Goal: Task Accomplishment & Management: Complete application form

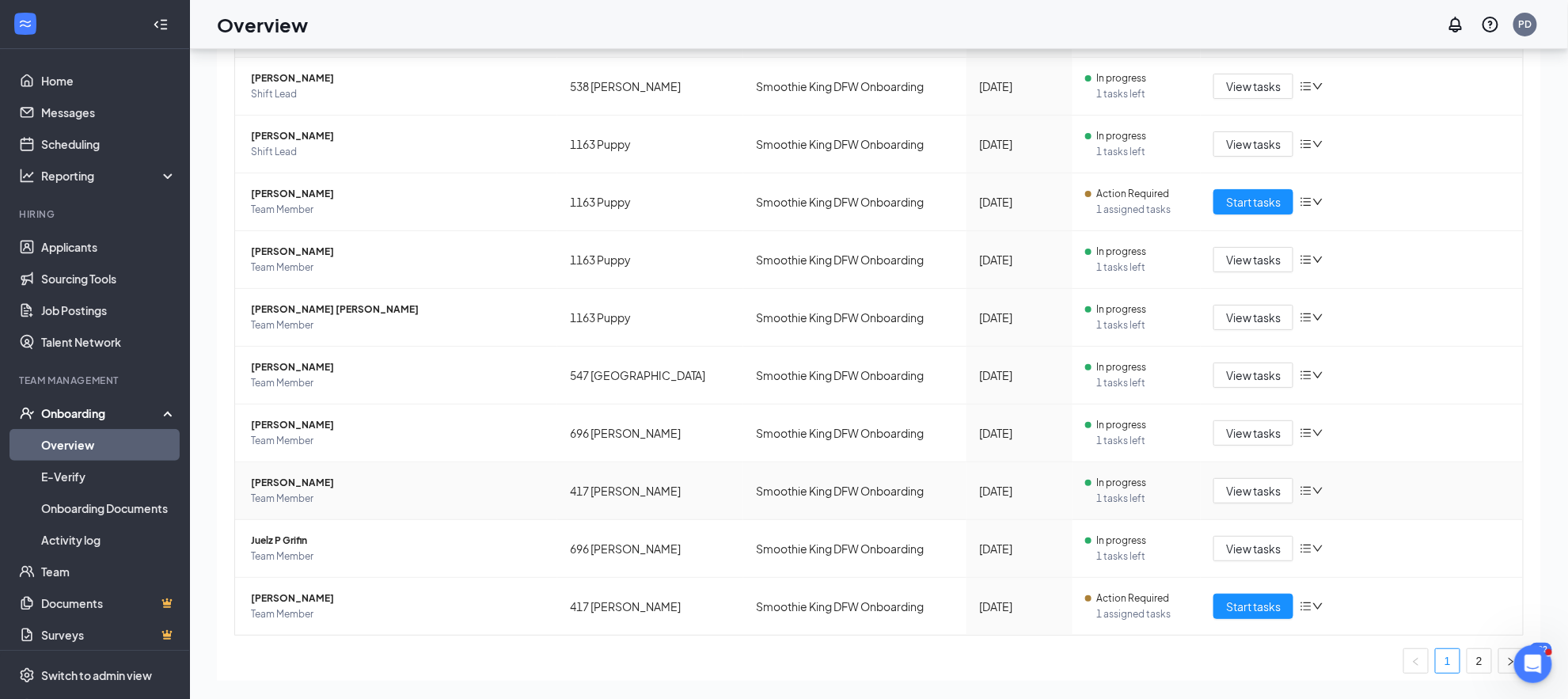
scroll to position [279, 0]
click at [1213, 201] on button "Start tasks" at bounding box center [1253, 203] width 80 height 25
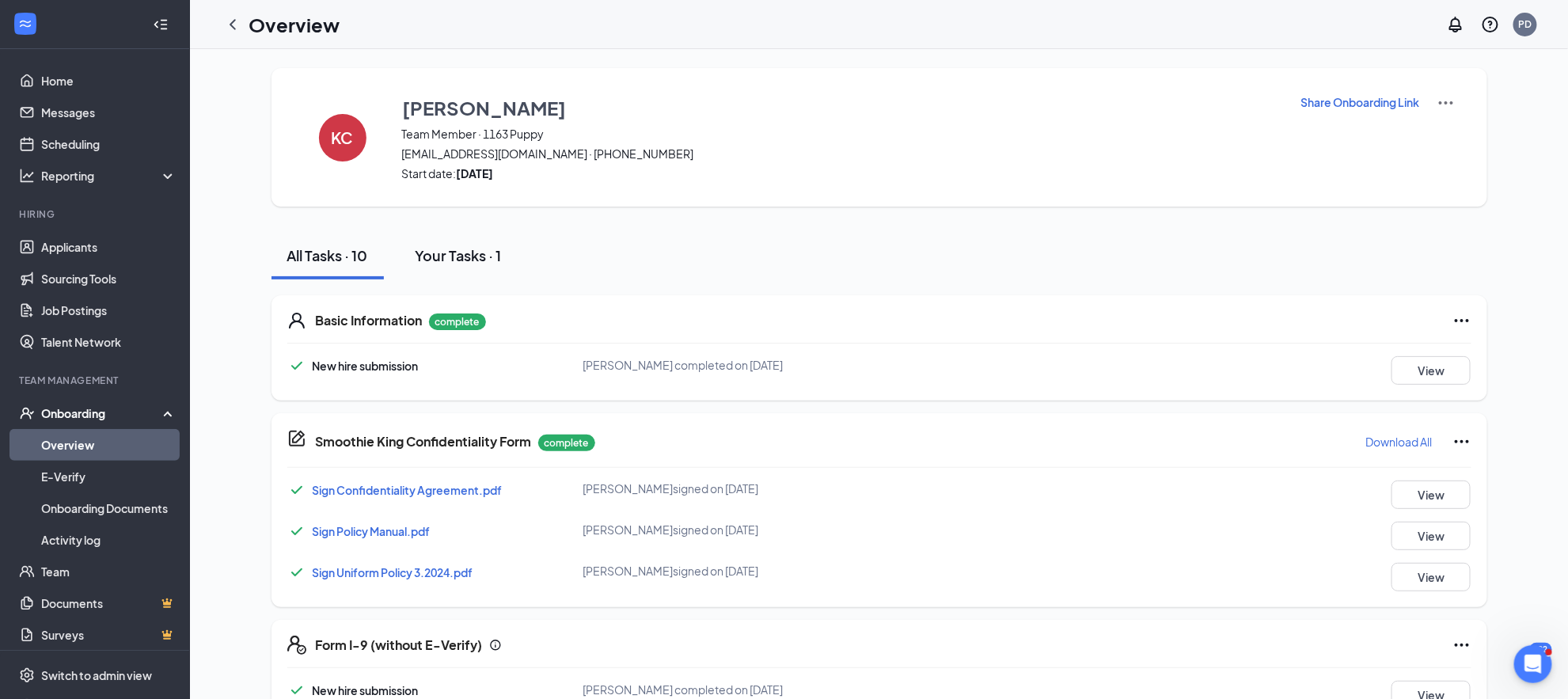
click at [469, 252] on div "Your Tasks · 1" at bounding box center [458, 256] width 86 height 20
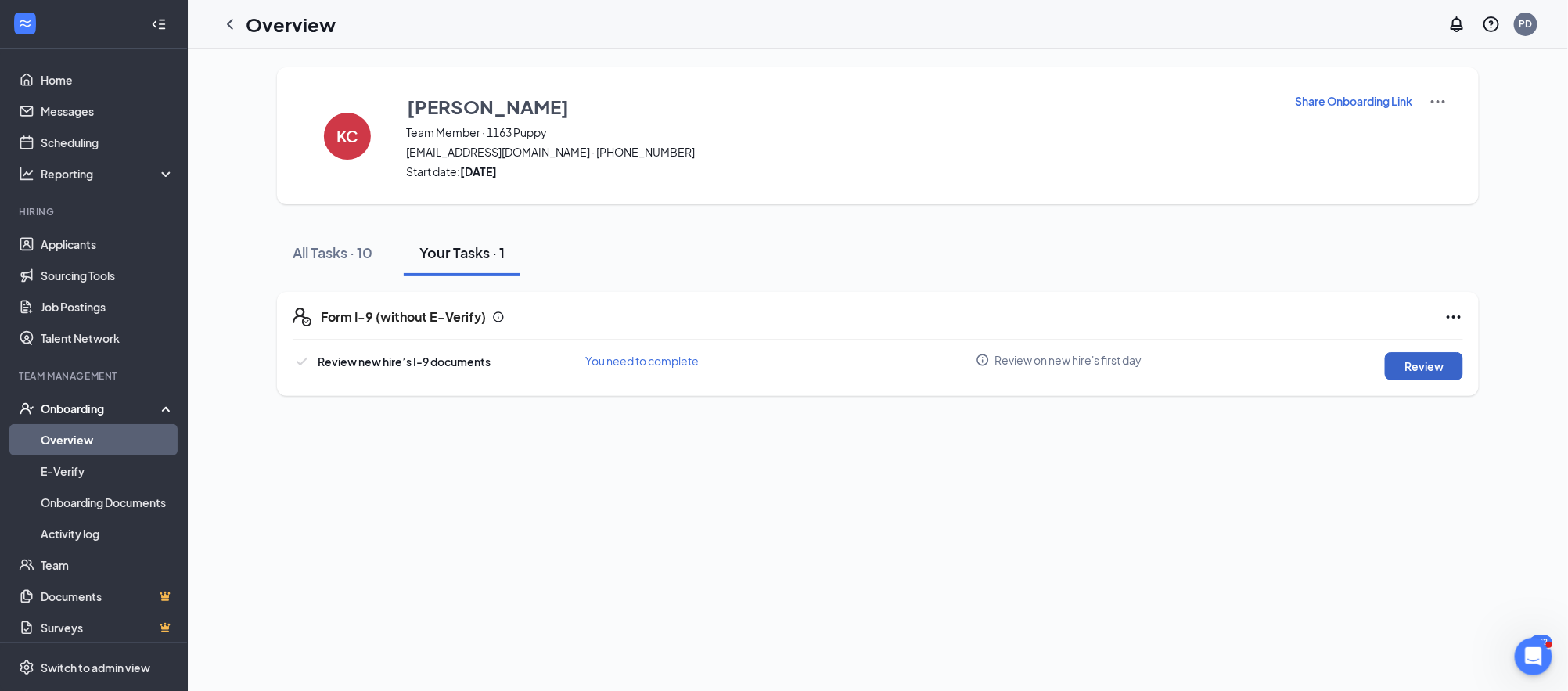
click at [1425, 366] on button "Review" at bounding box center [1424, 366] width 78 height 28
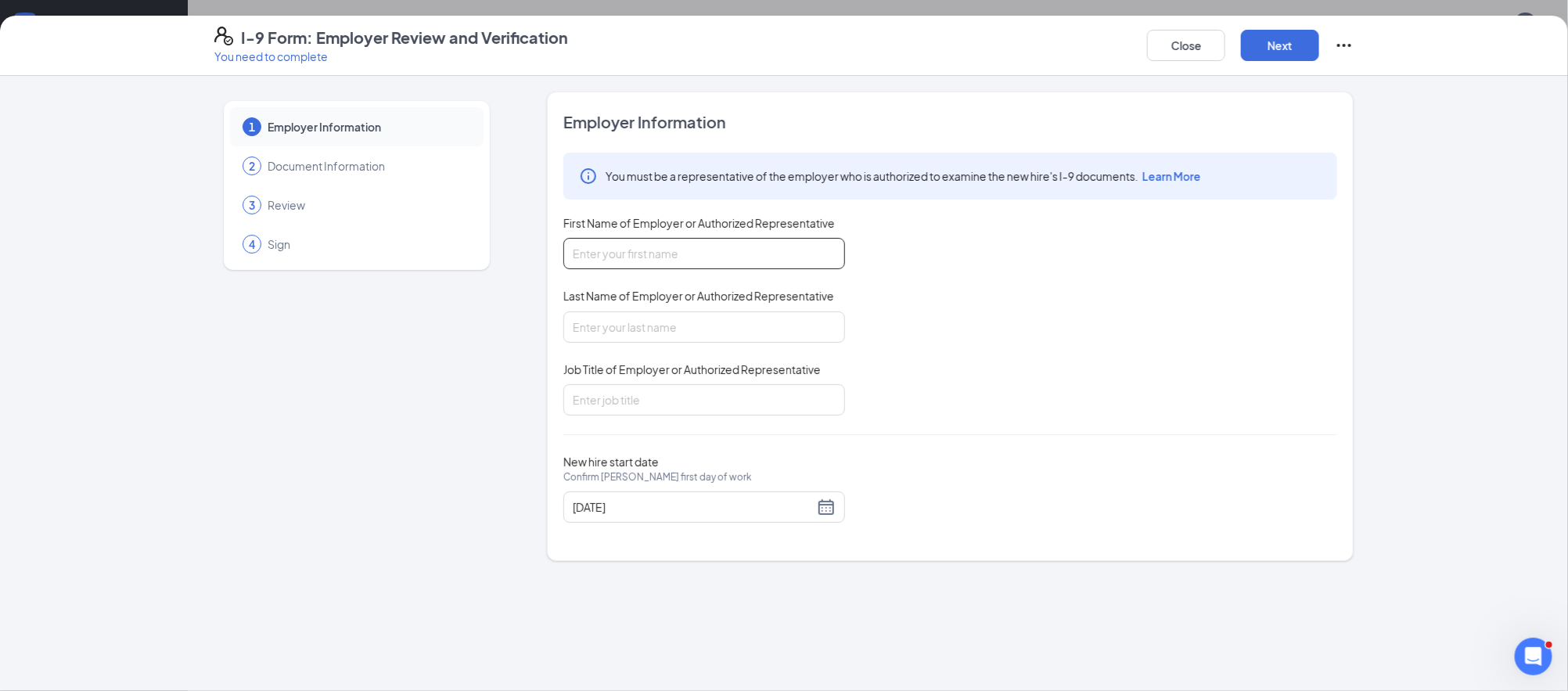
click at [754, 258] on input "First Name of Employer or Authorized Representative" at bounding box center [704, 253] width 282 height 31
click at [1148, 52] on button "Close" at bounding box center [1186, 45] width 78 height 31
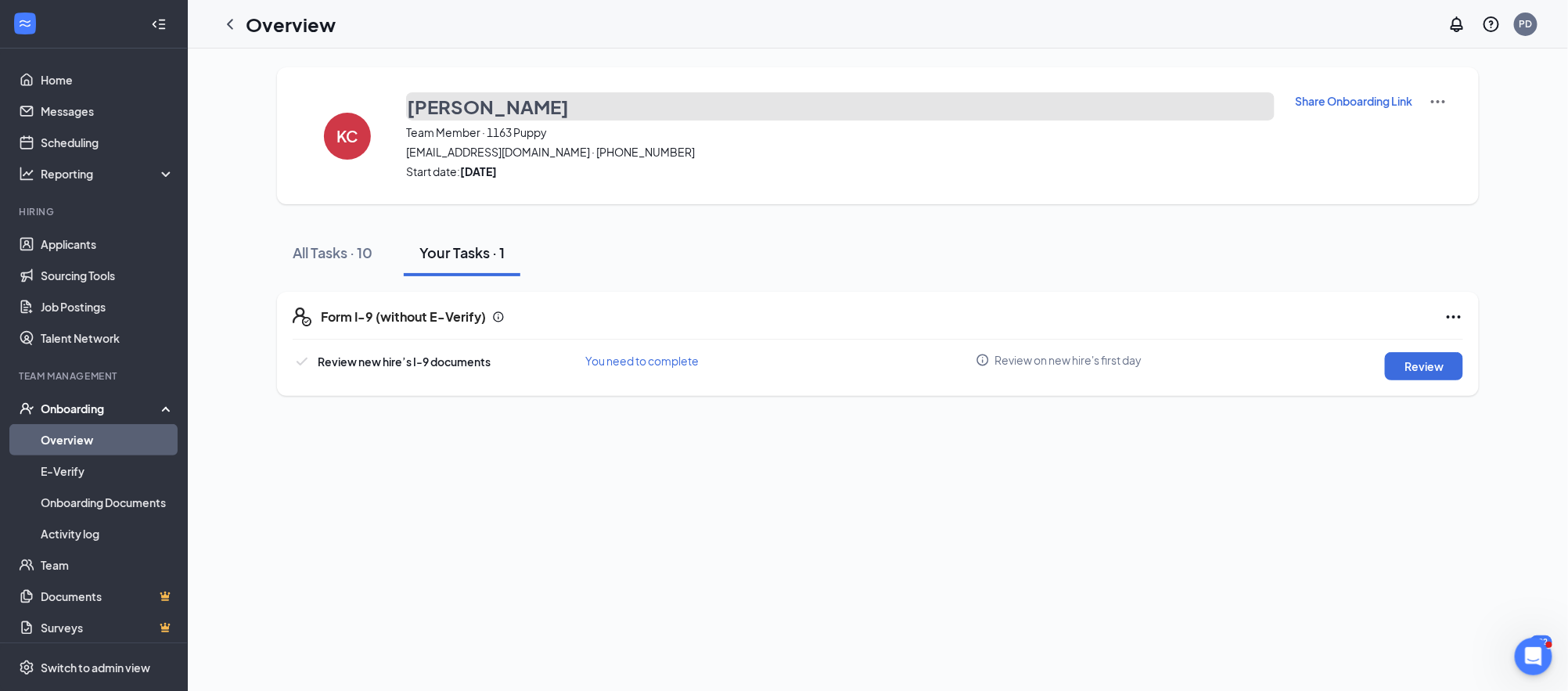
click at [465, 108] on h3 "[PERSON_NAME]" at bounding box center [488, 107] width 162 height 27
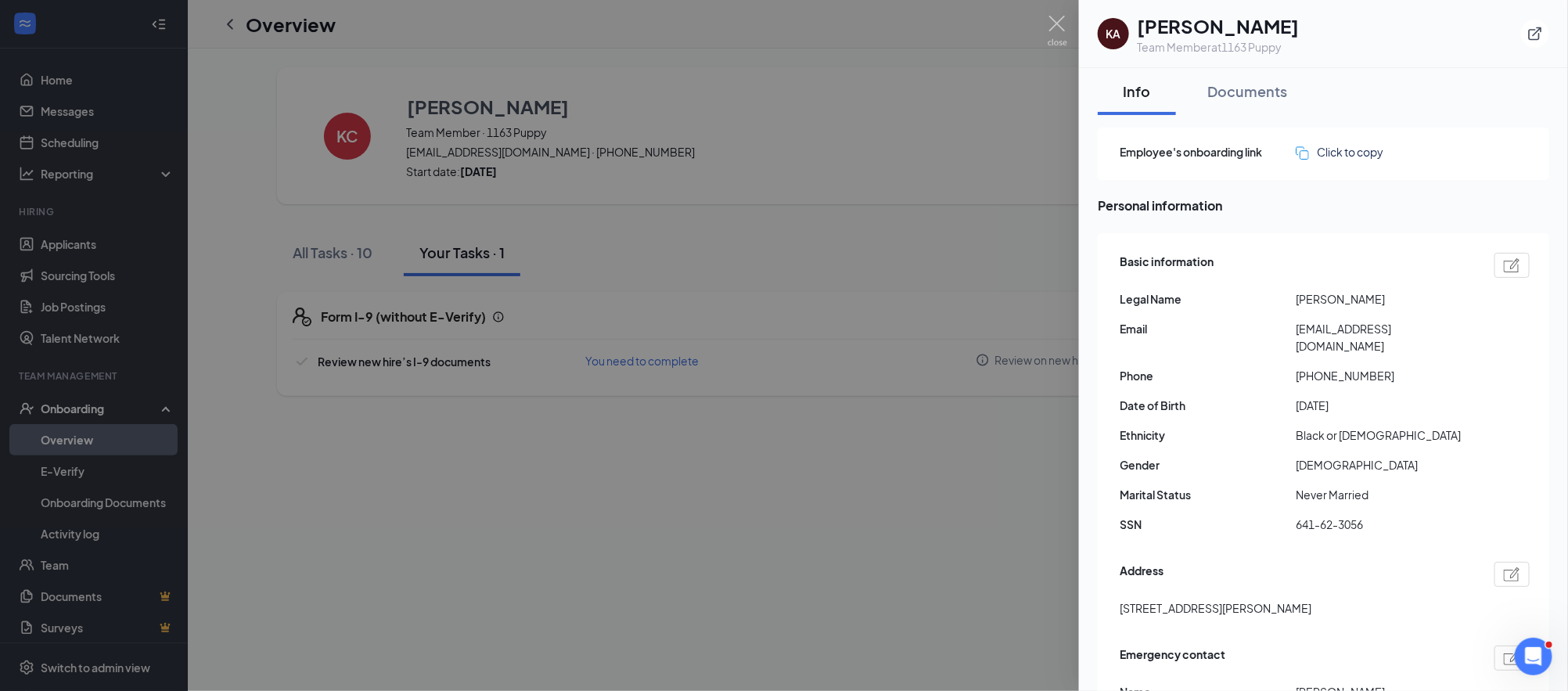
click at [1496, 249] on div "Basic information Legal Name [PERSON_NAME] Email [EMAIL_ADDRESS][DOMAIN_NAME] P…" at bounding box center [1324, 397] width 410 height 297
click at [1495, 272] on div at bounding box center [1512, 265] width 35 height 25
type input "[PHONE_NUMBER]"
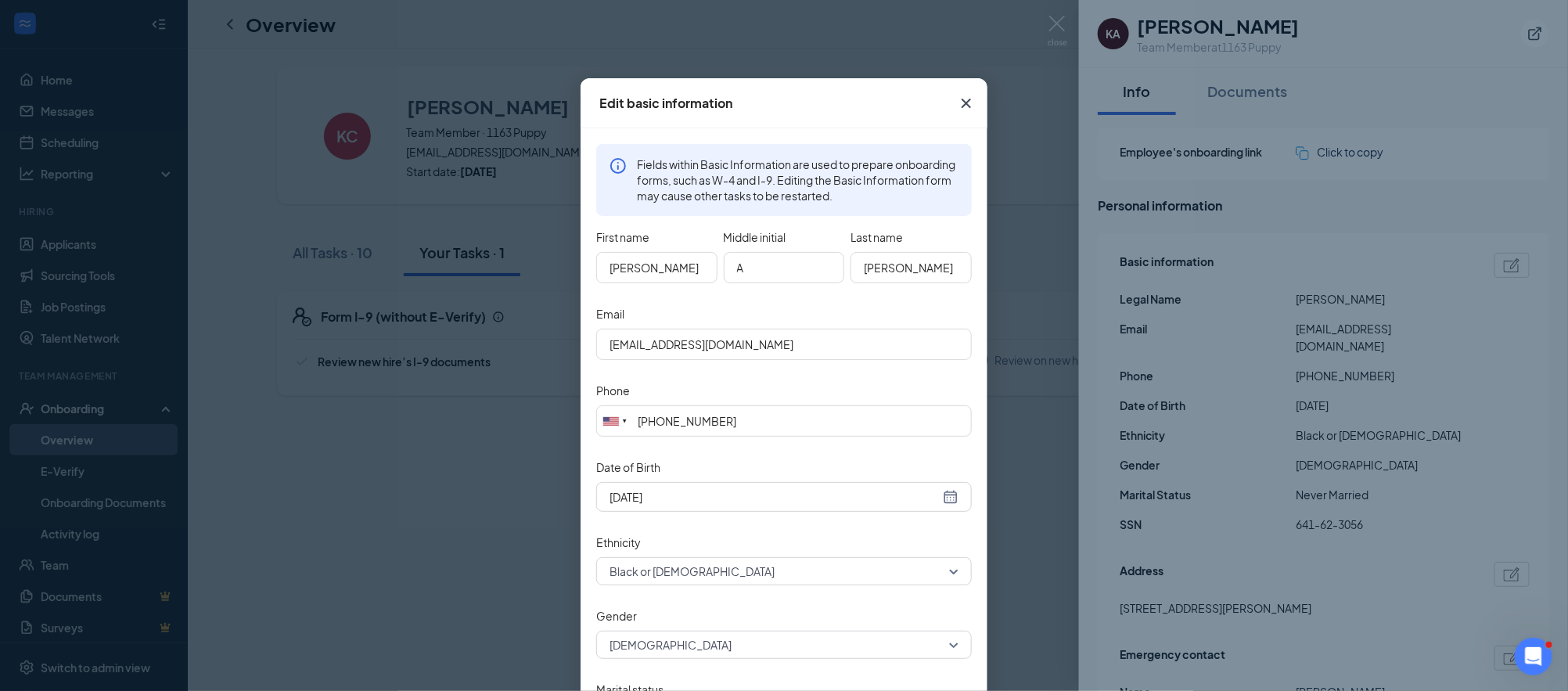
scroll to position [40, 0]
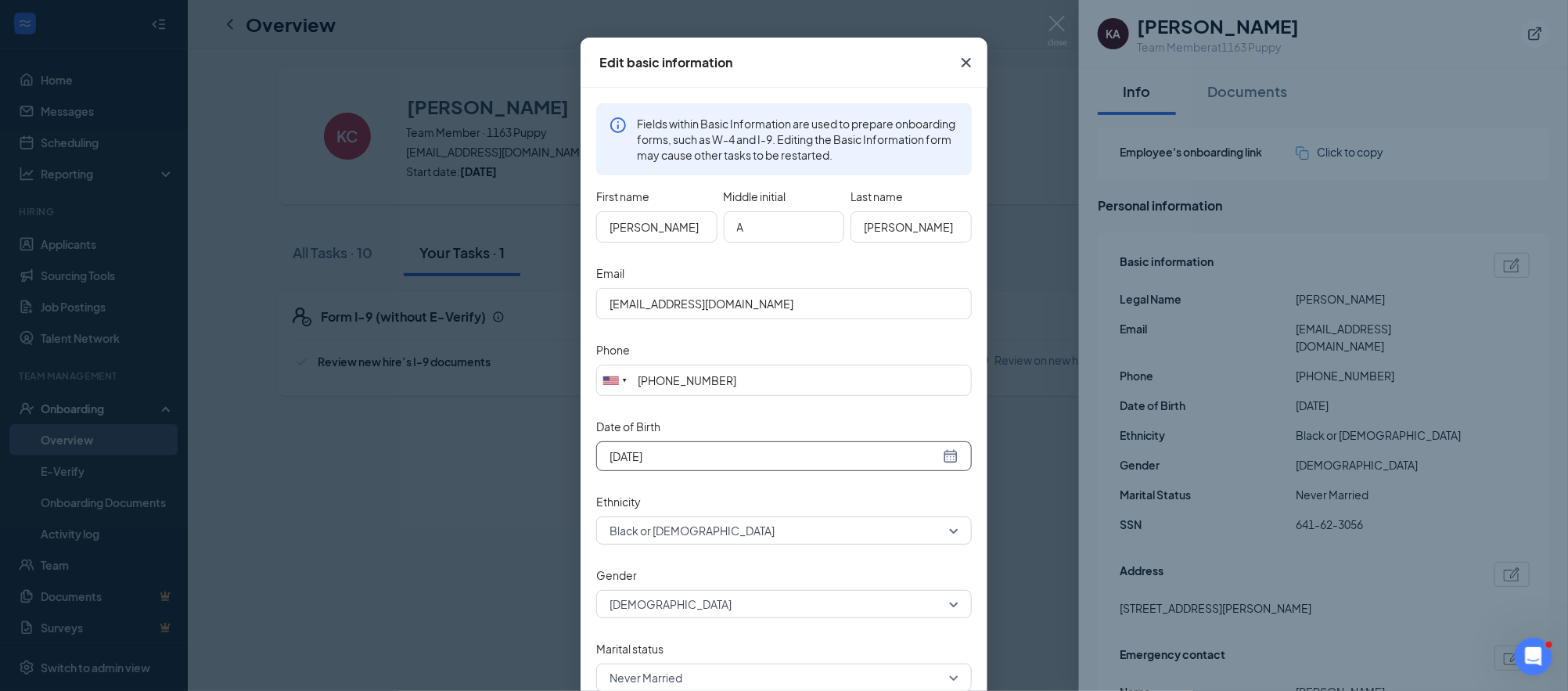
click at [619, 462] on input "[DATE]" at bounding box center [775, 455] width 330 height 17
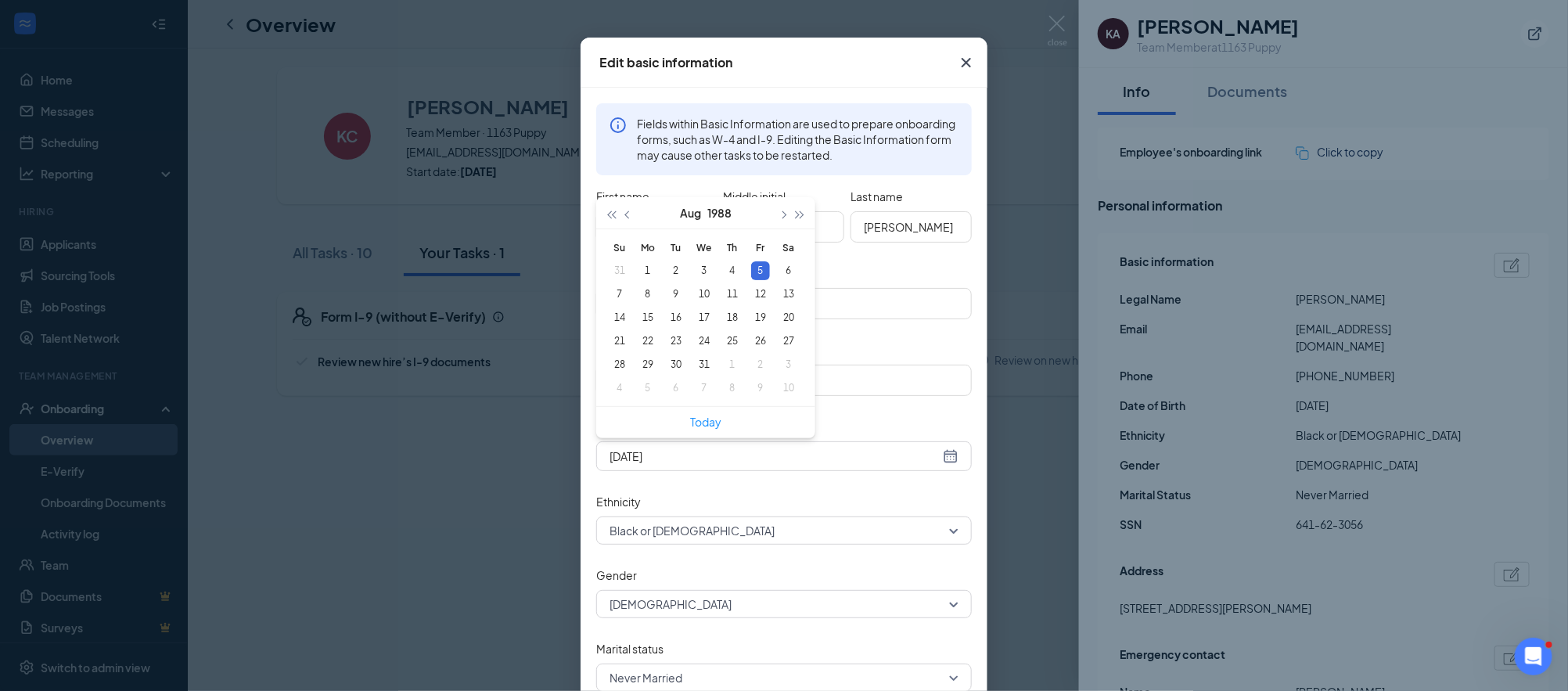
click at [949, 407] on form "First name [PERSON_NAME] Middle initial A Last name [PERSON_NAME] Email [EMAIL_…" at bounding box center [784, 503] width 376 height 637
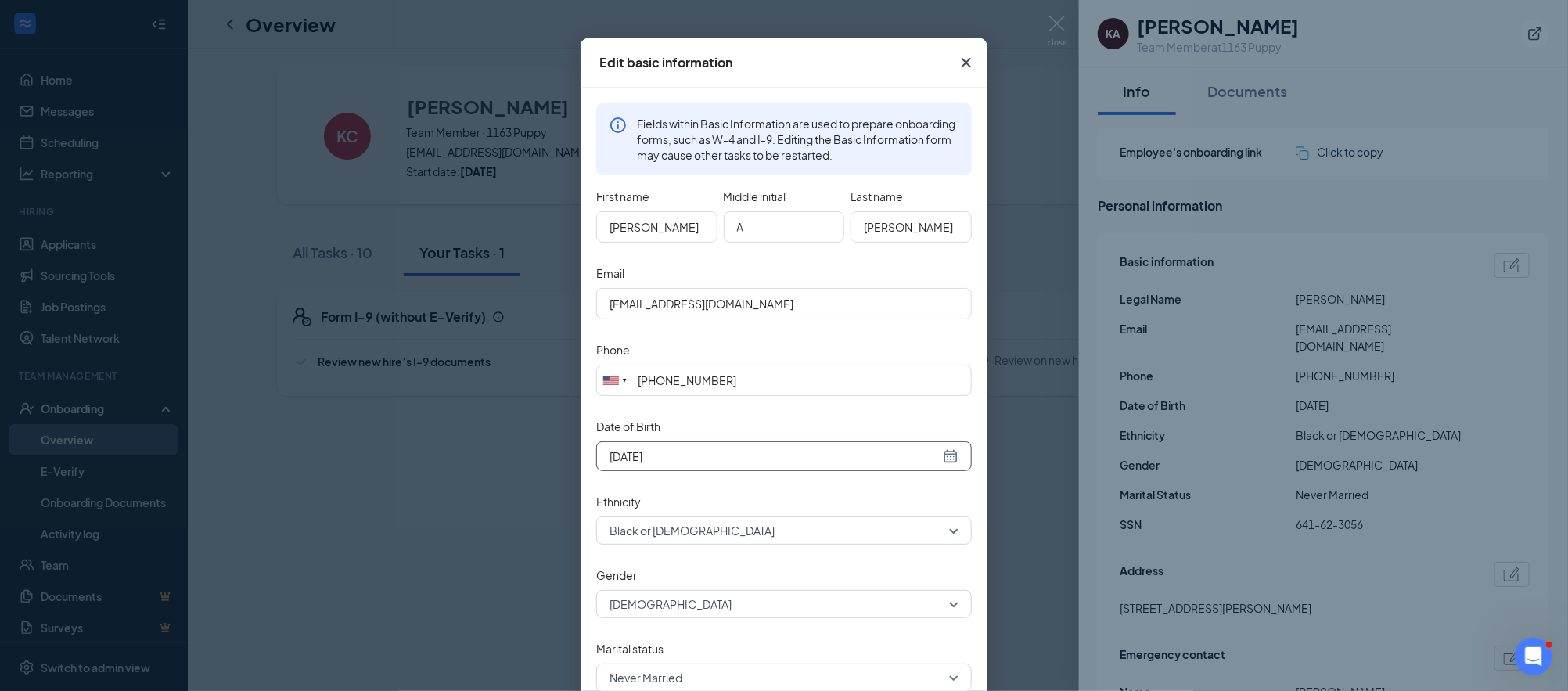
click at [612, 459] on input "[DATE]" at bounding box center [775, 455] width 330 height 17
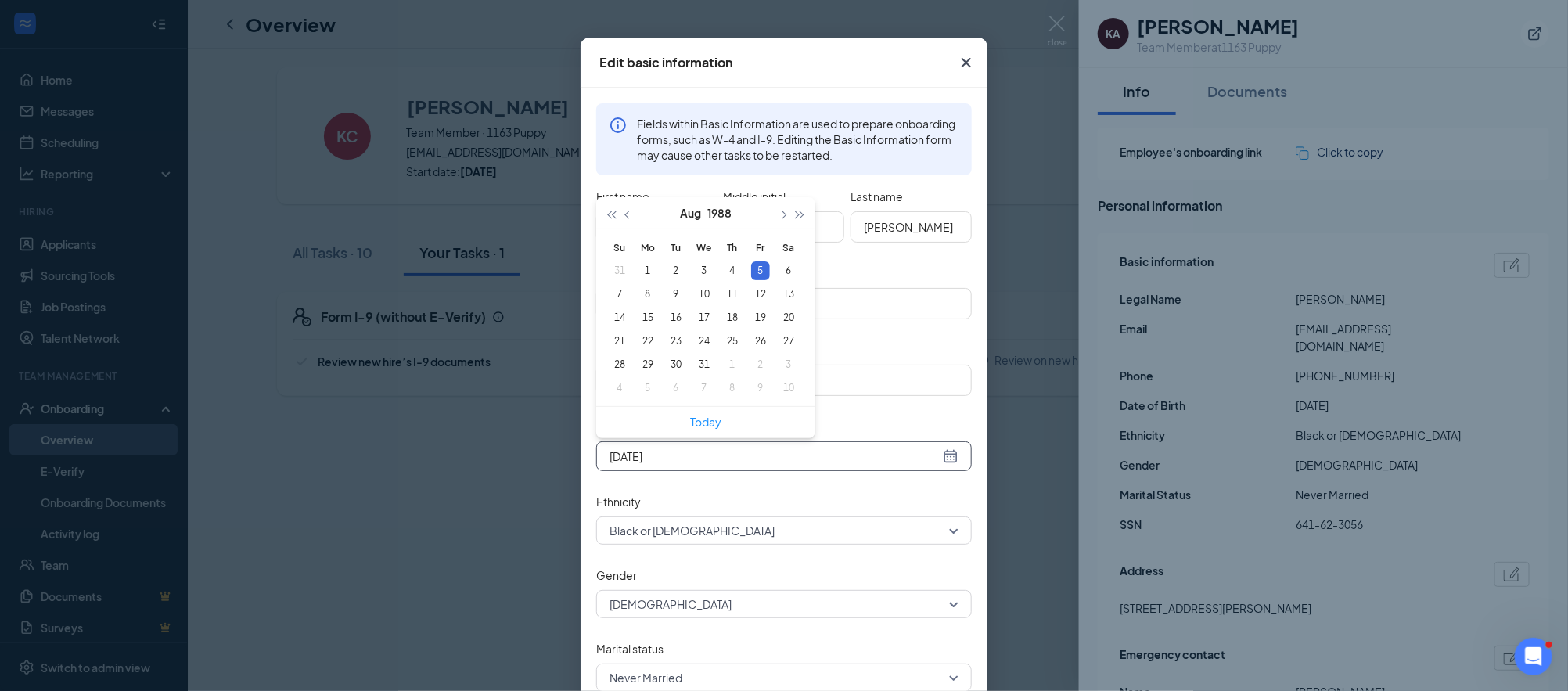
click at [613, 458] on input "[DATE]" at bounding box center [775, 455] width 330 height 17
click at [615, 455] on input "[DATE]" at bounding box center [775, 455] width 330 height 17
click at [695, 286] on div "5" at bounding box center [704, 294] width 19 height 19
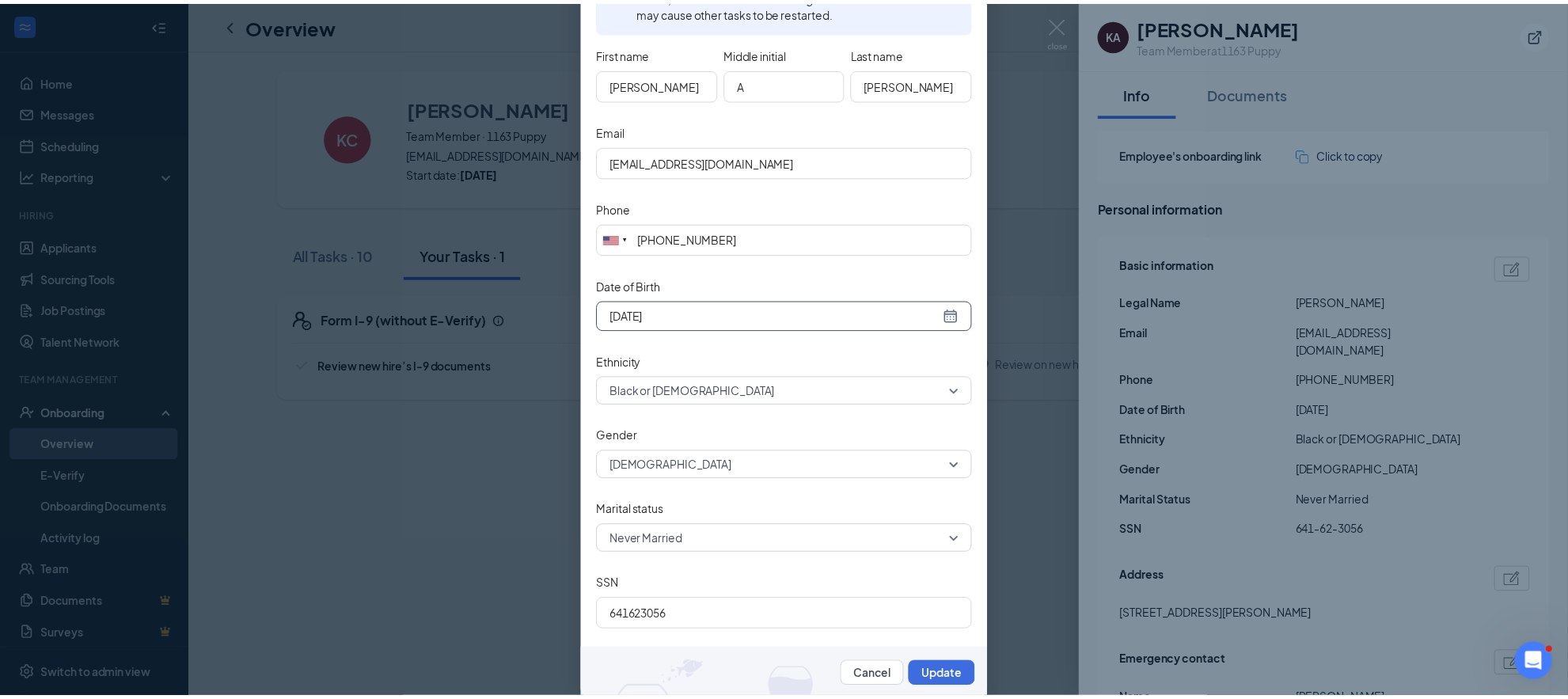
scroll to position [204, 0]
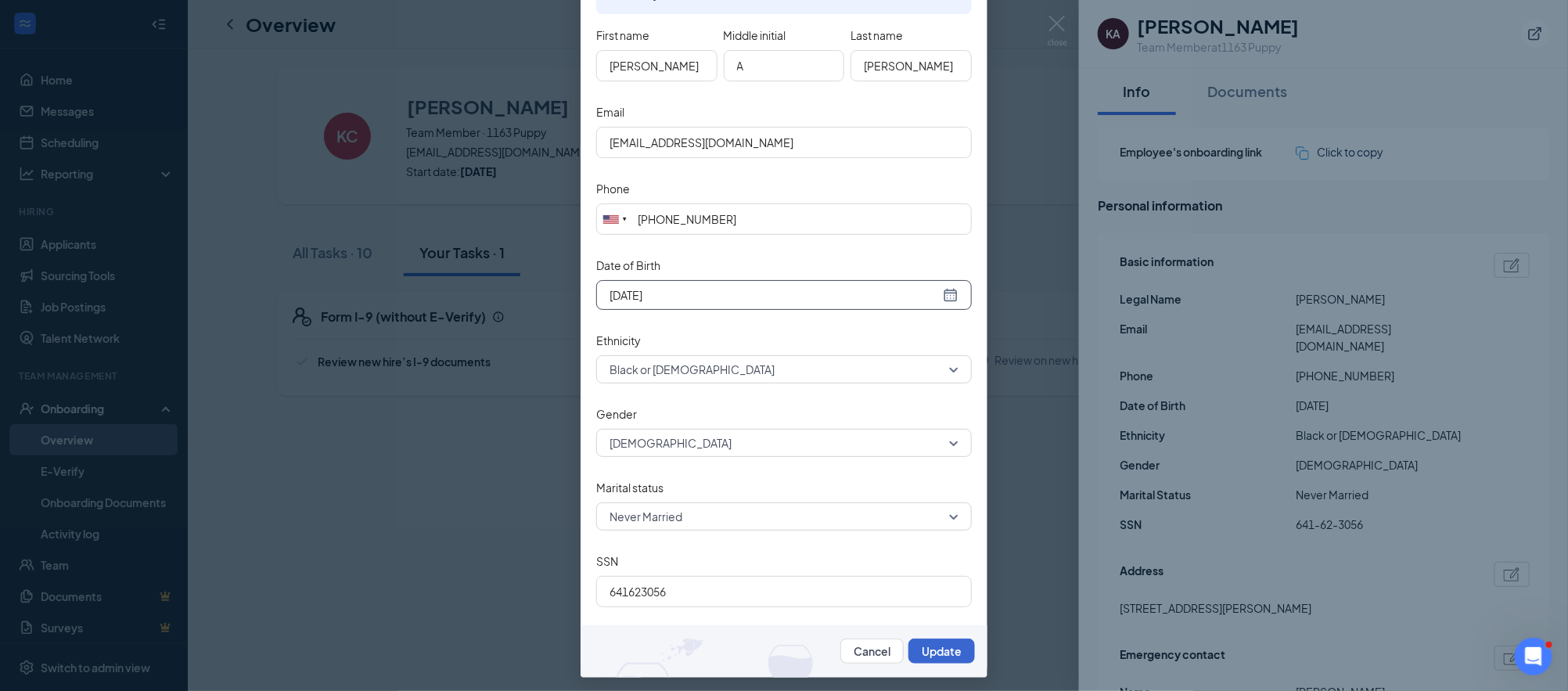
type input "[DATE]"
click at [923, 655] on button "Update" at bounding box center [941, 651] width 66 height 25
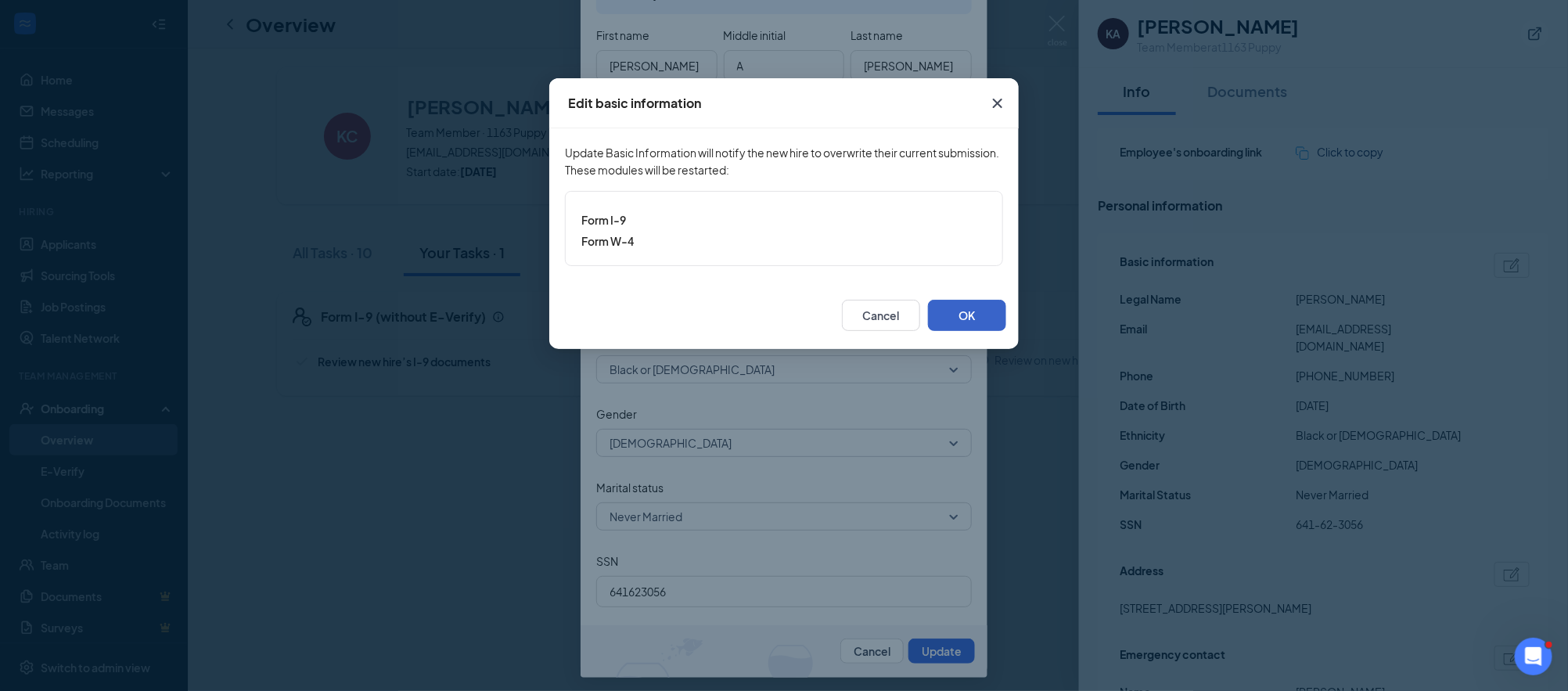
click at [975, 315] on button "OK" at bounding box center [966, 315] width 78 height 31
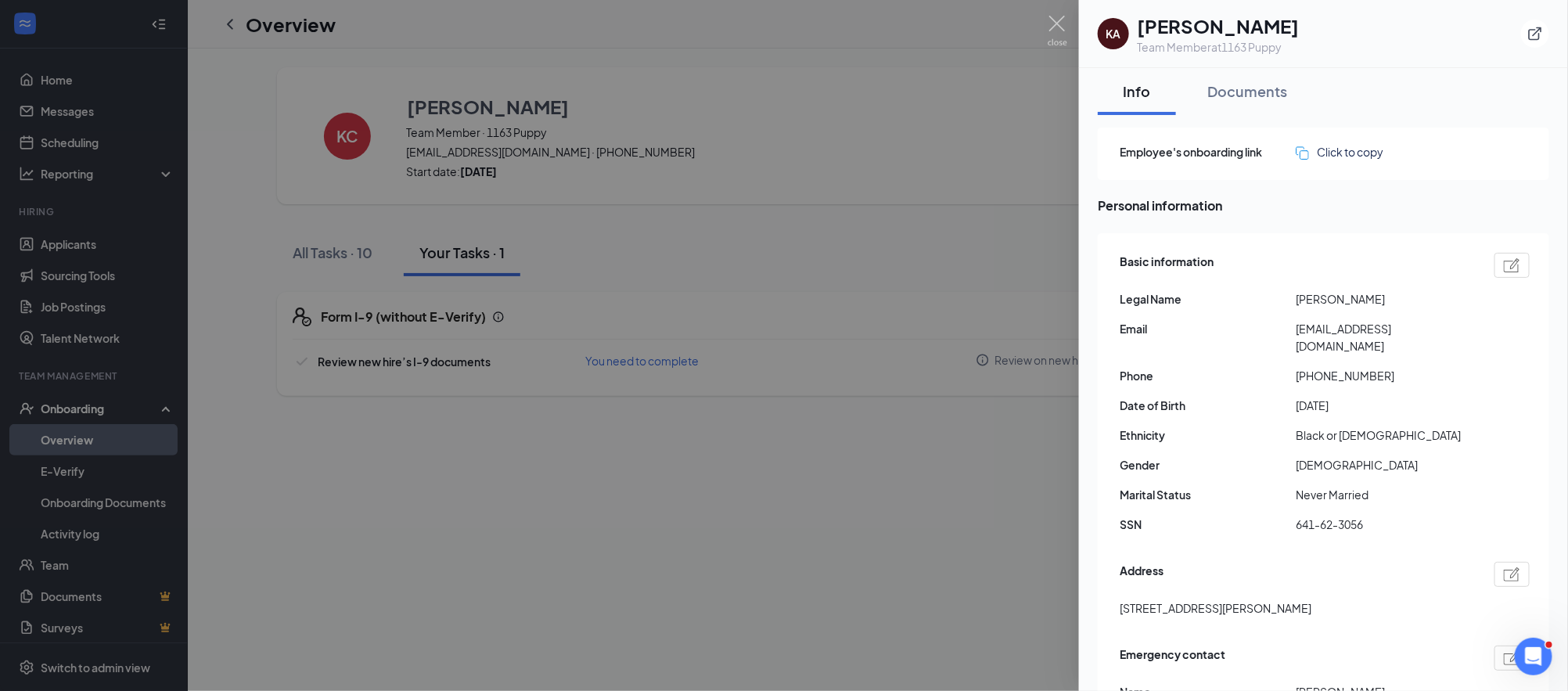
click at [893, 539] on div at bounding box center [784, 345] width 1568 height 691
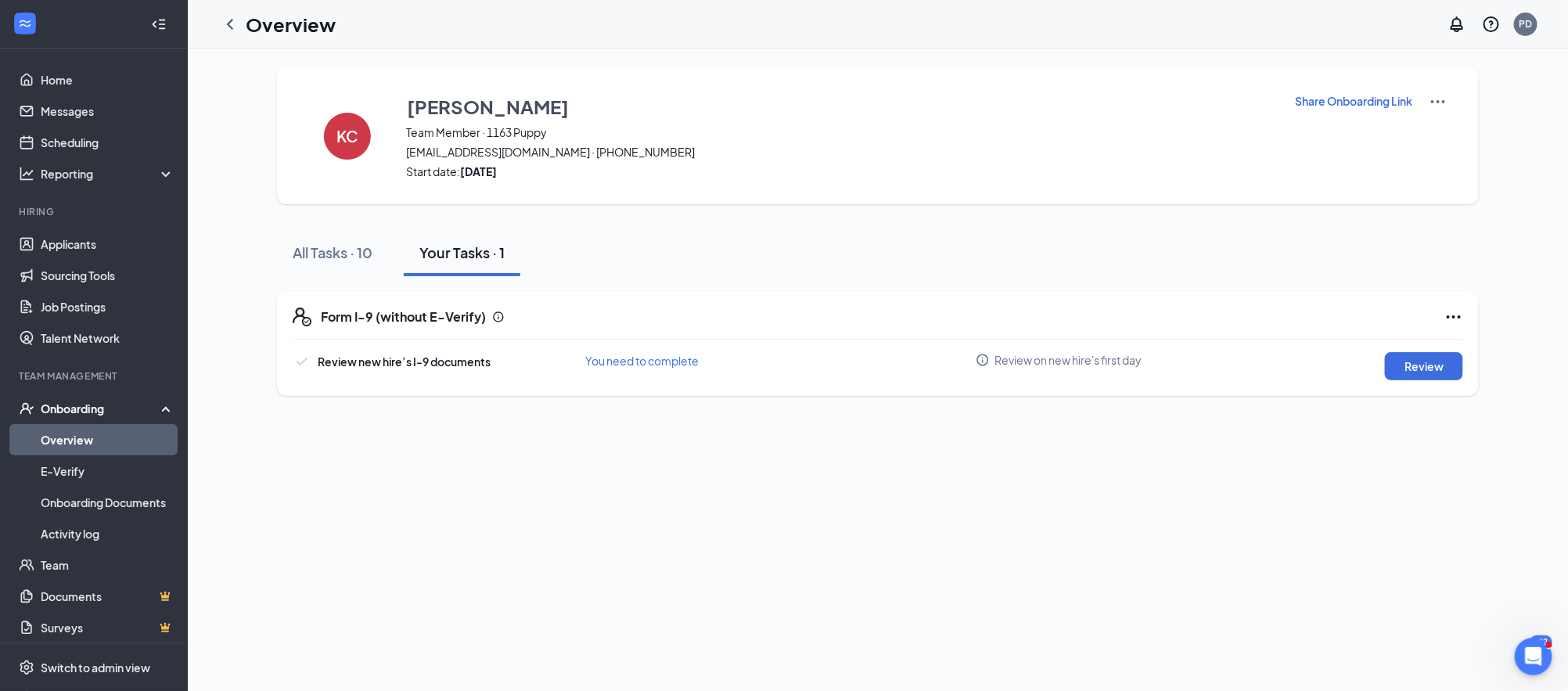
click at [1375, 106] on p "Share Onboarding Link" at bounding box center [1354, 100] width 117 height 15
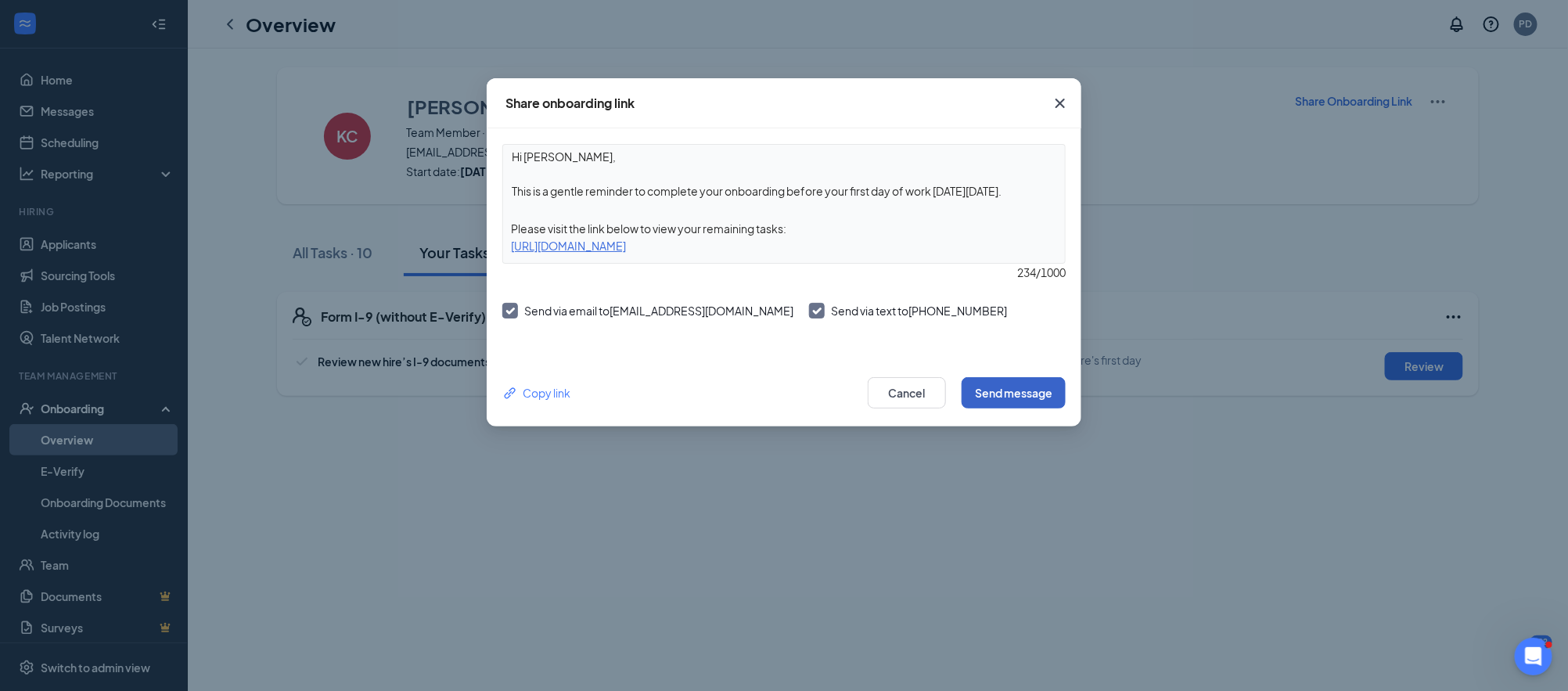
click at [1001, 403] on button "Send message" at bounding box center [1014, 393] width 104 height 31
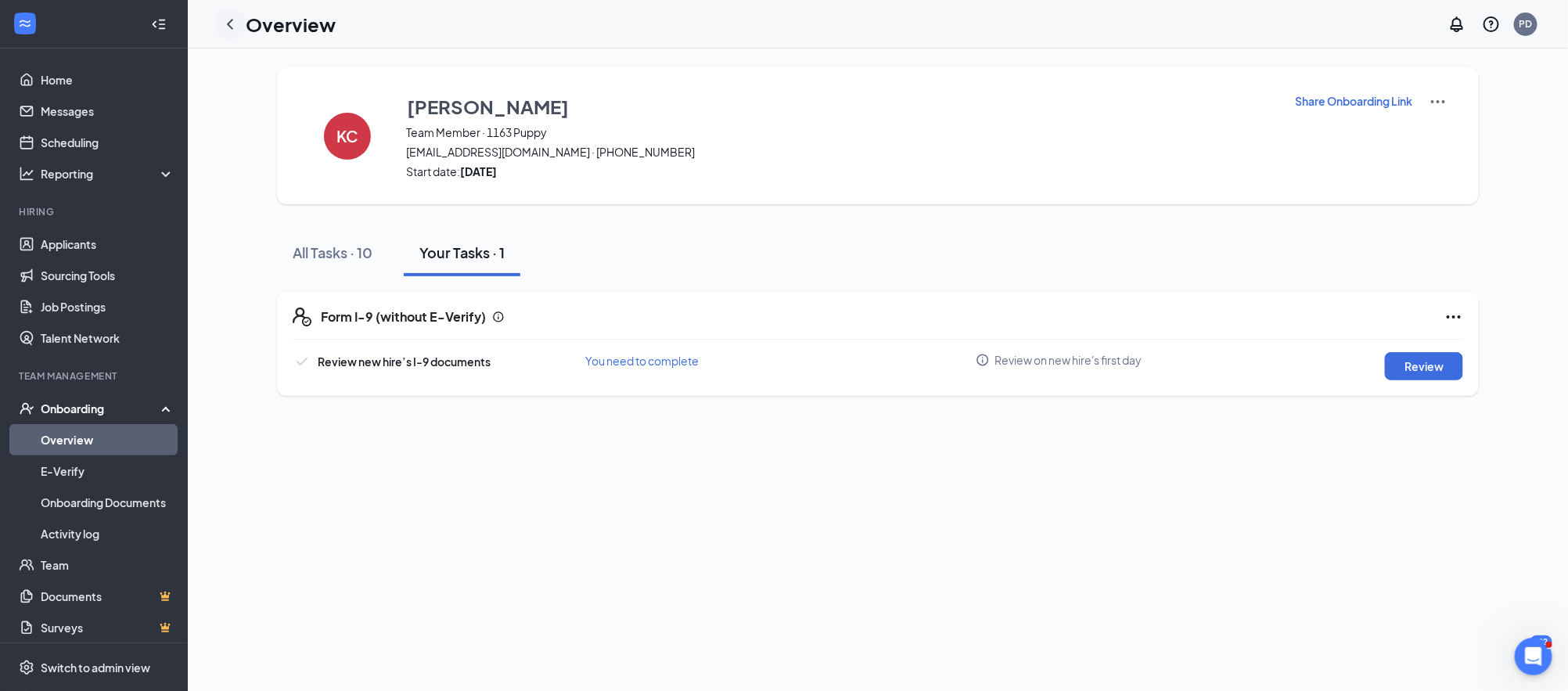
click at [235, 22] on icon "ChevronLeft" at bounding box center [230, 24] width 19 height 19
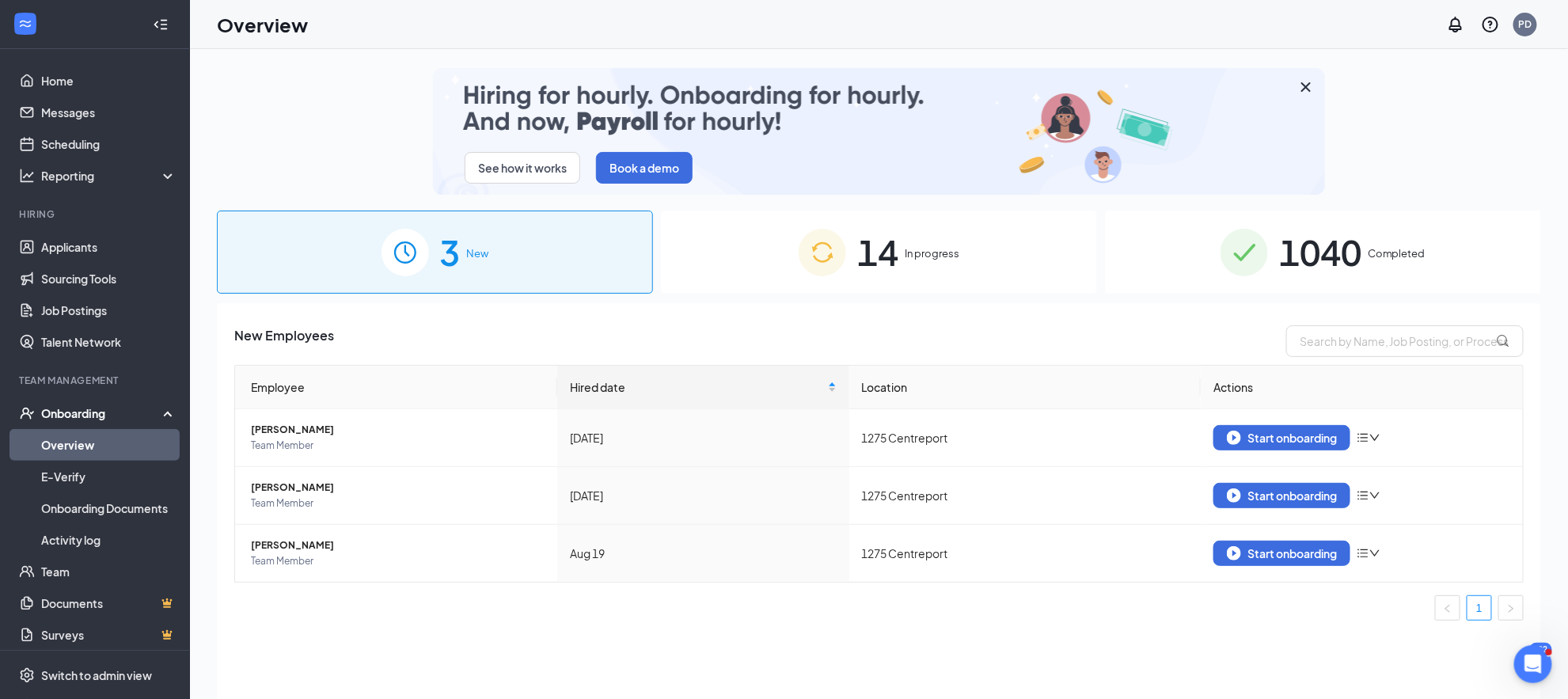
click at [814, 263] on img at bounding box center [823, 252] width 47 height 47
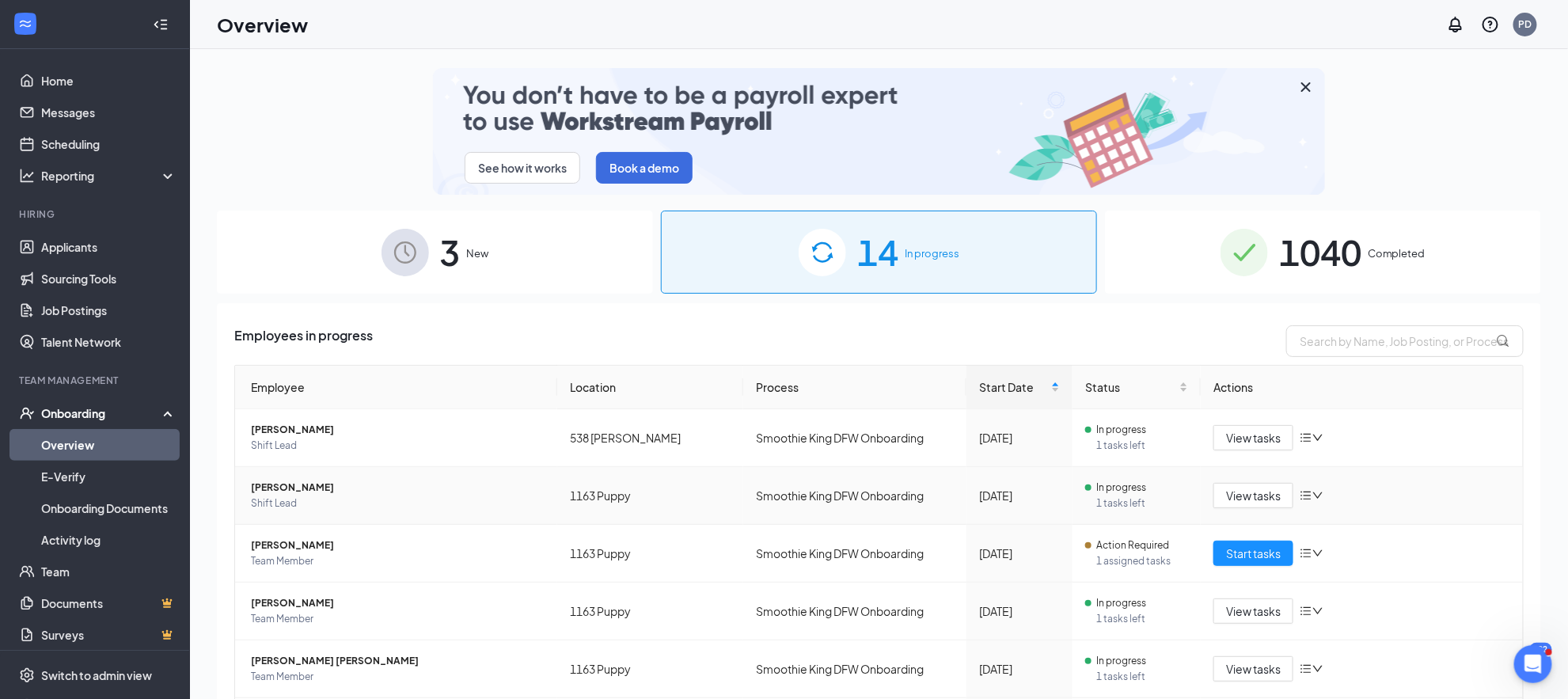
click at [297, 495] on span "Shift Lead" at bounding box center [398, 502] width 294 height 15
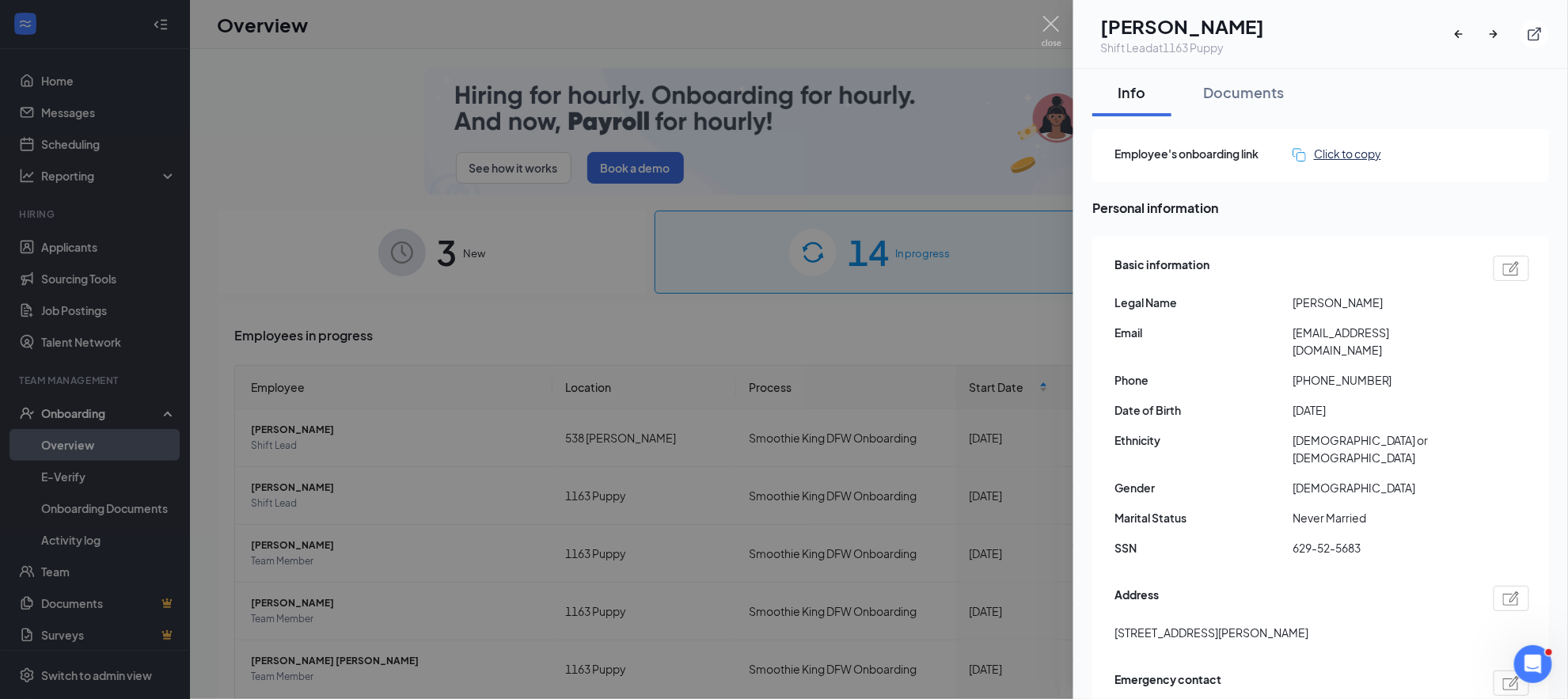
click at [1340, 150] on div "Click to copy" at bounding box center [1337, 153] width 89 height 17
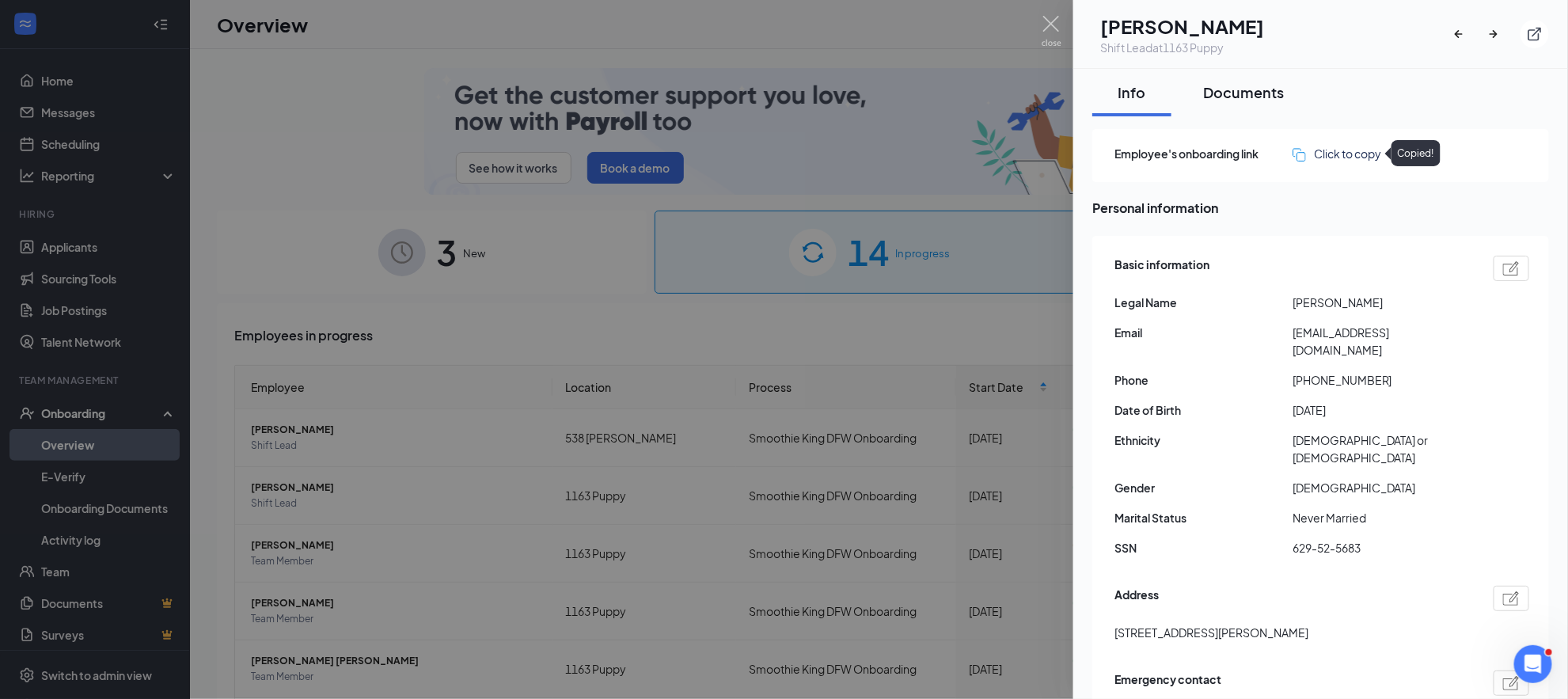
click at [1216, 81] on button "Documents" at bounding box center [1243, 92] width 112 height 47
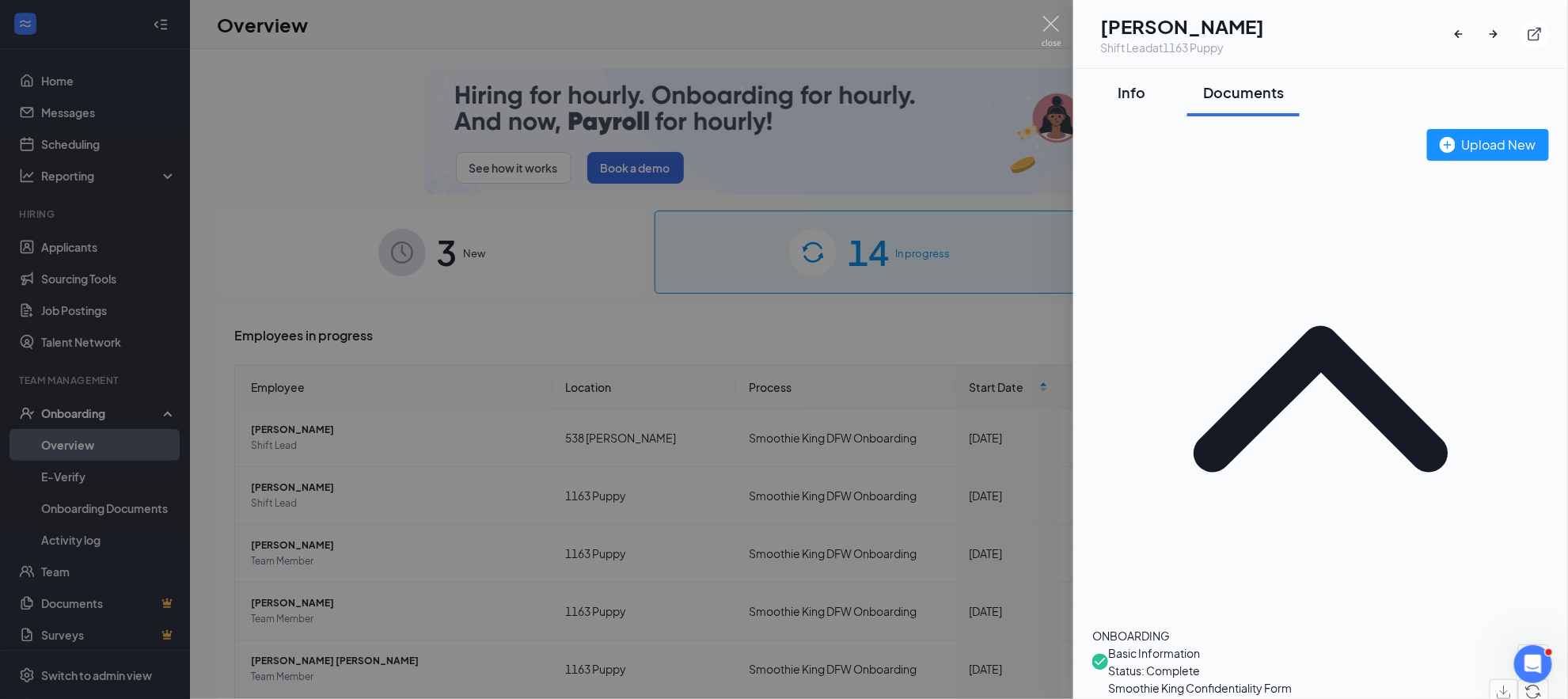
click at [1131, 89] on div "Info" at bounding box center [1132, 92] width 47 height 20
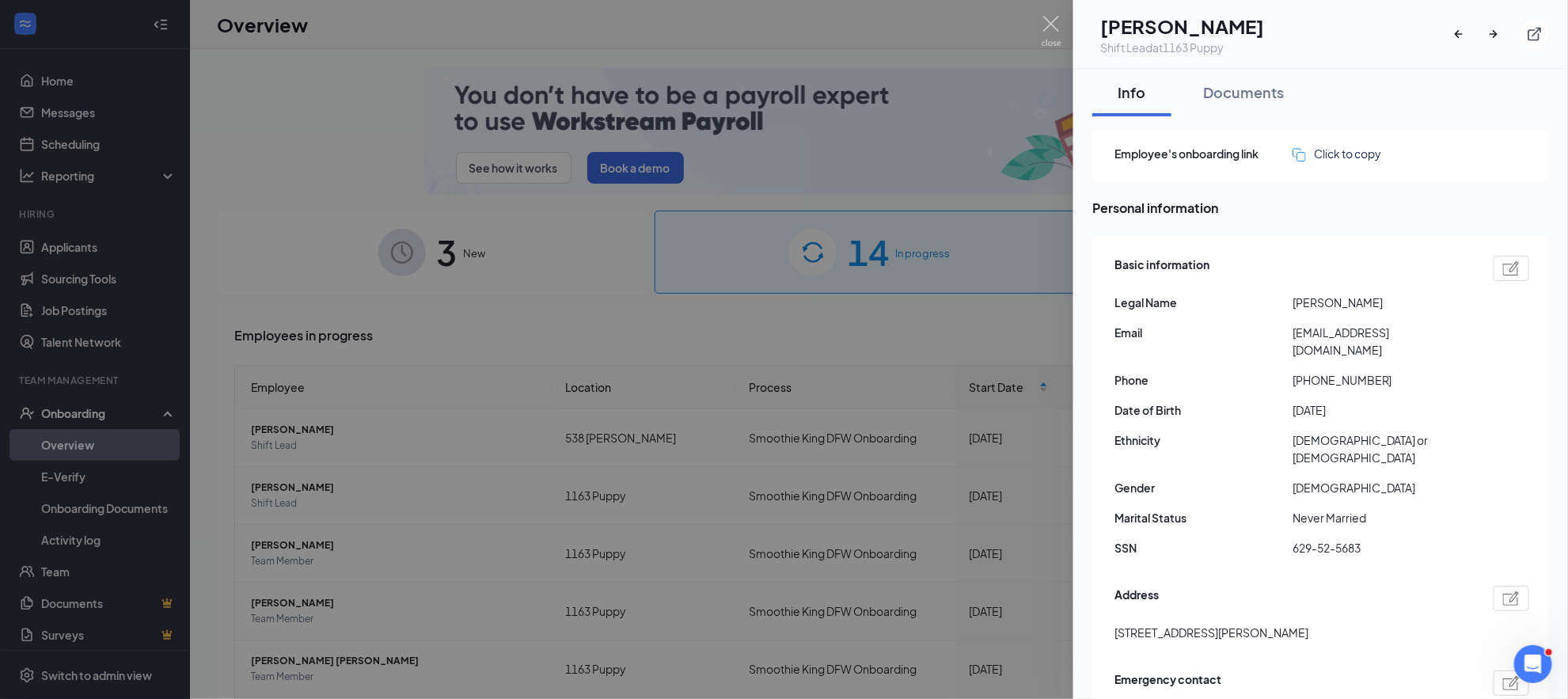
click at [895, 488] on div at bounding box center [784, 349] width 1568 height 699
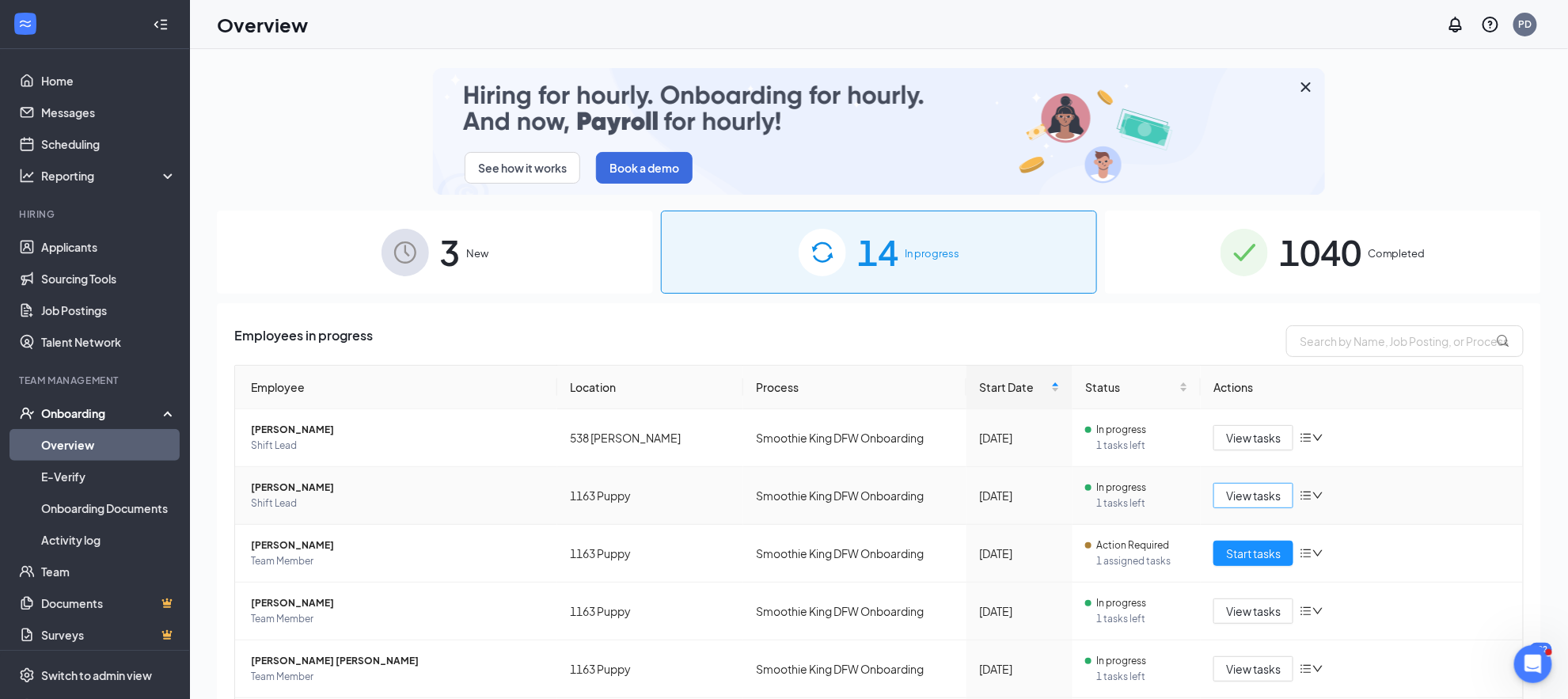
click at [1226, 501] on span "View tasks" at bounding box center [1253, 495] width 54 height 17
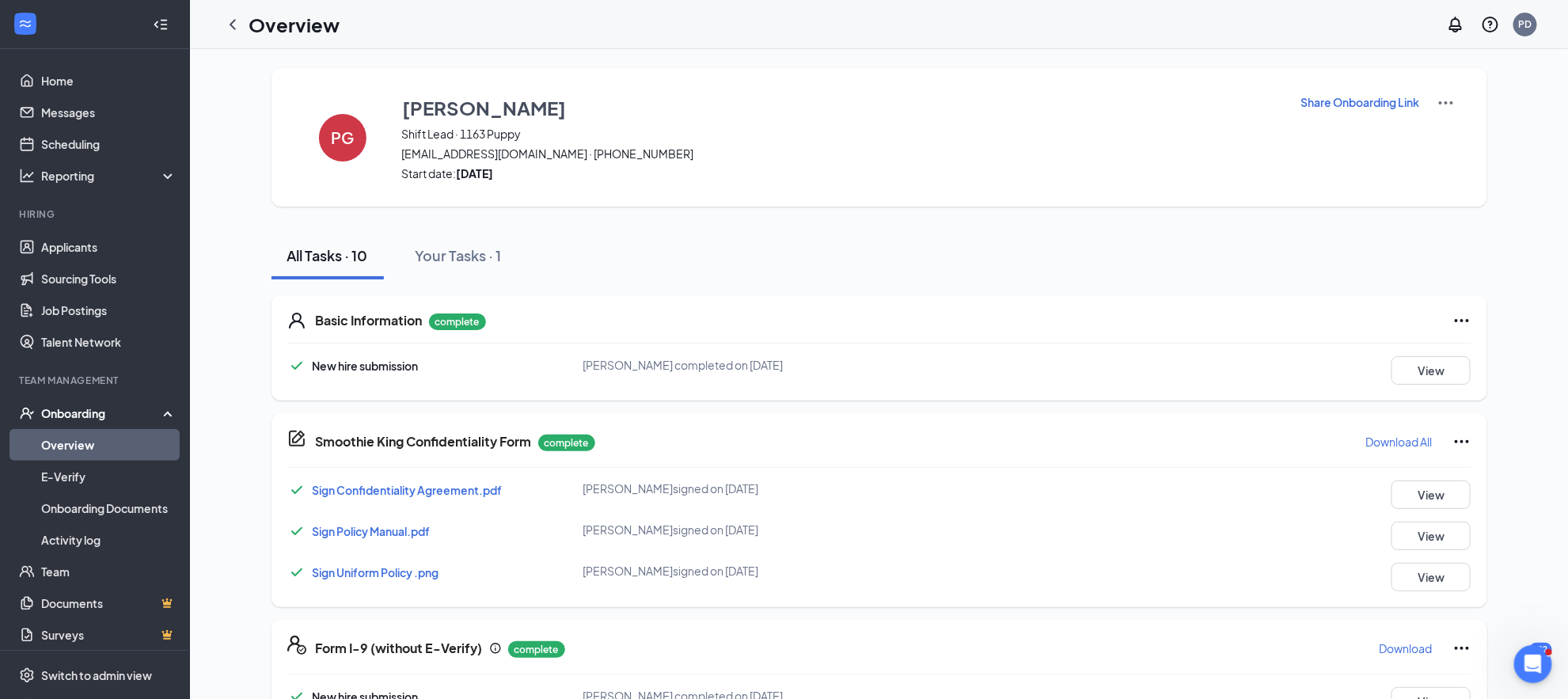
click at [1323, 102] on p "Share Onboarding Link" at bounding box center [1360, 102] width 119 height 15
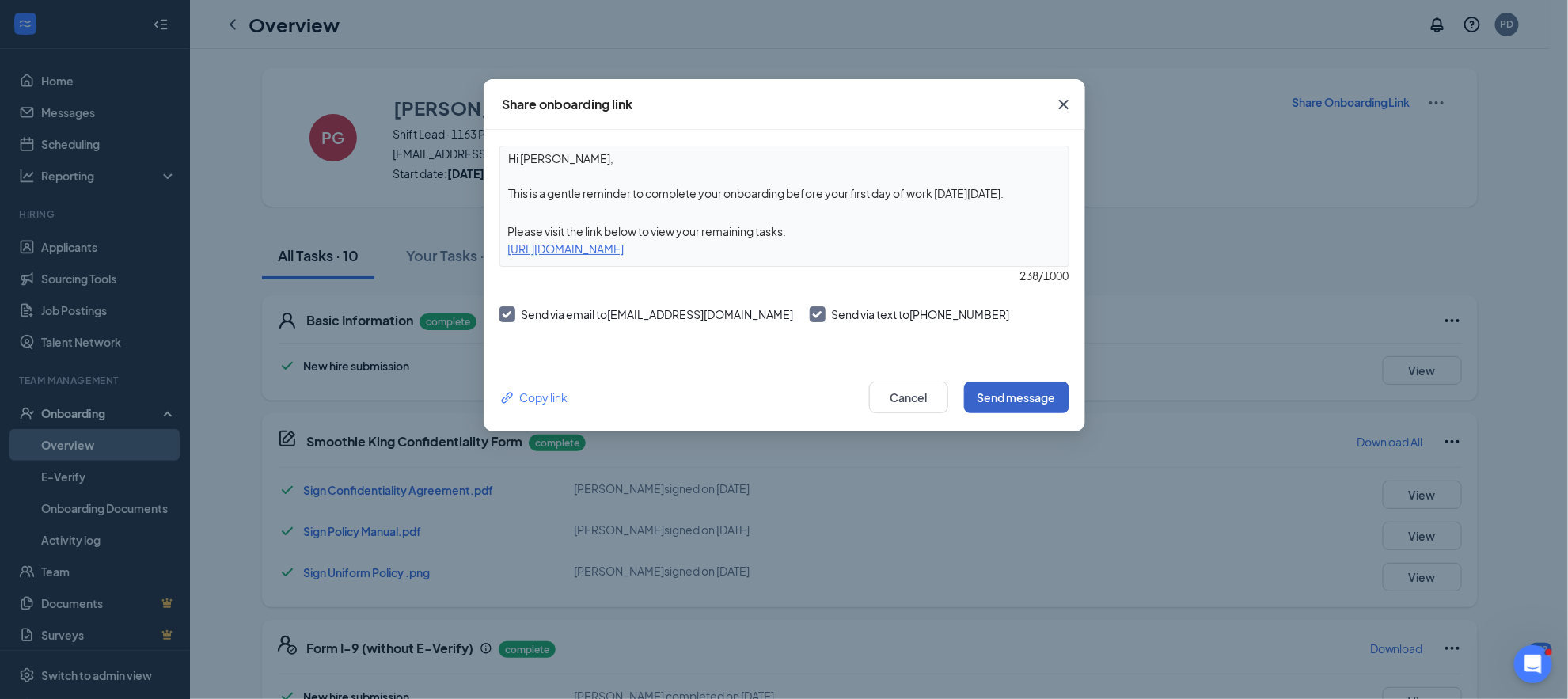
click at [1024, 383] on button "Send message" at bounding box center [1017, 397] width 105 height 32
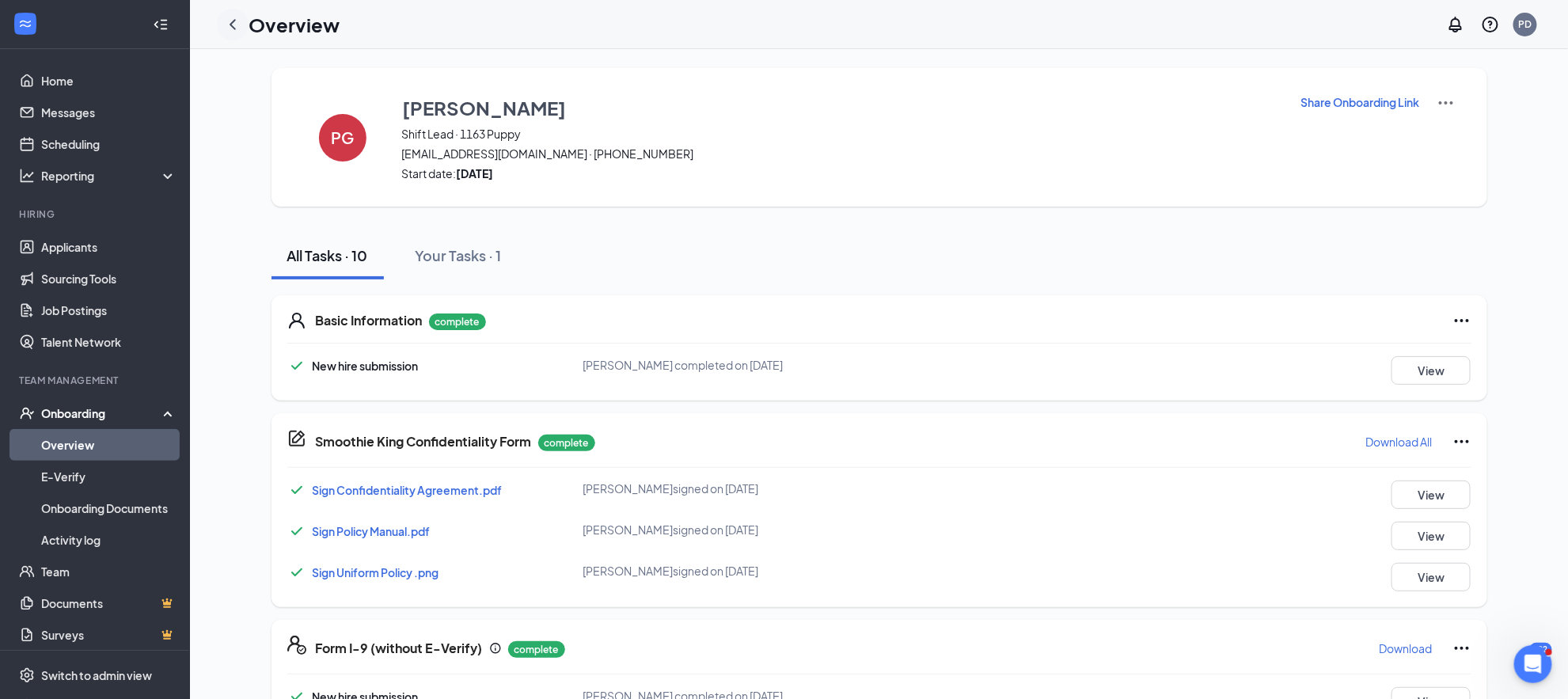
click at [239, 23] on icon "ChevronLeft" at bounding box center [232, 24] width 19 height 19
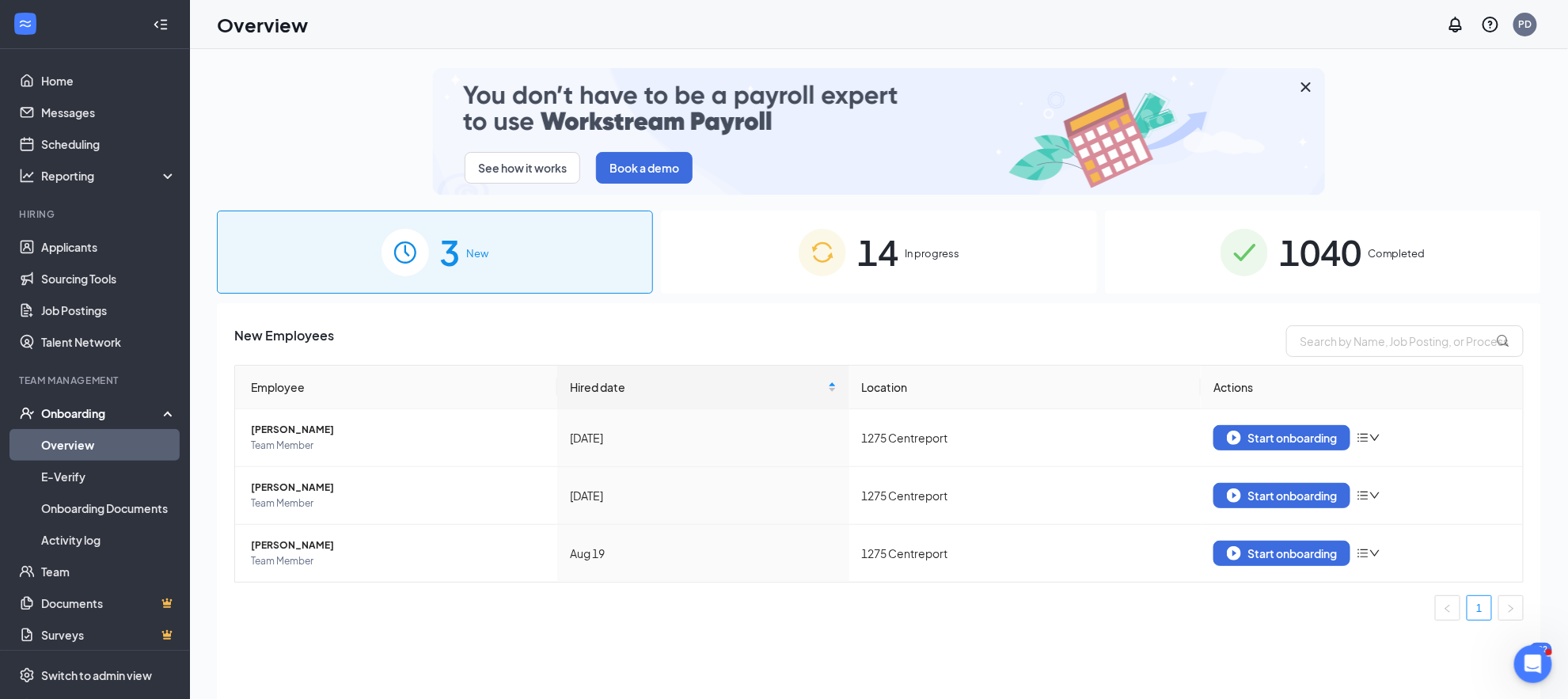
click at [782, 221] on div "14 In progress" at bounding box center [879, 252] width 436 height 83
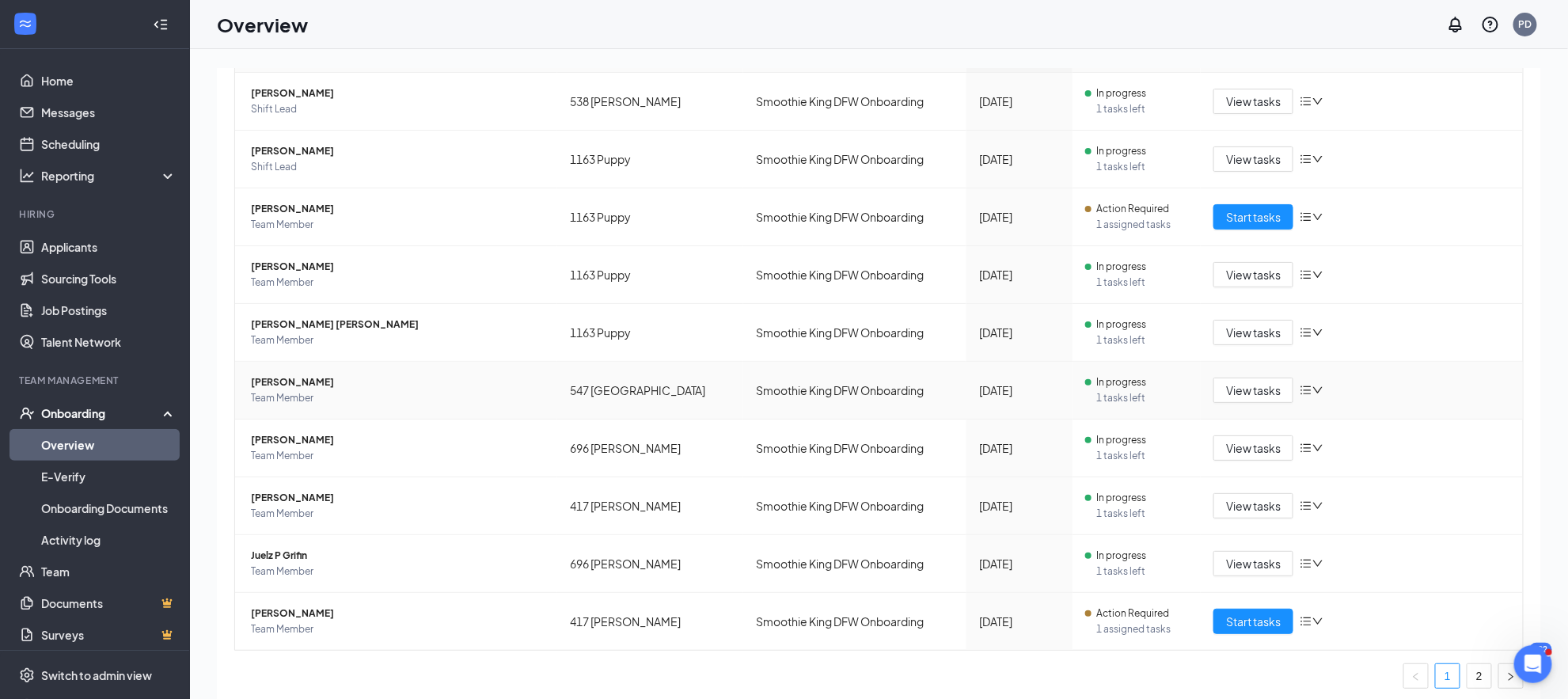
scroll to position [341, 0]
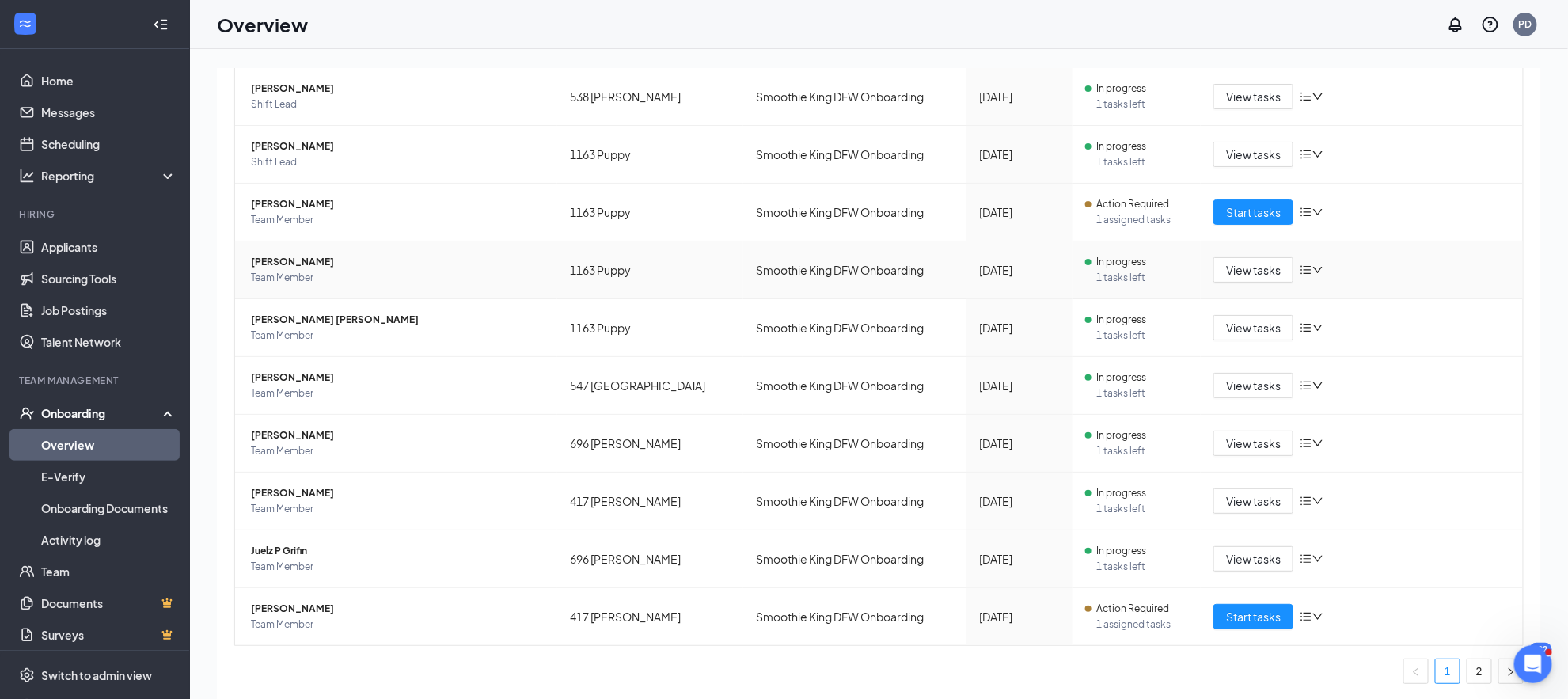
click at [280, 267] on span "[PERSON_NAME]" at bounding box center [398, 261] width 294 height 15
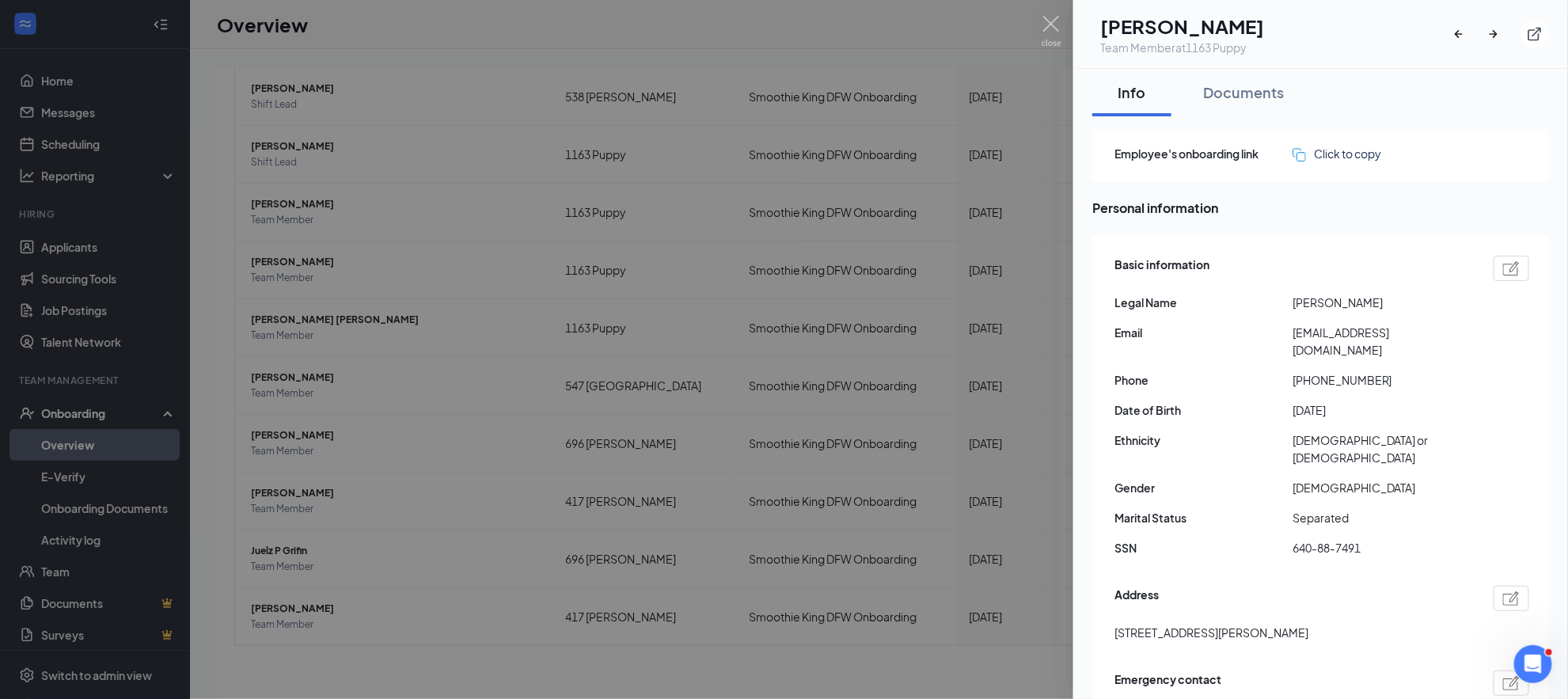
click at [813, 316] on div at bounding box center [784, 349] width 1568 height 699
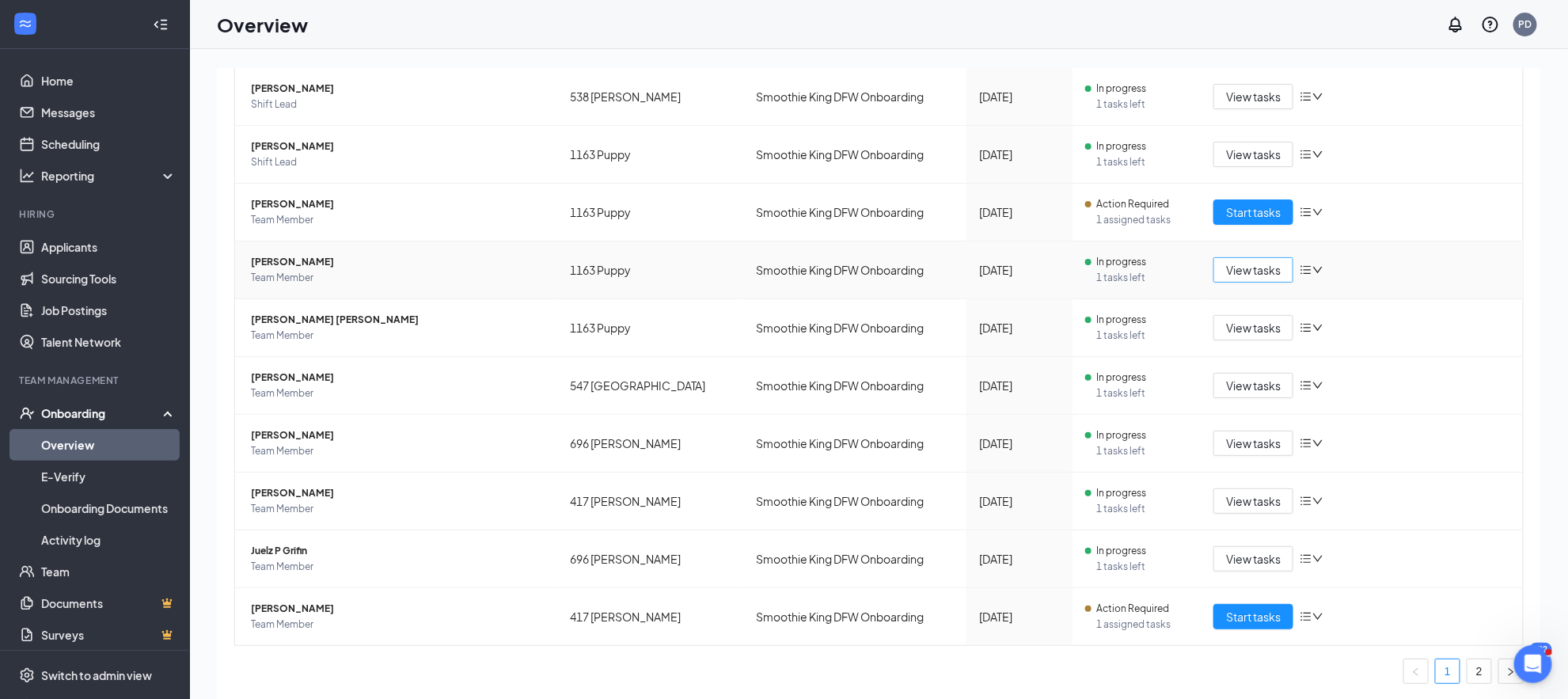
click at [1238, 271] on span "View tasks" at bounding box center [1253, 269] width 54 height 17
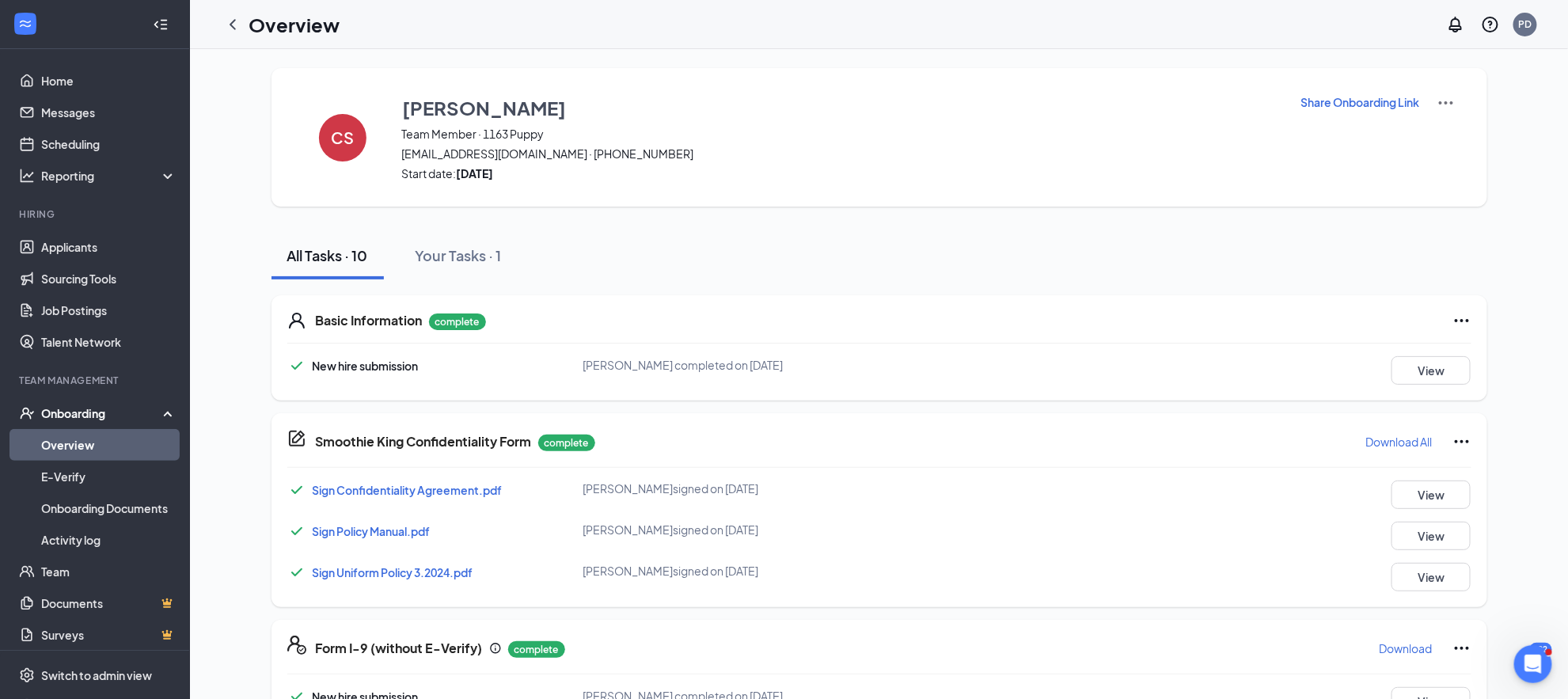
click at [1301, 96] on p "Share Onboarding Link" at bounding box center [1360, 102] width 119 height 15
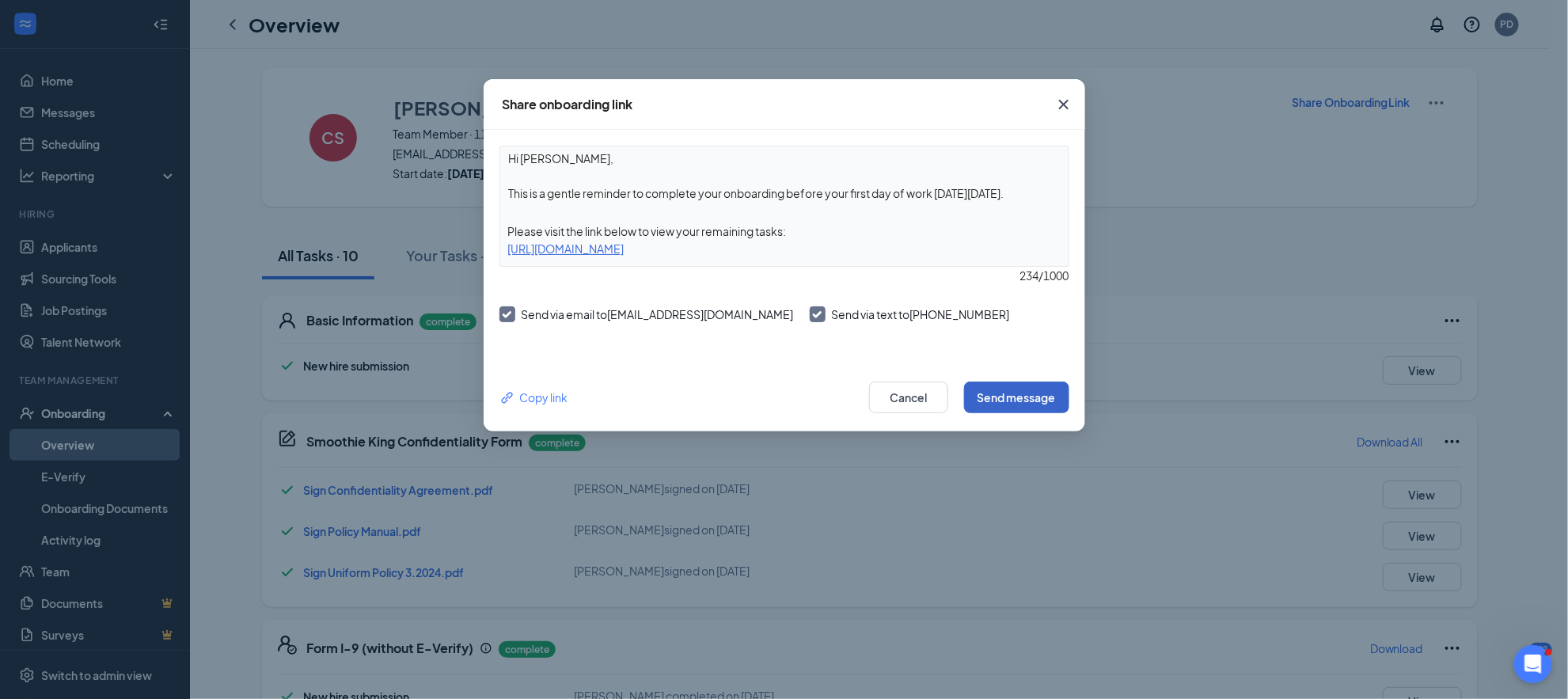
click at [1030, 391] on button "Send message" at bounding box center [1017, 397] width 105 height 32
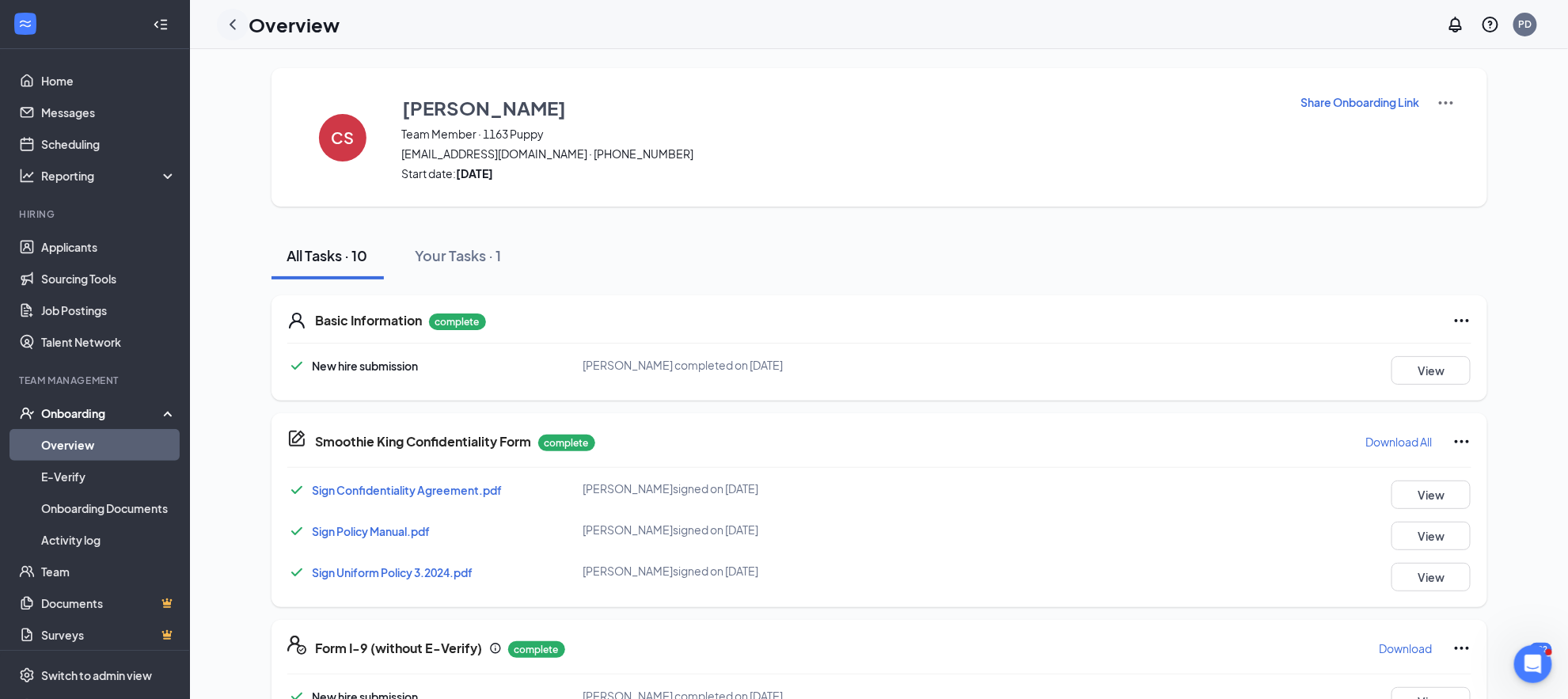
click at [234, 18] on icon "ChevronLeft" at bounding box center [232, 24] width 19 height 19
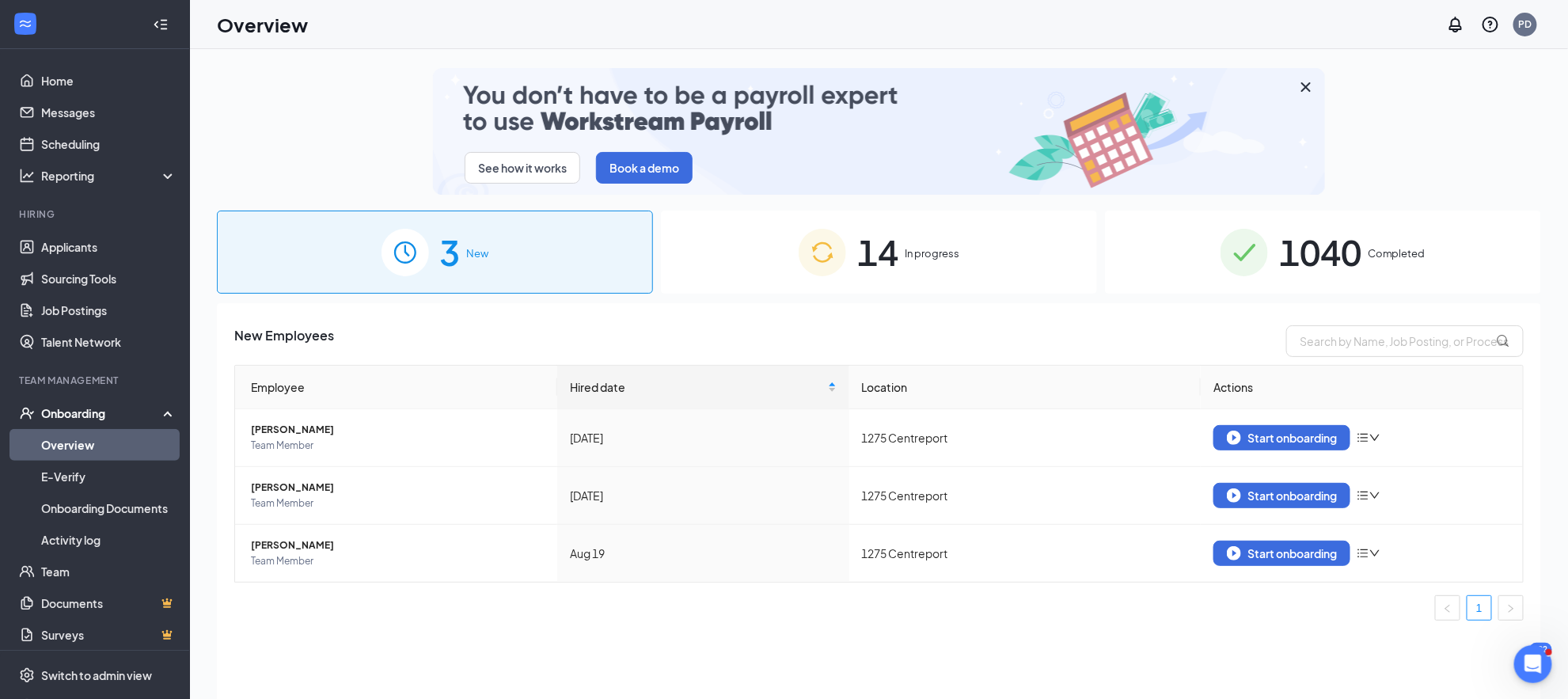
click at [860, 261] on span "14" at bounding box center [877, 252] width 41 height 54
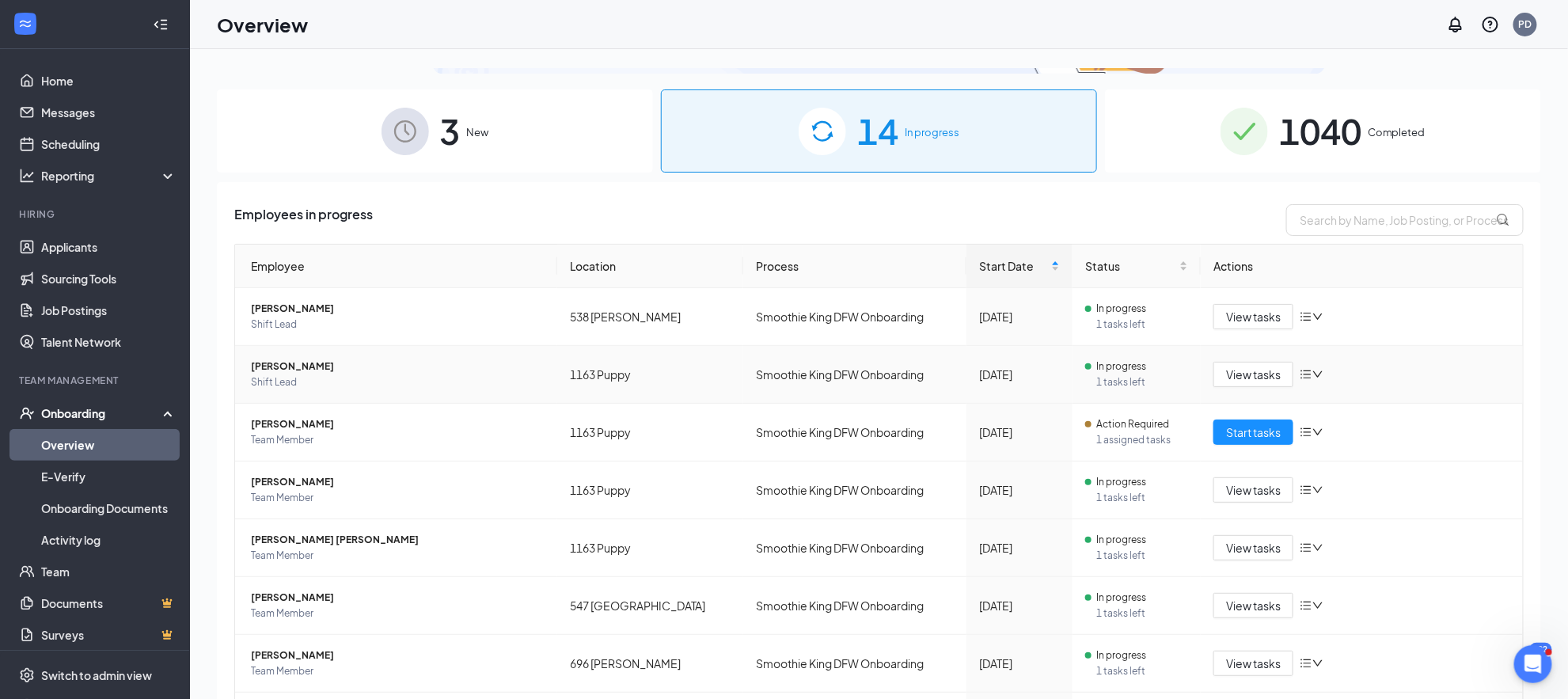
scroll to position [131, 0]
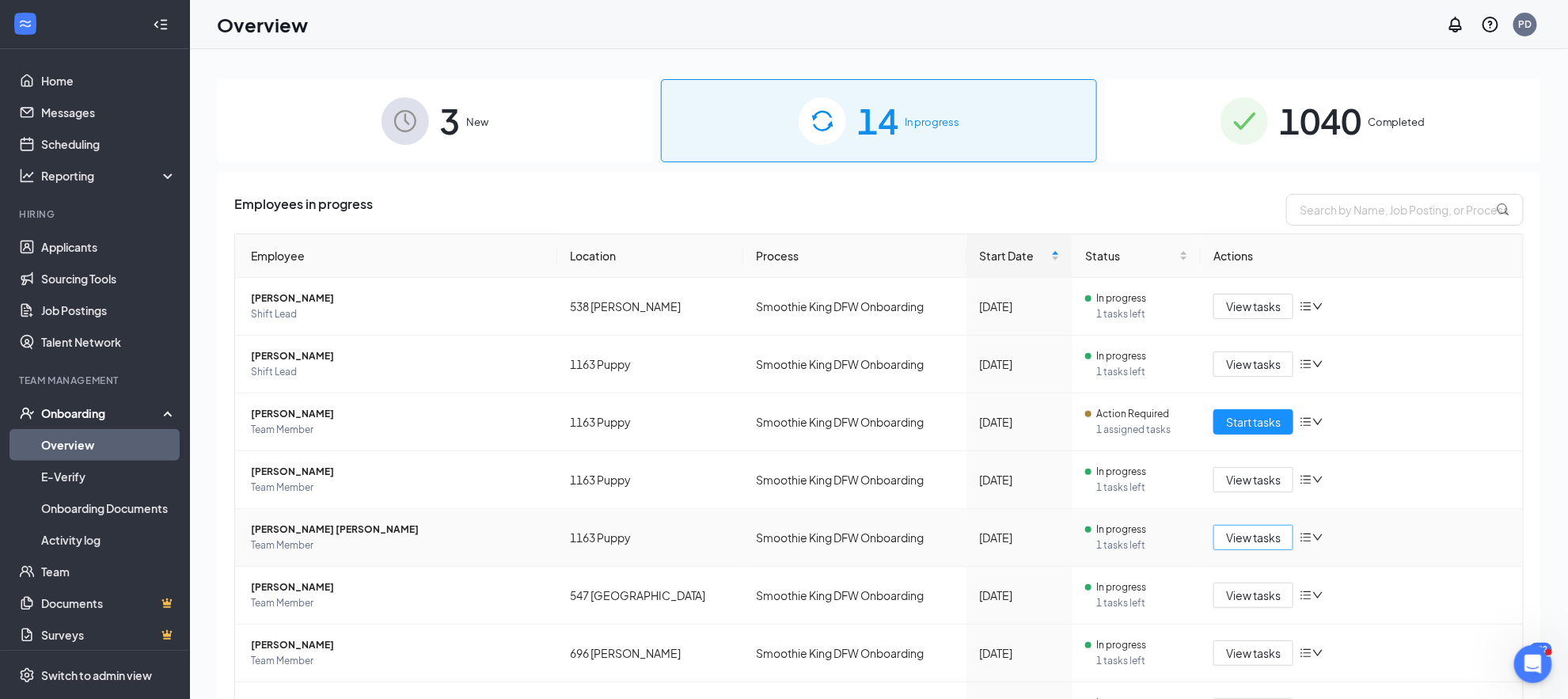
click at [1238, 540] on span "View tasks" at bounding box center [1253, 537] width 54 height 17
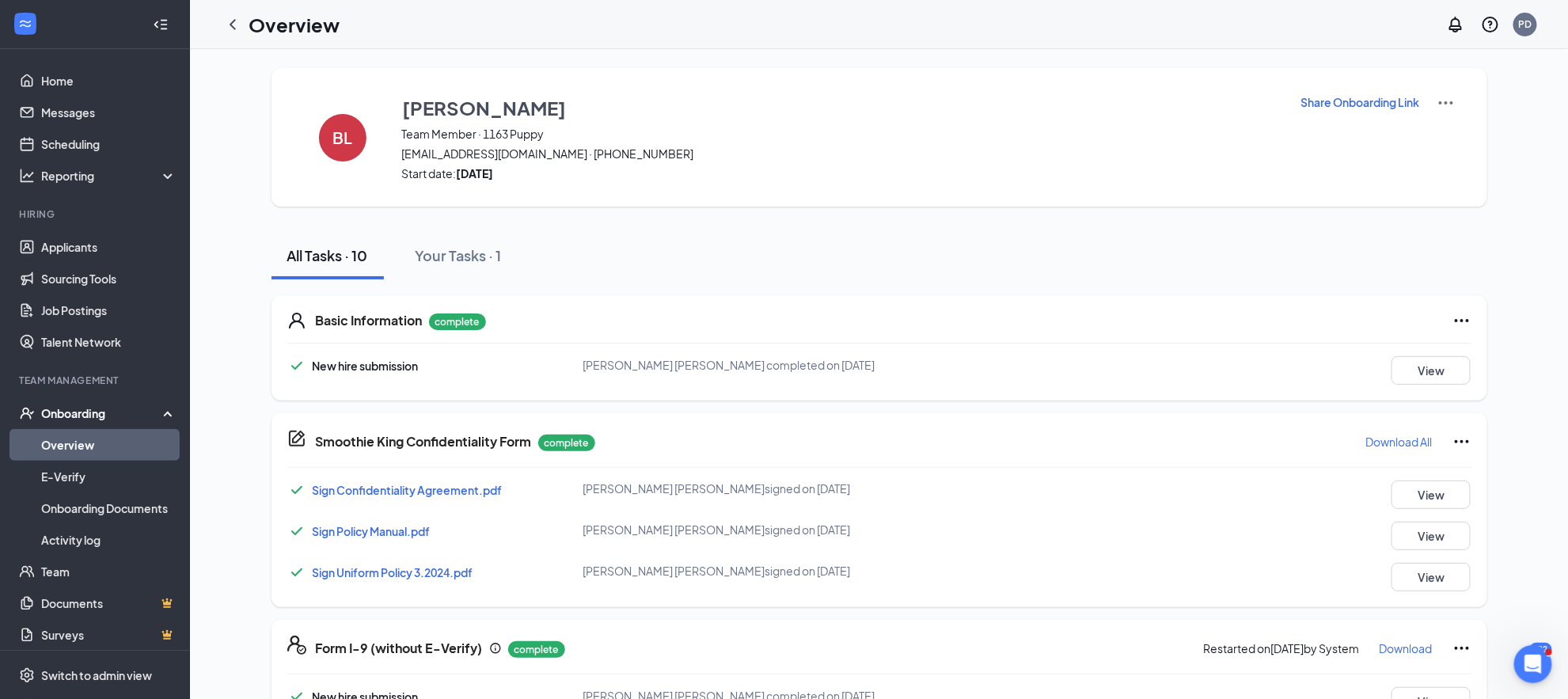
click at [1307, 98] on p "Share Onboarding Link" at bounding box center [1360, 102] width 119 height 15
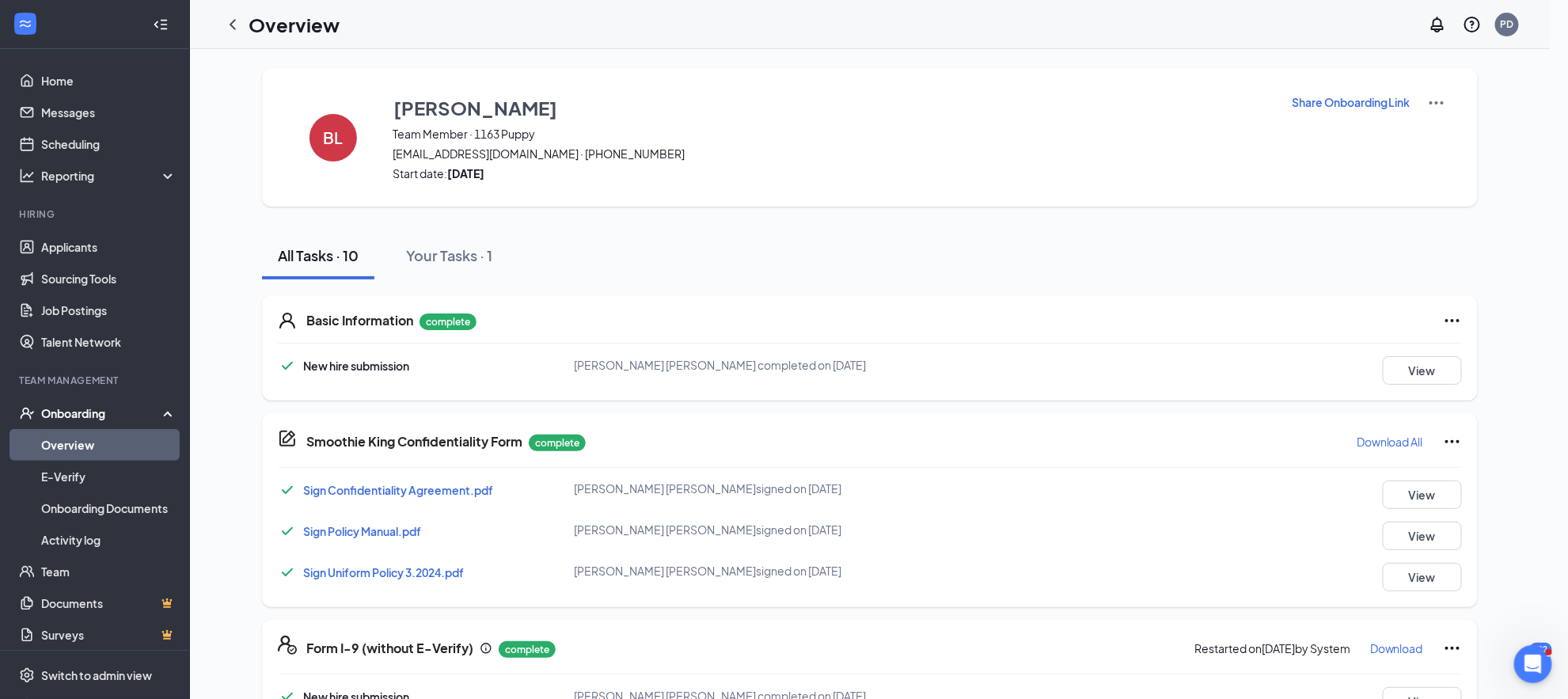
type textarea "Hi [PERSON_NAME], This is a gentle reminder to complete your onboarding before …"
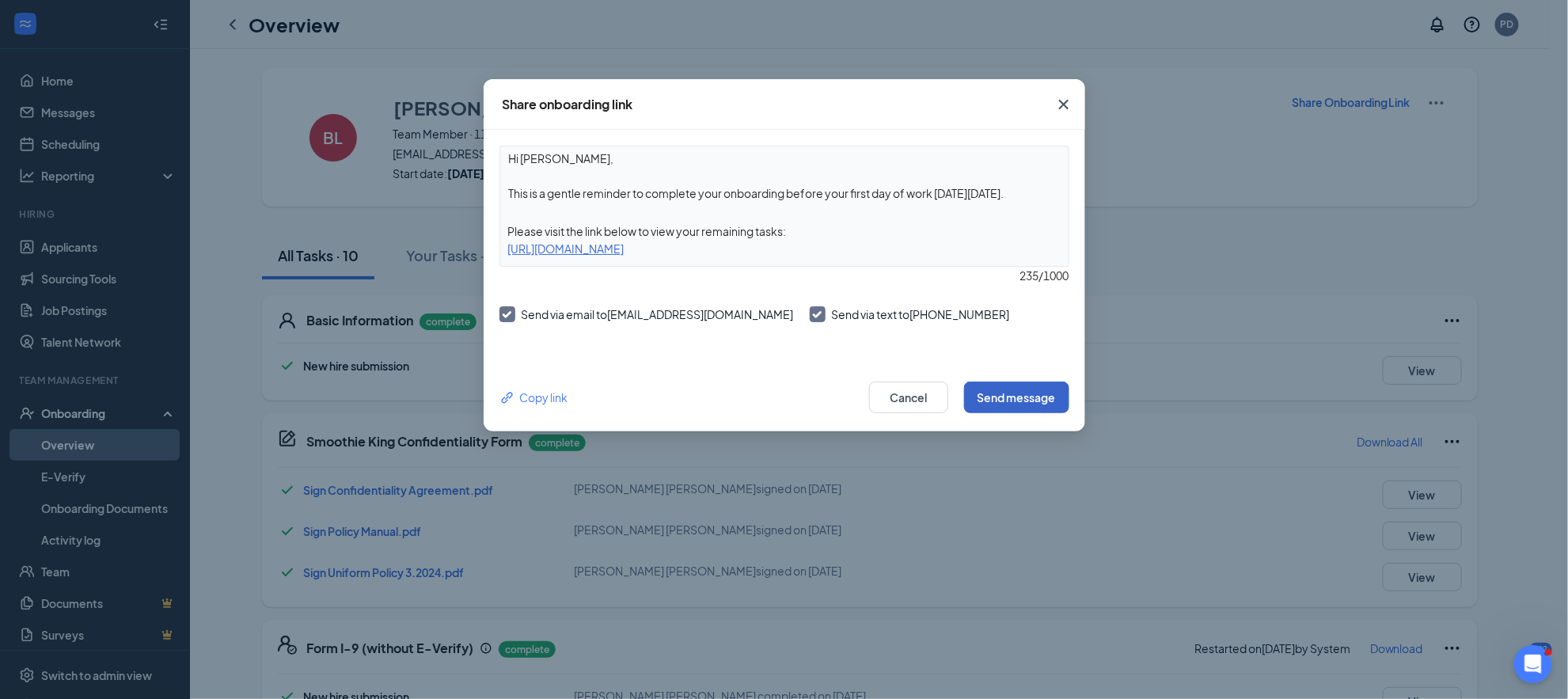
click at [1050, 402] on button "Send message" at bounding box center [1017, 397] width 105 height 32
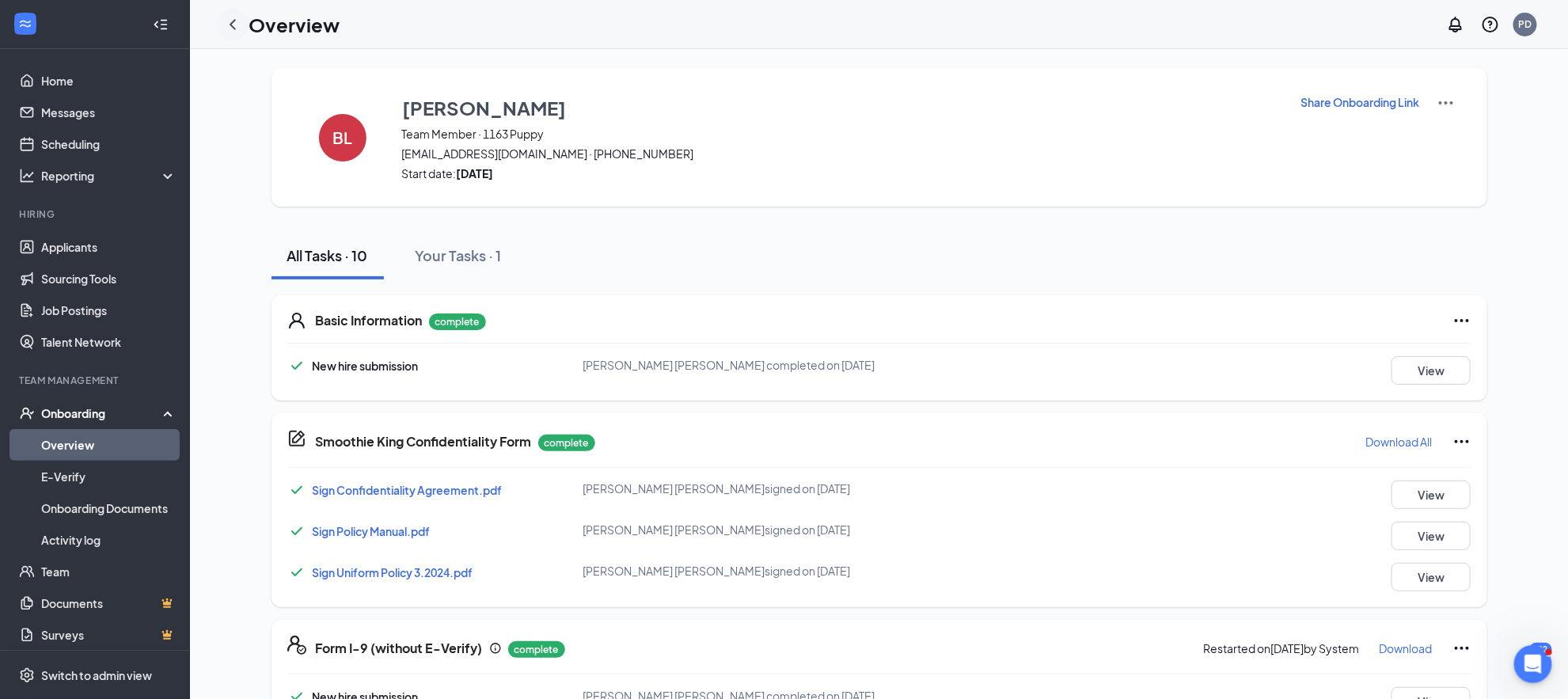
click at [231, 34] on div at bounding box center [232, 24] width 32 height 32
click at [233, 24] on icon "ChevronLeft" at bounding box center [232, 24] width 19 height 19
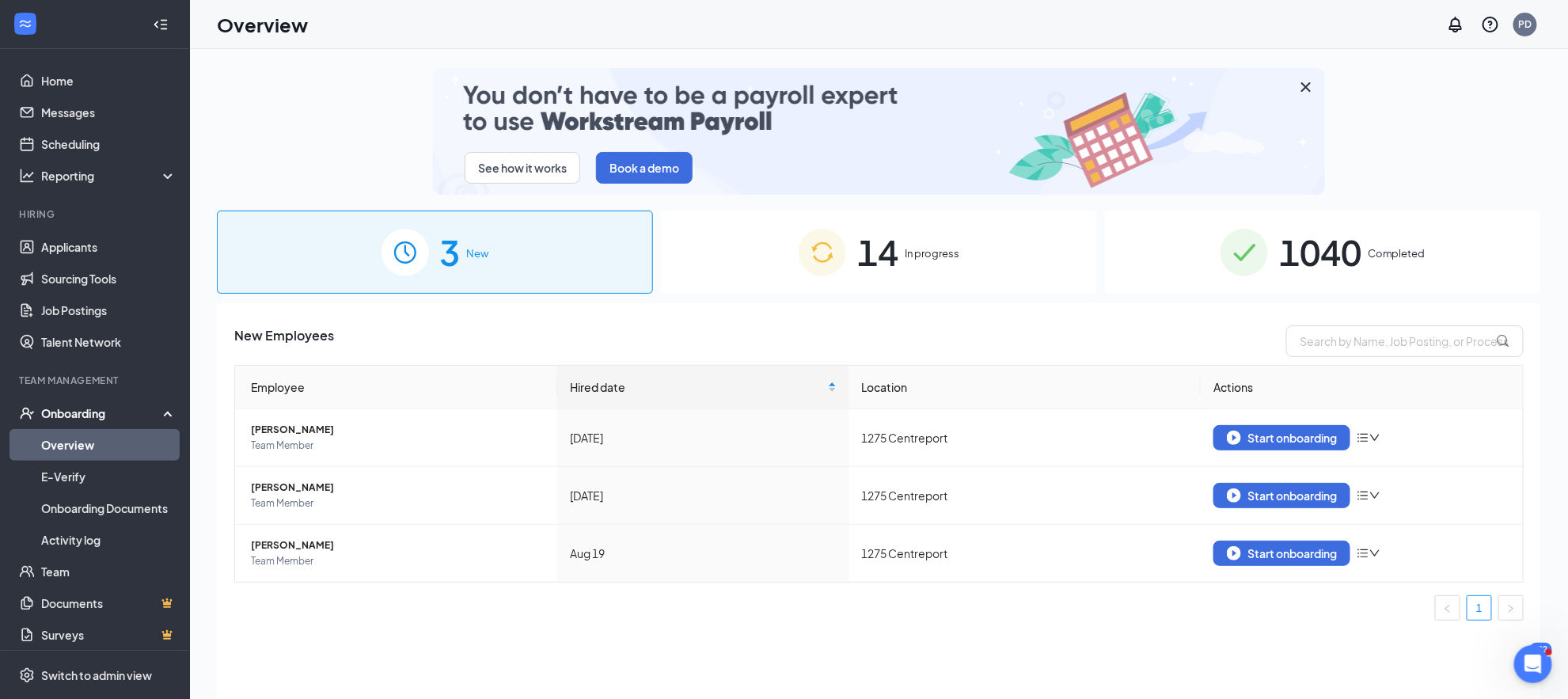
click at [840, 288] on div "14 In progress" at bounding box center [879, 252] width 436 height 83
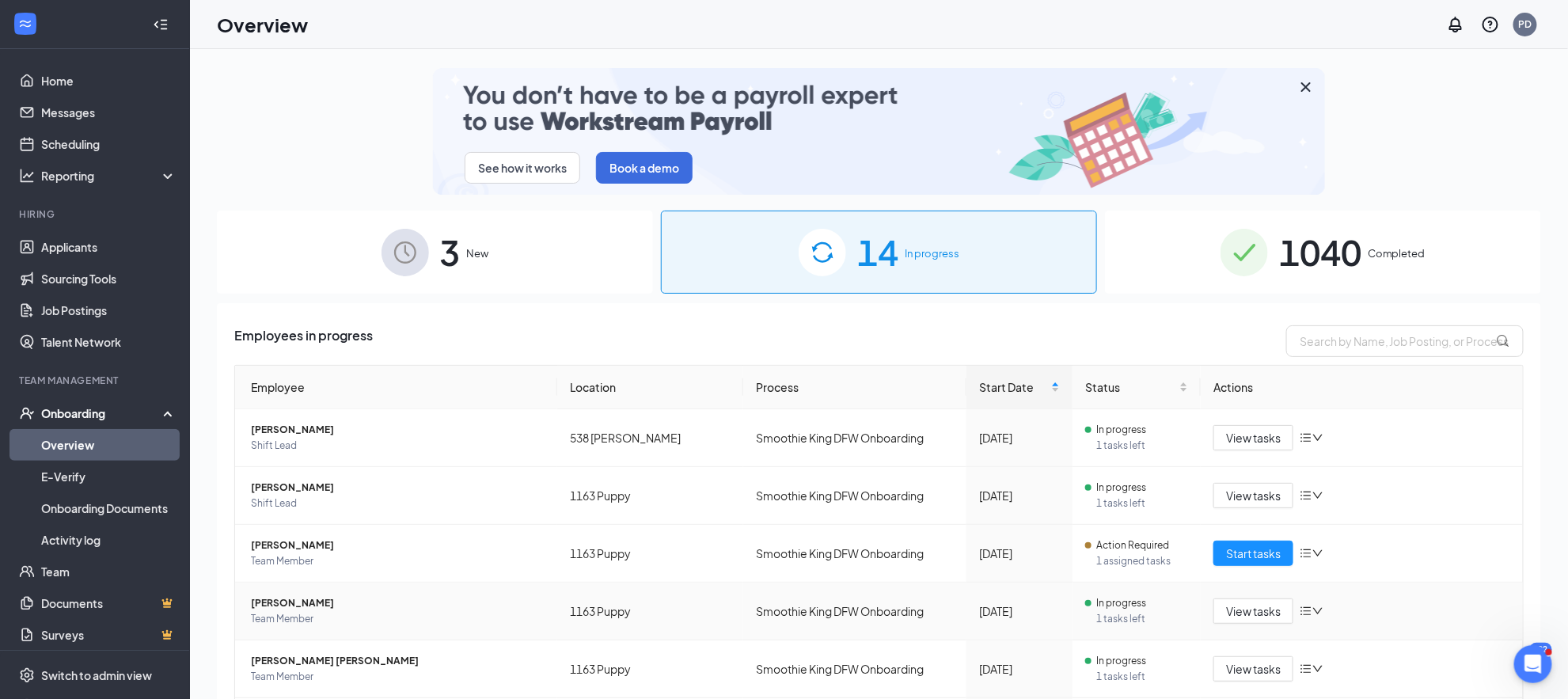
scroll to position [341, 0]
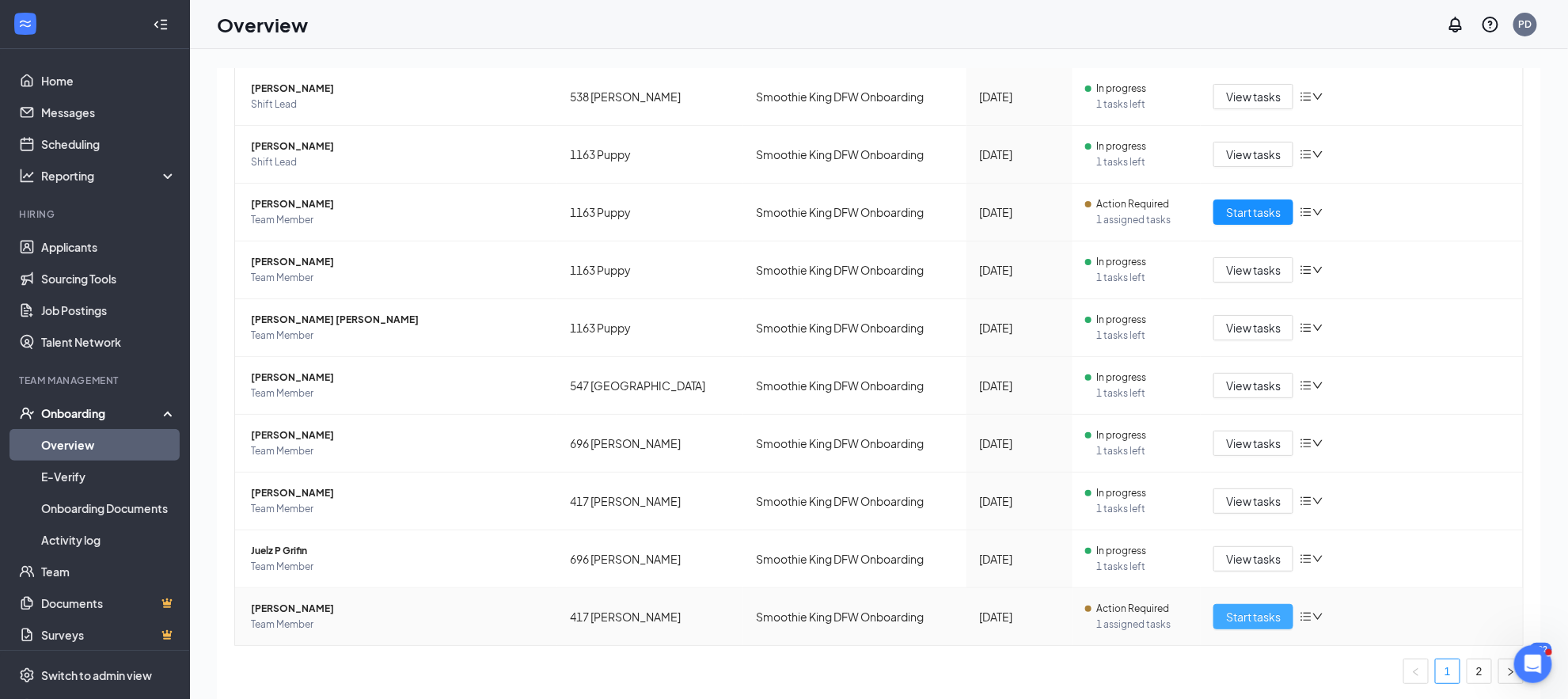
click at [1242, 623] on span "Start tasks" at bounding box center [1253, 616] width 54 height 17
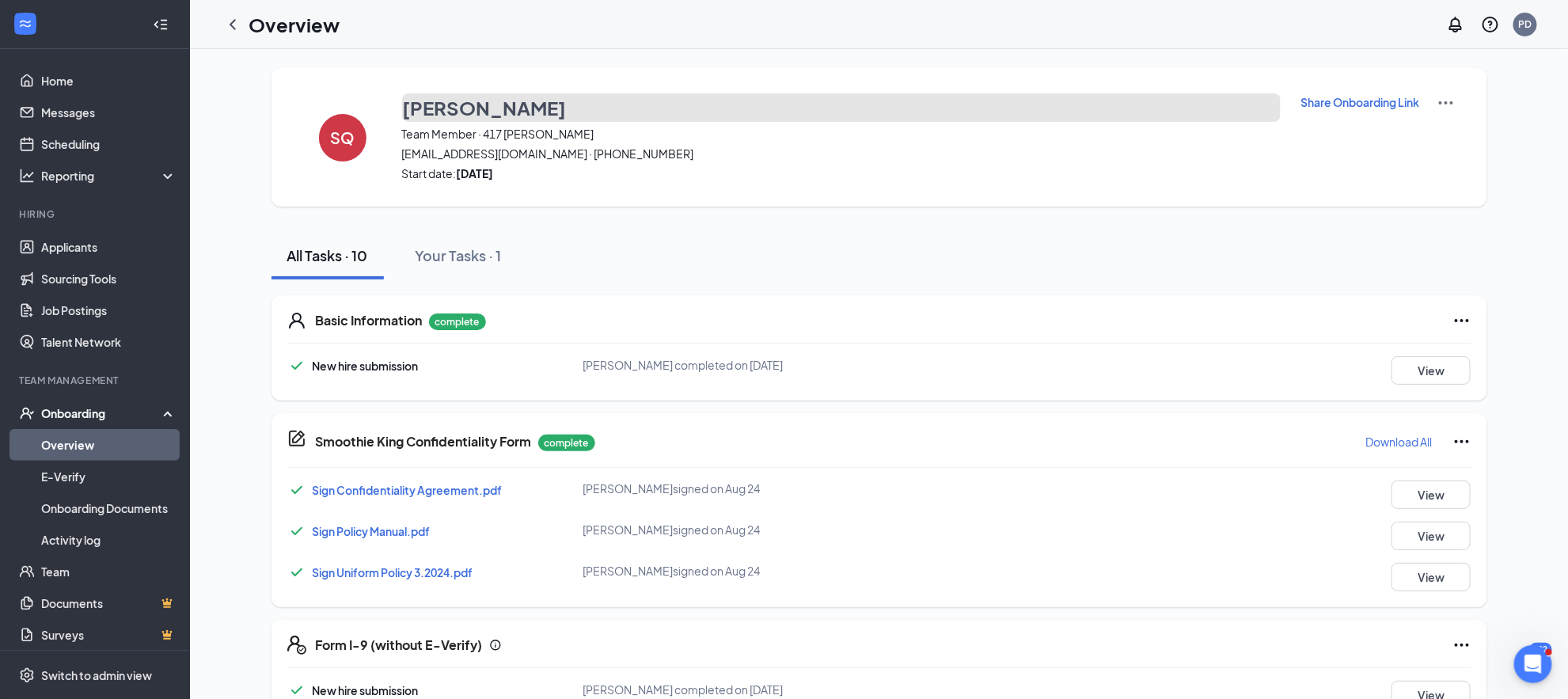
click at [497, 114] on h3 "[PERSON_NAME]" at bounding box center [484, 108] width 164 height 27
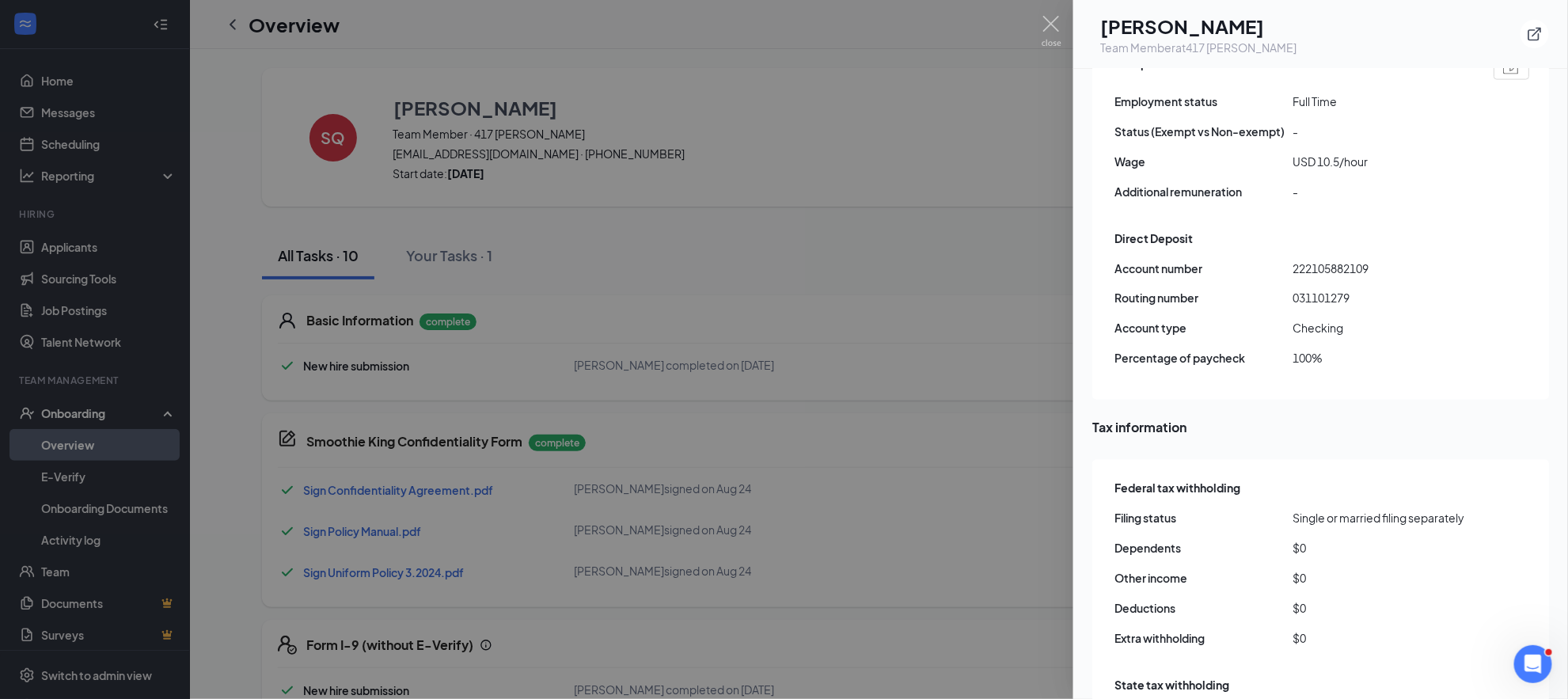
scroll to position [1088, 0]
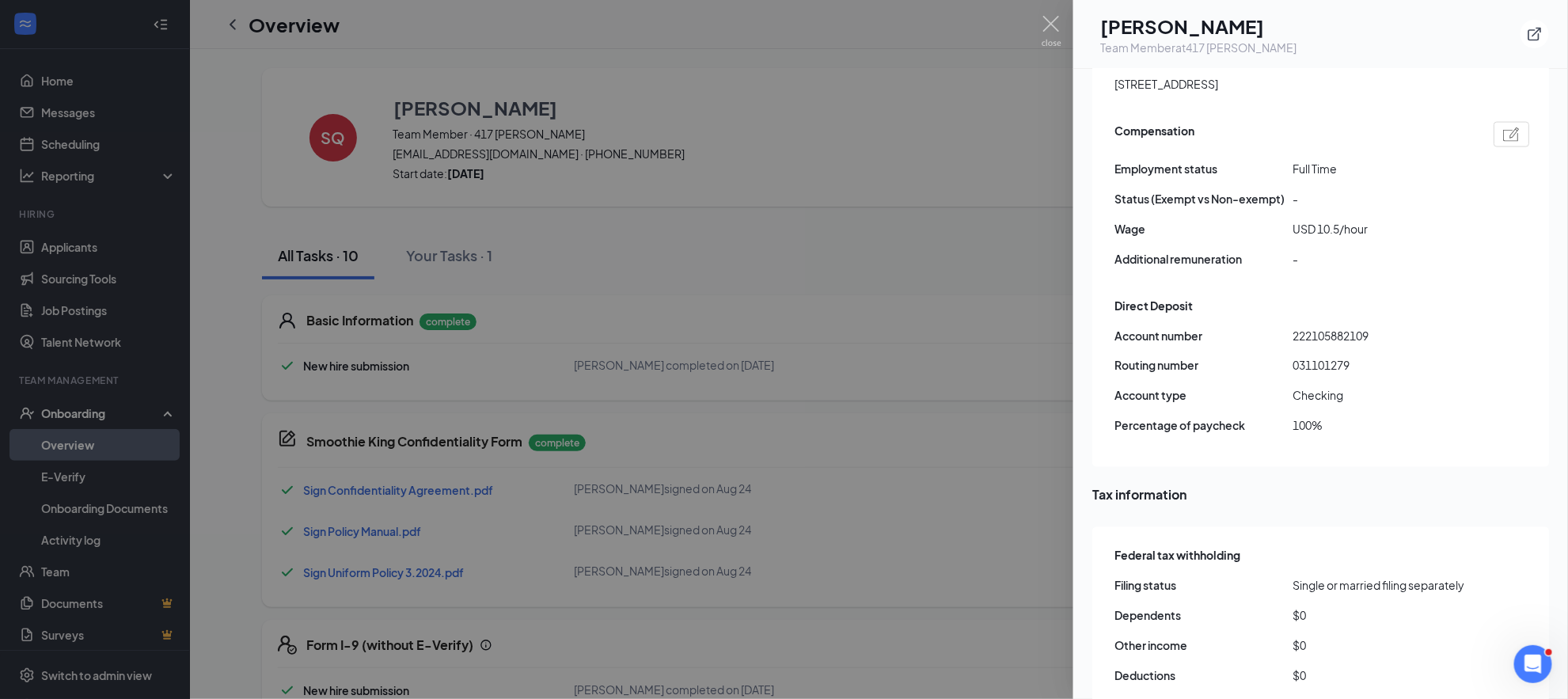
click at [807, 233] on div at bounding box center [784, 349] width 1568 height 699
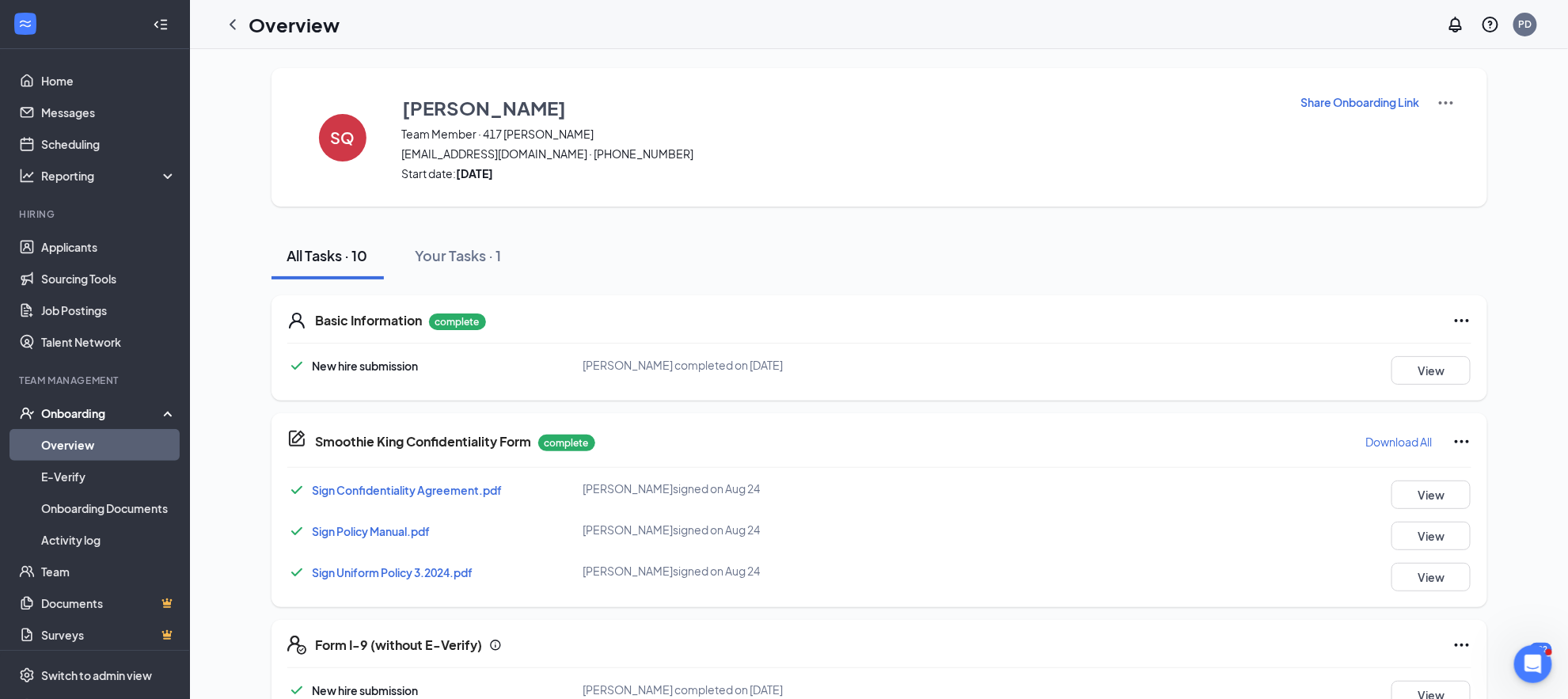
click at [1301, 99] on p "Share Onboarding Link" at bounding box center [1360, 102] width 119 height 15
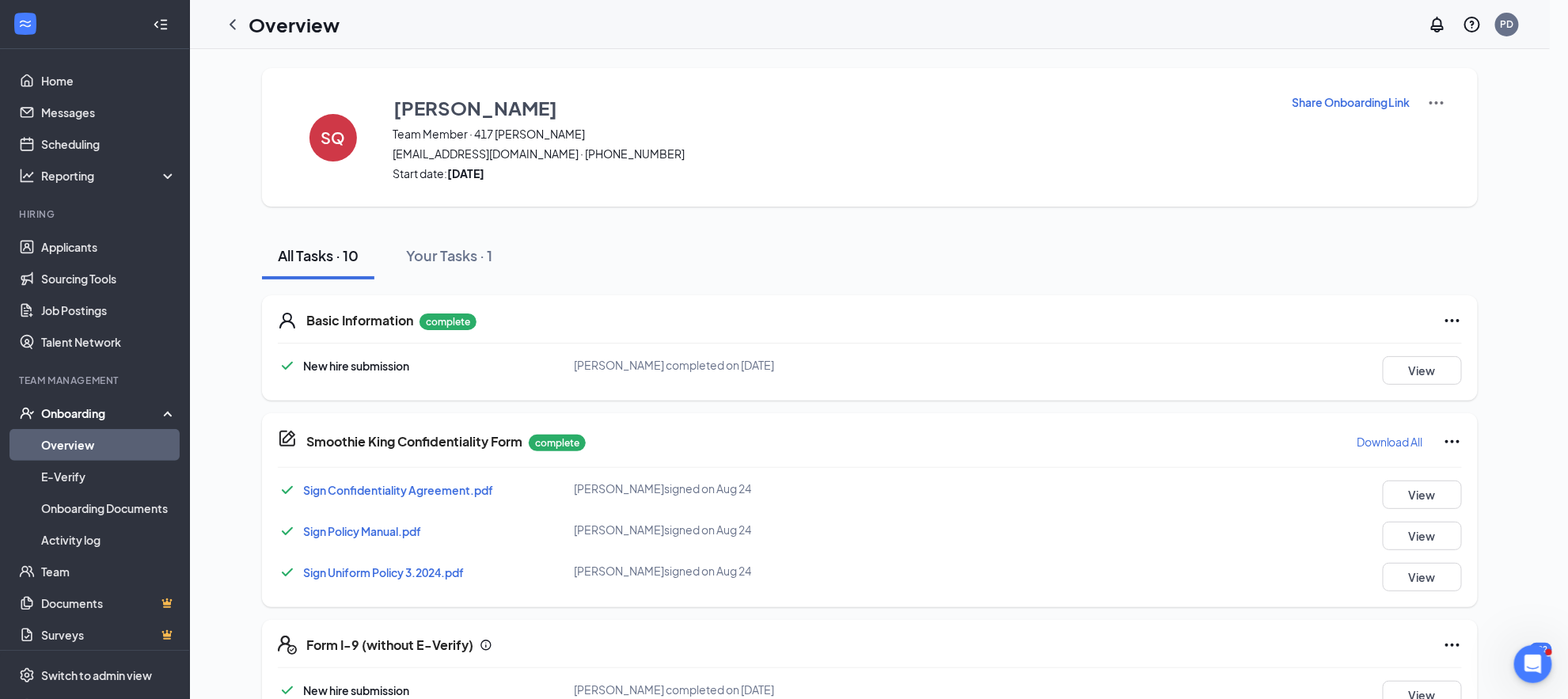
type textarea "Hi [PERSON_NAME], This is a gentle reminder to complete your onboarding before …"
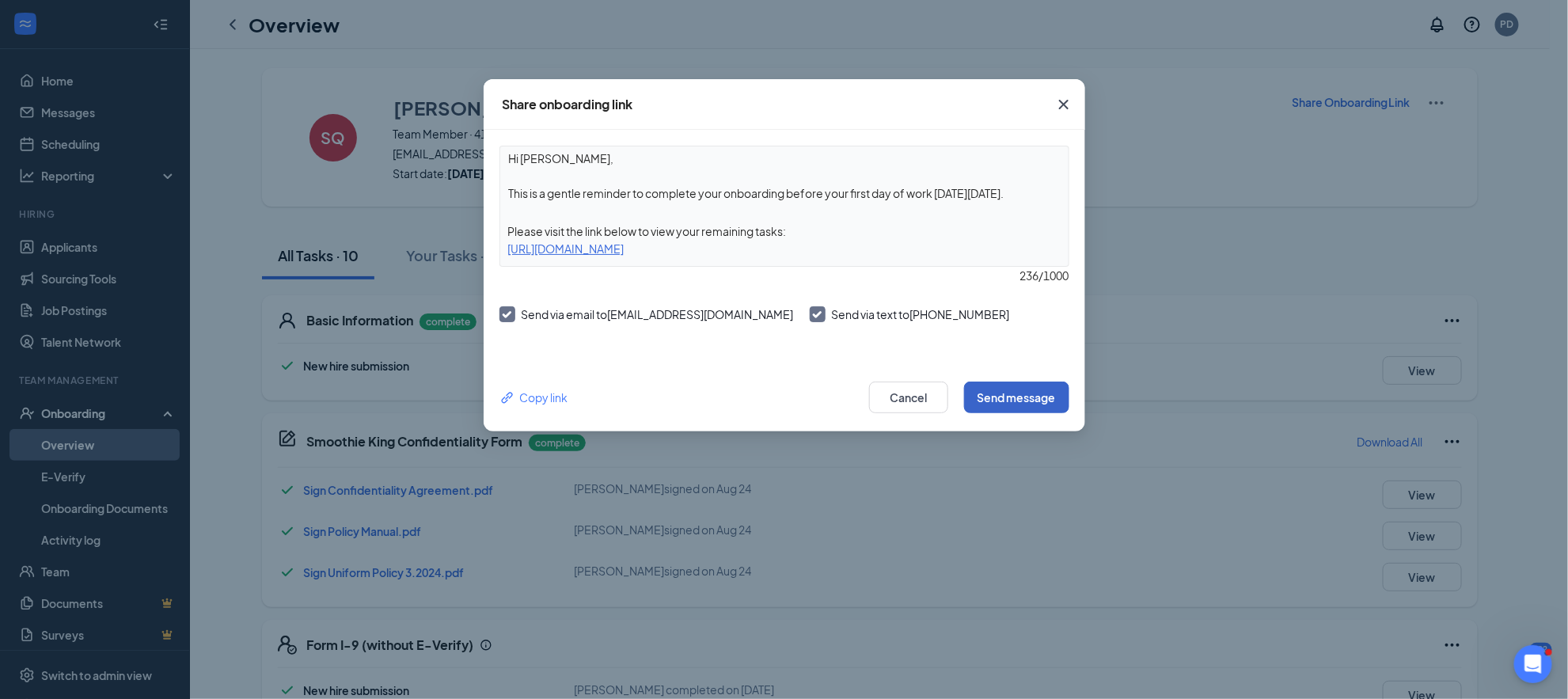
click at [1028, 391] on button "Send message" at bounding box center [1017, 397] width 105 height 32
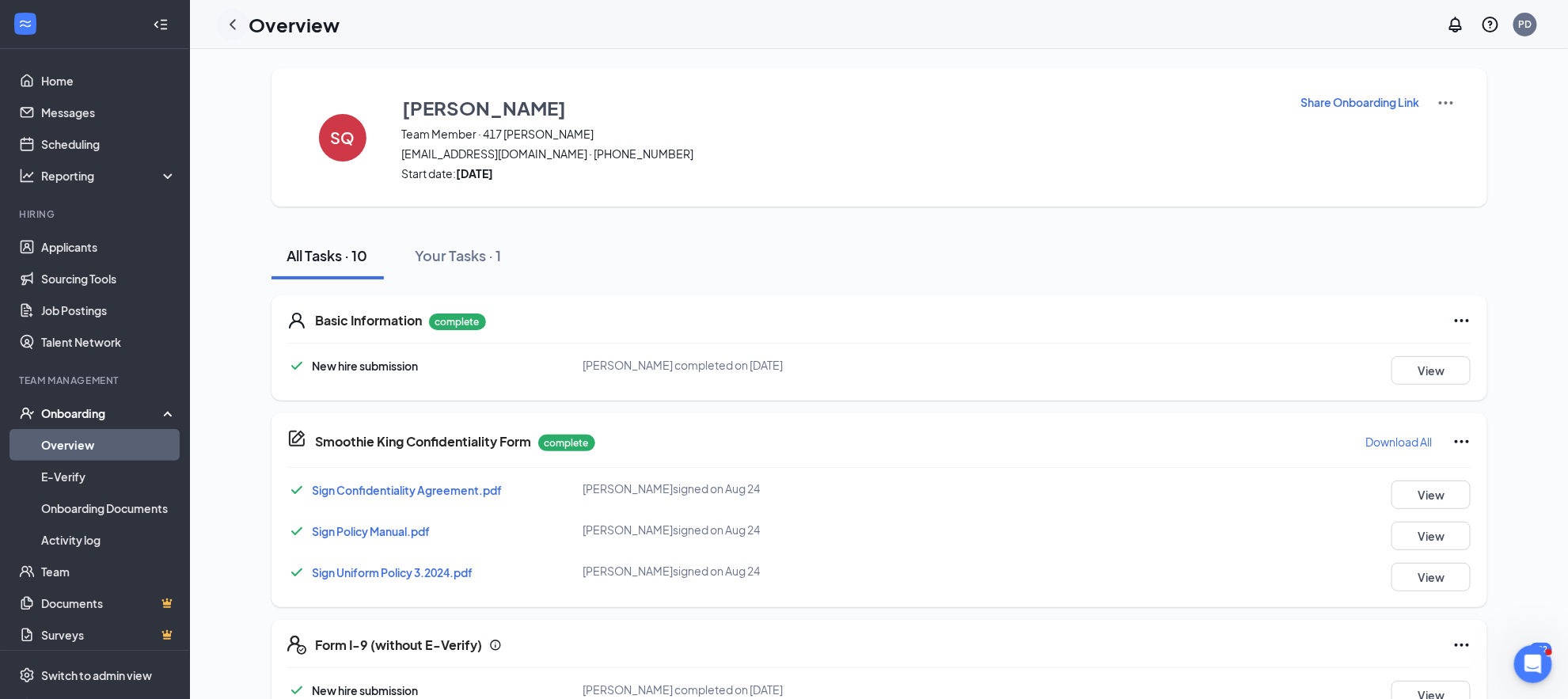
click at [225, 25] on icon "ChevronLeft" at bounding box center [232, 24] width 19 height 19
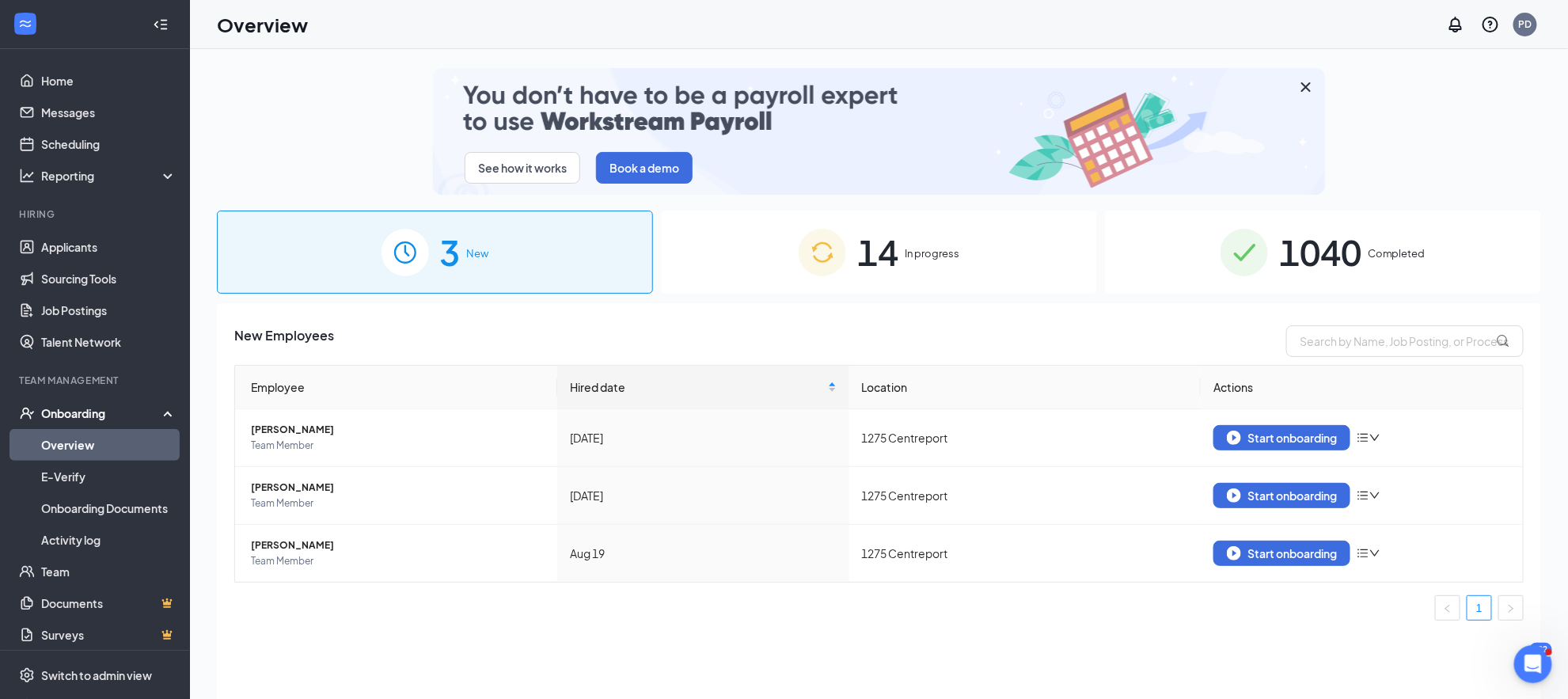
click at [908, 259] on span "In progress" at bounding box center [932, 253] width 54 height 15
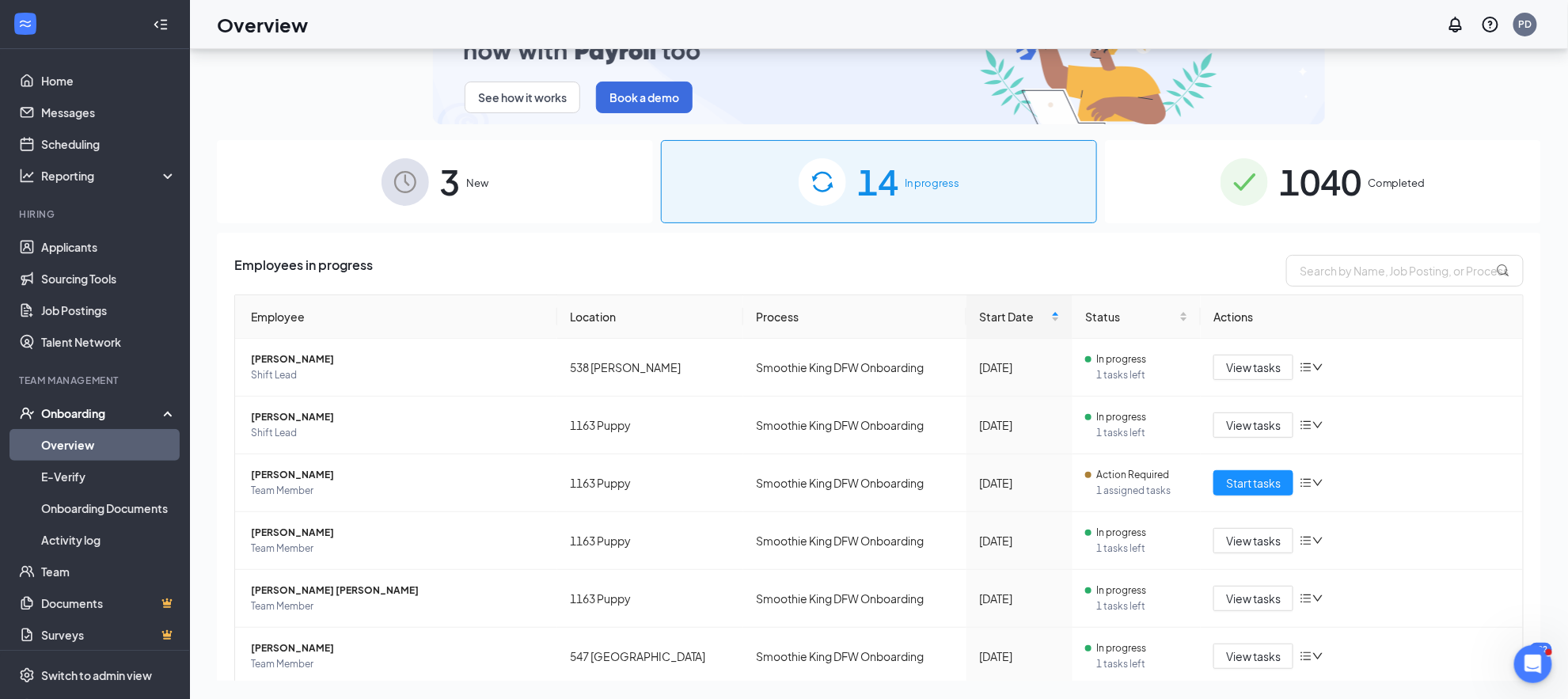
scroll to position [341, 0]
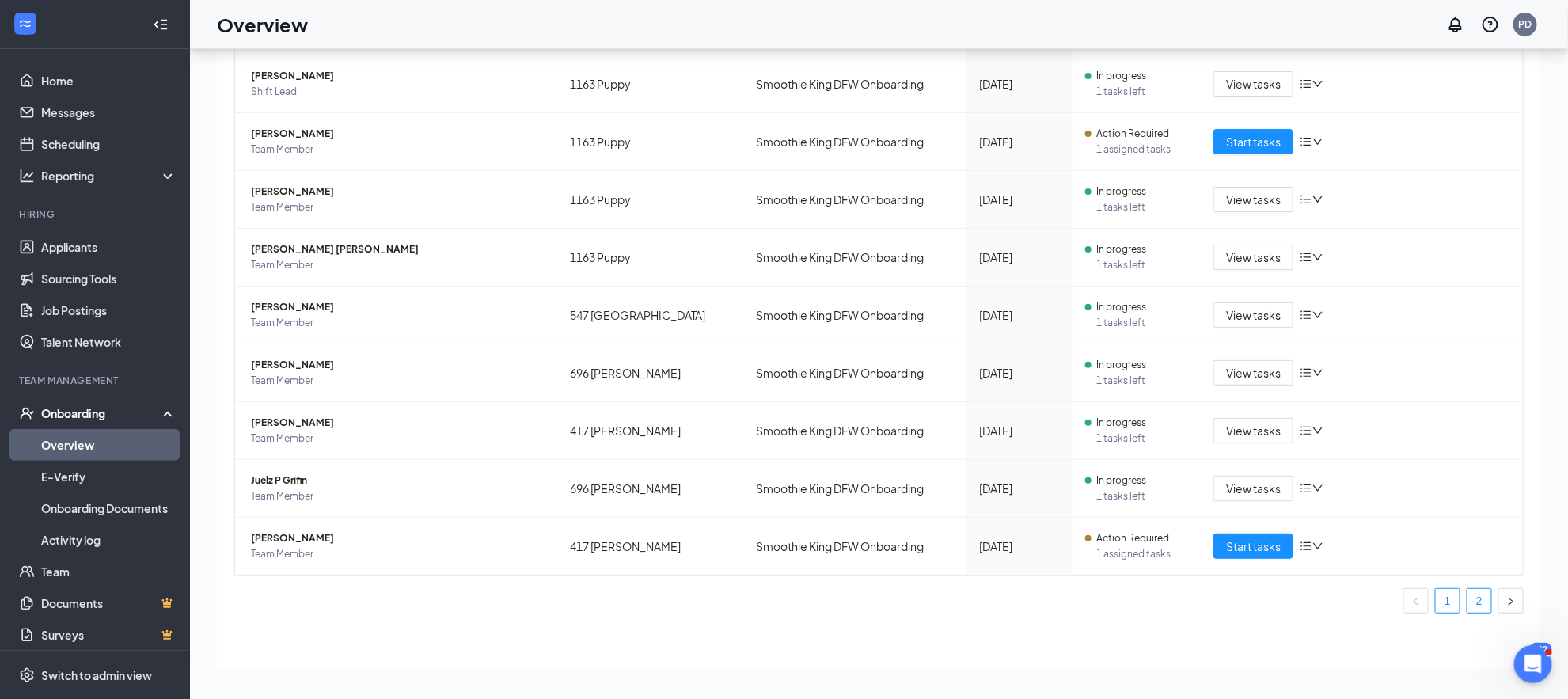
click at [1467, 590] on link "2" at bounding box center [1479, 600] width 24 height 24
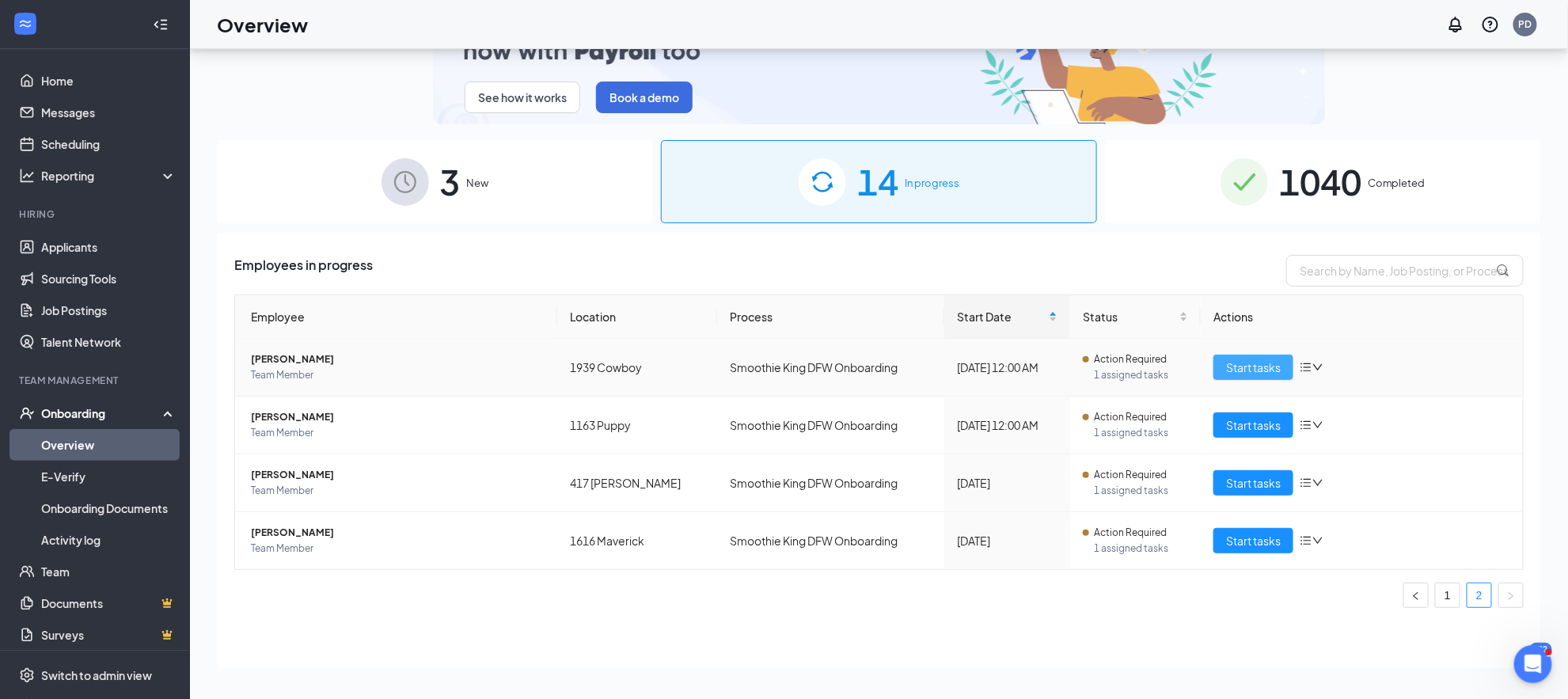
click at [1242, 374] on span "Start tasks" at bounding box center [1253, 366] width 54 height 17
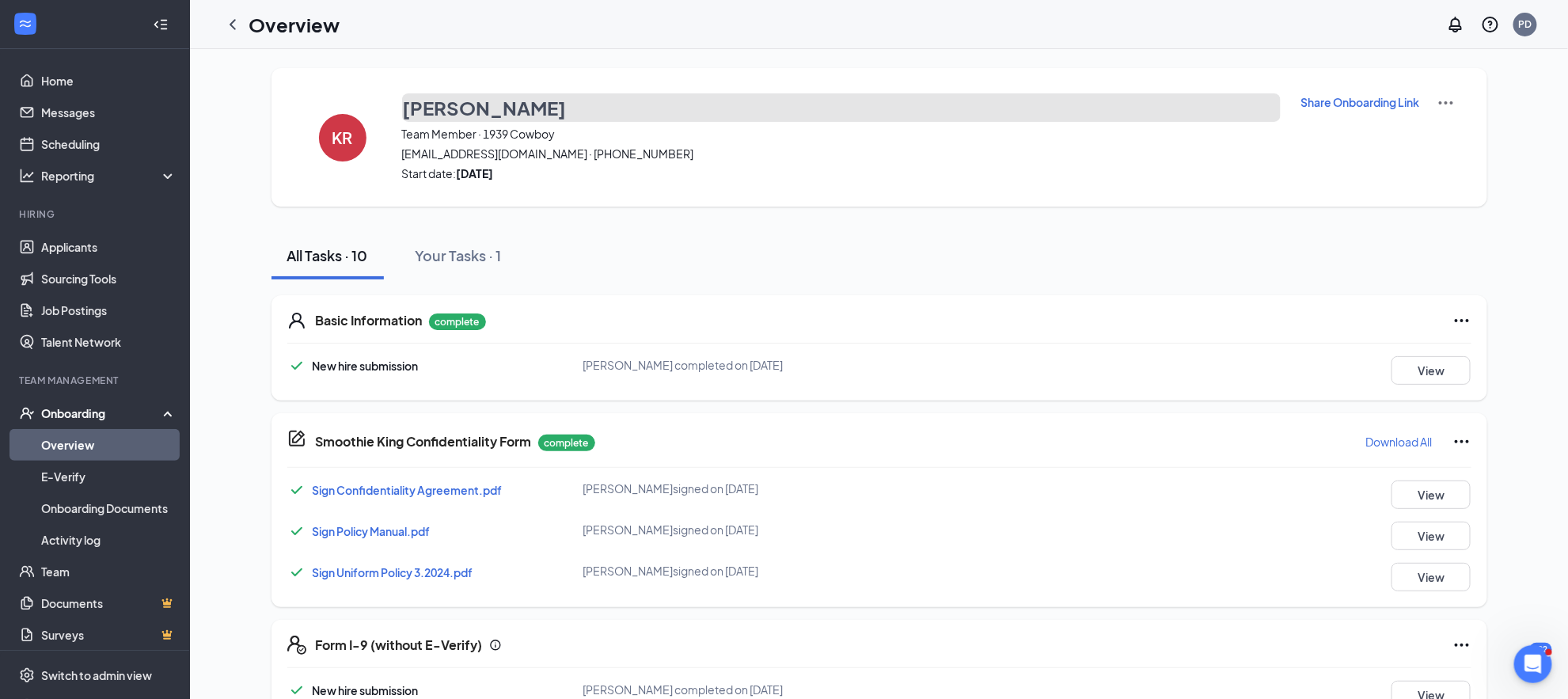
click at [451, 106] on h3 "[PERSON_NAME]" at bounding box center [484, 108] width 164 height 27
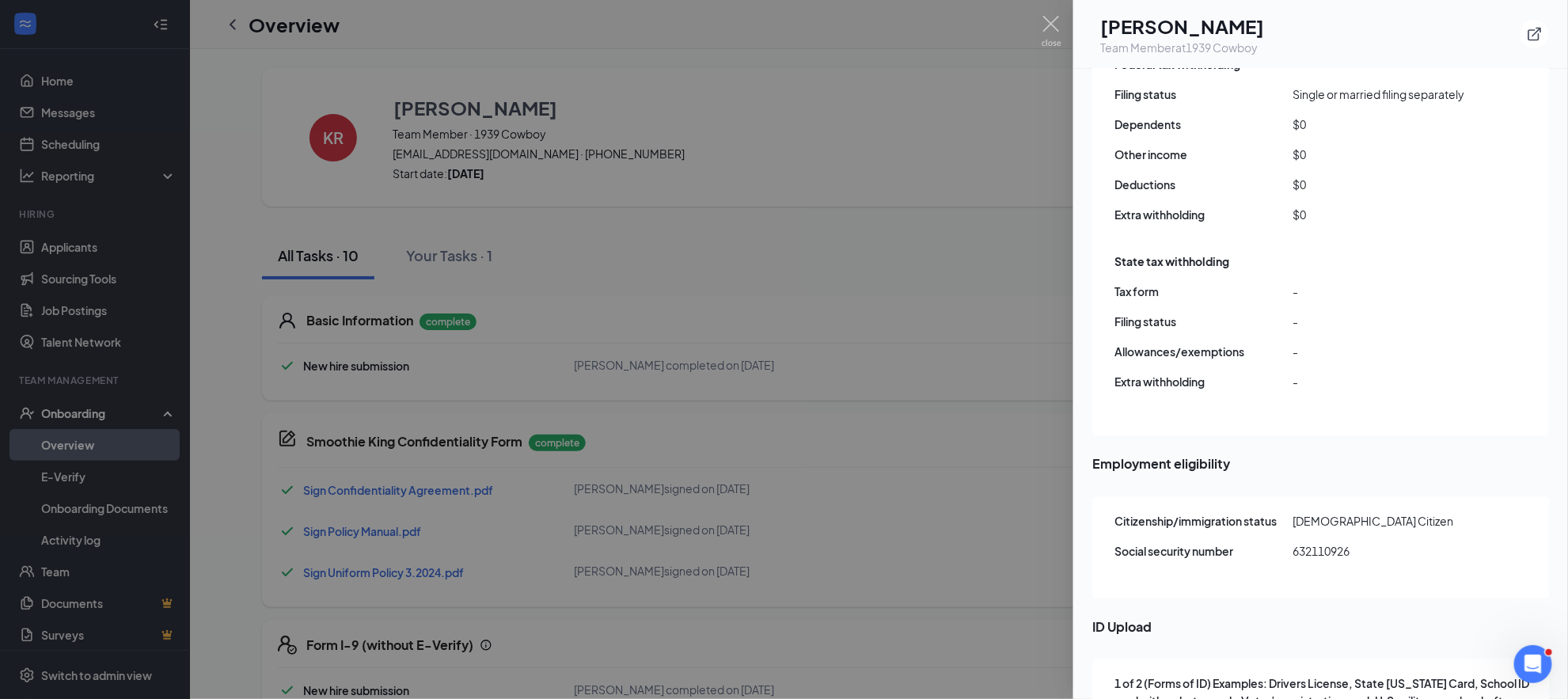
scroll to position [1939, 0]
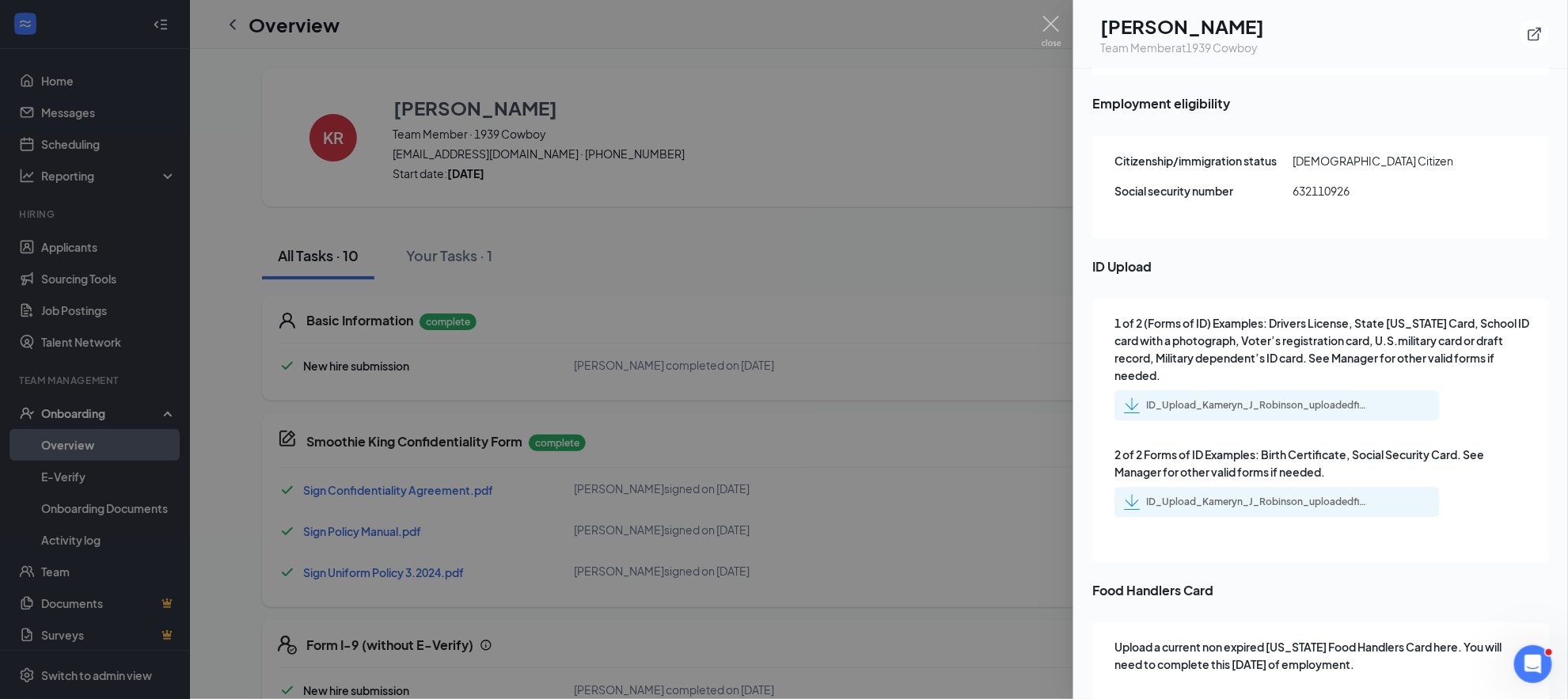
click at [1250, 399] on div "ID_Upload_Kameryn_J_Robinson_uploadedfile_20250825.pdf.pdf" at bounding box center [1257, 405] width 221 height 13
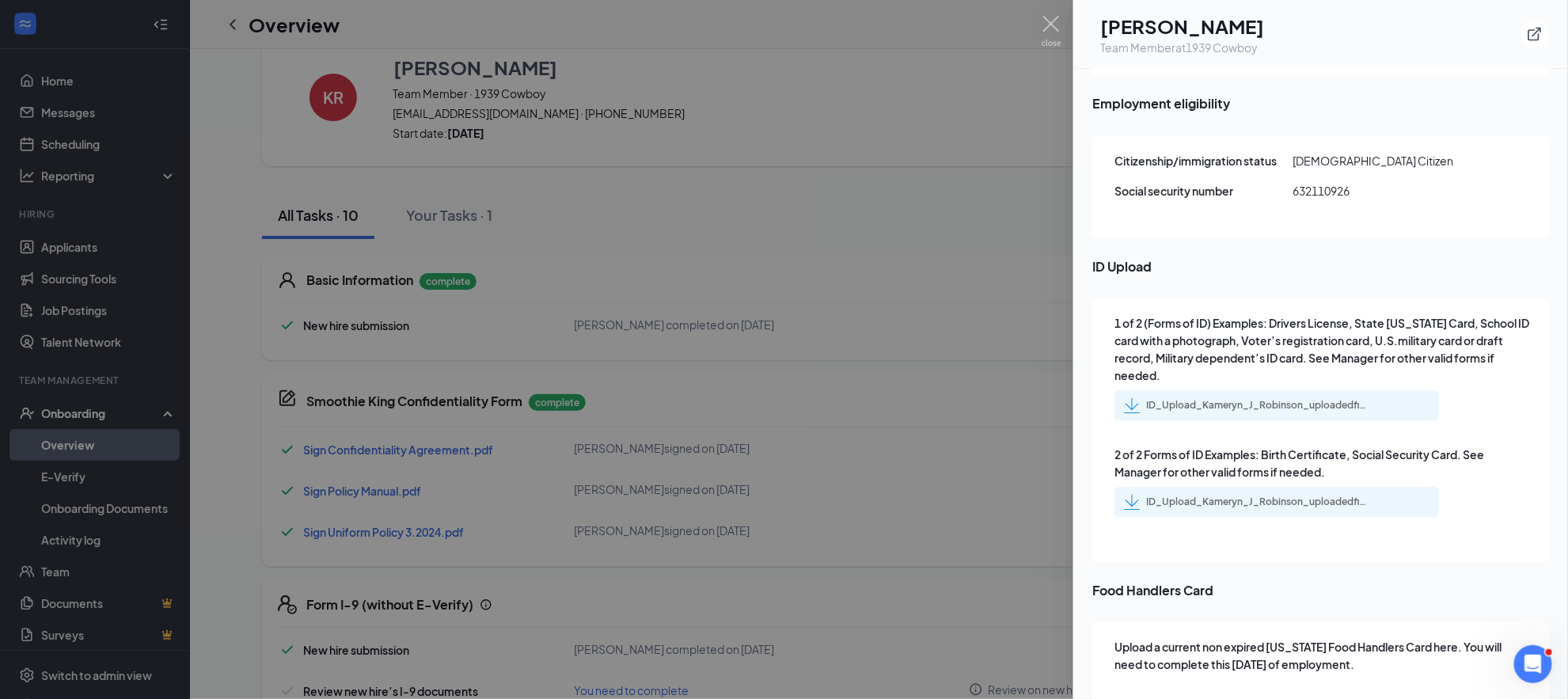
scroll to position [13, 0]
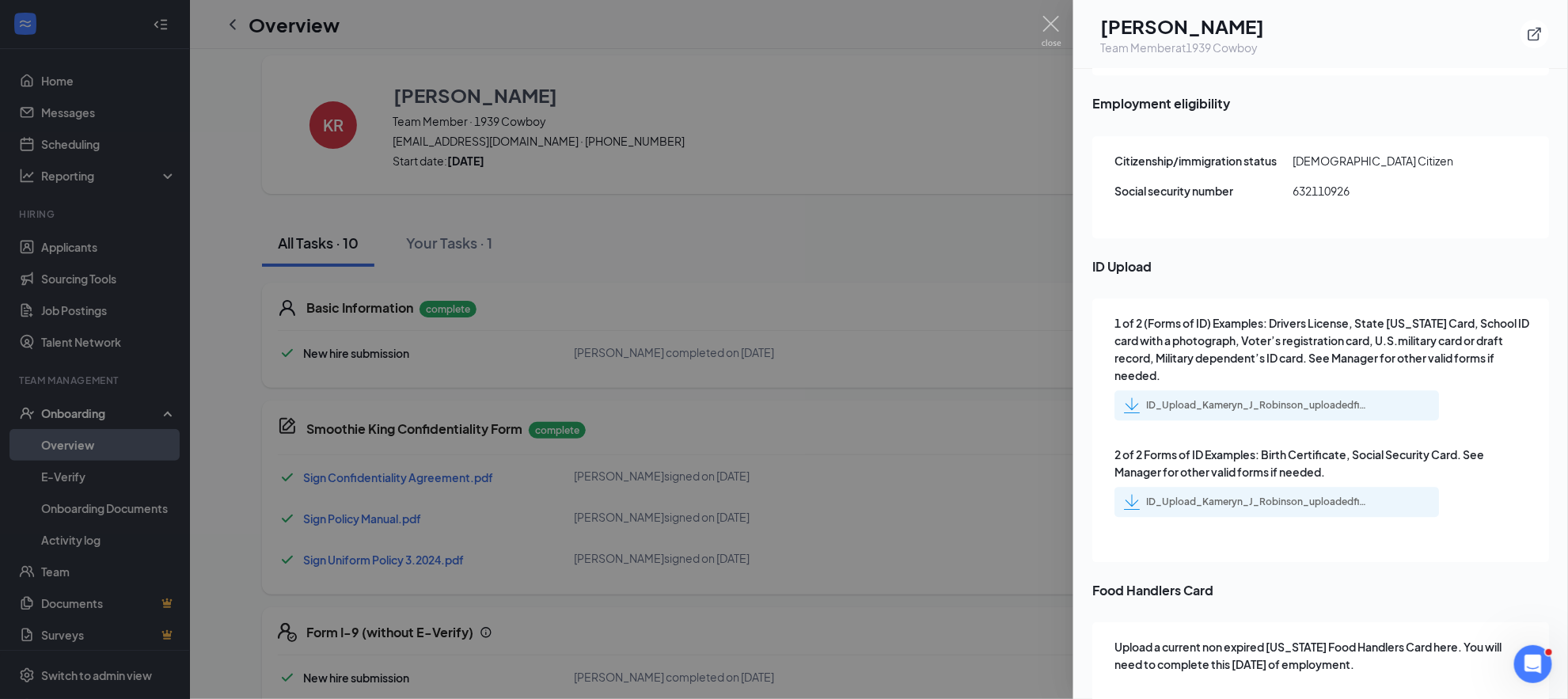
click at [1201, 495] on div "ID_Upload_Kameryn_J_Robinson_uploadedfile_20250825.pdf.pdf" at bounding box center [1257, 501] width 221 height 13
click at [620, 328] on div at bounding box center [784, 349] width 1568 height 699
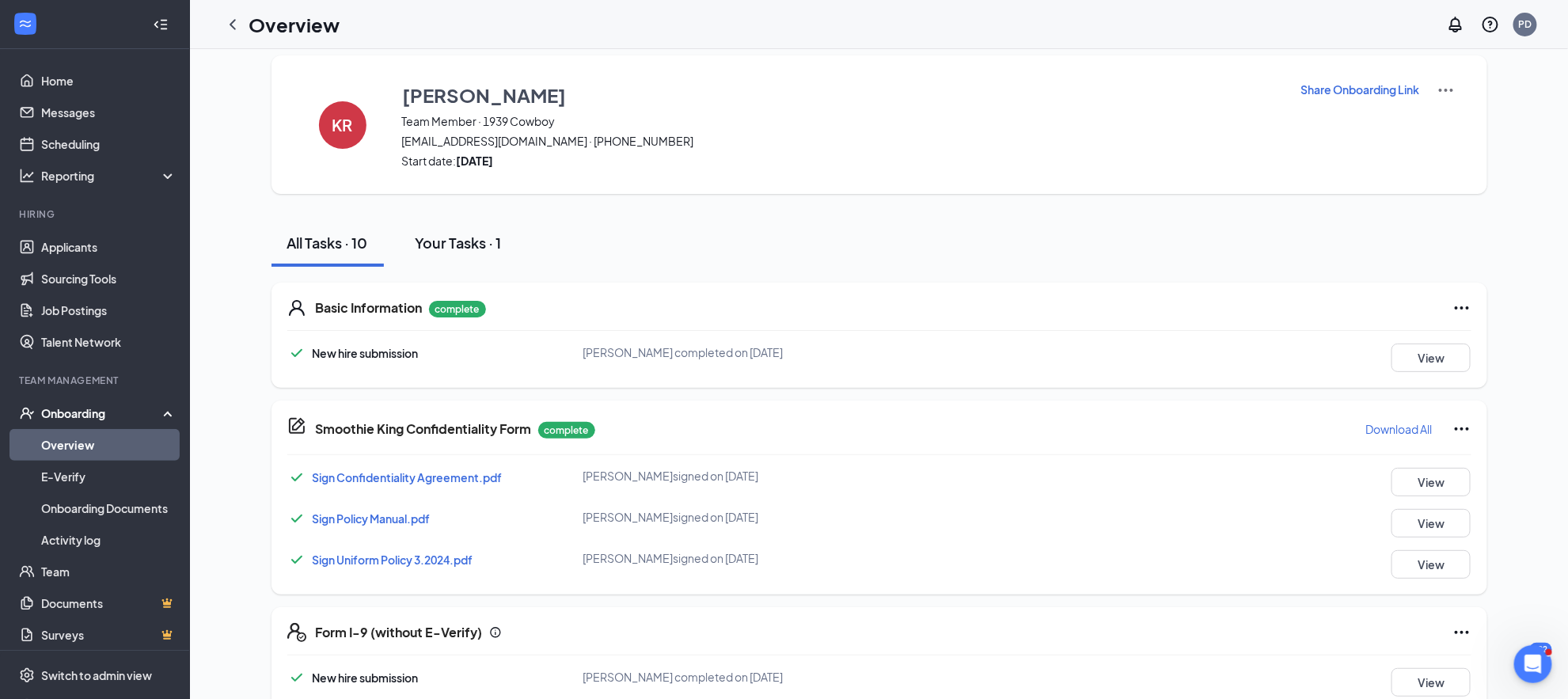
click at [458, 241] on div "Your Tasks · 1" at bounding box center [458, 243] width 86 height 20
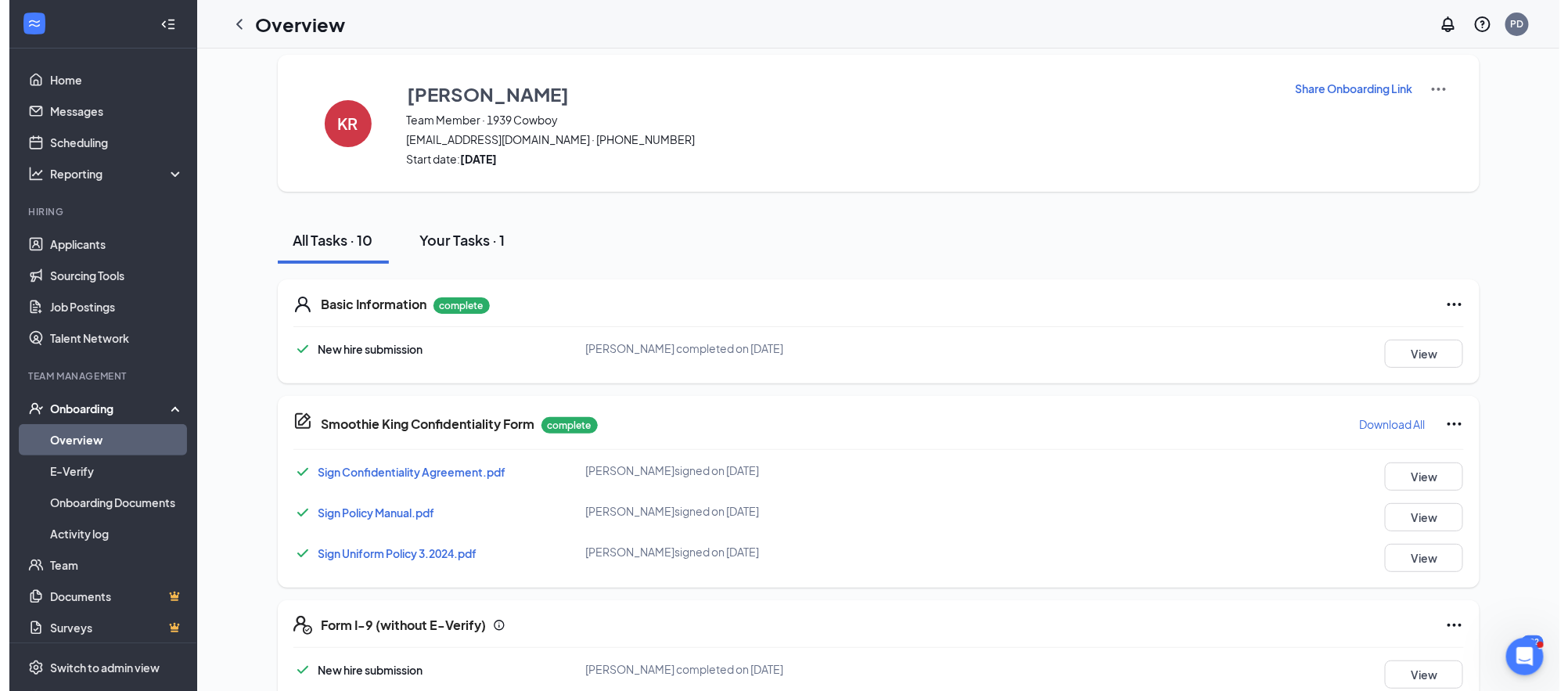
scroll to position [0, 0]
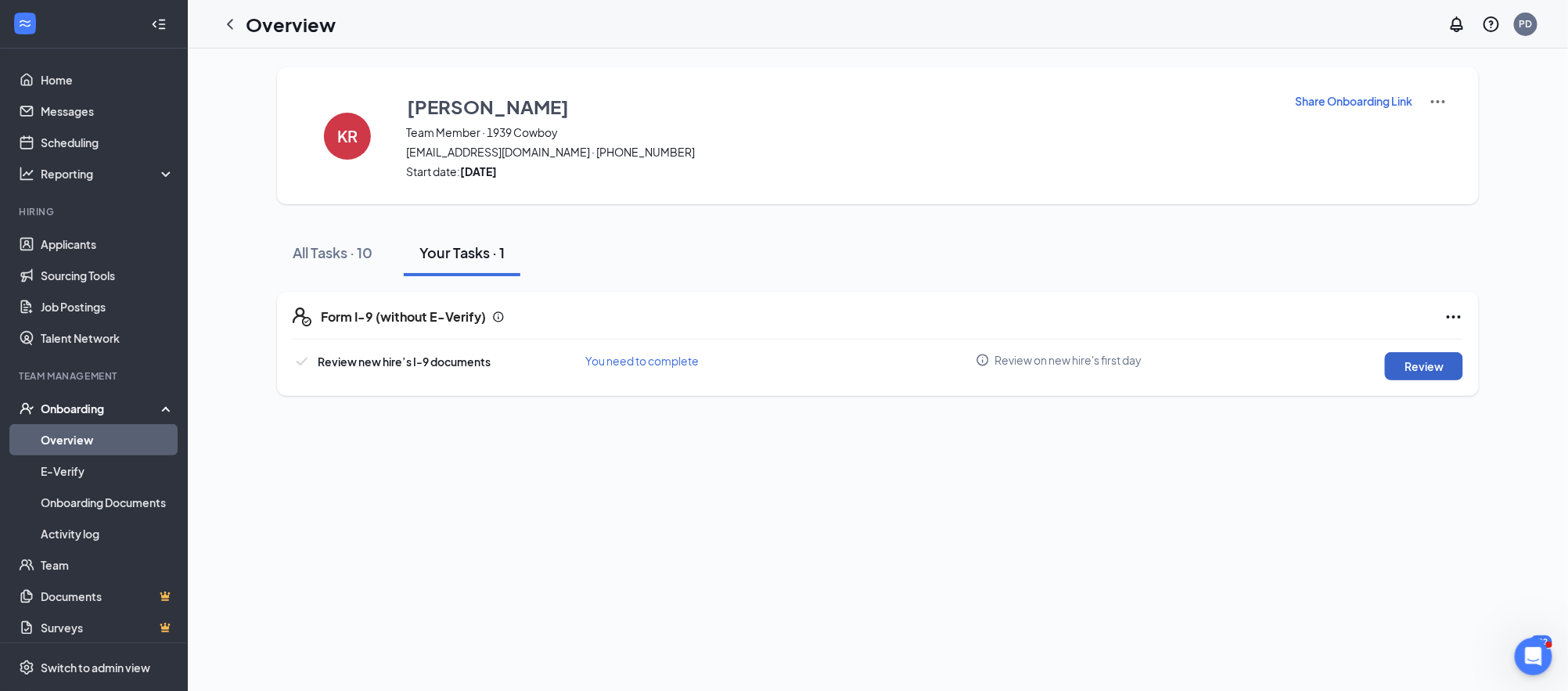
click at [1451, 356] on button "Review" at bounding box center [1424, 366] width 78 height 28
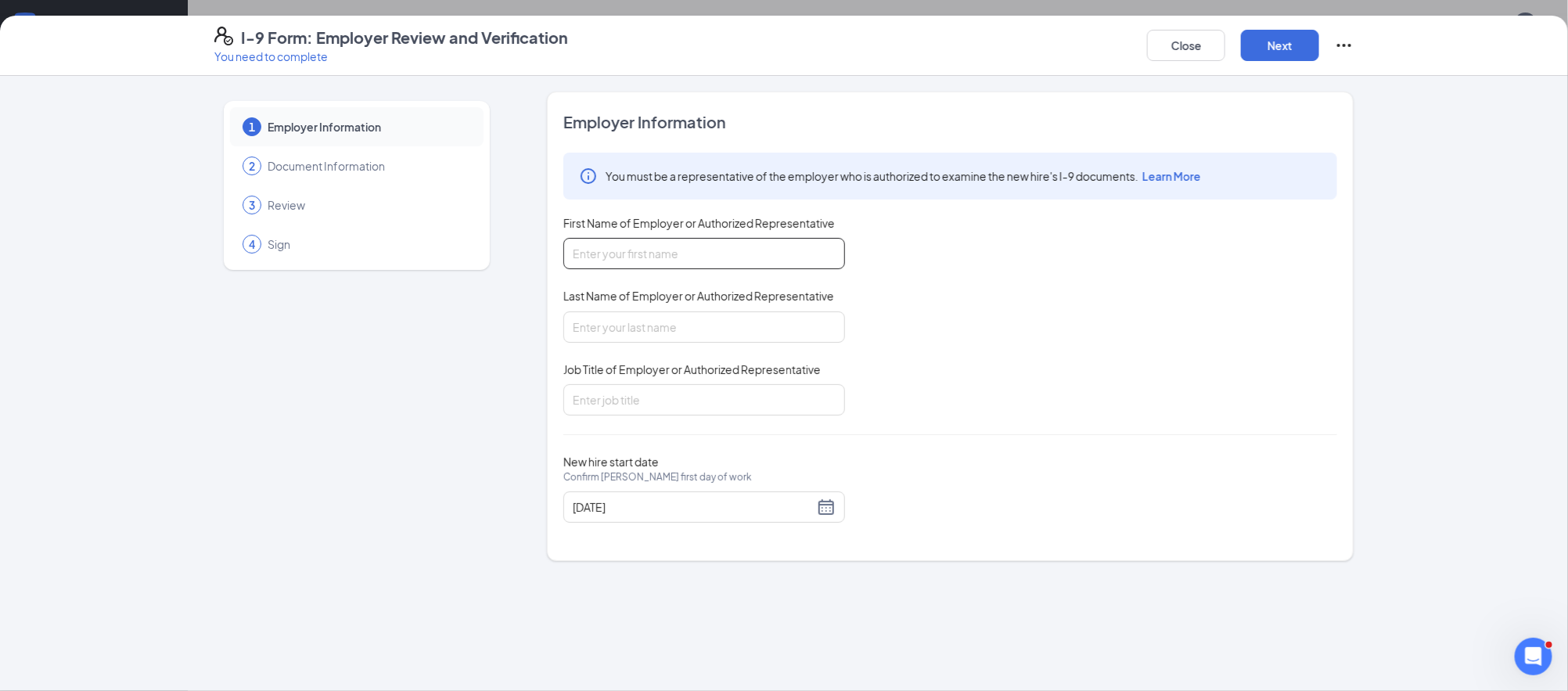
click at [706, 254] on input "First Name of Employer or Authorized Representative" at bounding box center [704, 253] width 282 height 31
type input "[PERSON_NAME]"
click at [662, 386] on input "Job Title of Employer or Authorized Representative" at bounding box center [704, 400] width 282 height 31
type input "Owner"
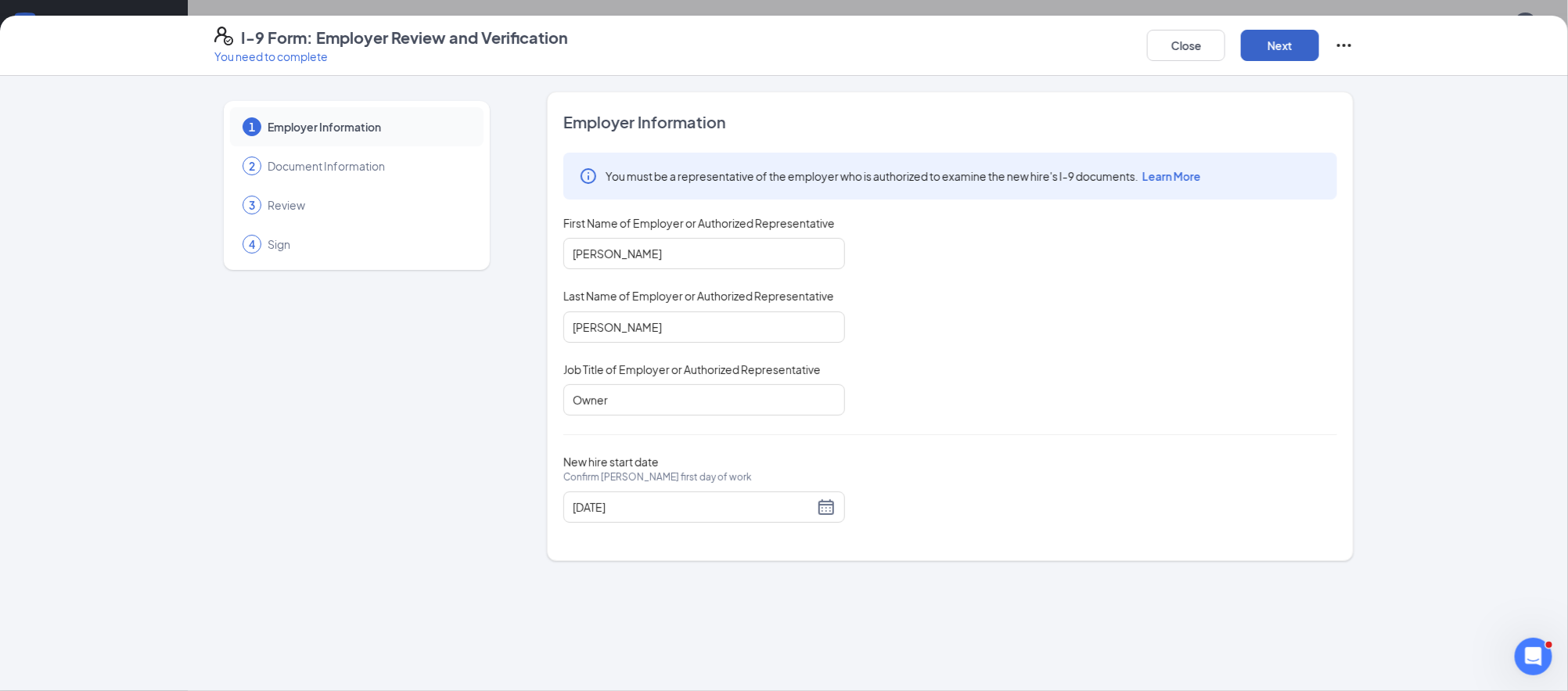
click at [1267, 46] on button "Next" at bounding box center [1279, 45] width 78 height 31
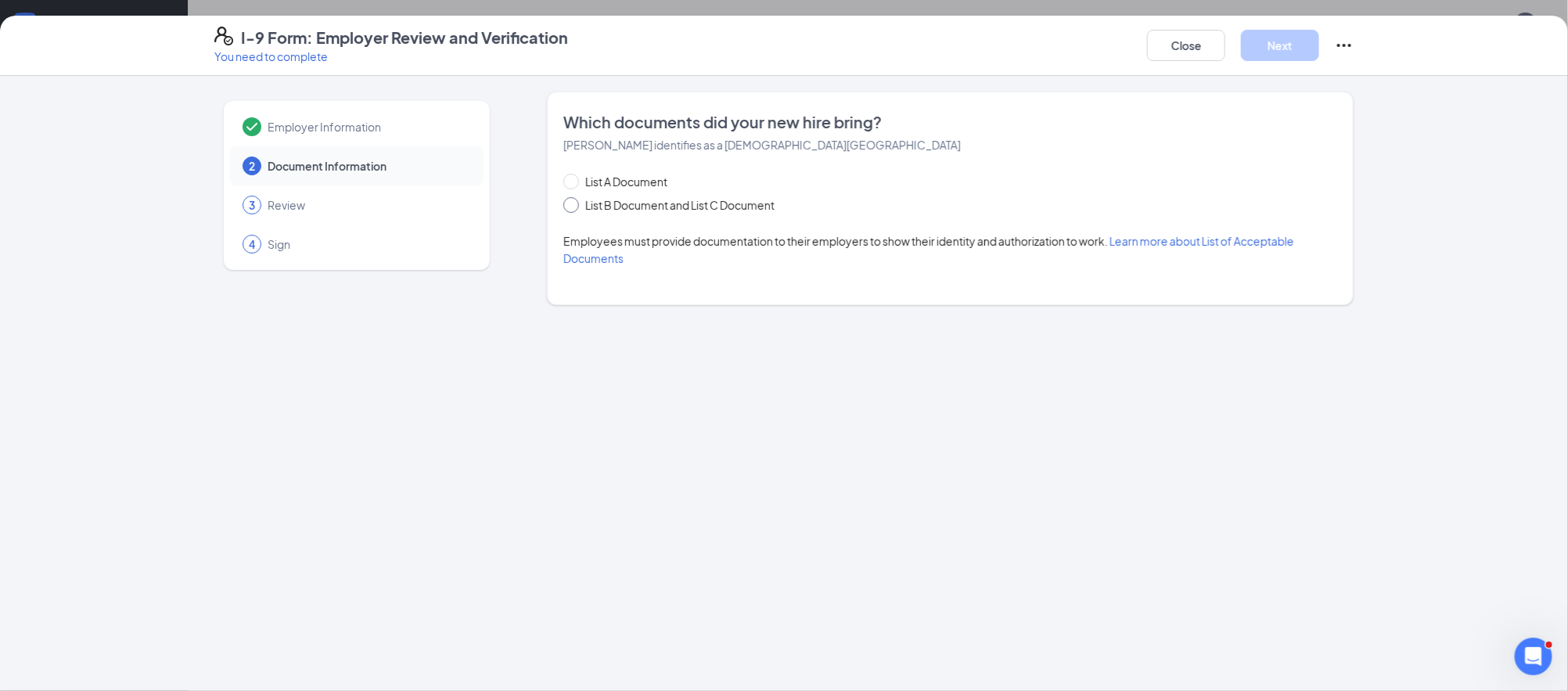
click at [621, 206] on span "List B Document and List C Document" at bounding box center [680, 204] width 202 height 17
click at [575, 206] on input "List B Document and List C Document" at bounding box center [568, 203] width 11 height 11
radio input "true"
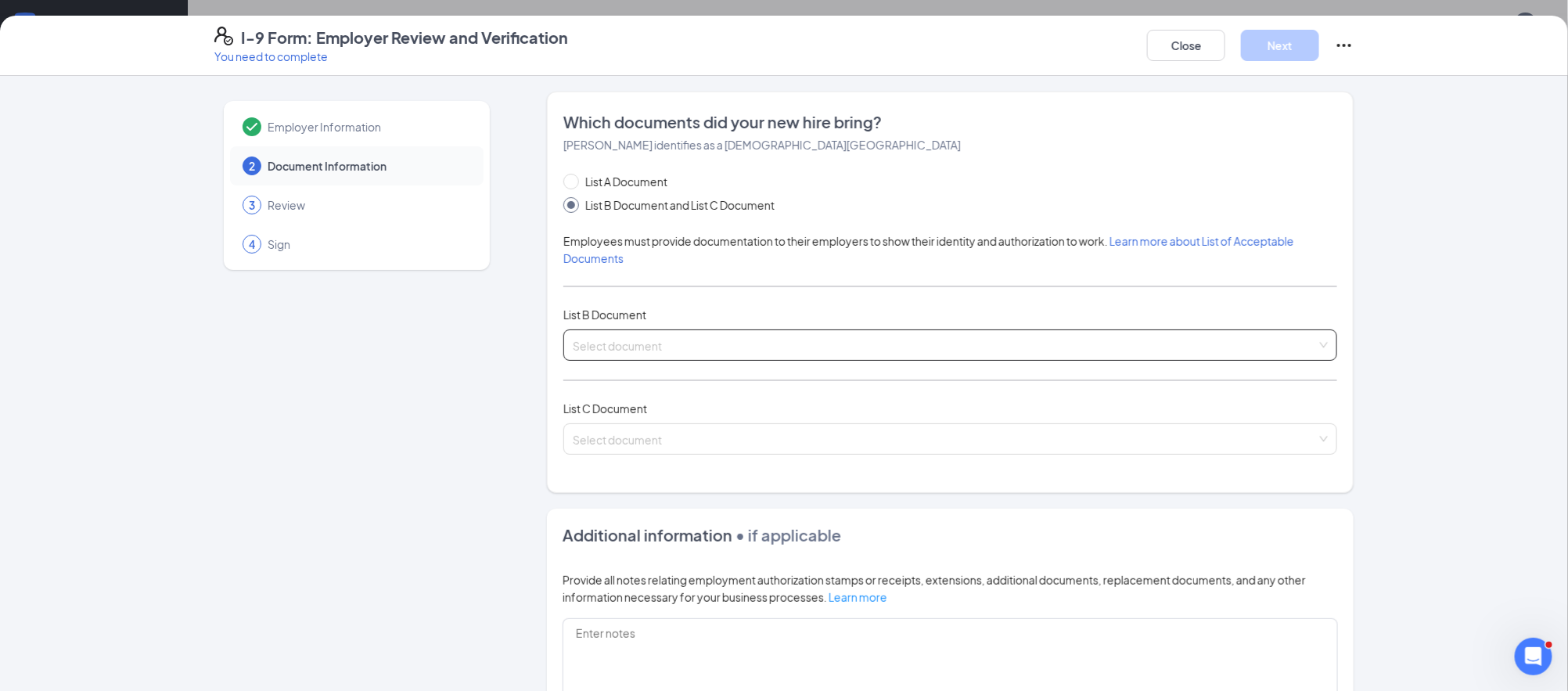
click at [663, 340] on input "search" at bounding box center [945, 341] width 744 height 23
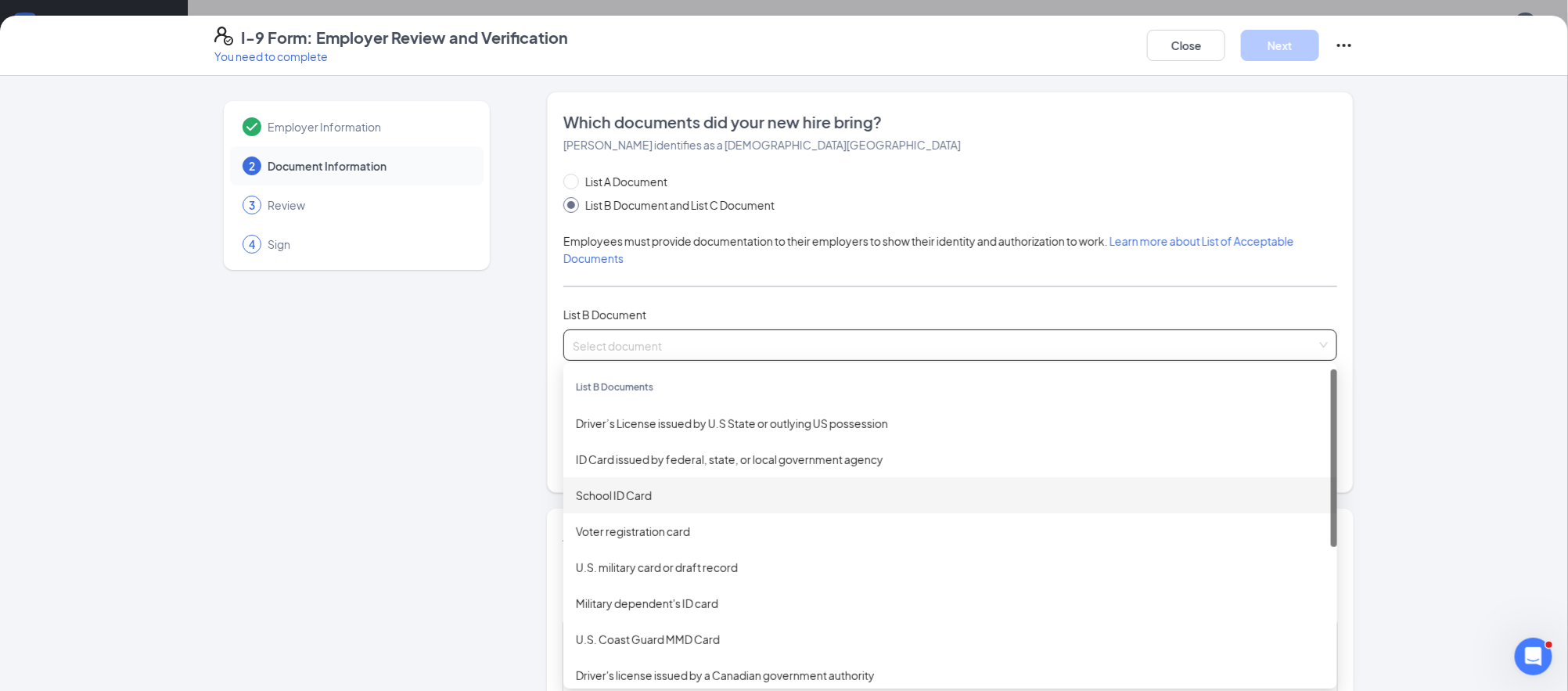
click at [633, 490] on div "School ID Card" at bounding box center [949, 495] width 749 height 17
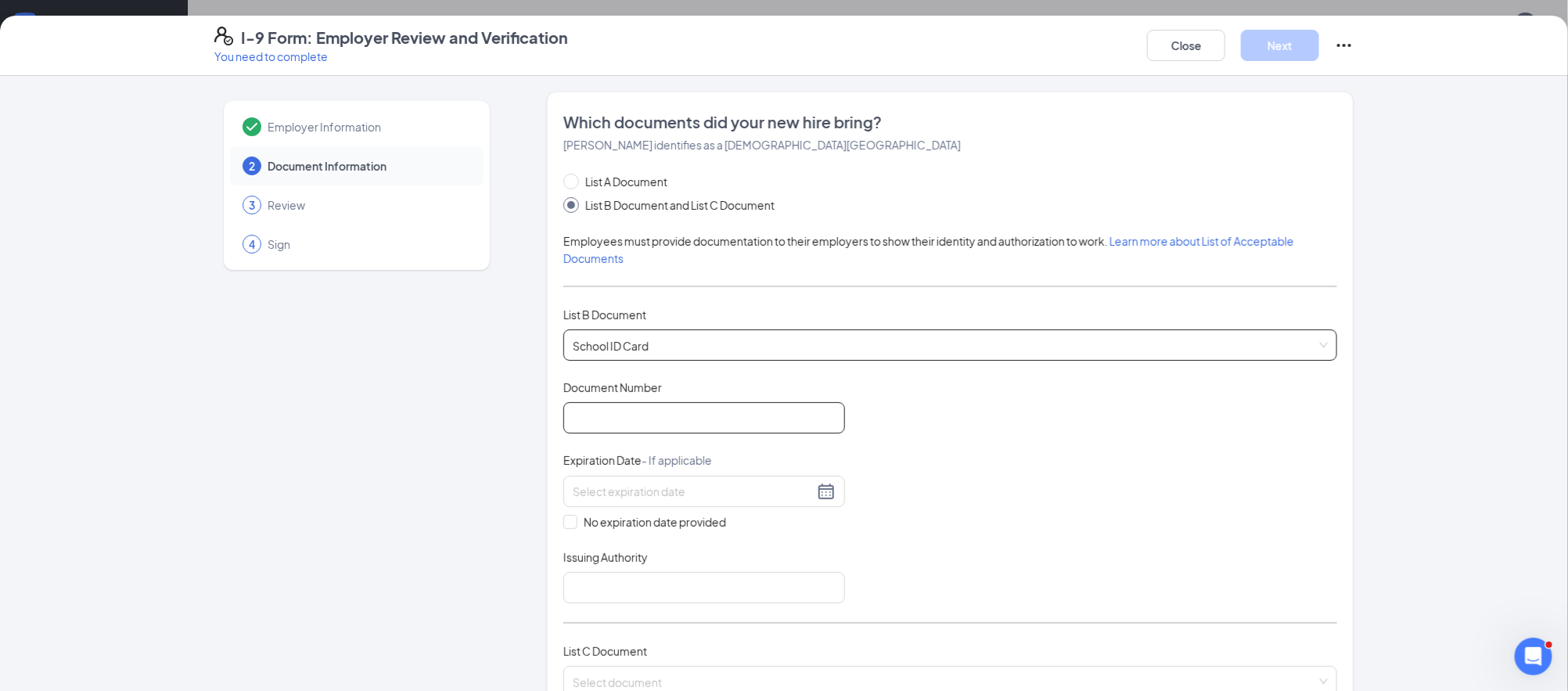
click at [695, 415] on input "Document Number" at bounding box center [704, 418] width 282 height 31
type input "10087520"
click at [692, 518] on span "No expiration date provided" at bounding box center [654, 522] width 155 height 17
click at [575, 518] on input "No expiration date provided" at bounding box center [568, 520] width 11 height 11
checkbox input "true"
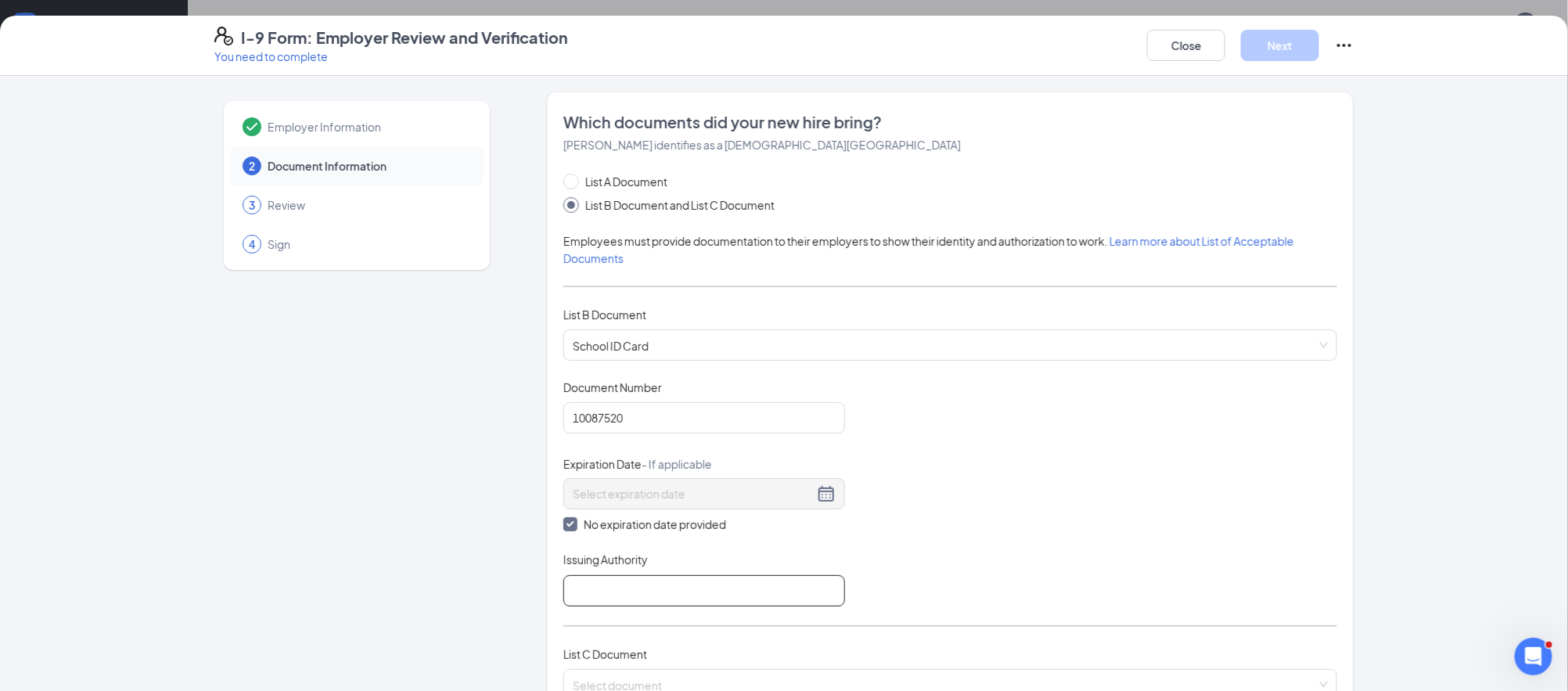
click at [692, 587] on input "Issuing Authority" at bounding box center [704, 591] width 282 height 31
type input "[GEOGRAPHIC_DATA]"
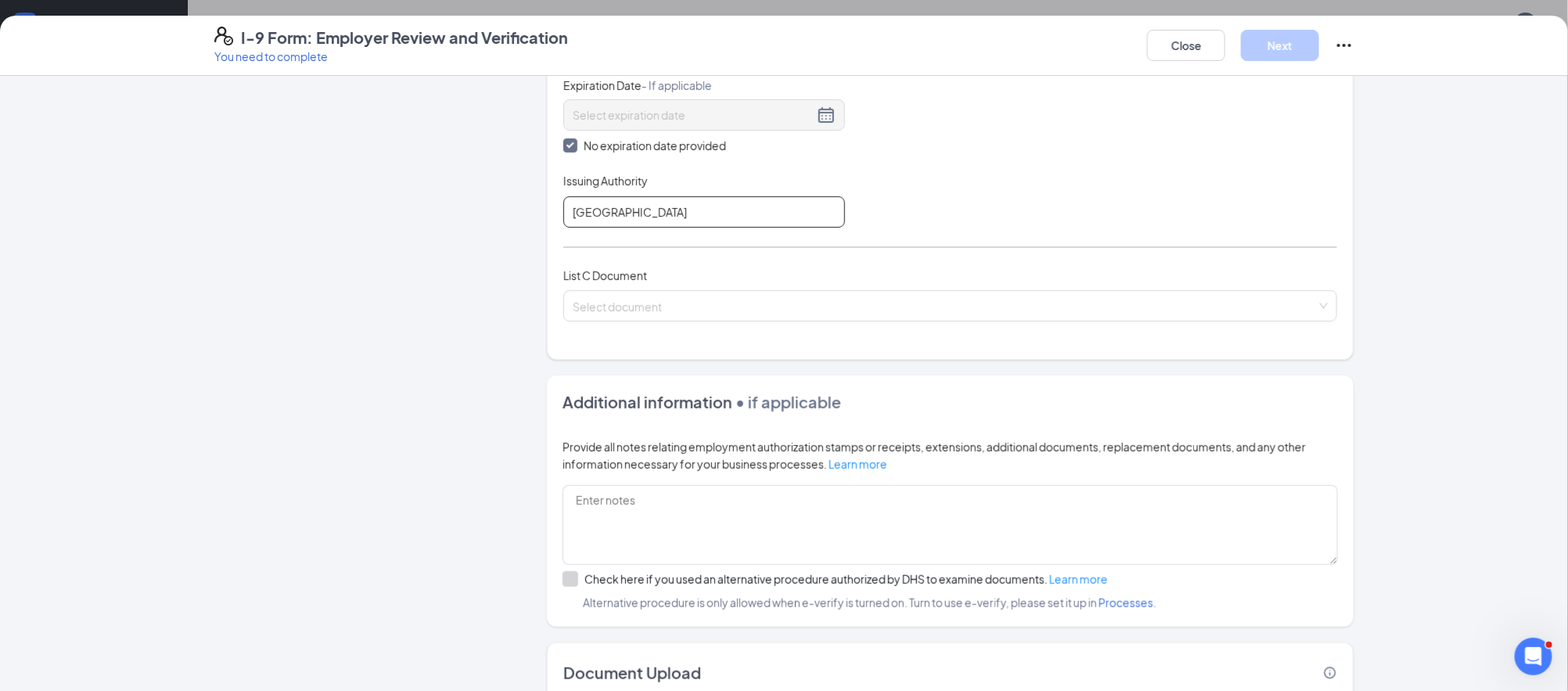
scroll to position [415, 0]
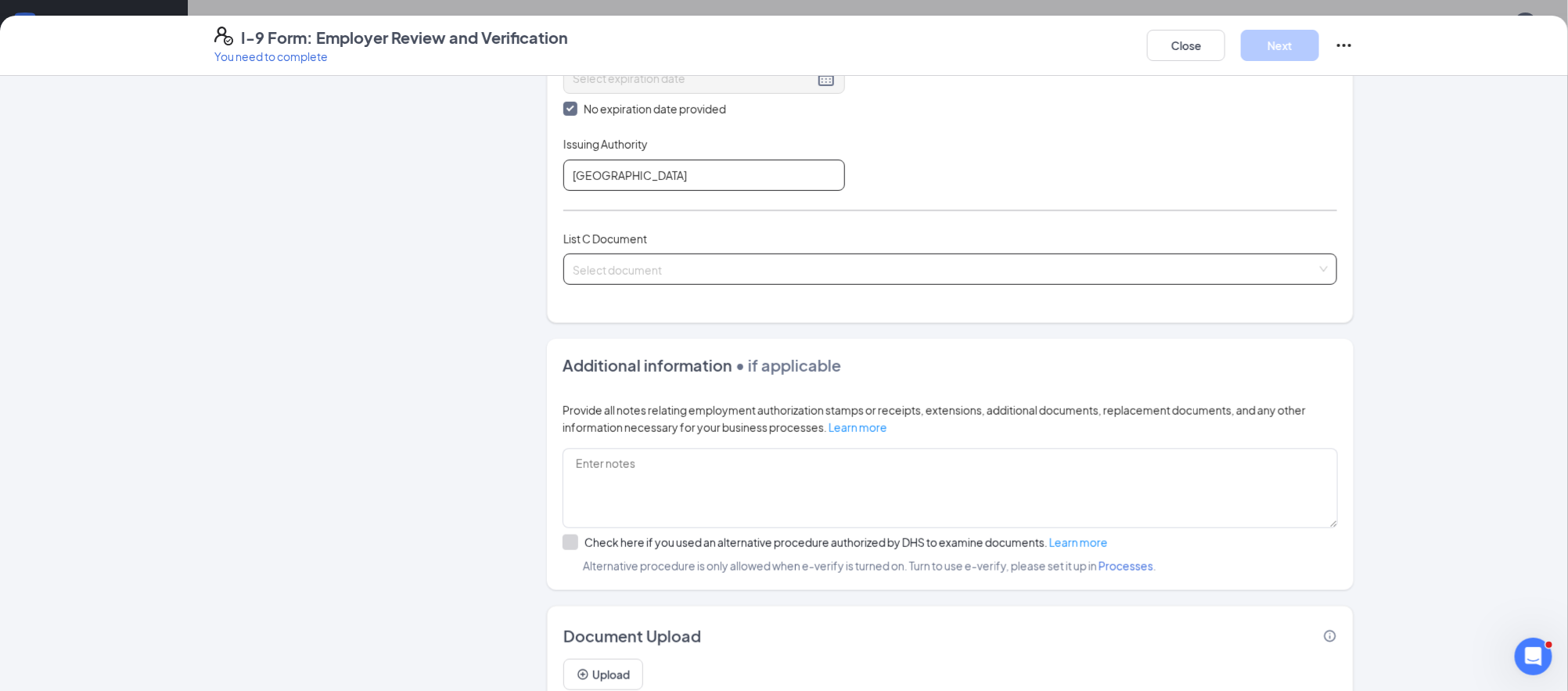
click at [670, 277] on span at bounding box center [945, 269] width 744 height 30
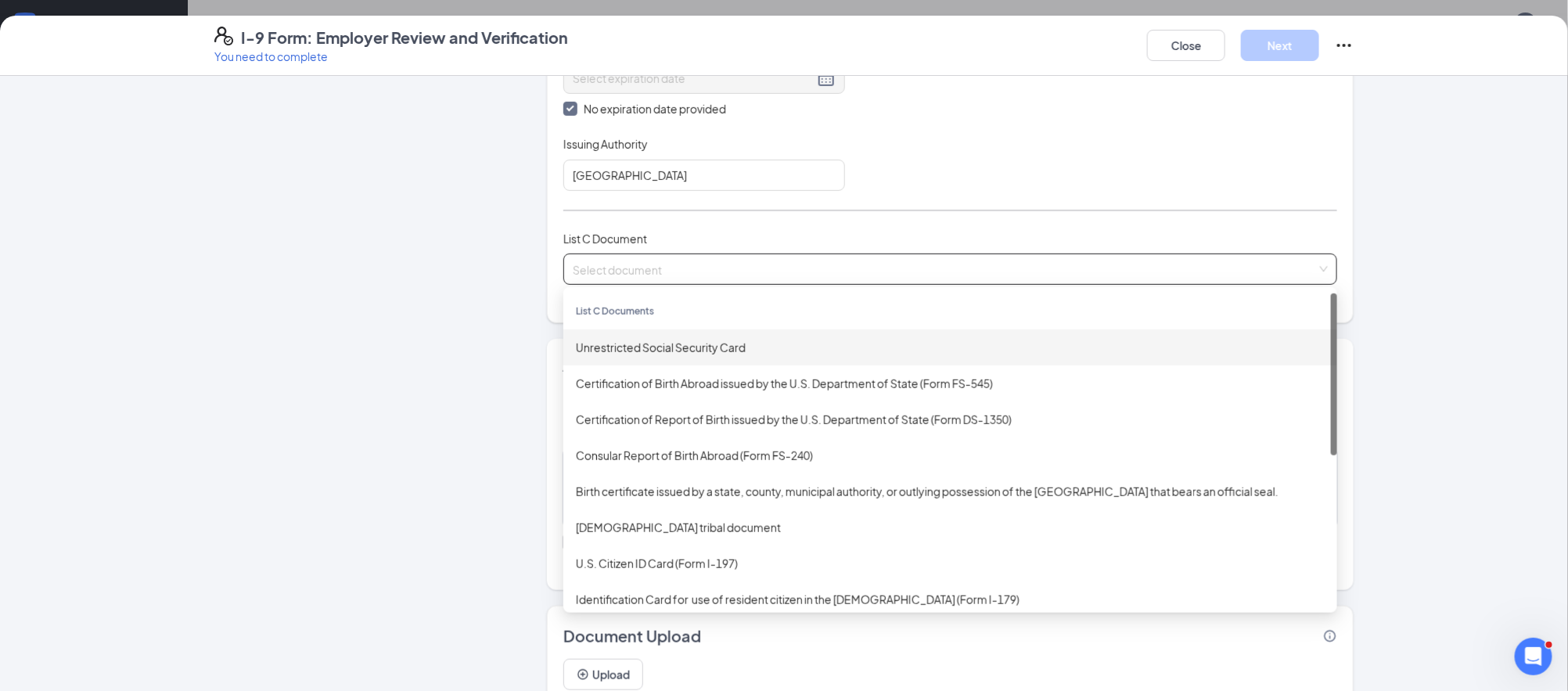
click at [637, 350] on div "Unrestricted Social Security Card" at bounding box center [949, 347] width 749 height 17
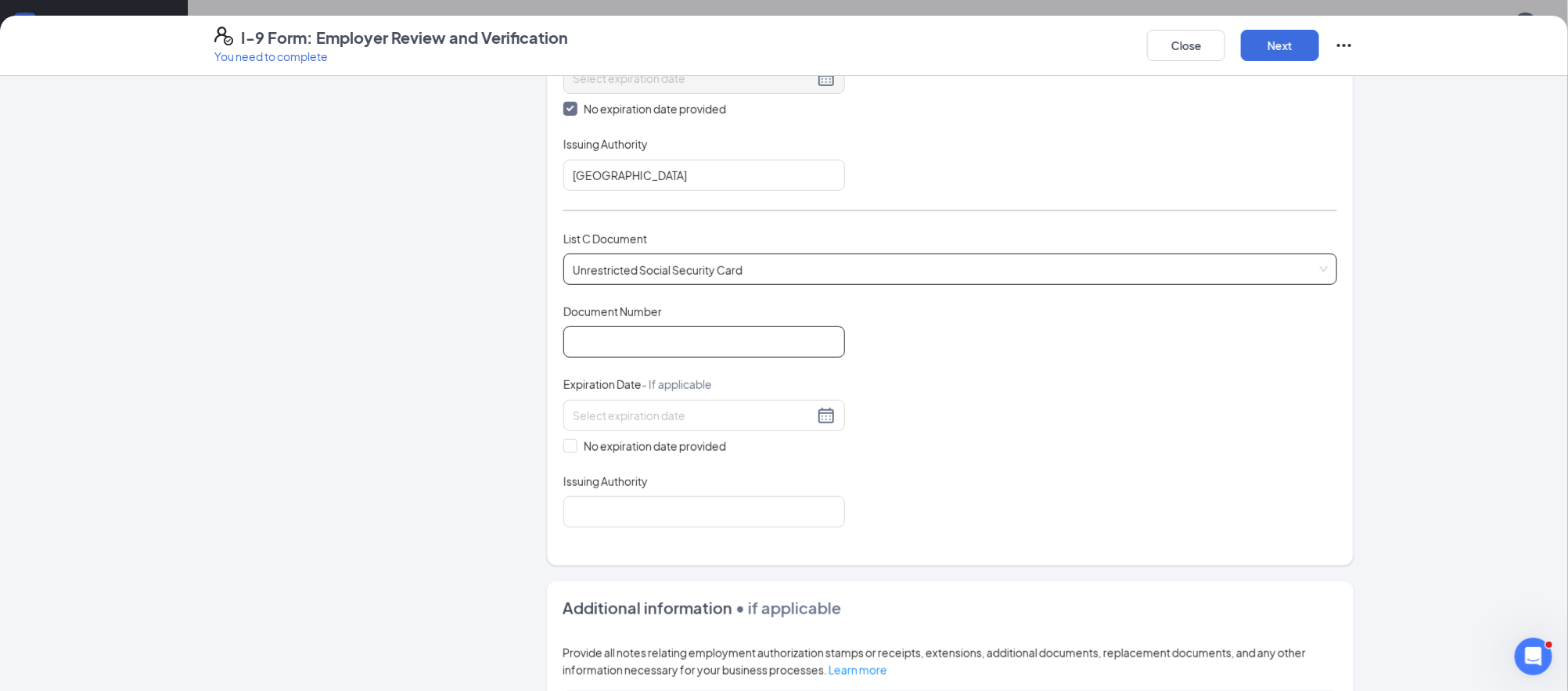
click at [707, 344] on input "Document Number" at bounding box center [704, 341] width 282 height 31
type input "632110926"
click at [639, 453] on span "No expiration date provided" at bounding box center [654, 445] width 155 height 17
click at [575, 450] on input "No expiration date provided" at bounding box center [568, 445] width 11 height 11
checkbox input "true"
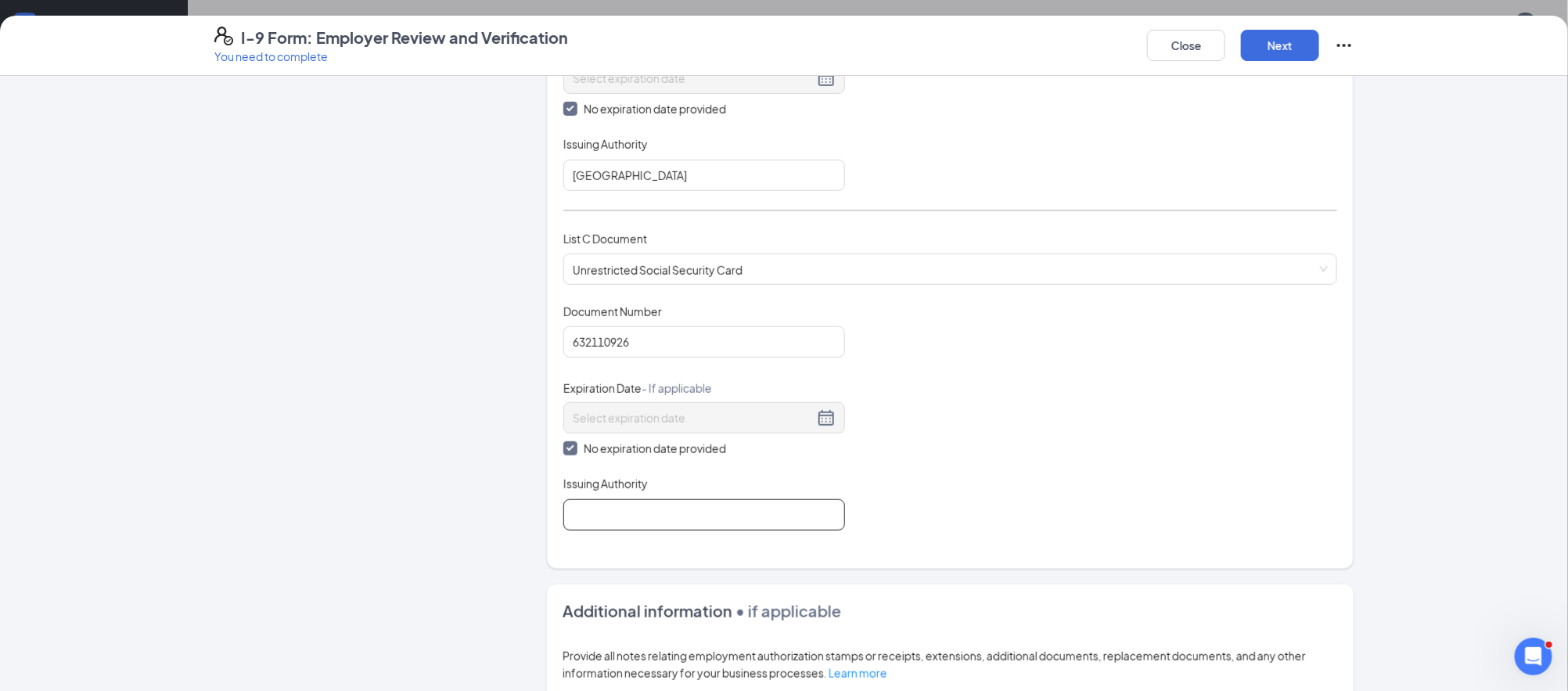
click at [619, 511] on input "Issuing Authority" at bounding box center [704, 514] width 282 height 31
type input "Social Security Administration"
click at [1273, 44] on button "Next" at bounding box center [1279, 45] width 78 height 31
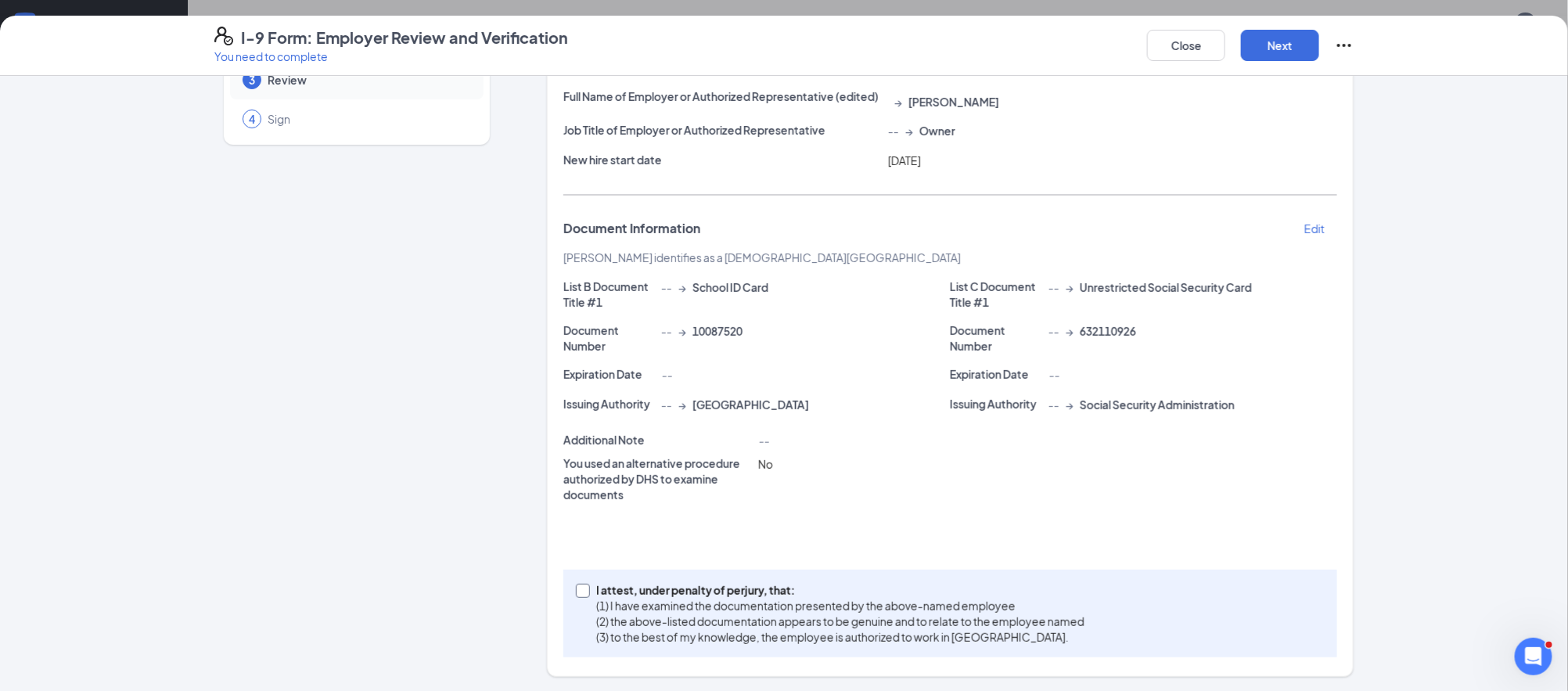
click at [746, 607] on p "(1) I have examined the documentation presented by the above-named employee" at bounding box center [840, 605] width 489 height 15
click at [587, 594] on input "I attest, under penalty of [PERSON_NAME], that: (1) I have examined the documen…" at bounding box center [581, 589] width 11 height 11
checkbox input "true"
click at [1268, 54] on button "Next" at bounding box center [1279, 45] width 78 height 31
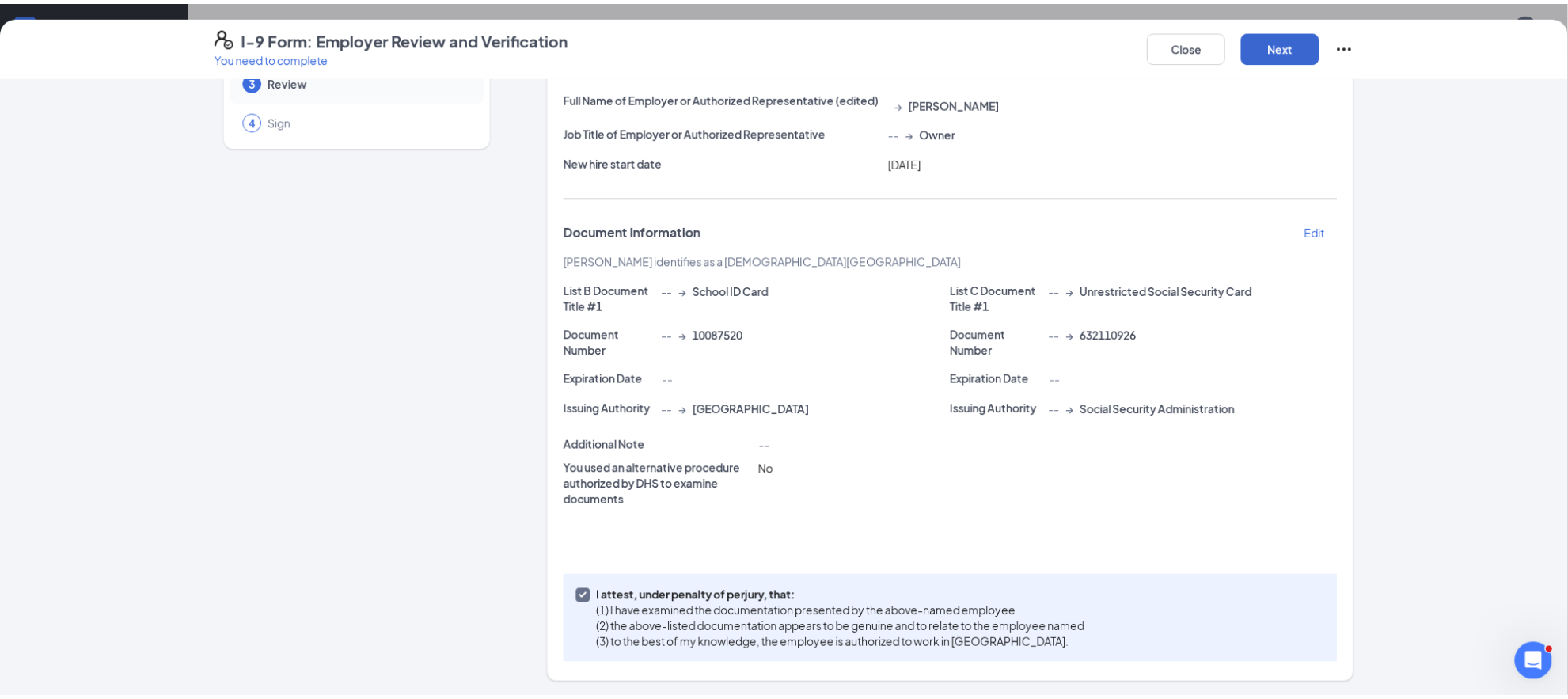
scroll to position [0, 0]
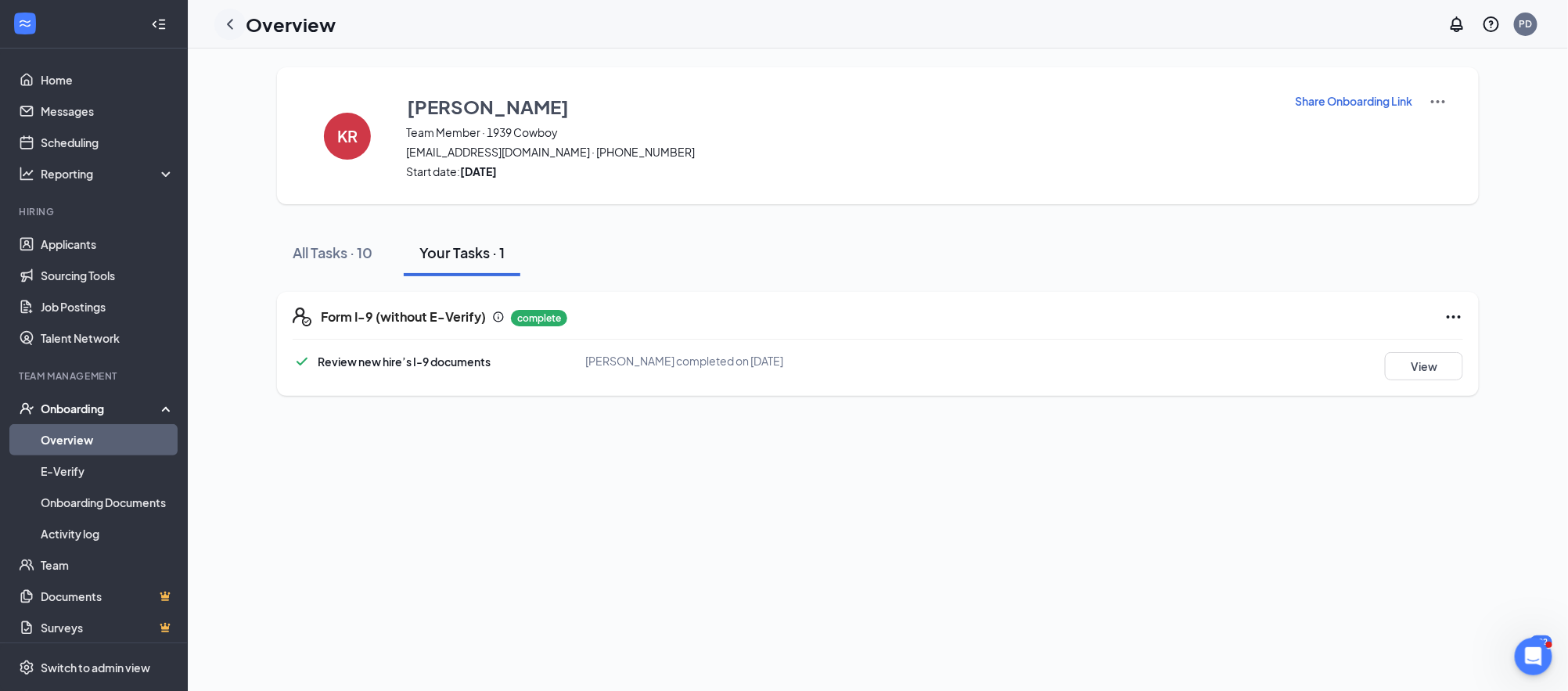
click at [226, 22] on icon "ChevronLeft" at bounding box center [230, 24] width 19 height 19
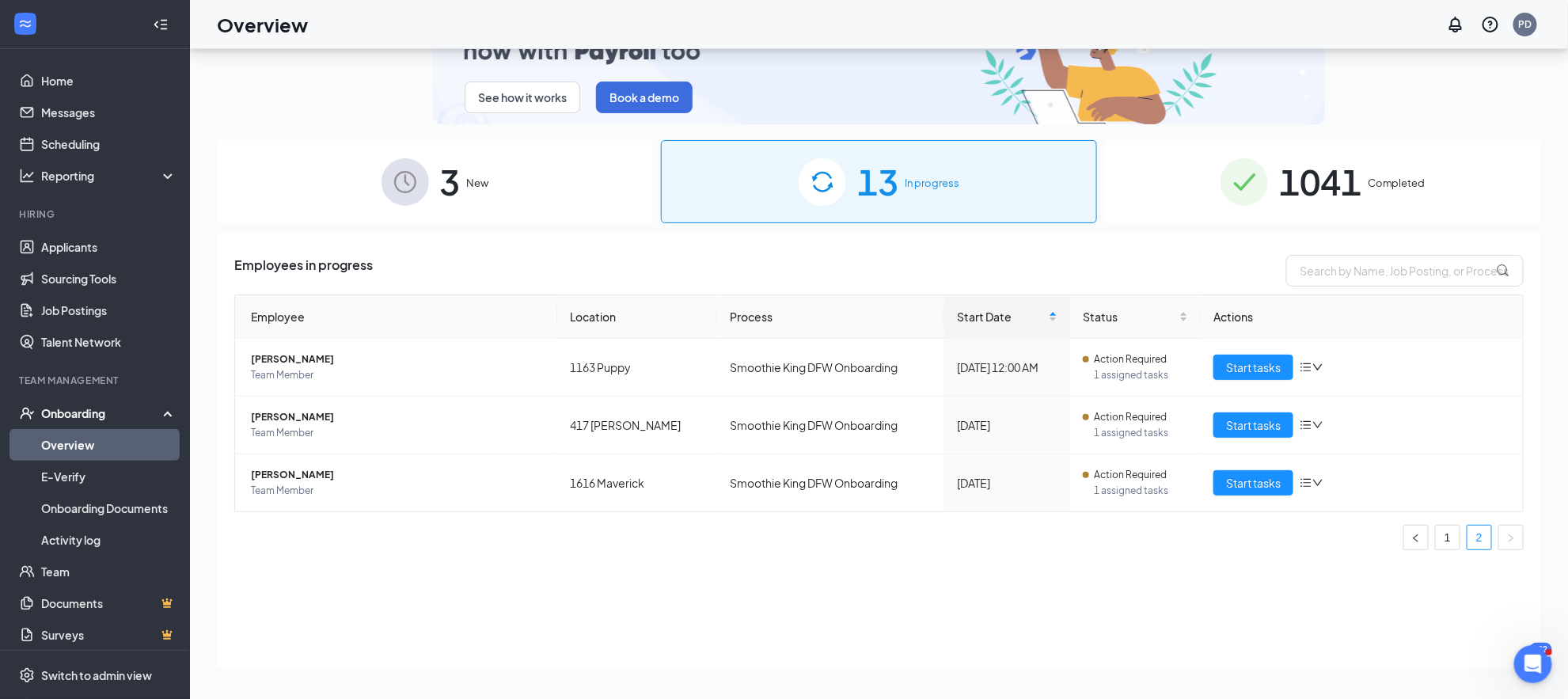
scroll to position [70, 0]
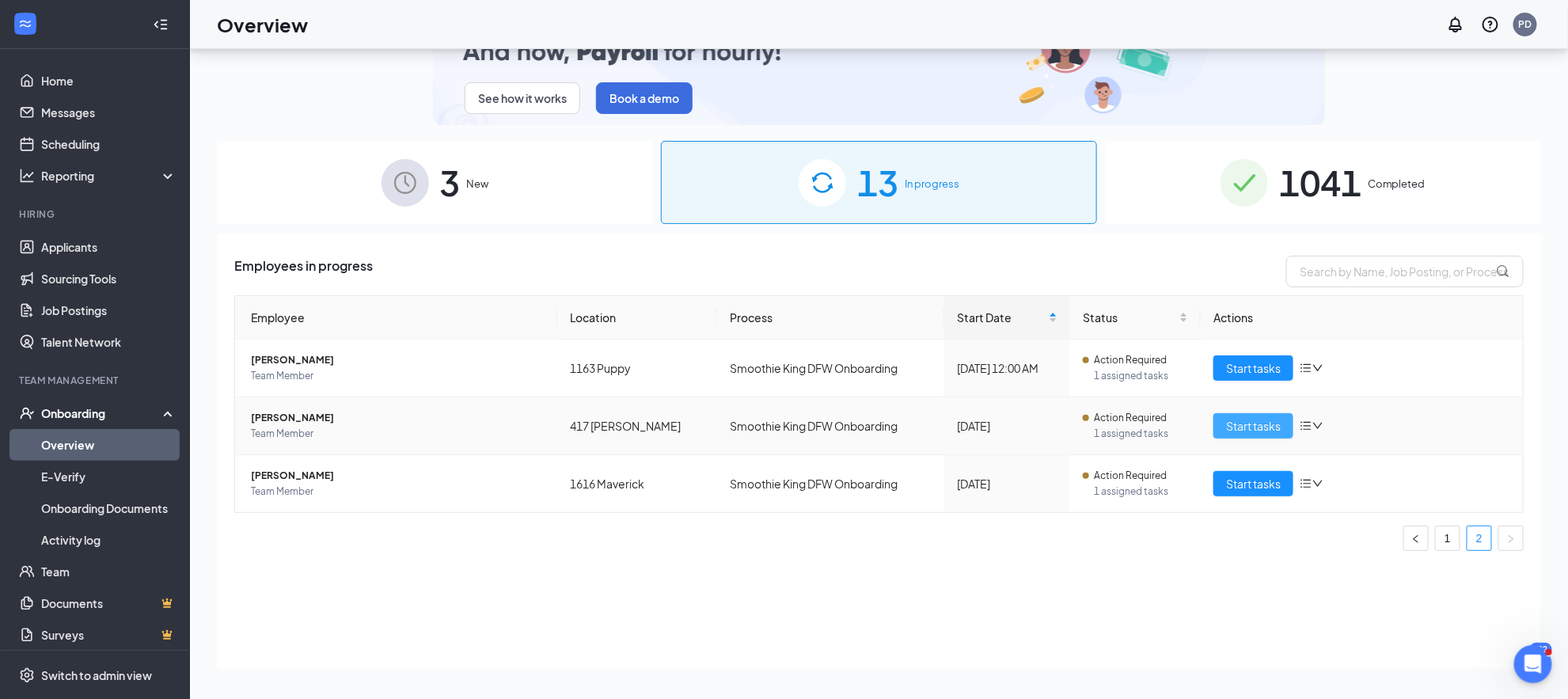
click at [1228, 422] on span "Start tasks" at bounding box center [1253, 425] width 54 height 17
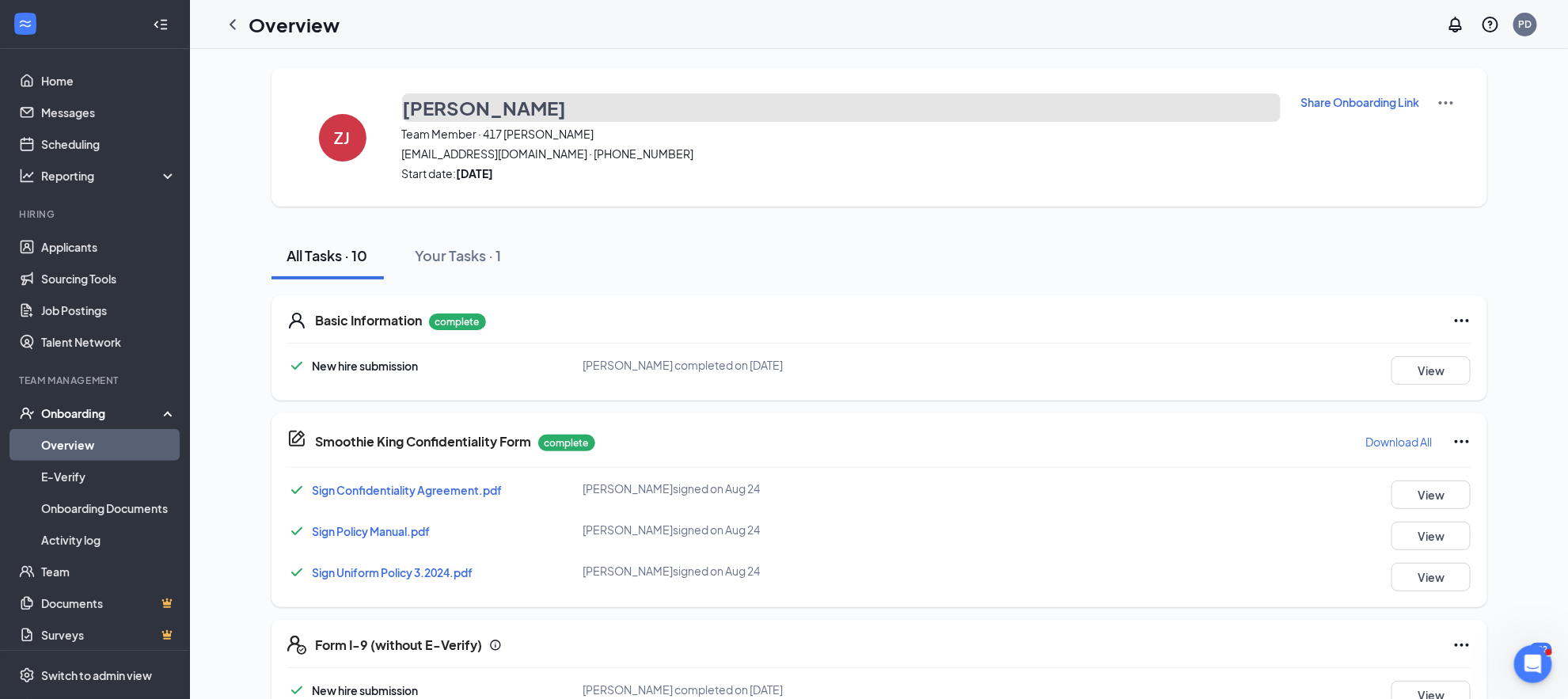
click at [526, 103] on button "[PERSON_NAME]" at bounding box center [841, 107] width 879 height 28
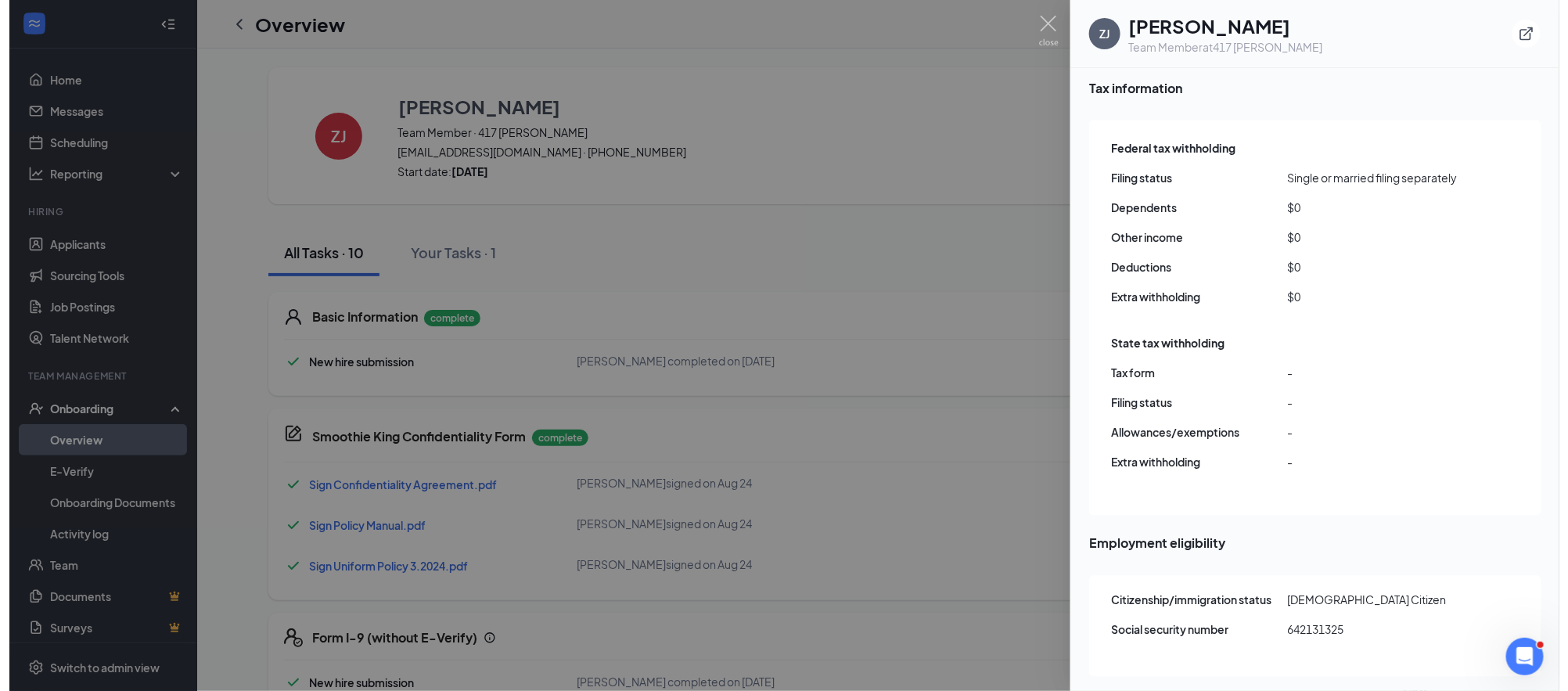
scroll to position [1948, 0]
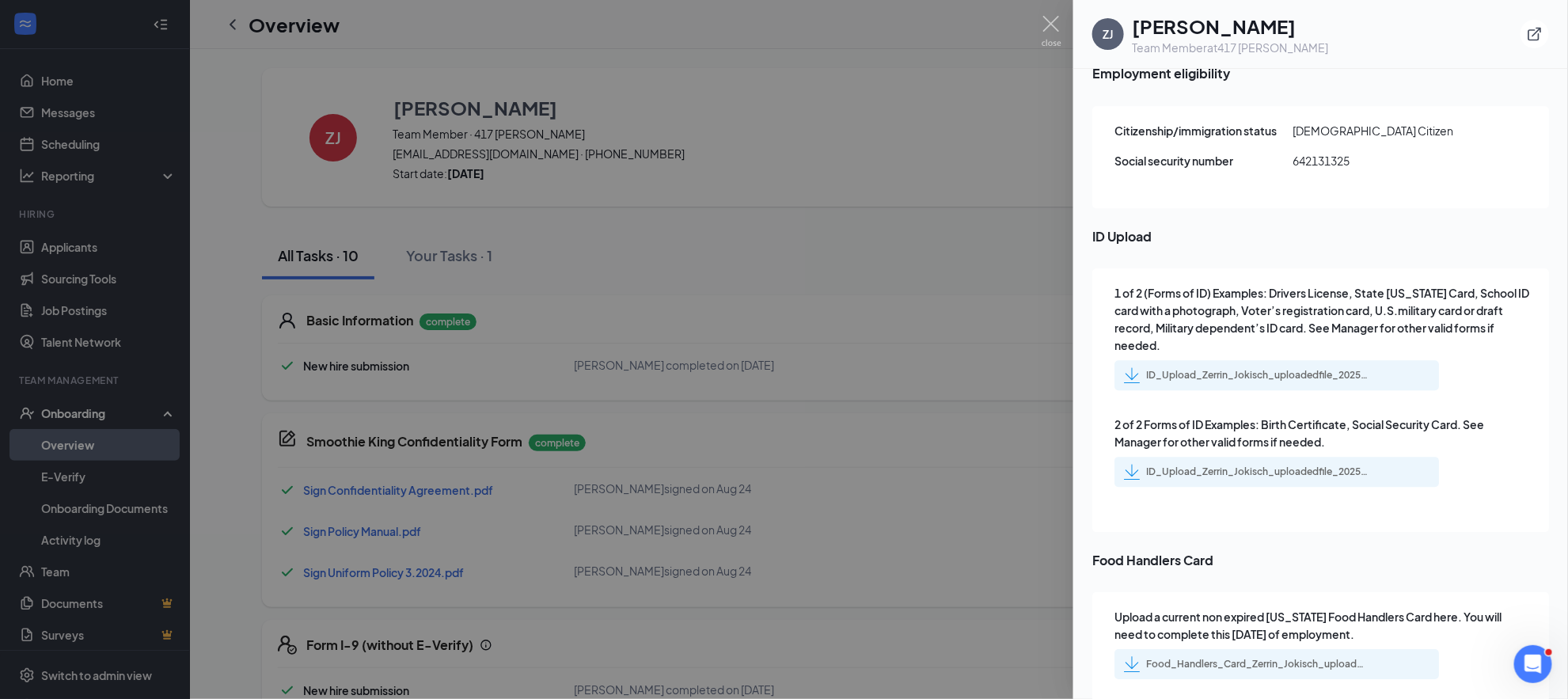
click at [1267, 369] on div "ID_Upload_Zerrin_Jokisch_uploadedfile_20250824.pdf.pdf" at bounding box center [1257, 375] width 221 height 13
click at [1223, 465] on div "ID_Upload_Zerrin_Jokisch_uploadedfile_20250824.pdf.pdf" at bounding box center [1257, 471] width 221 height 13
click at [513, 189] on div at bounding box center [784, 349] width 1568 height 699
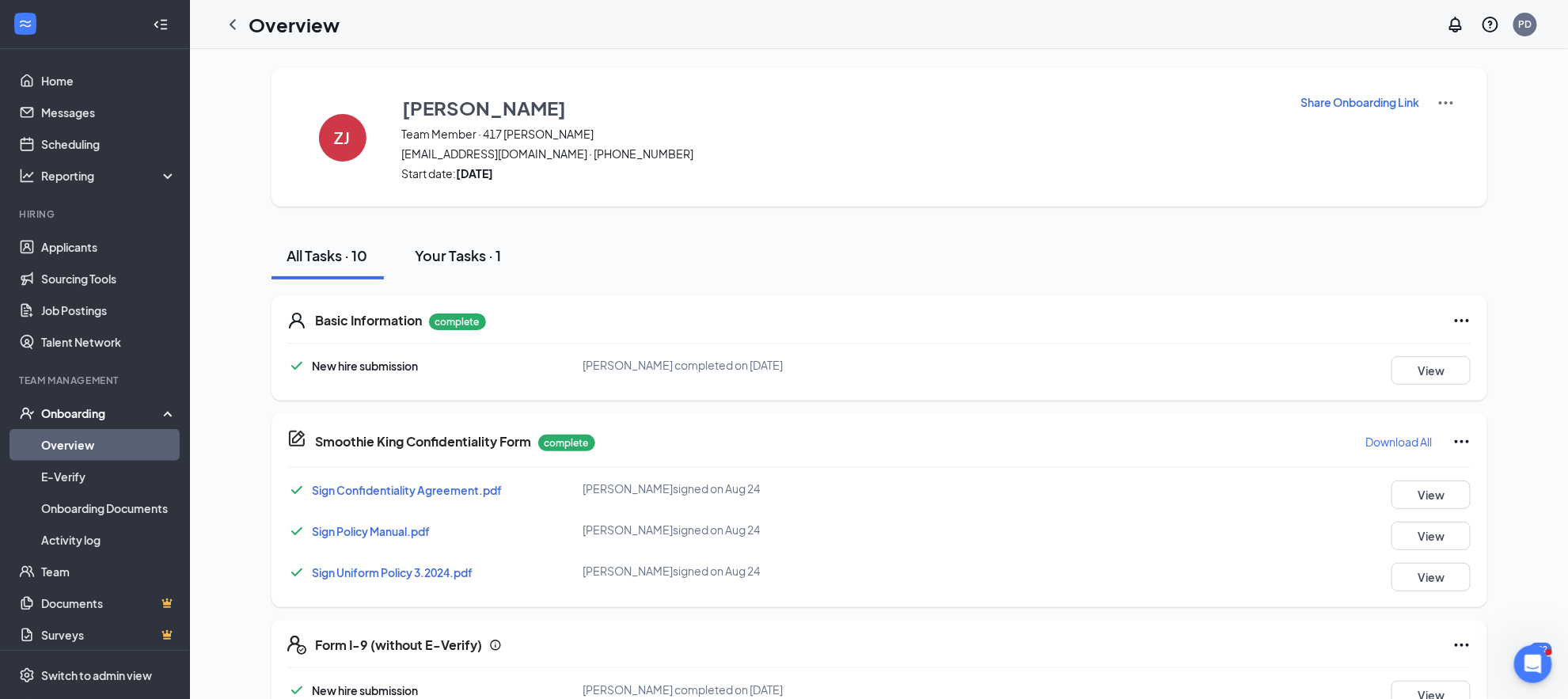
click at [454, 252] on div "Your Tasks · 1" at bounding box center [458, 256] width 86 height 20
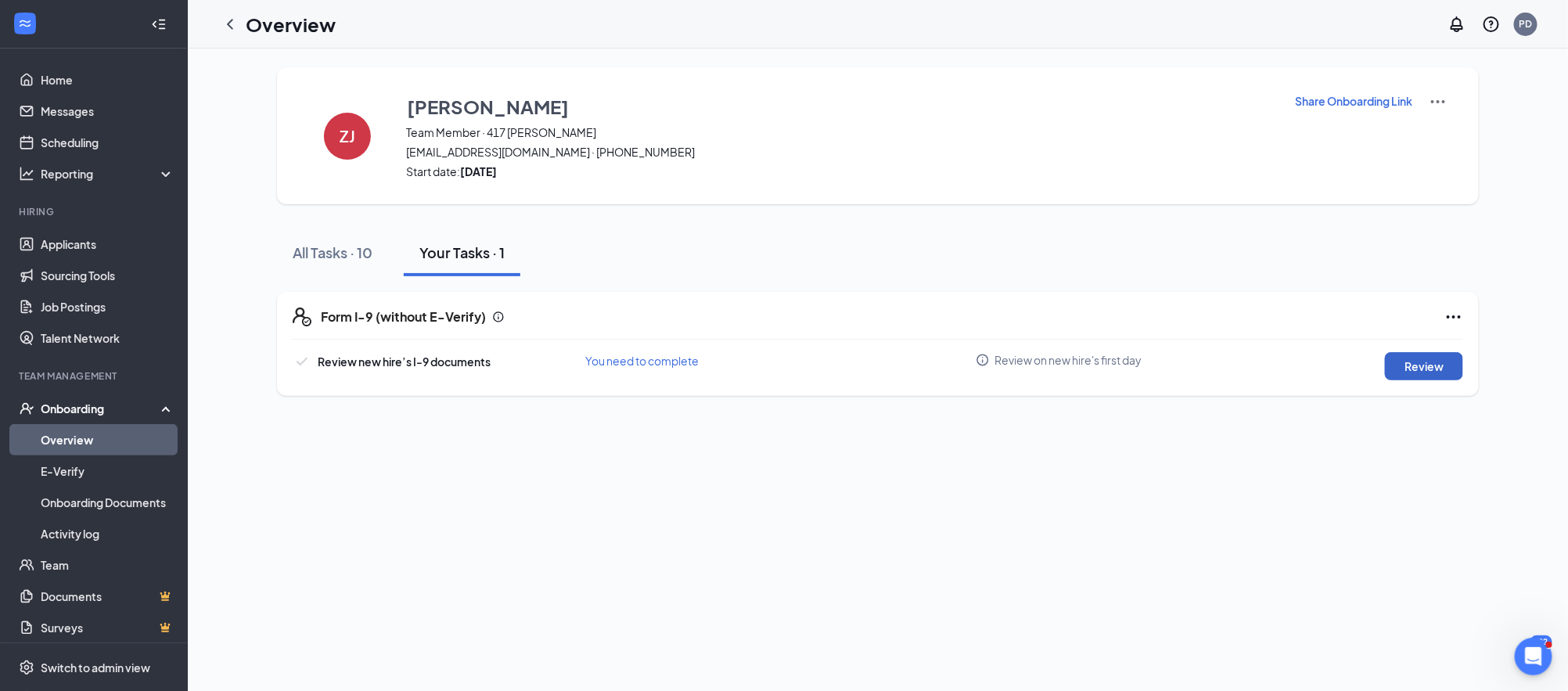
click at [1434, 370] on button "Review" at bounding box center [1424, 366] width 78 height 28
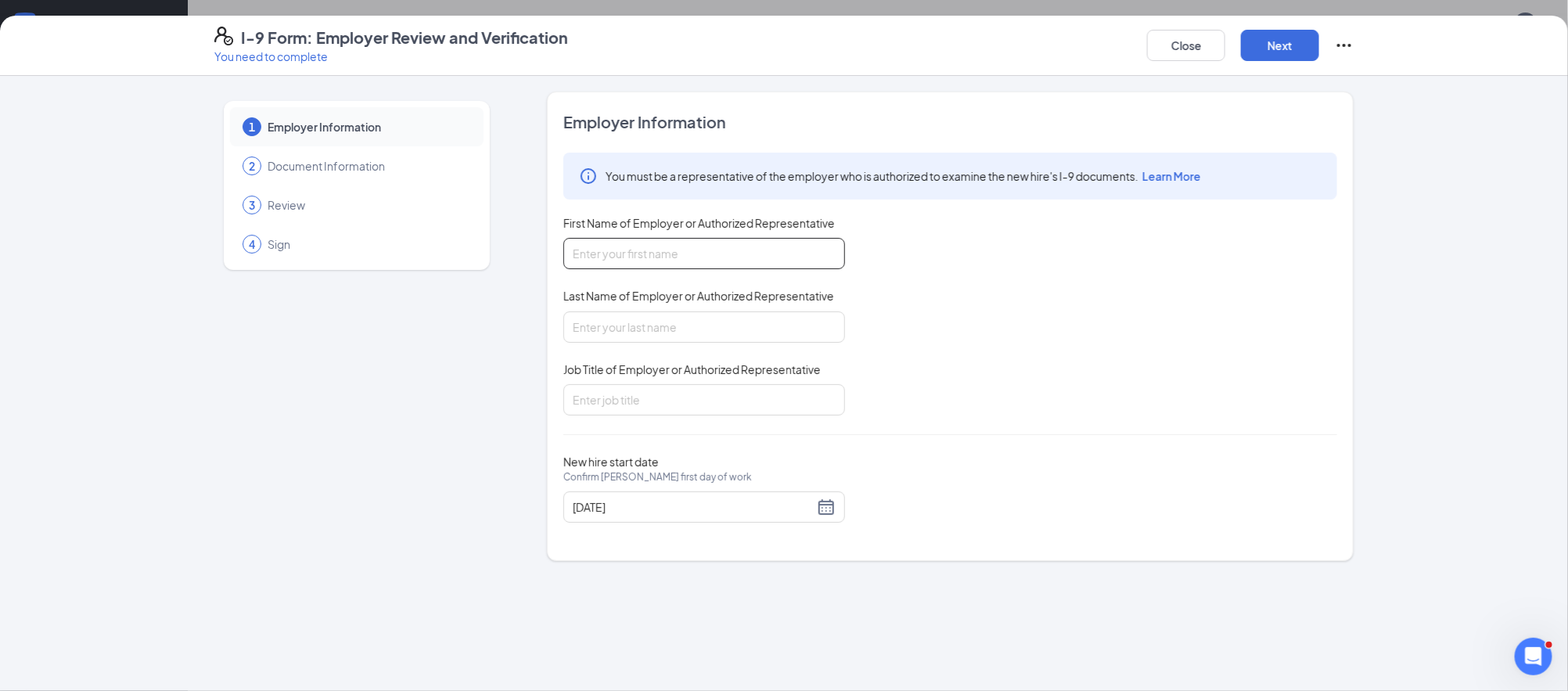
click at [653, 255] on input "First Name of Employer or Authorized Representative" at bounding box center [704, 253] width 282 height 31
type input "[PERSON_NAME]"
click at [668, 391] on input "Job Title of Employer or Authorized Representative" at bounding box center [704, 400] width 282 height 31
type input "Owner"
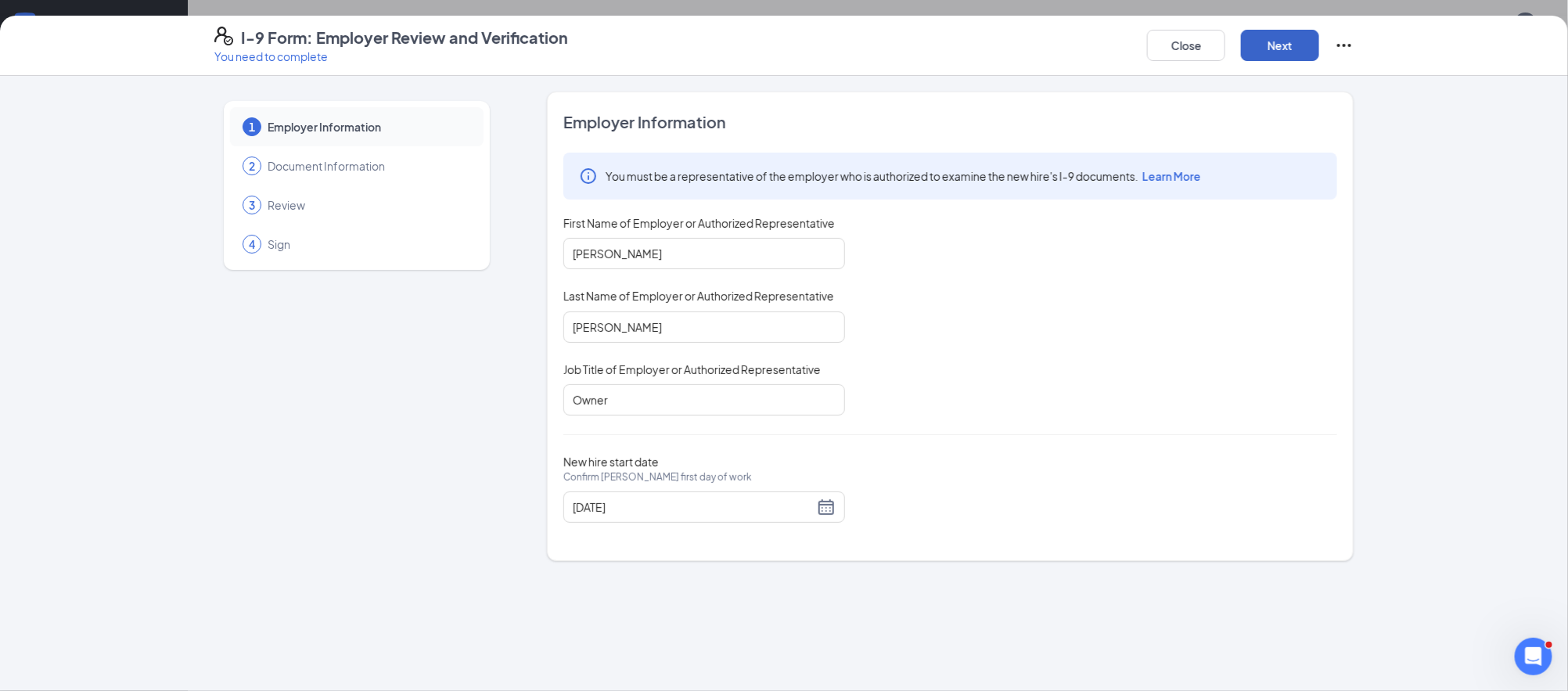
click at [1279, 51] on button "Next" at bounding box center [1279, 45] width 78 height 31
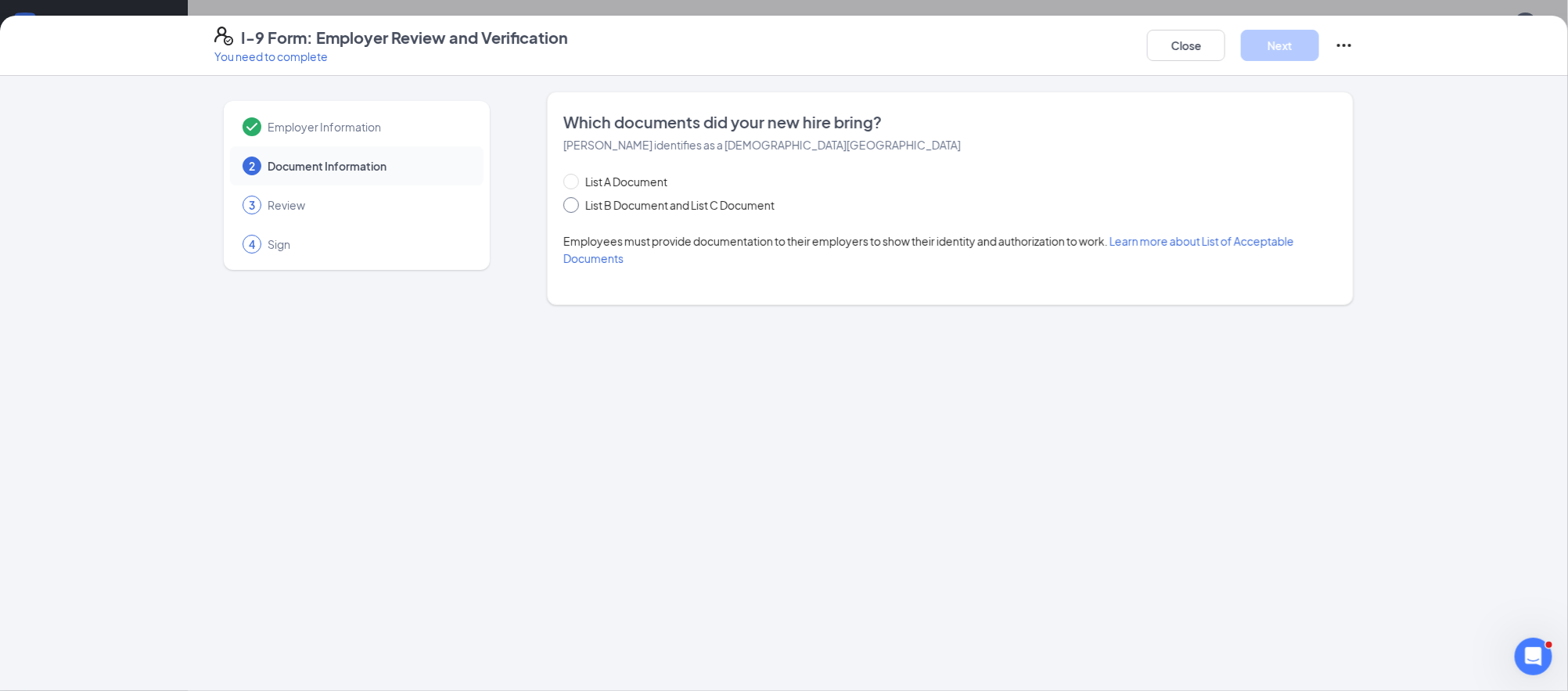
click at [671, 198] on span "List B Document and List C Document" at bounding box center [680, 204] width 202 height 17
click at [575, 198] on input "List B Document and List C Document" at bounding box center [568, 203] width 11 height 11
radio input "true"
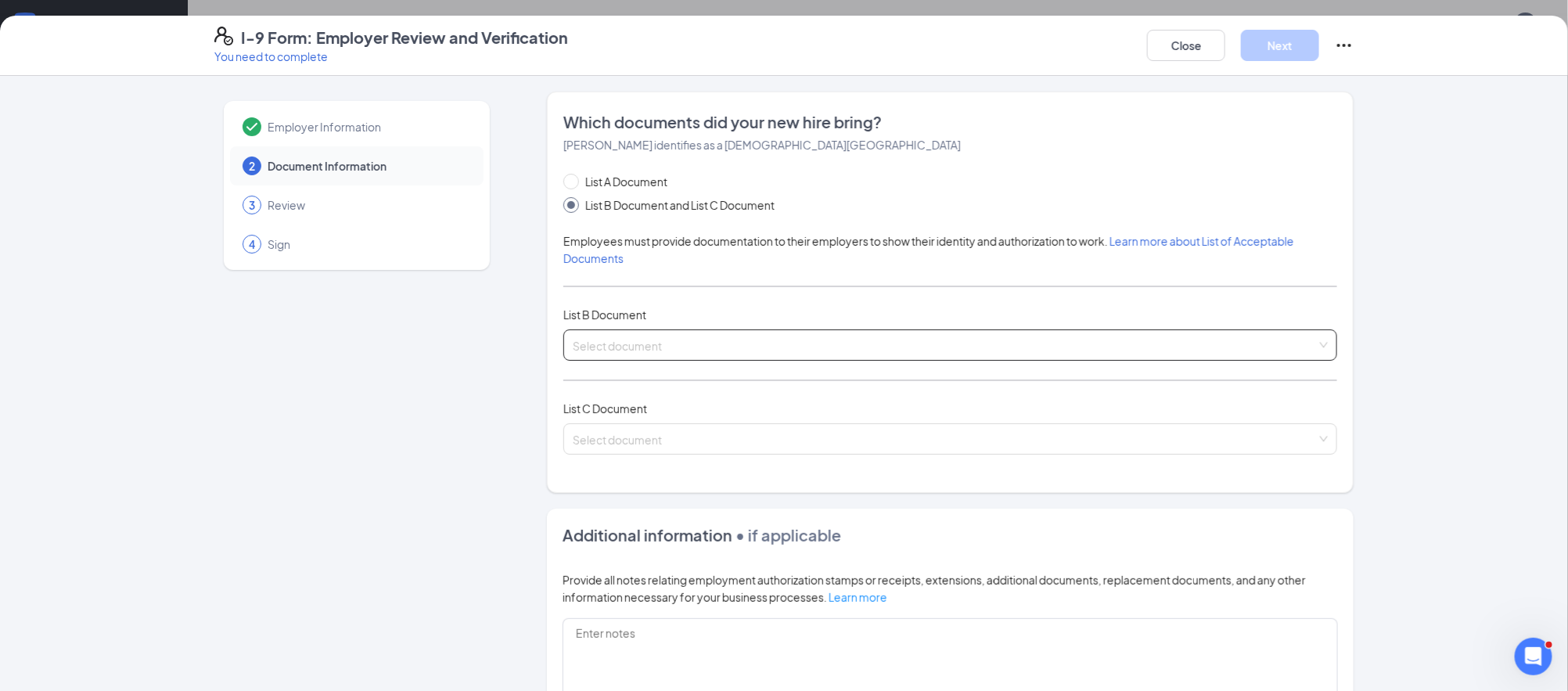
click at [655, 345] on input "search" at bounding box center [945, 341] width 744 height 23
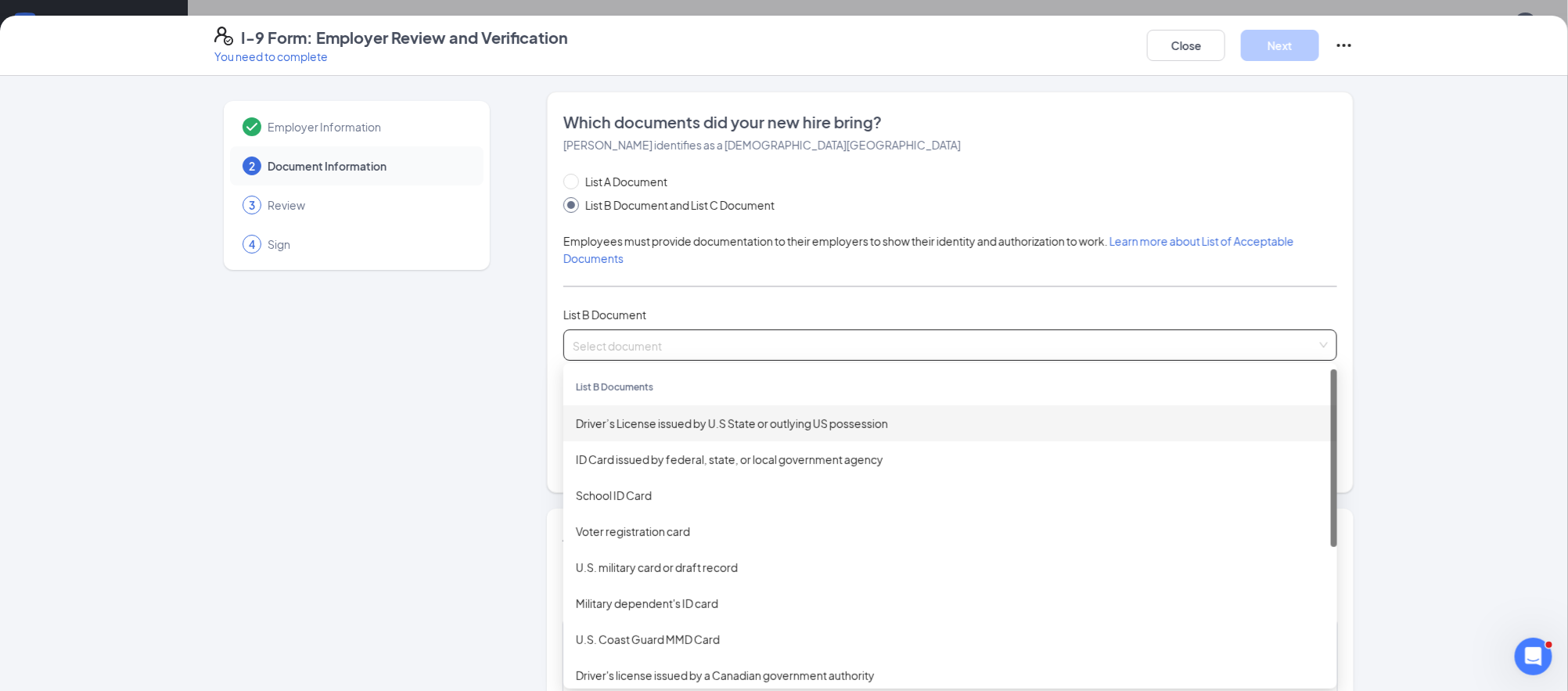
click at [704, 427] on div "Driver’s License issued by U.S State or outlying US possession" at bounding box center [949, 423] width 749 height 17
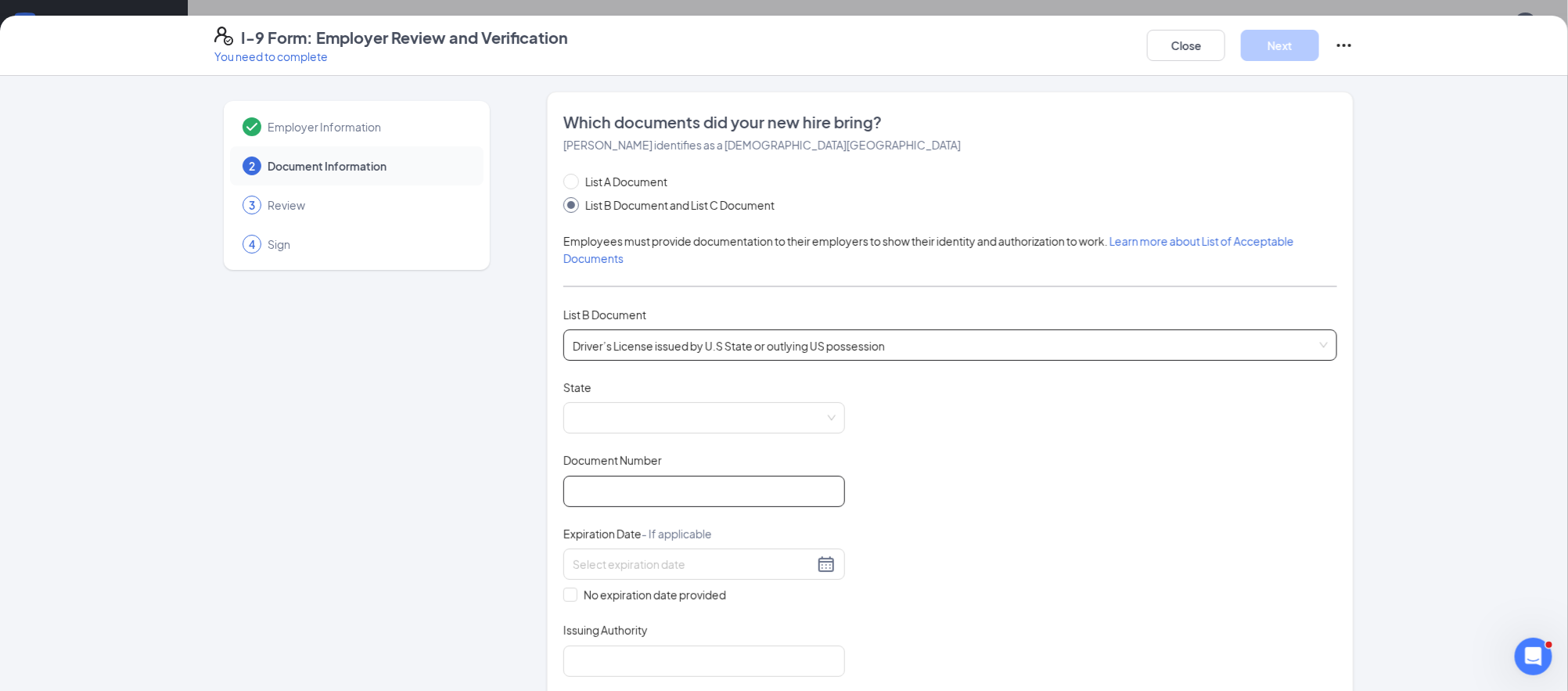
click at [683, 489] on input "Document Number" at bounding box center [704, 491] width 282 height 31
type input "48980165"
click at [718, 556] on input at bounding box center [693, 564] width 241 height 17
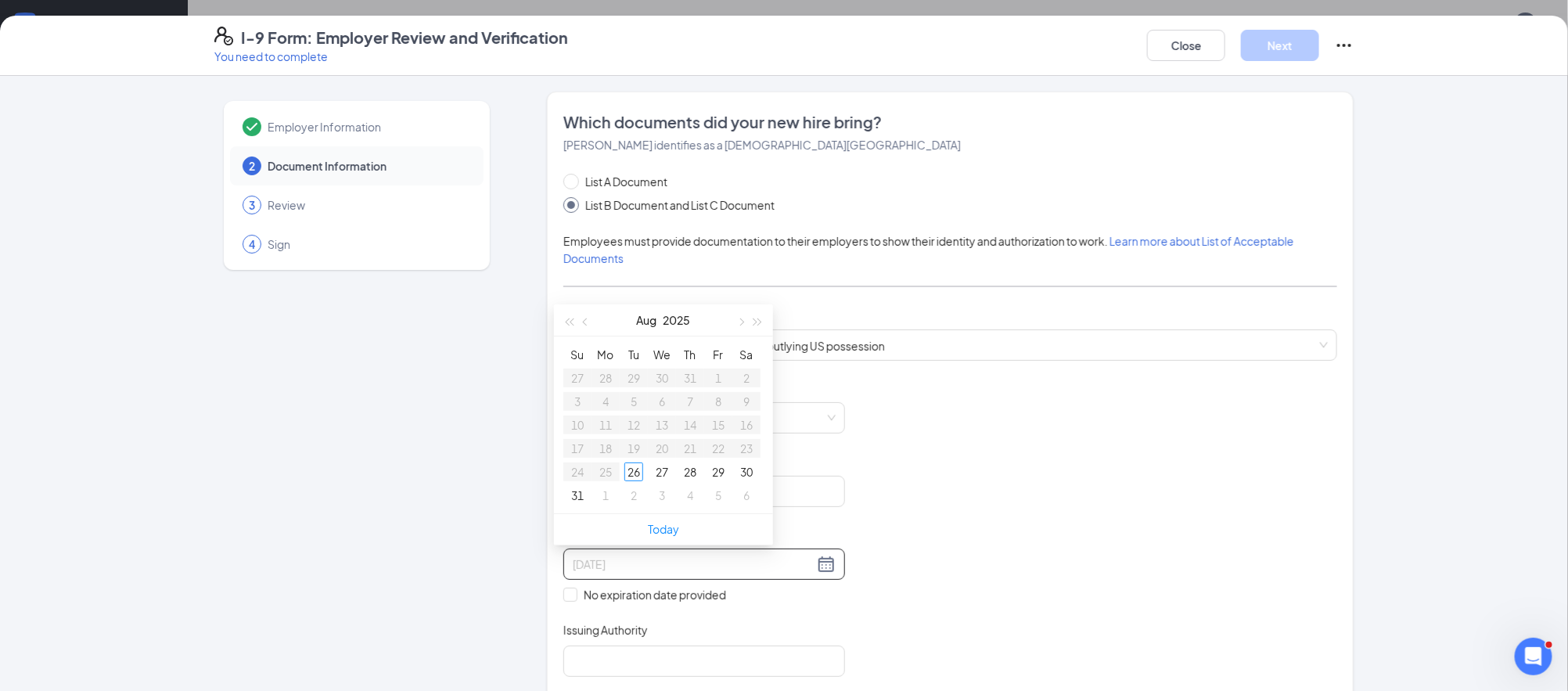
type input "[DATE]"
click at [758, 321] on span "button" at bounding box center [758, 322] width 8 height 8
click at [585, 323] on span "button" at bounding box center [586, 322] width 8 height 8
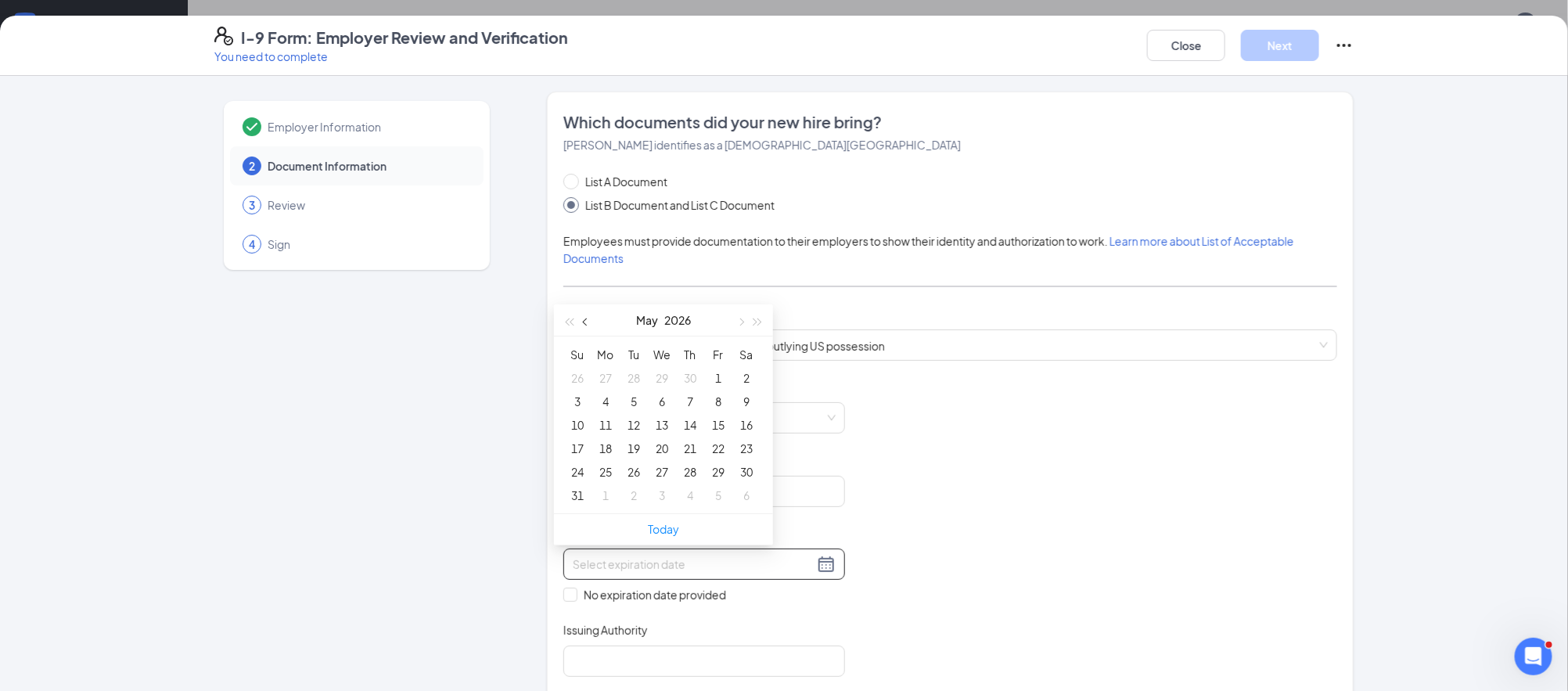
click at [585, 323] on span "button" at bounding box center [586, 322] width 8 height 8
click at [737, 323] on button "button" at bounding box center [740, 320] width 17 height 31
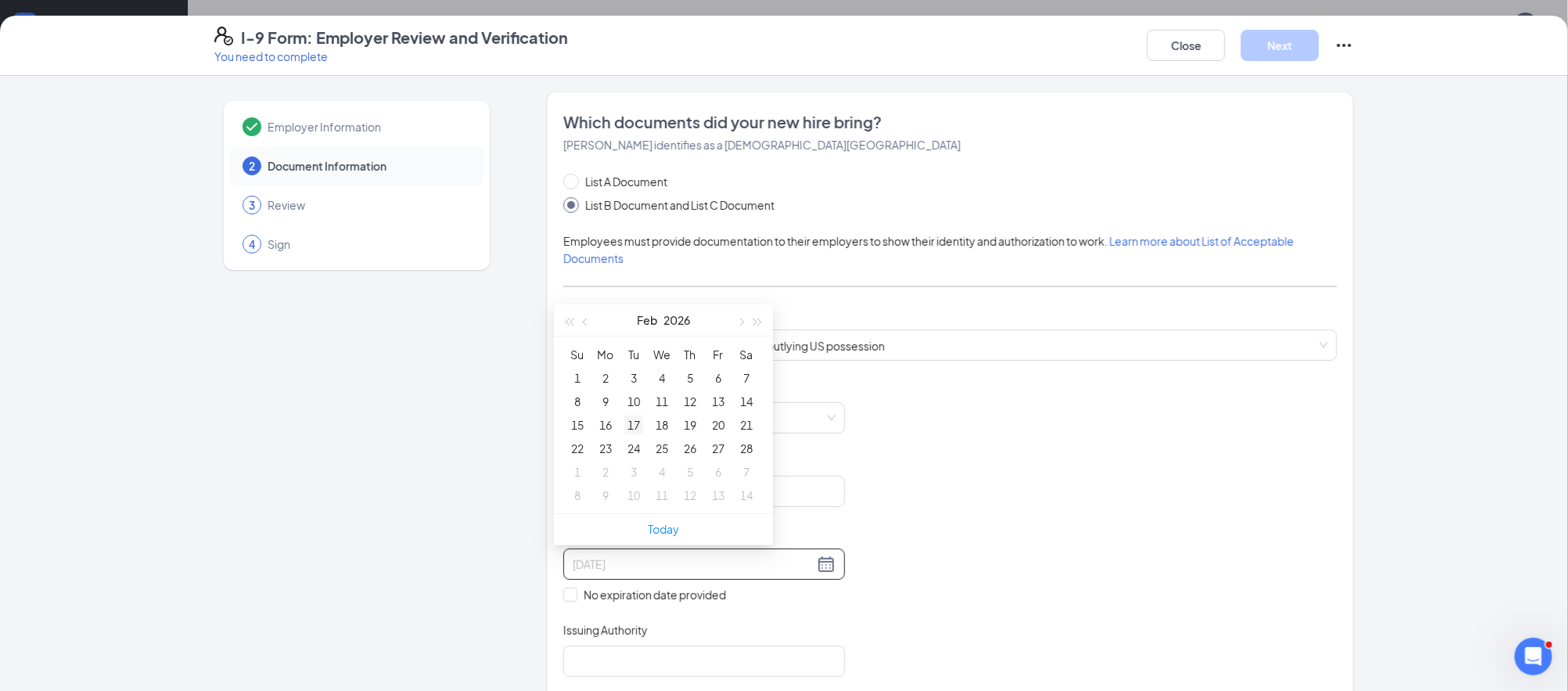
type input "[DATE]"
click at [627, 426] on div "17" at bounding box center [634, 424] width 19 height 19
click at [639, 416] on span at bounding box center [704, 418] width 263 height 30
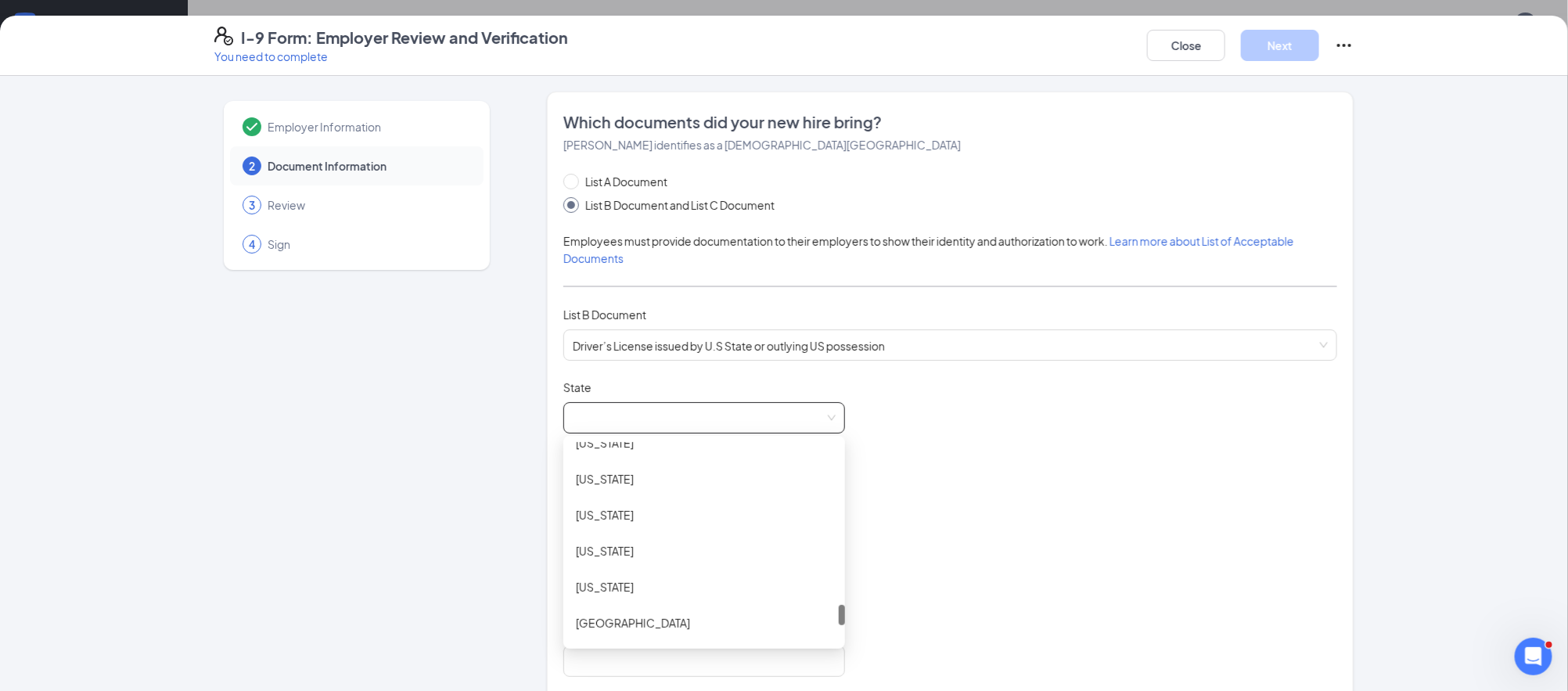
scroll to position [1559, 0]
click at [599, 523] on div "[US_STATE]" at bounding box center [704, 514] width 282 height 36
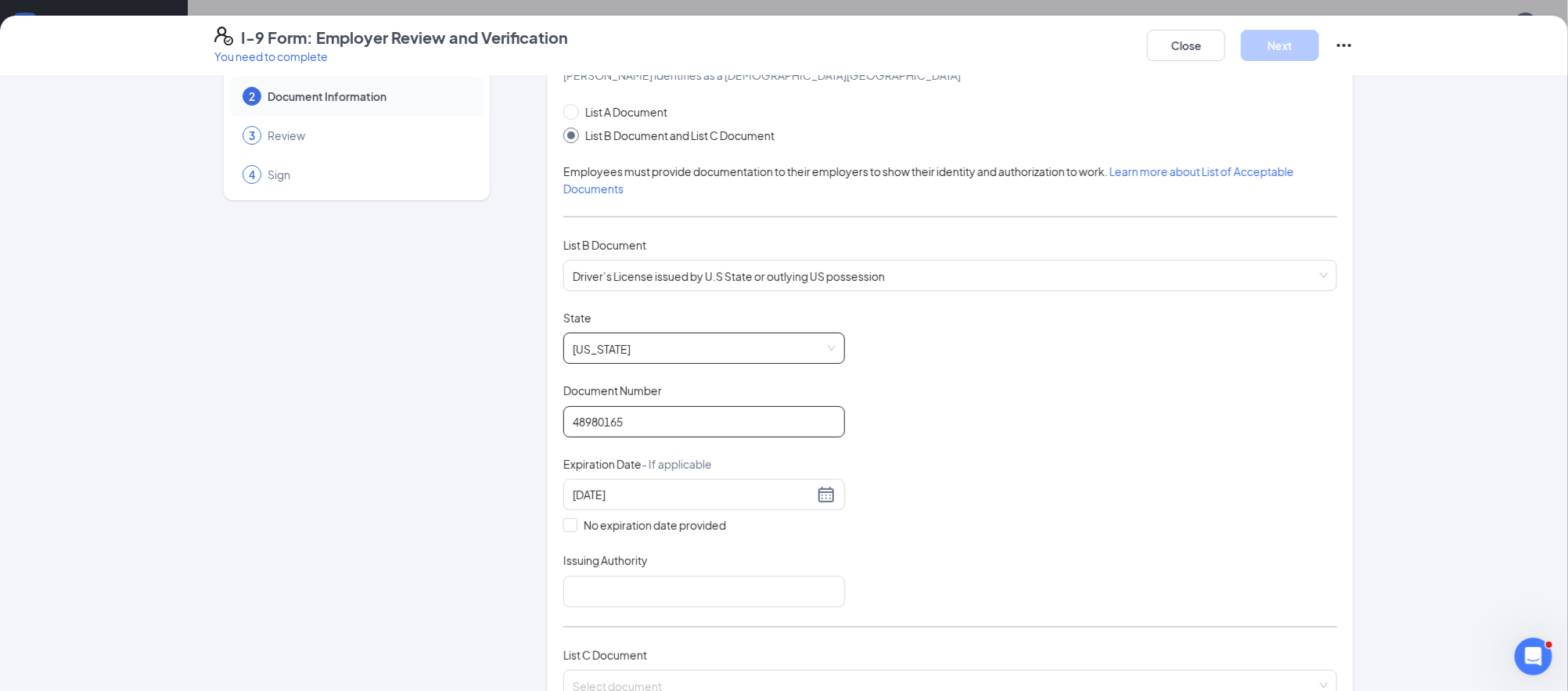
scroll to position [77, 0]
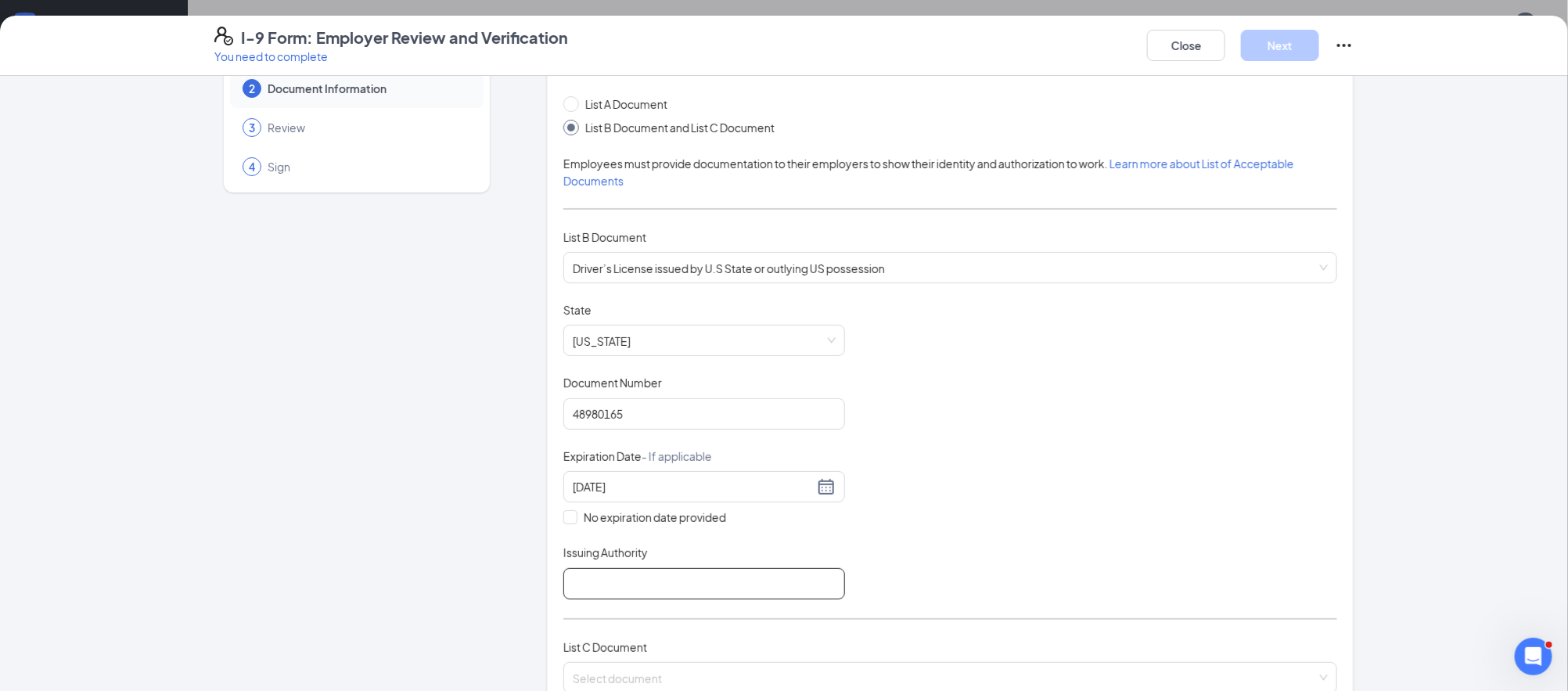
click at [689, 573] on input "Issuing Authority" at bounding box center [704, 583] width 282 height 31
type input "[US_STATE]"
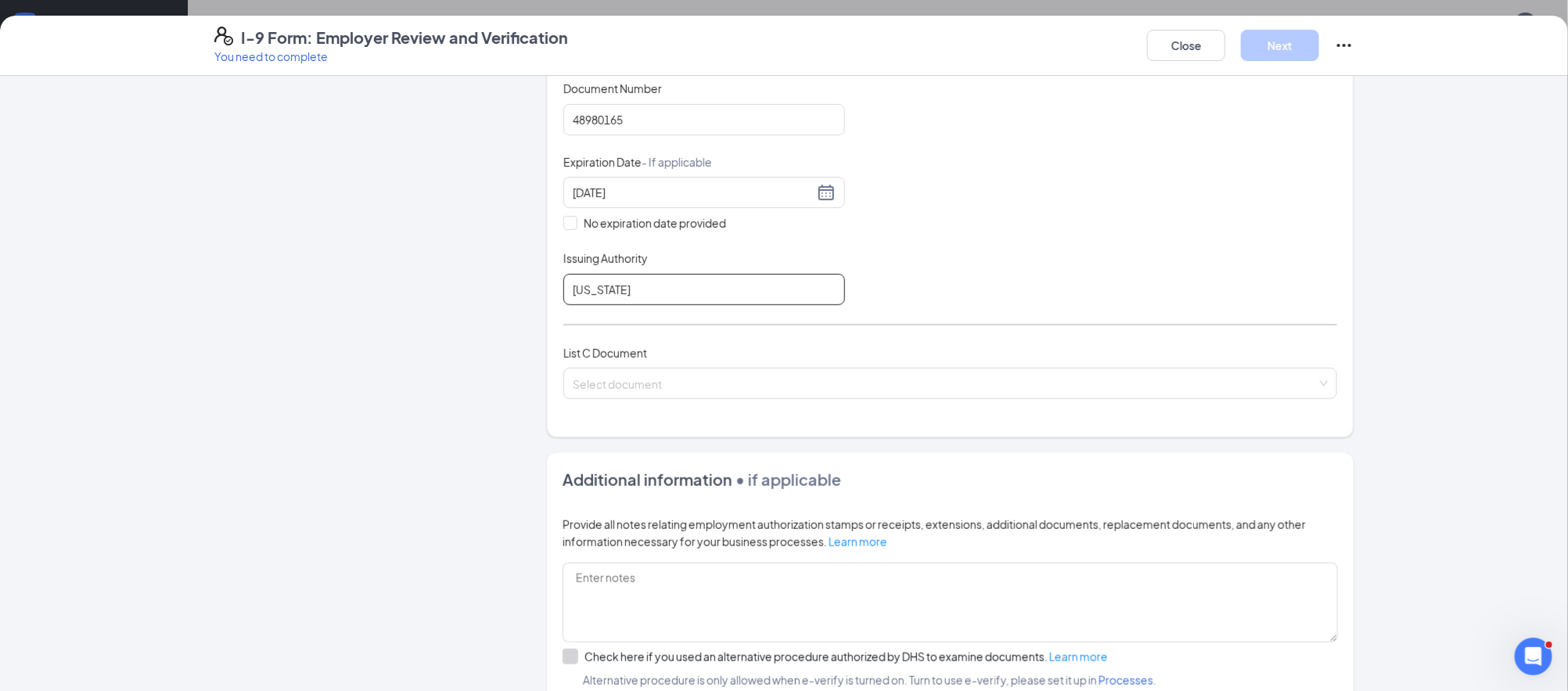
scroll to position [374, 0]
click at [652, 372] on input "search" at bounding box center [945, 378] width 744 height 23
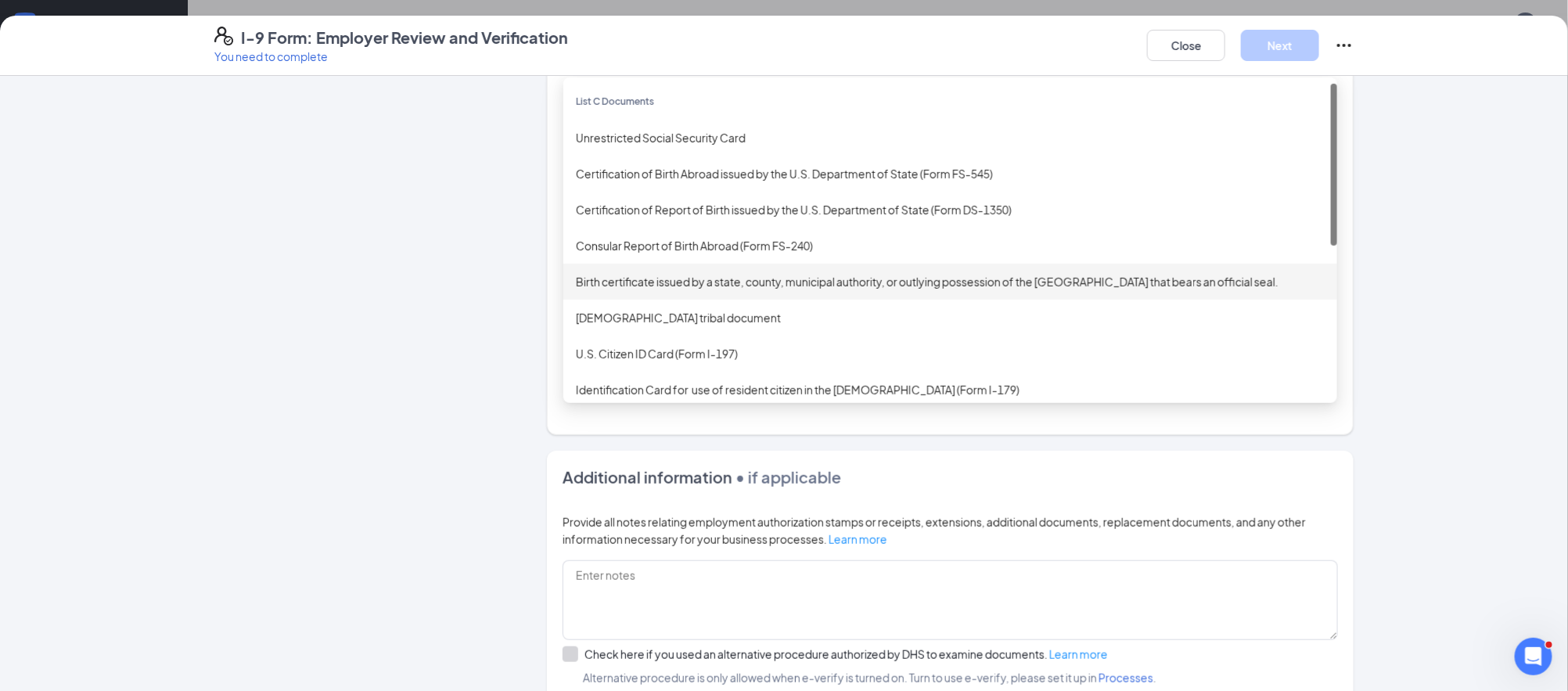
click at [680, 286] on div "Birth certificate issued by a state, county, municipal authority, or outlying p…" at bounding box center [949, 281] width 749 height 17
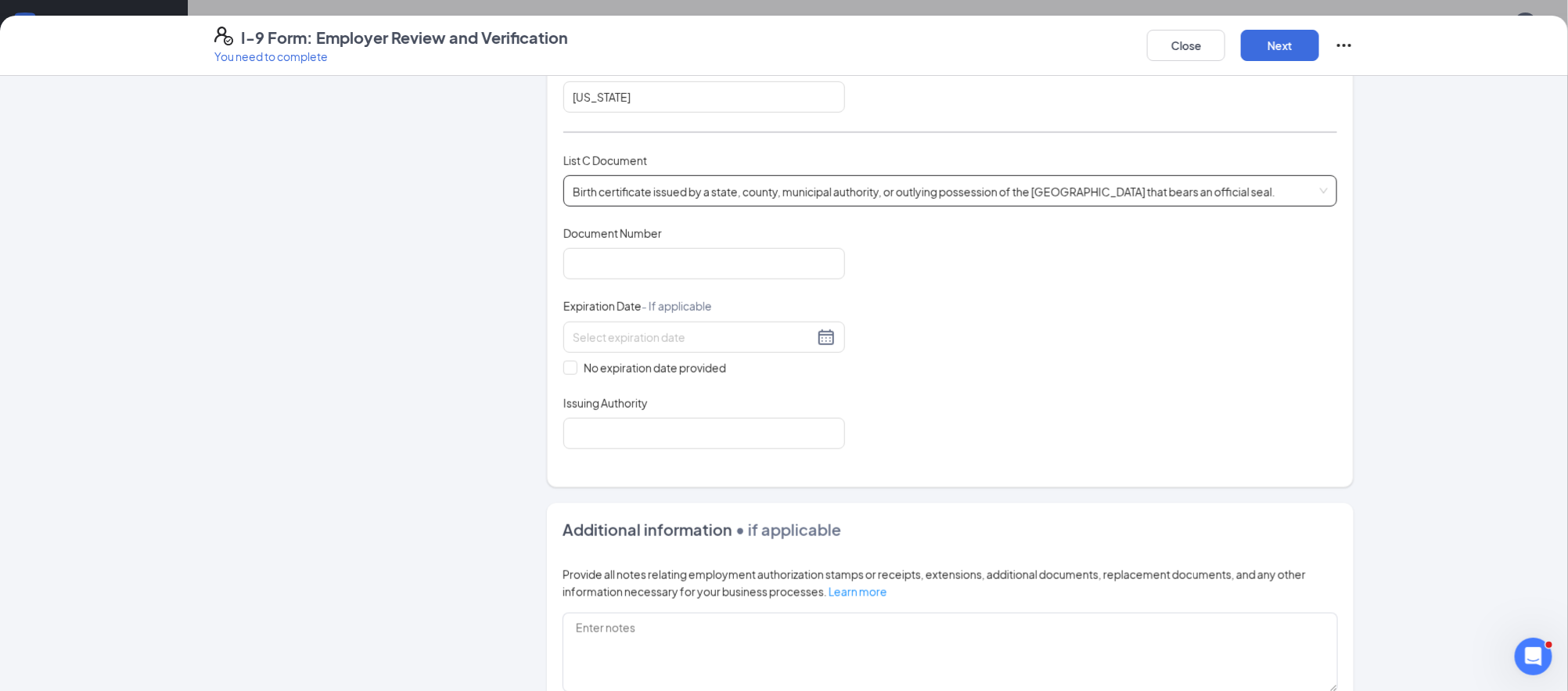
scroll to position [578, 0]
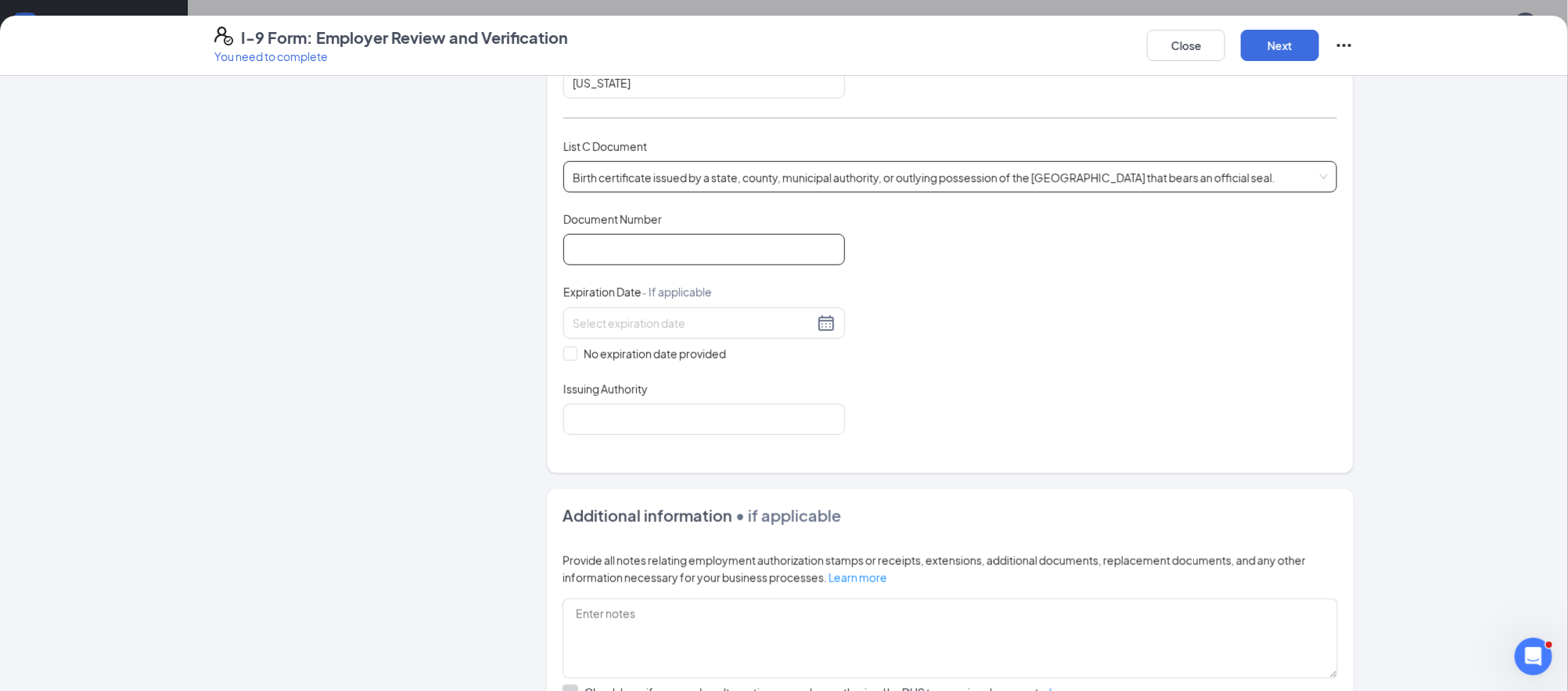
click at [714, 246] on input "Document Number" at bounding box center [704, 249] width 282 height 31
type input "M00155718"
click at [698, 357] on span "No expiration date provided" at bounding box center [654, 353] width 155 height 17
click at [575, 357] on input "No expiration date provided" at bounding box center [568, 352] width 11 height 11
checkbox input "true"
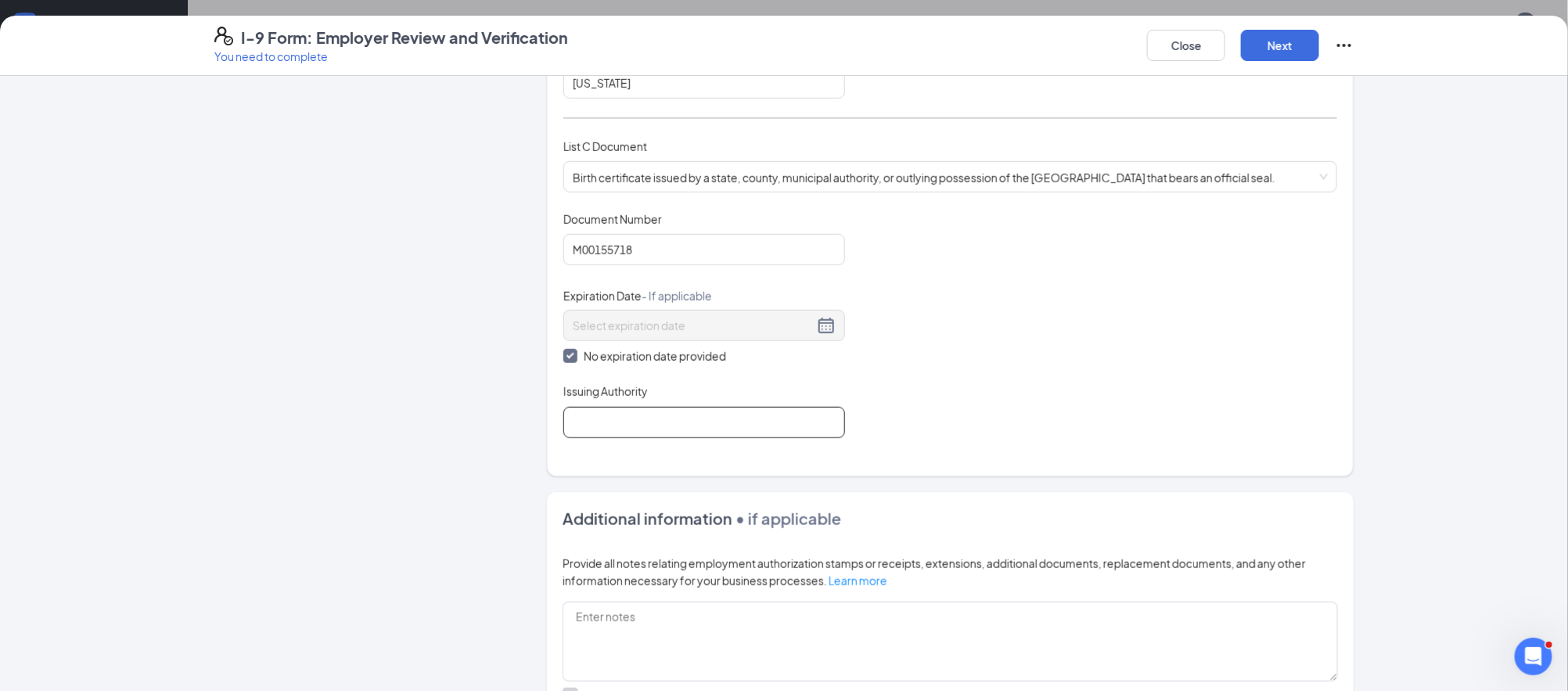
click at [706, 413] on input "Issuing Authority" at bounding box center [704, 422] width 282 height 31
click at [669, 415] on input "Issuing Authority" at bounding box center [704, 422] width 282 height 31
click at [721, 424] on input "Issuing Authority" at bounding box center [704, 422] width 282 height 31
type input "State of [US_STATE]"
click at [1278, 49] on button "Next" at bounding box center [1279, 45] width 78 height 31
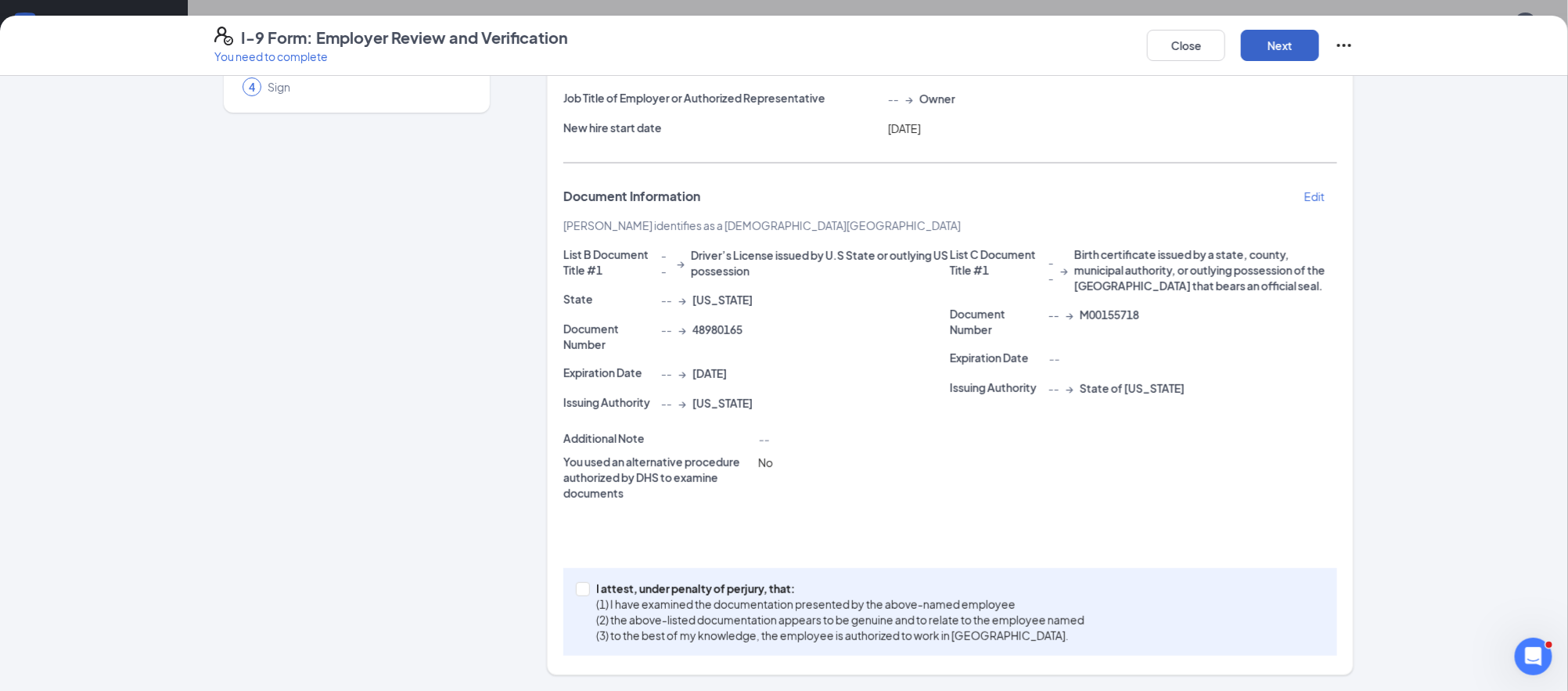
scroll to position [157, 0]
click at [761, 582] on p "I attest, under penalty of perjury, that:" at bounding box center [840, 589] width 489 height 15
click at [587, 583] on input "I attest, under penalty of [PERSON_NAME], that: (1) I have examined the documen…" at bounding box center [581, 588] width 11 height 11
checkbox input "true"
click at [1295, 48] on button "Next" at bounding box center [1279, 45] width 78 height 31
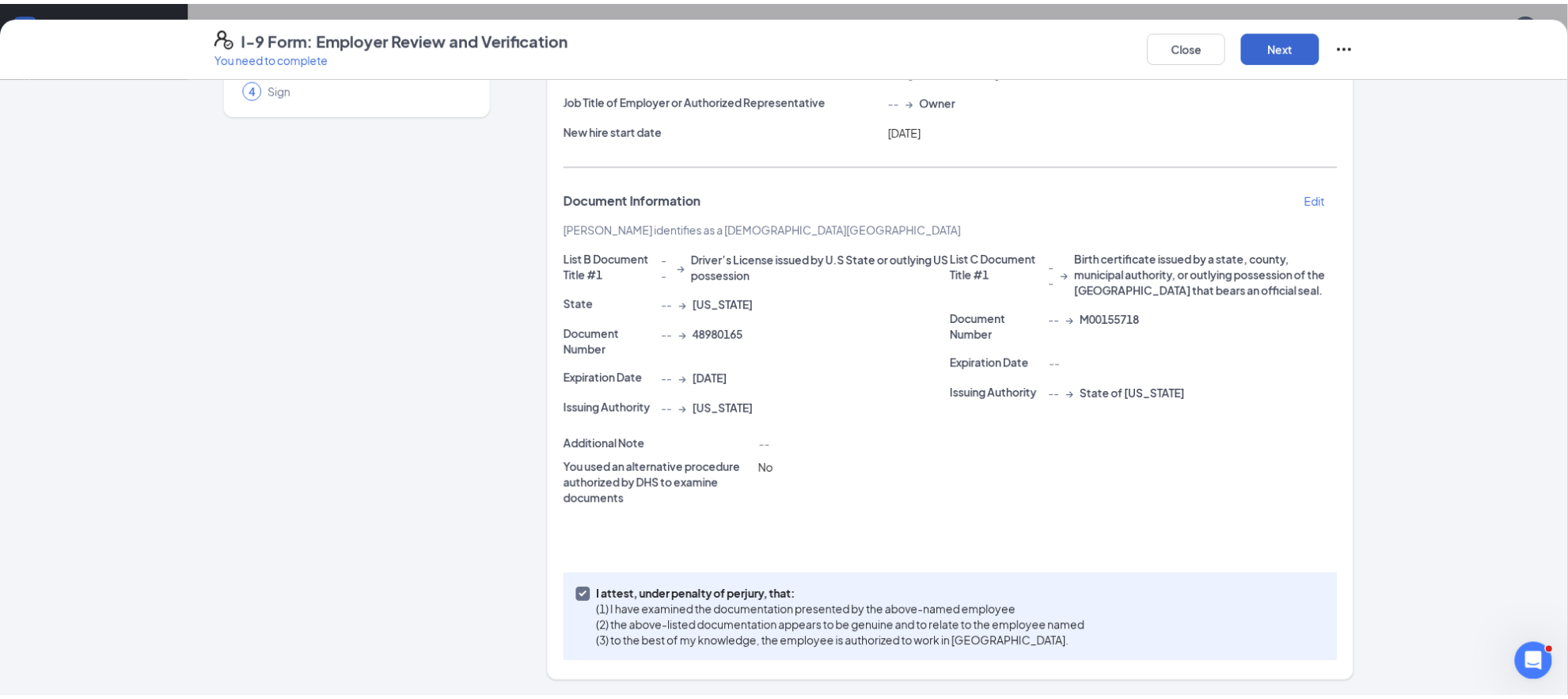
scroll to position [0, 0]
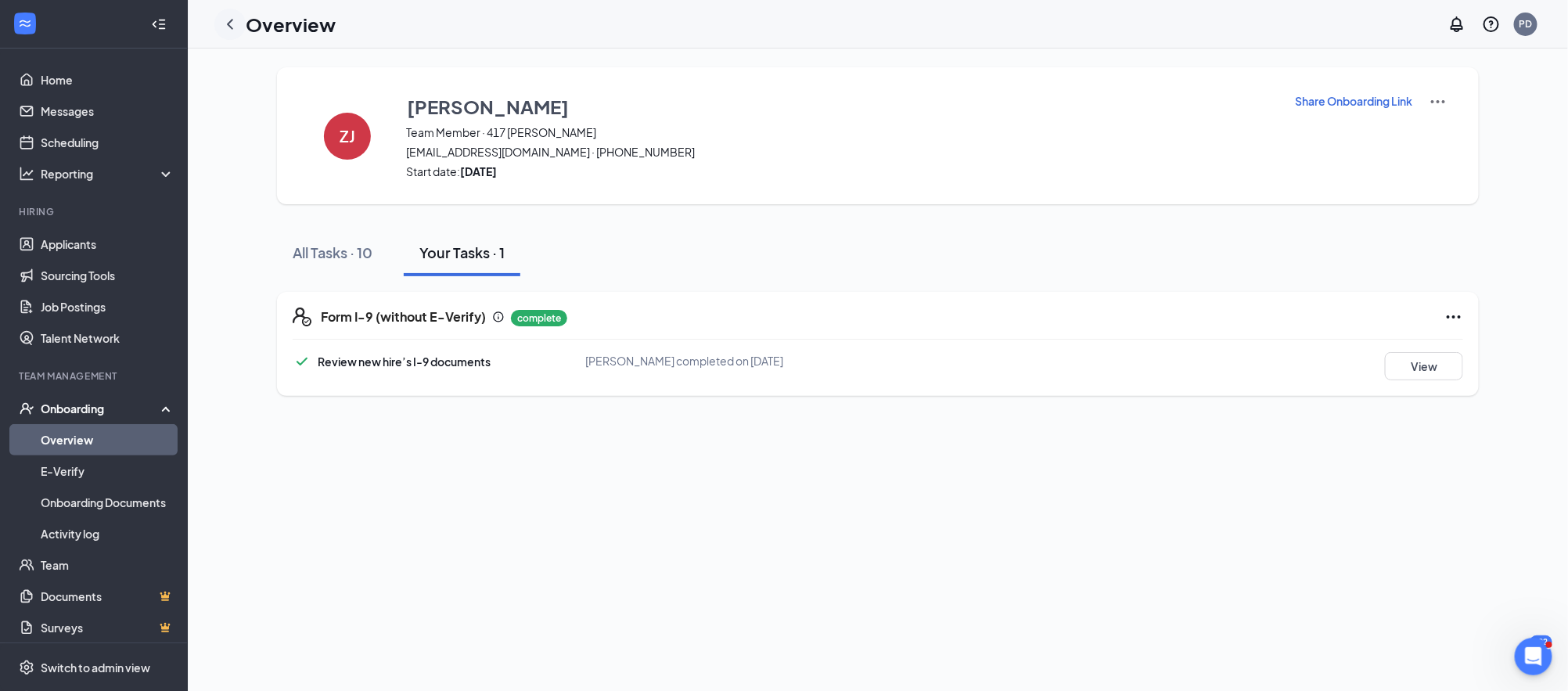
click at [230, 21] on icon "ChevronLeft" at bounding box center [230, 23] width 6 height 10
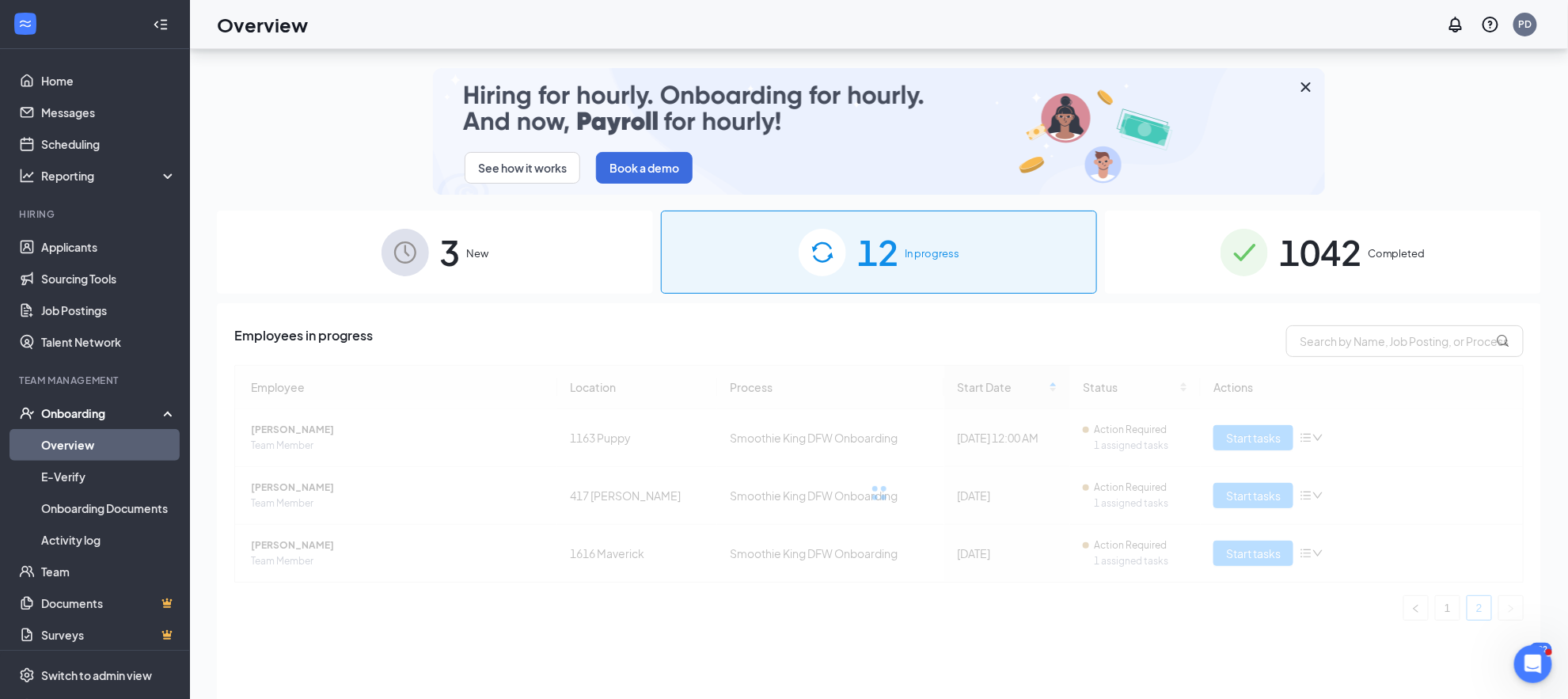
scroll to position [71, 0]
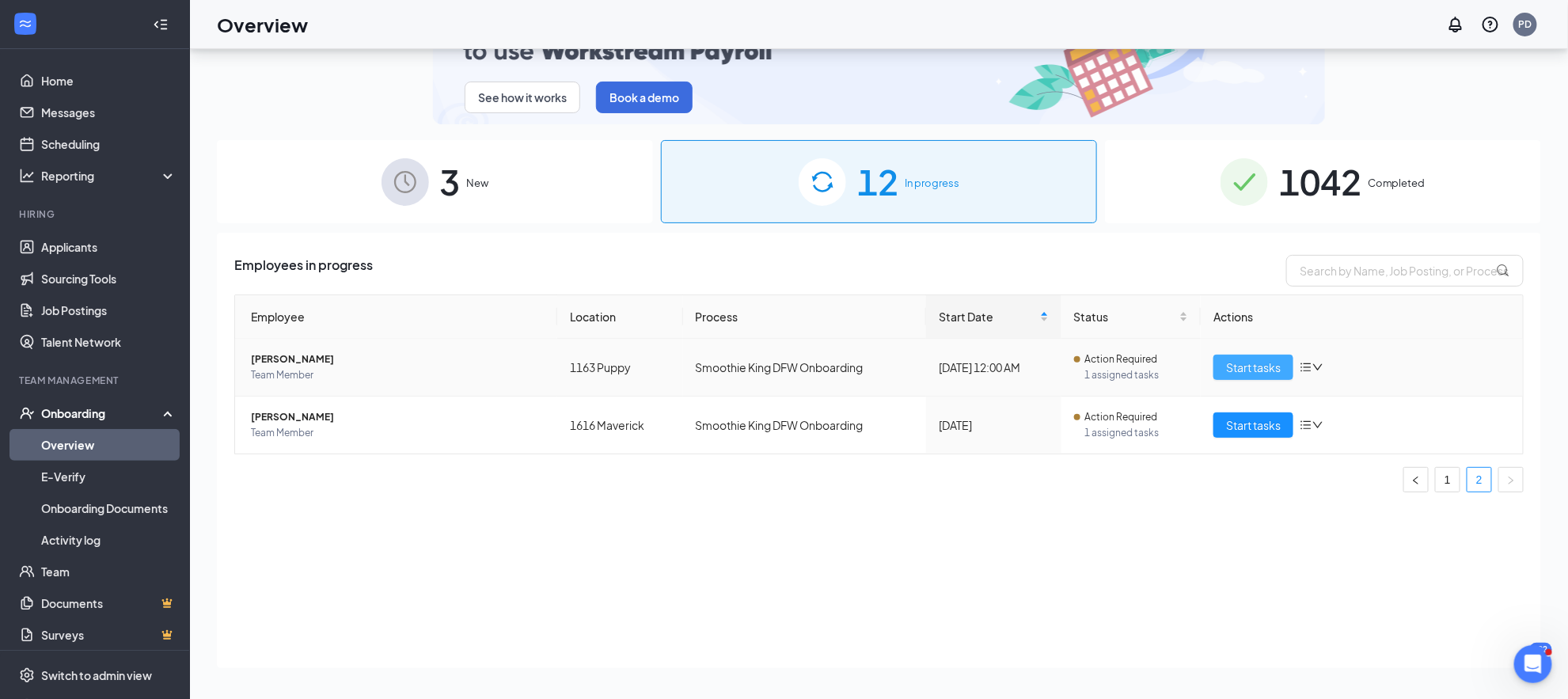
click at [1222, 364] on button "Start tasks" at bounding box center [1253, 367] width 80 height 25
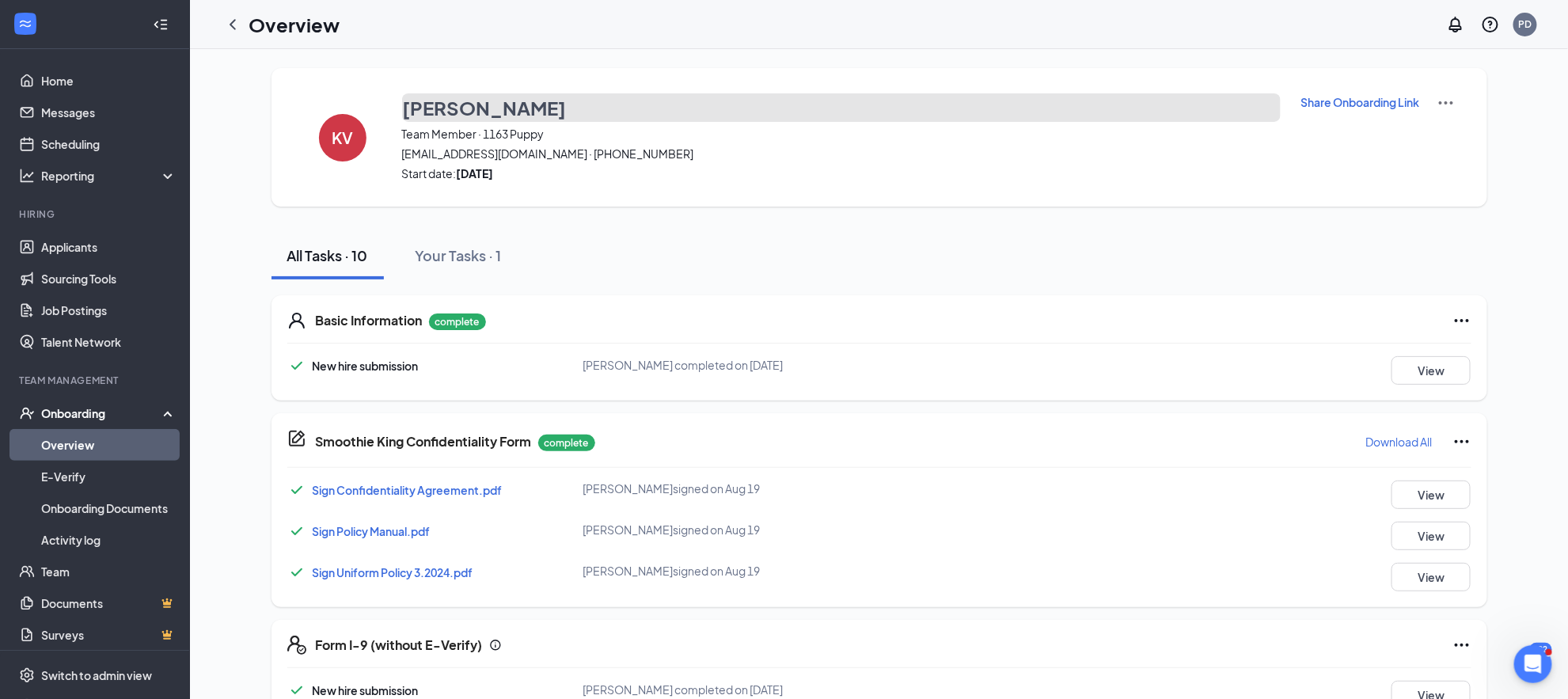
click at [518, 109] on h3 "[PERSON_NAME]" at bounding box center [484, 108] width 164 height 27
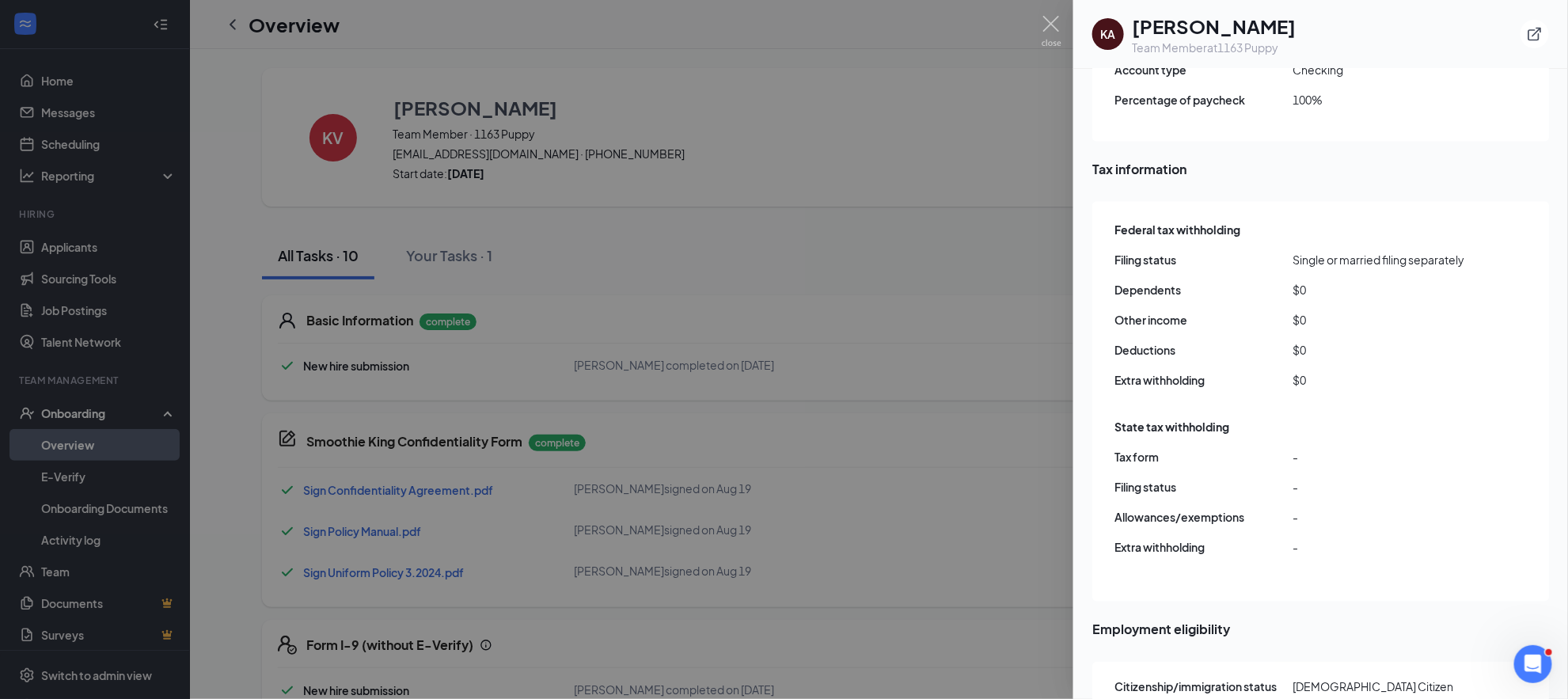
scroll to position [1970, 0]
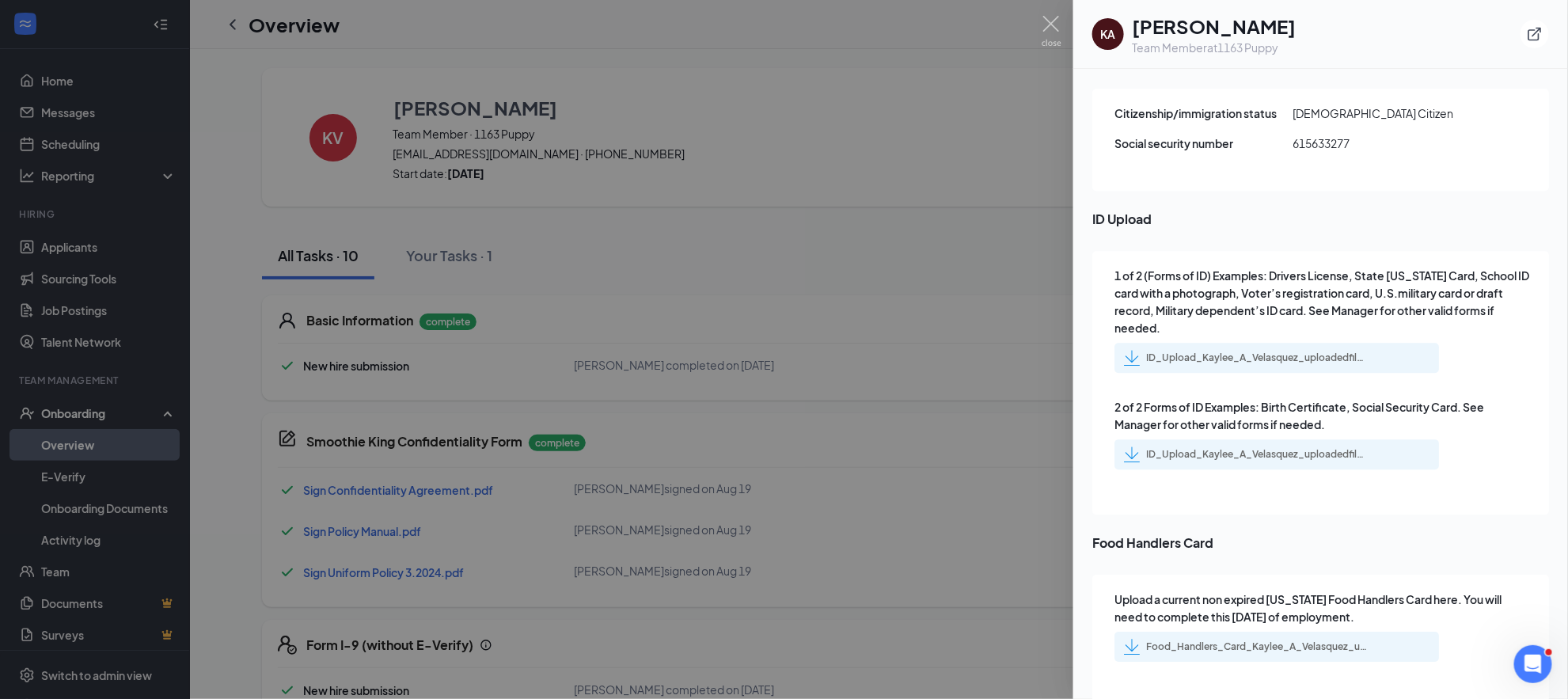
click at [1256, 352] on div "ID_Upload_Kaylee_A_Velasquez_uploadedfile_20250825.pdf.pdf" at bounding box center [1257, 358] width 221 height 13
click at [1167, 439] on div "ID_Upload_Kaylee_A_Velasquez_uploadedfile_20250825.pdf.pdf" at bounding box center [1277, 453] width 325 height 30
click at [1160, 445] on div "ID_Upload_Kaylee_A_Velasquez_uploadedfile_20250825.pdf.pdf" at bounding box center [1277, 453] width 325 height 30
click at [1146, 448] on div "ID_Upload_Kaylee_A_Velasquez_uploadedfile_20250825.pdf.pdf" at bounding box center [1257, 454] width 221 height 13
click at [988, 525] on div at bounding box center [784, 349] width 1568 height 699
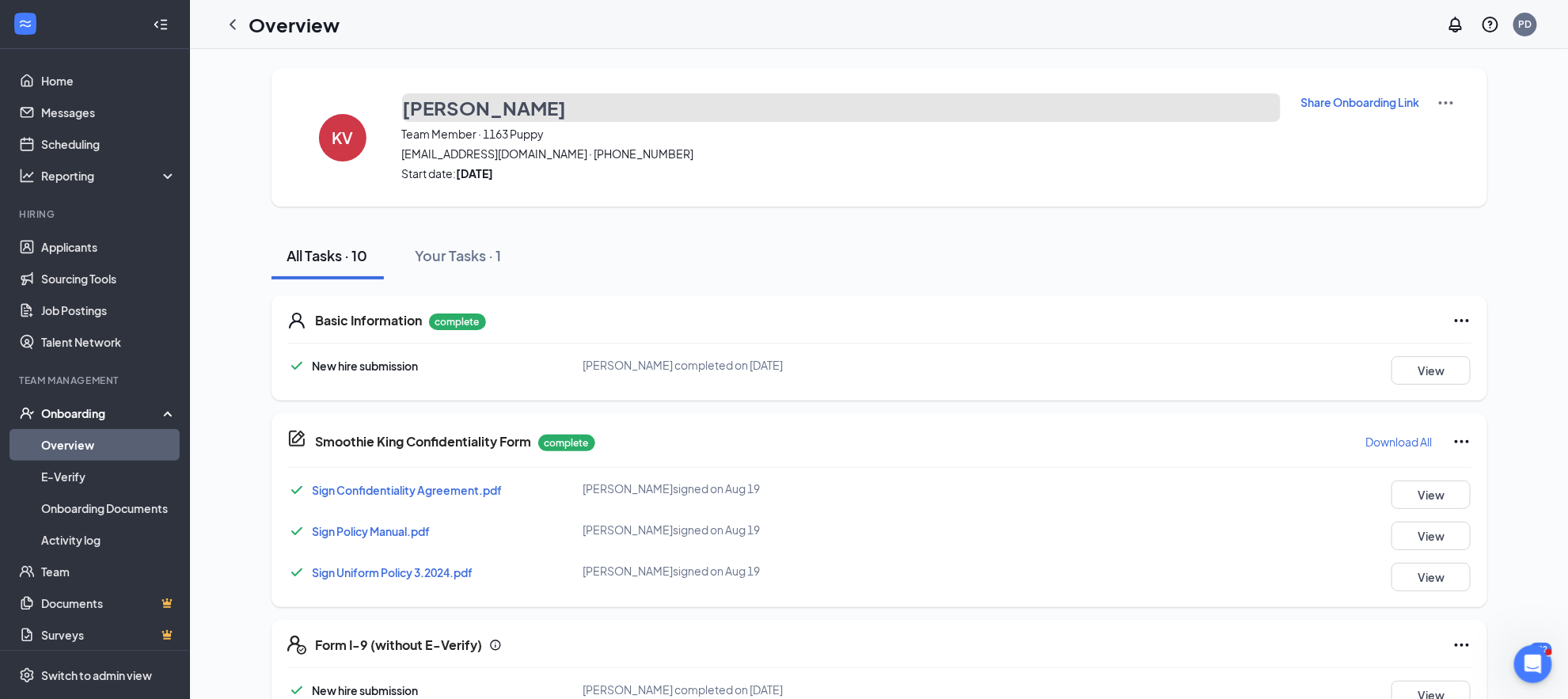
click at [511, 101] on h3 "[PERSON_NAME]" at bounding box center [484, 108] width 164 height 27
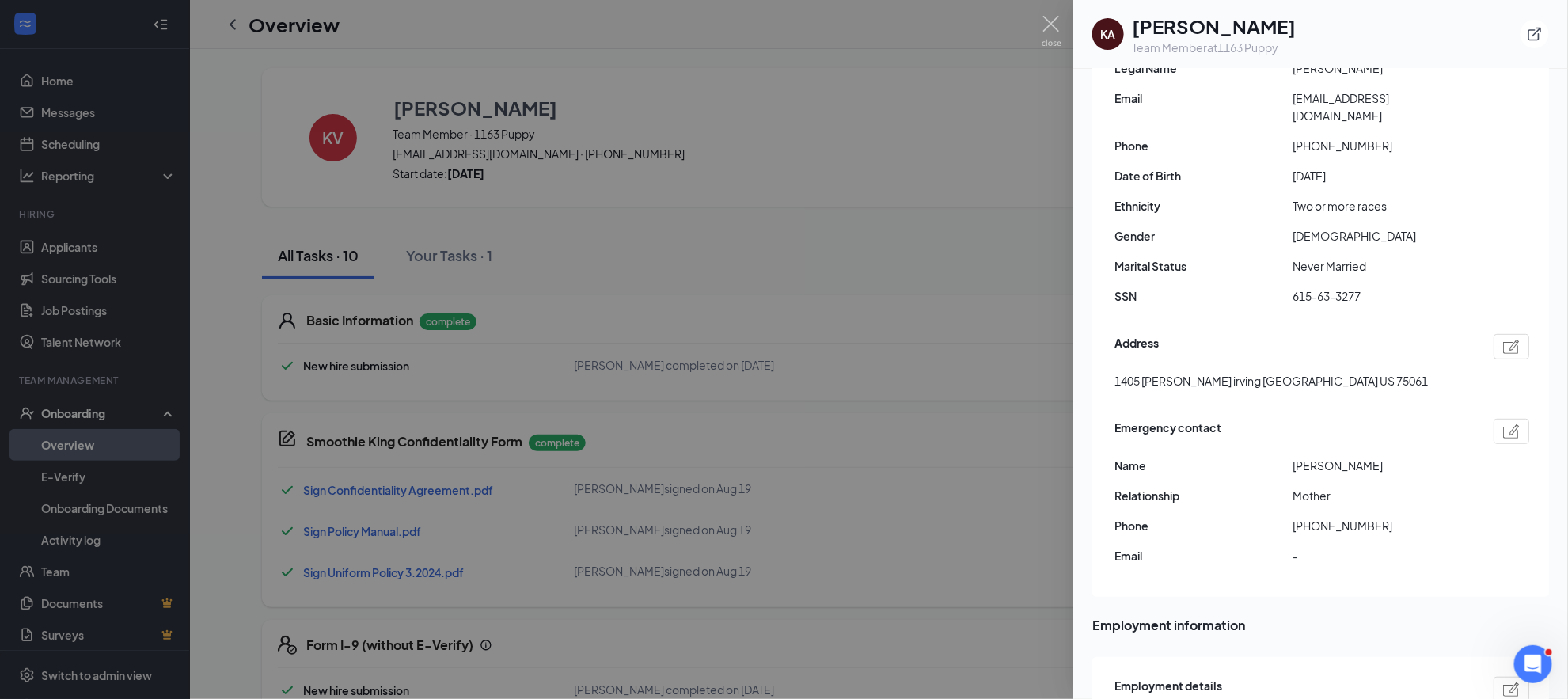
scroll to position [0, 0]
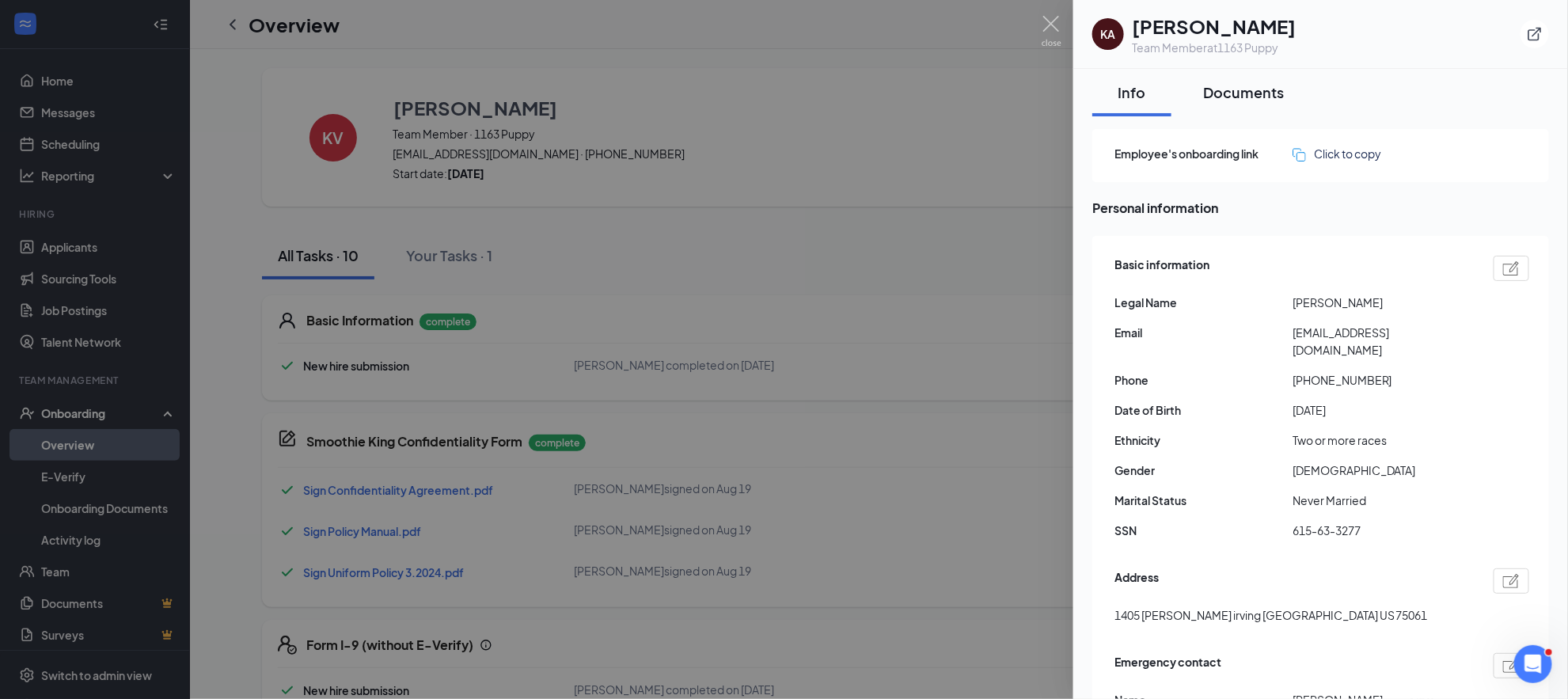
click at [1227, 84] on div "Documents" at bounding box center [1243, 92] width 81 height 20
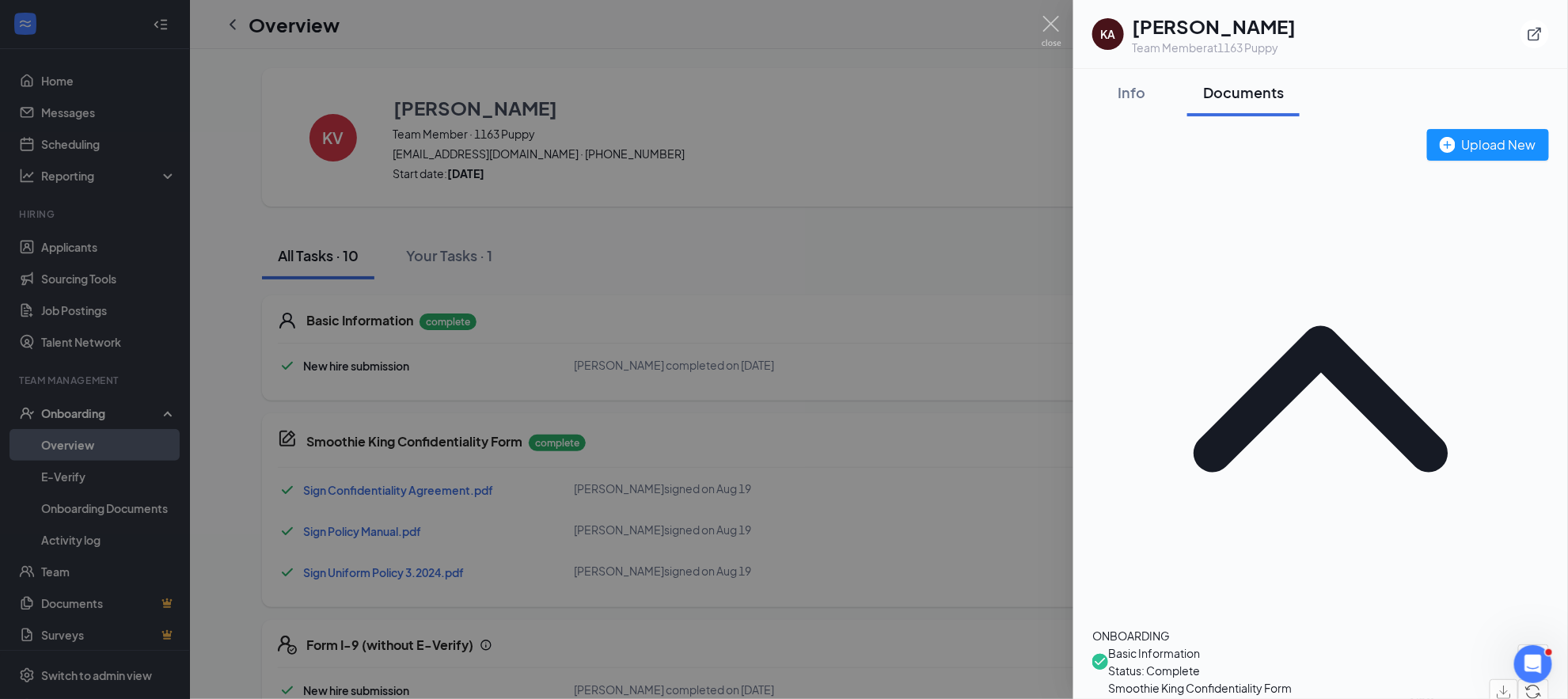
scroll to position [1, 0]
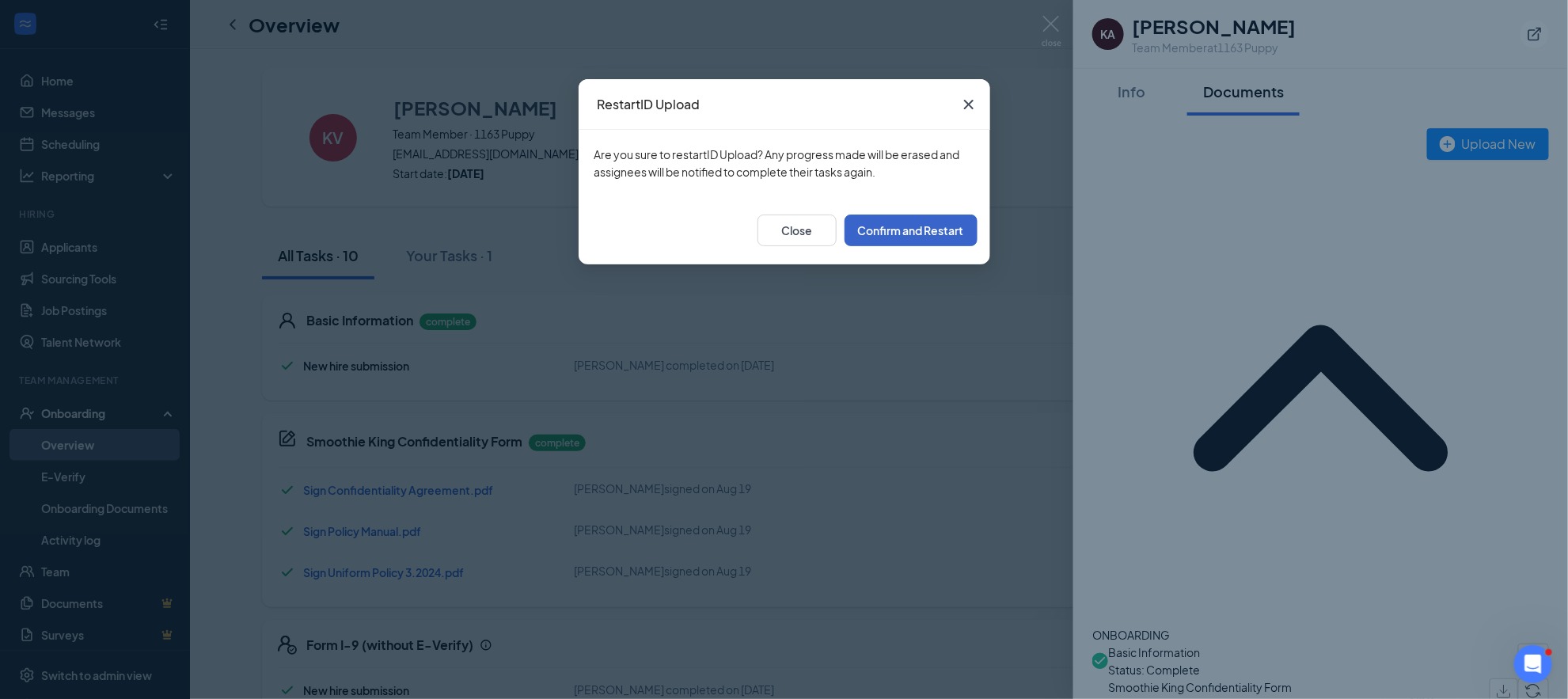
click at [952, 219] on button "Confirm and Restart" at bounding box center [911, 230] width 133 height 32
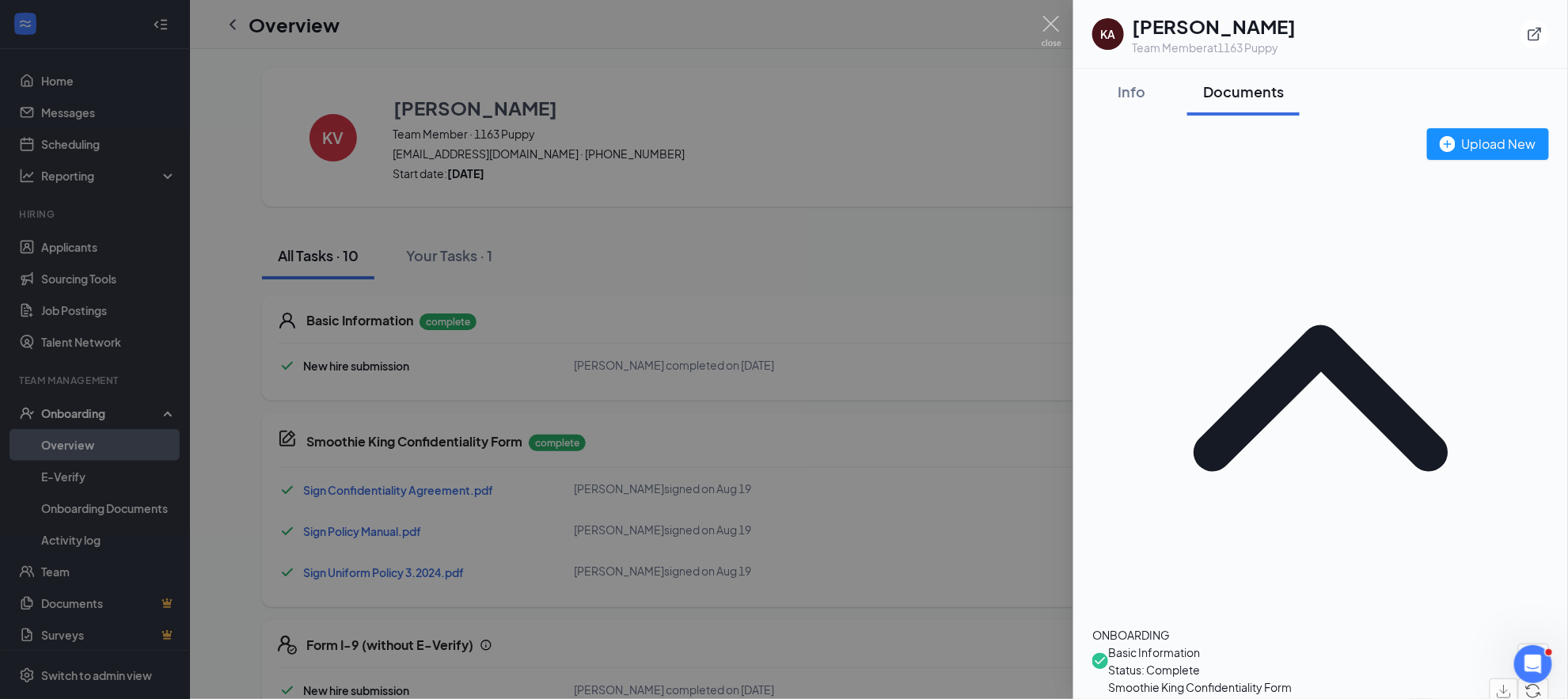
click at [772, 159] on div at bounding box center [784, 349] width 1568 height 699
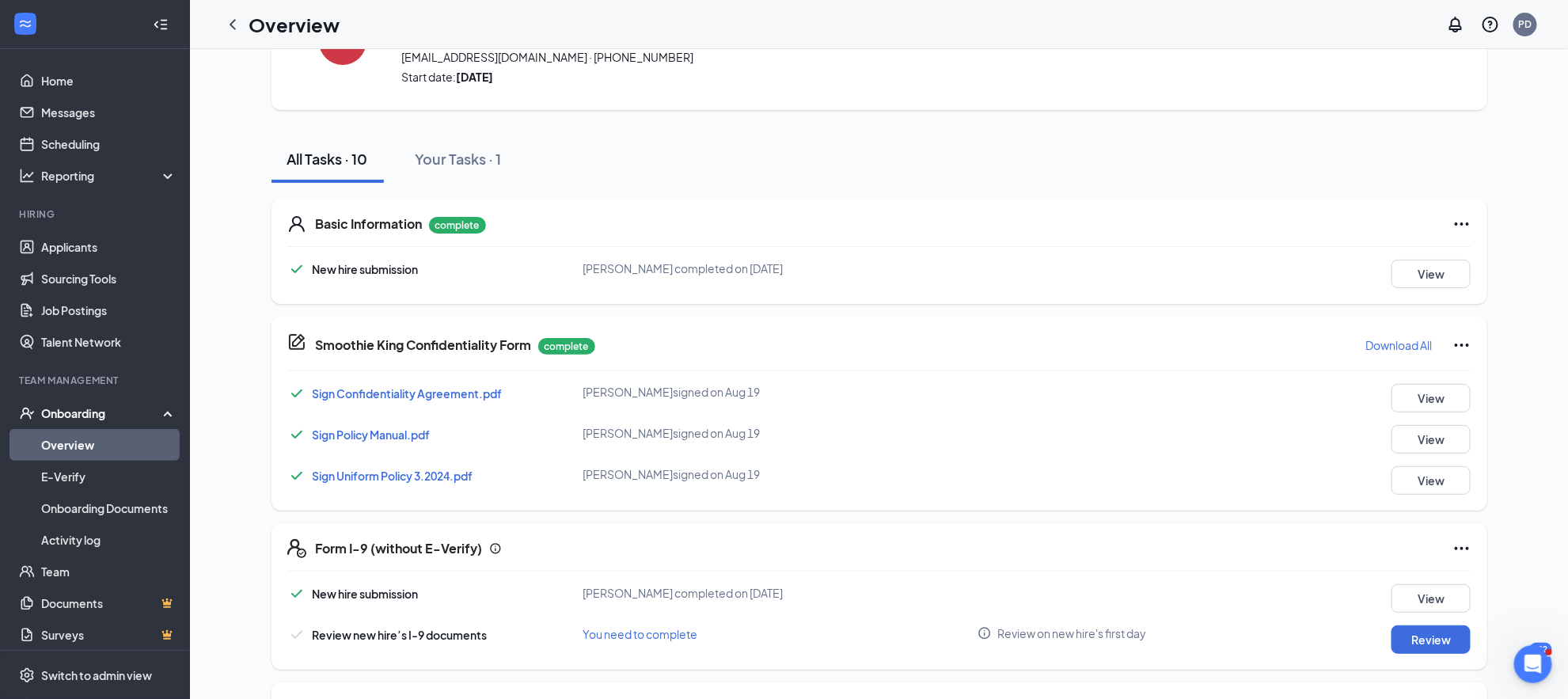
scroll to position [0, 0]
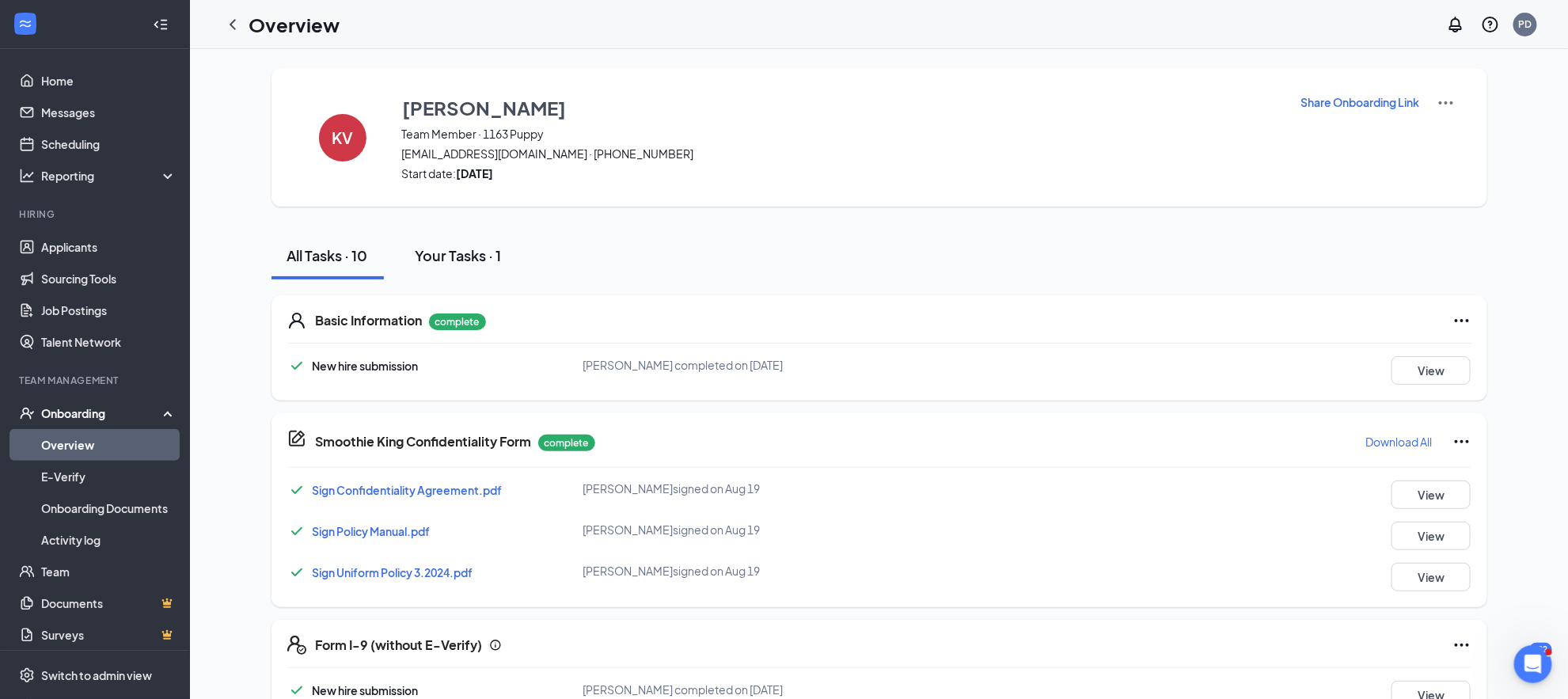
click at [463, 257] on div "Your Tasks · 1" at bounding box center [458, 256] width 86 height 20
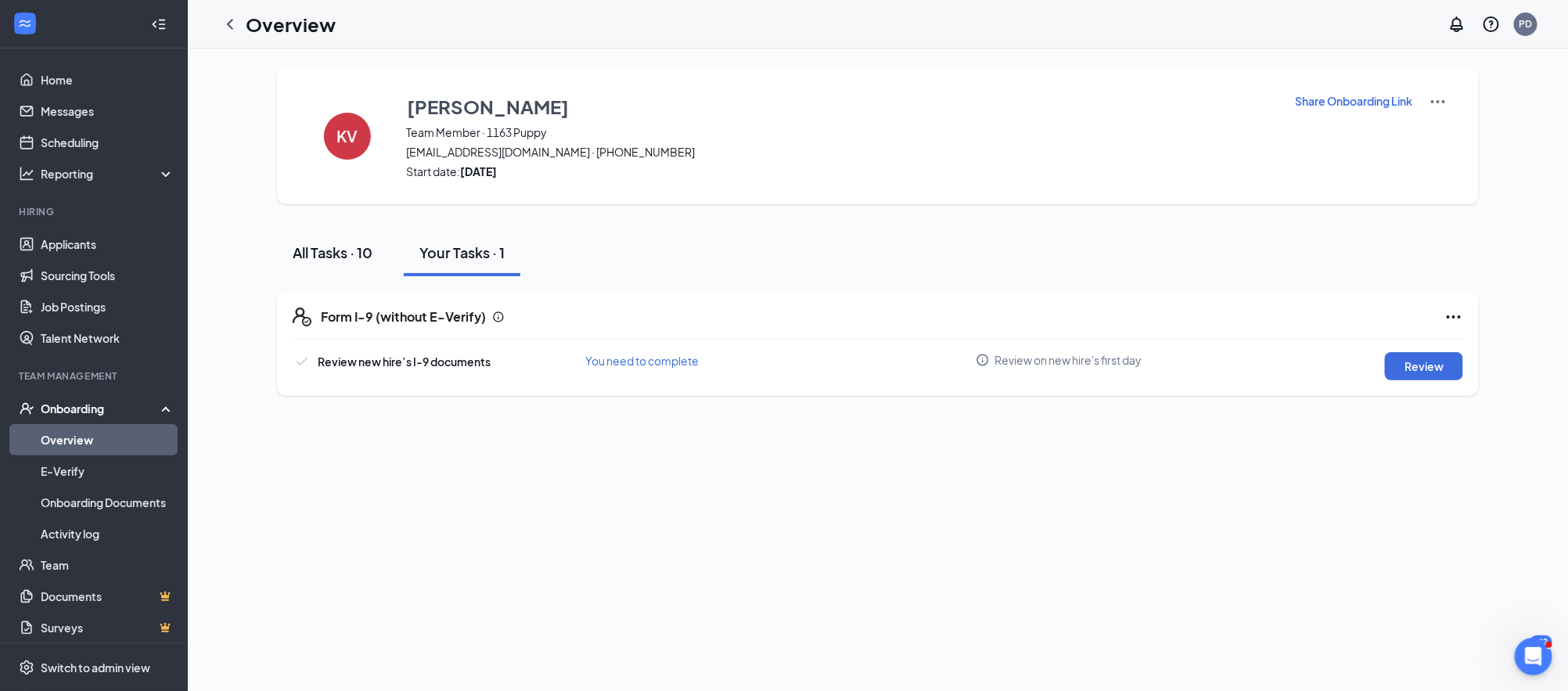
click at [342, 254] on div "All Tasks · 10" at bounding box center [332, 253] width 80 height 20
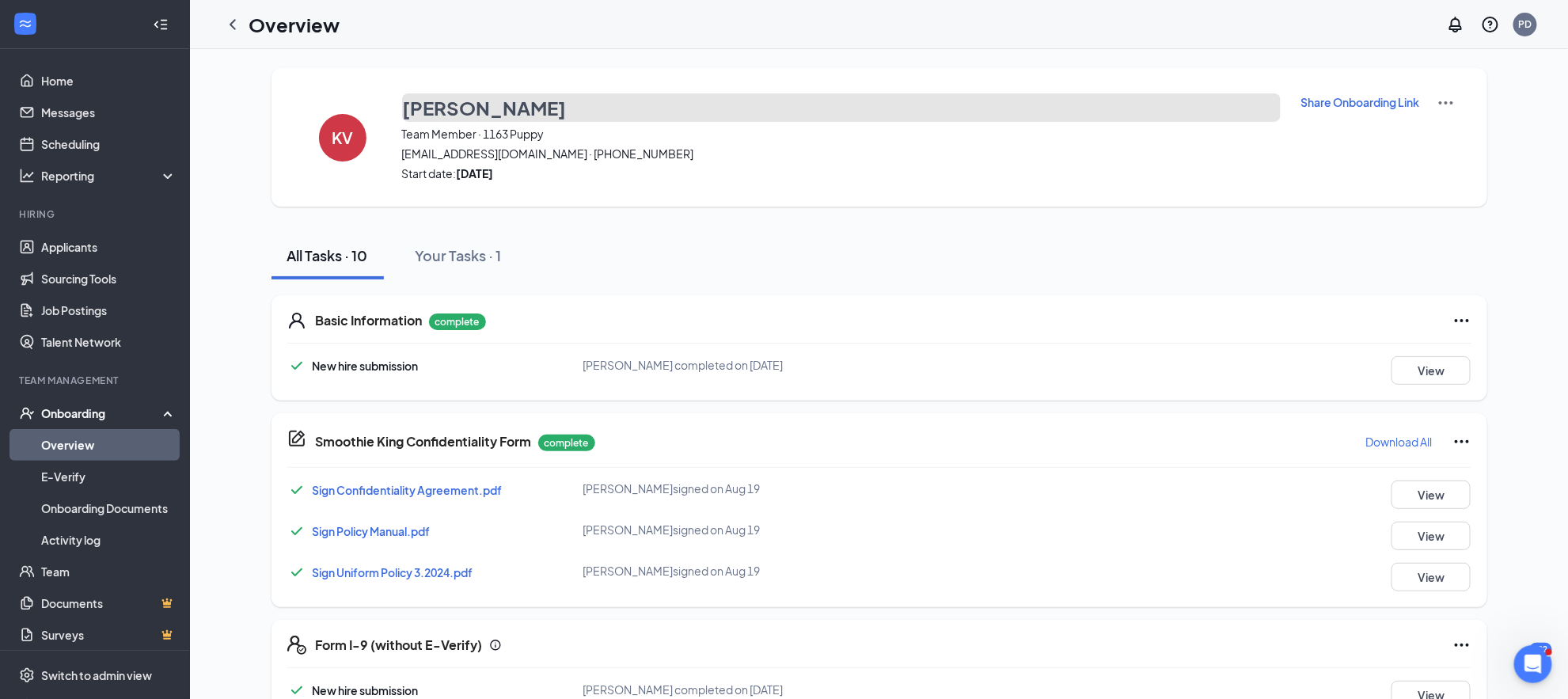
click at [530, 121] on h3 "[PERSON_NAME]" at bounding box center [484, 108] width 164 height 27
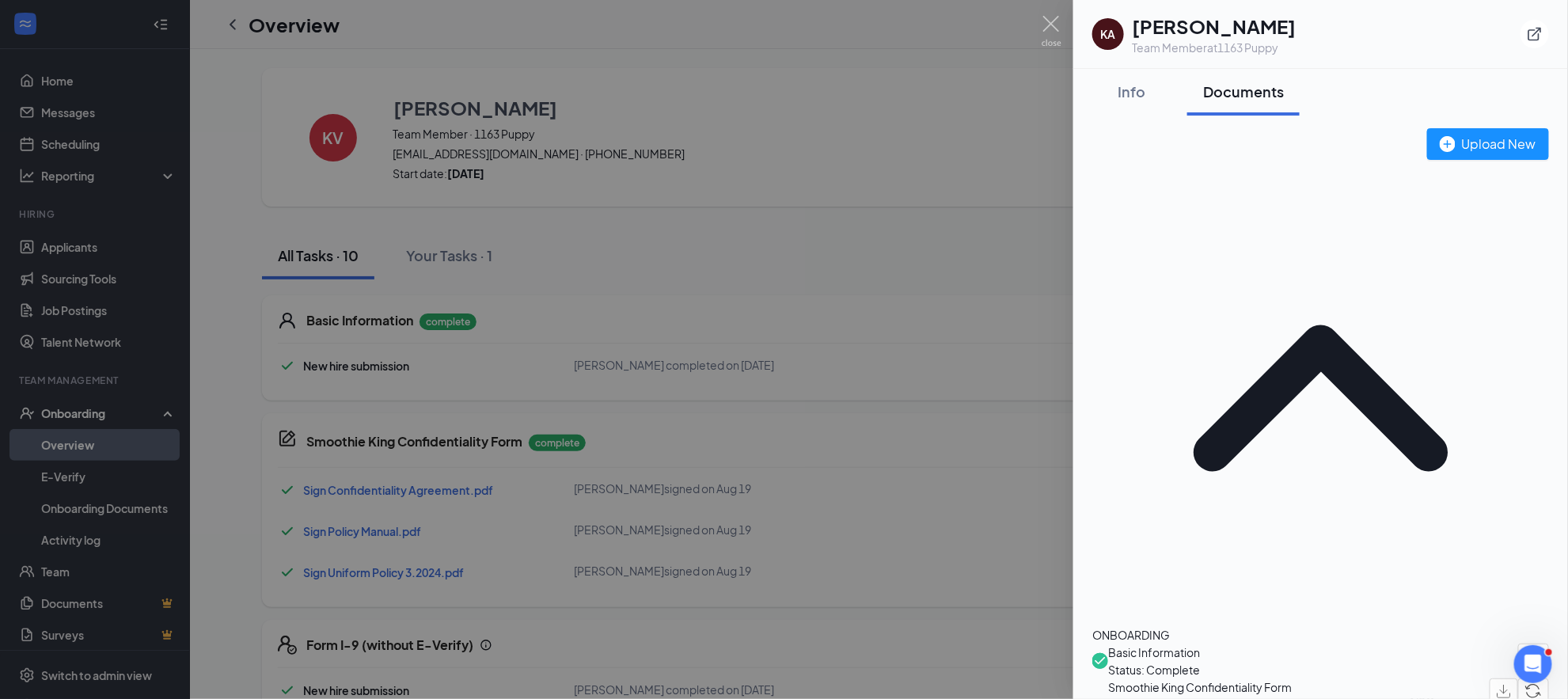
click at [910, 258] on div at bounding box center [784, 349] width 1568 height 699
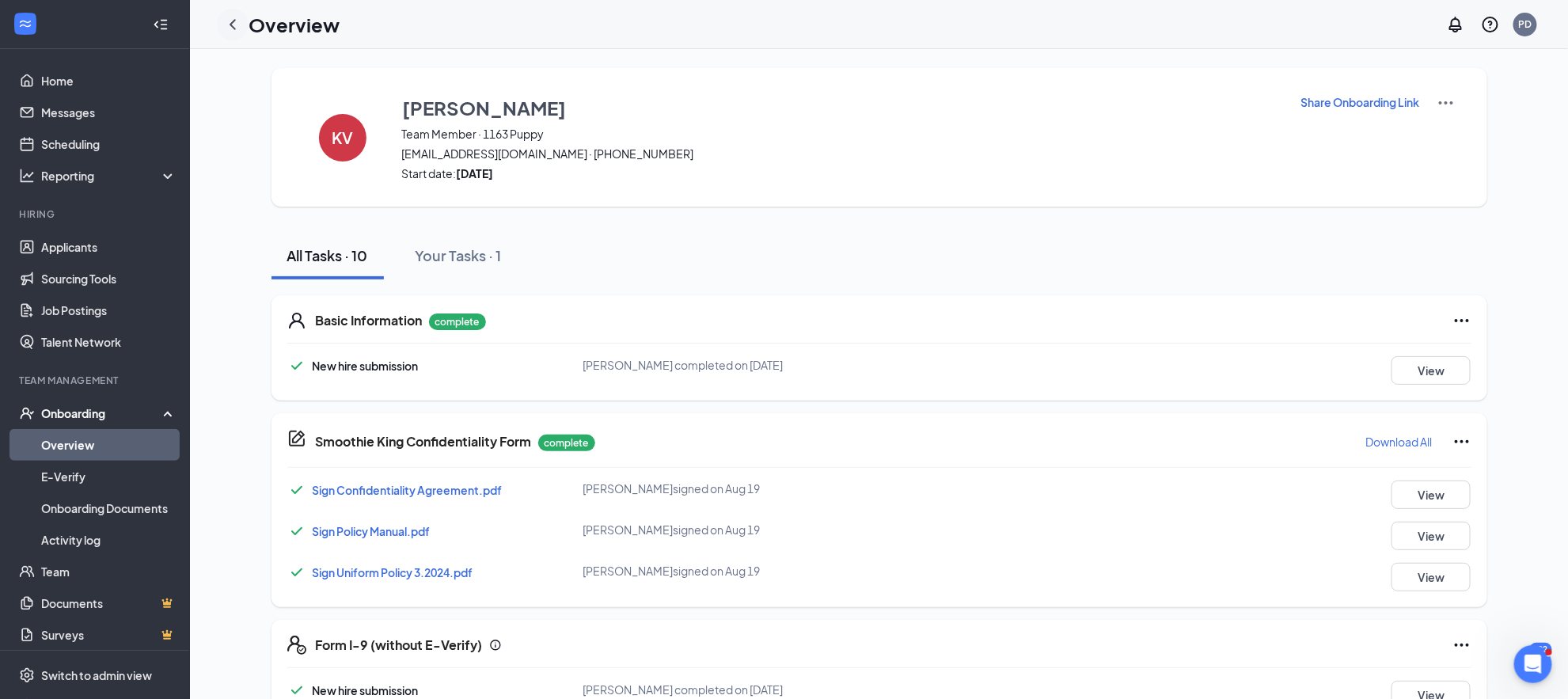
click at [224, 22] on icon "ChevronLeft" at bounding box center [232, 24] width 19 height 19
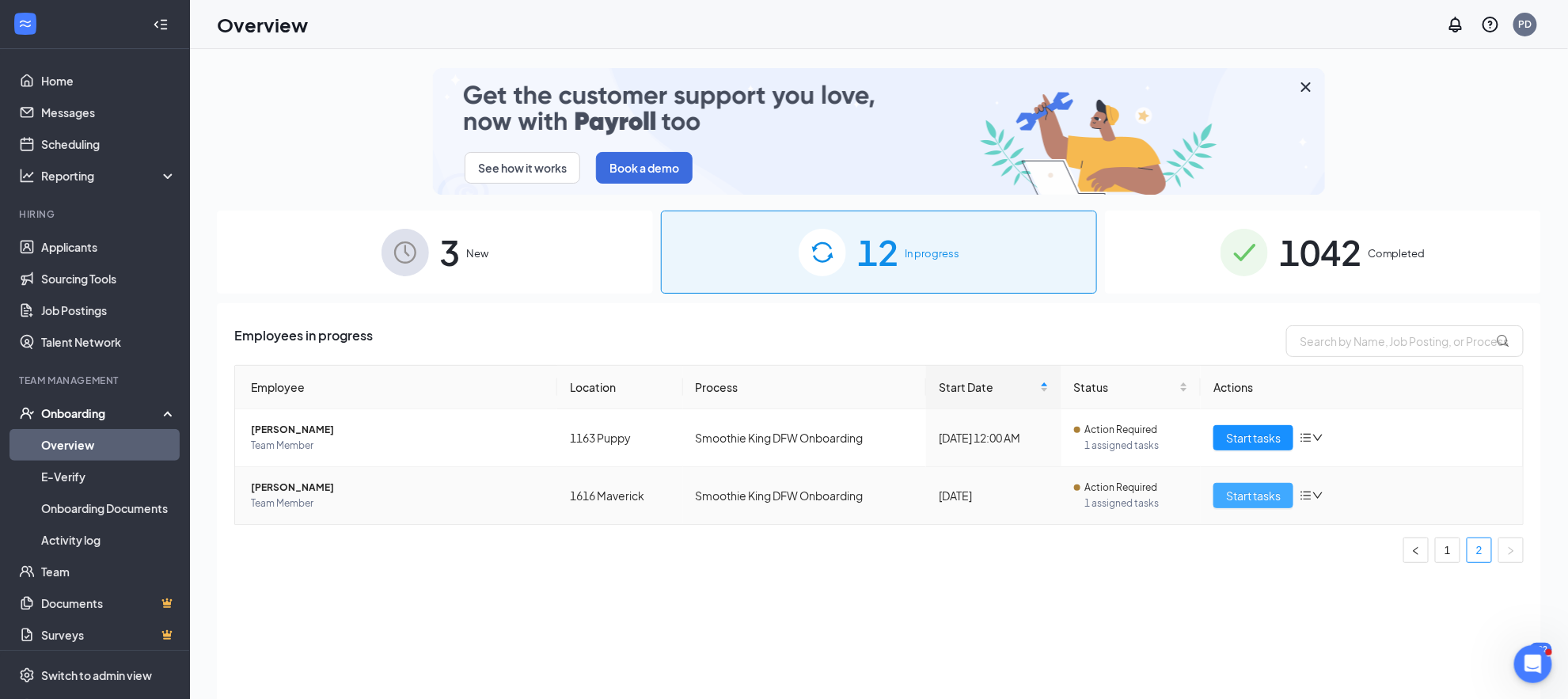
click at [1252, 495] on span "Start tasks" at bounding box center [1253, 495] width 54 height 17
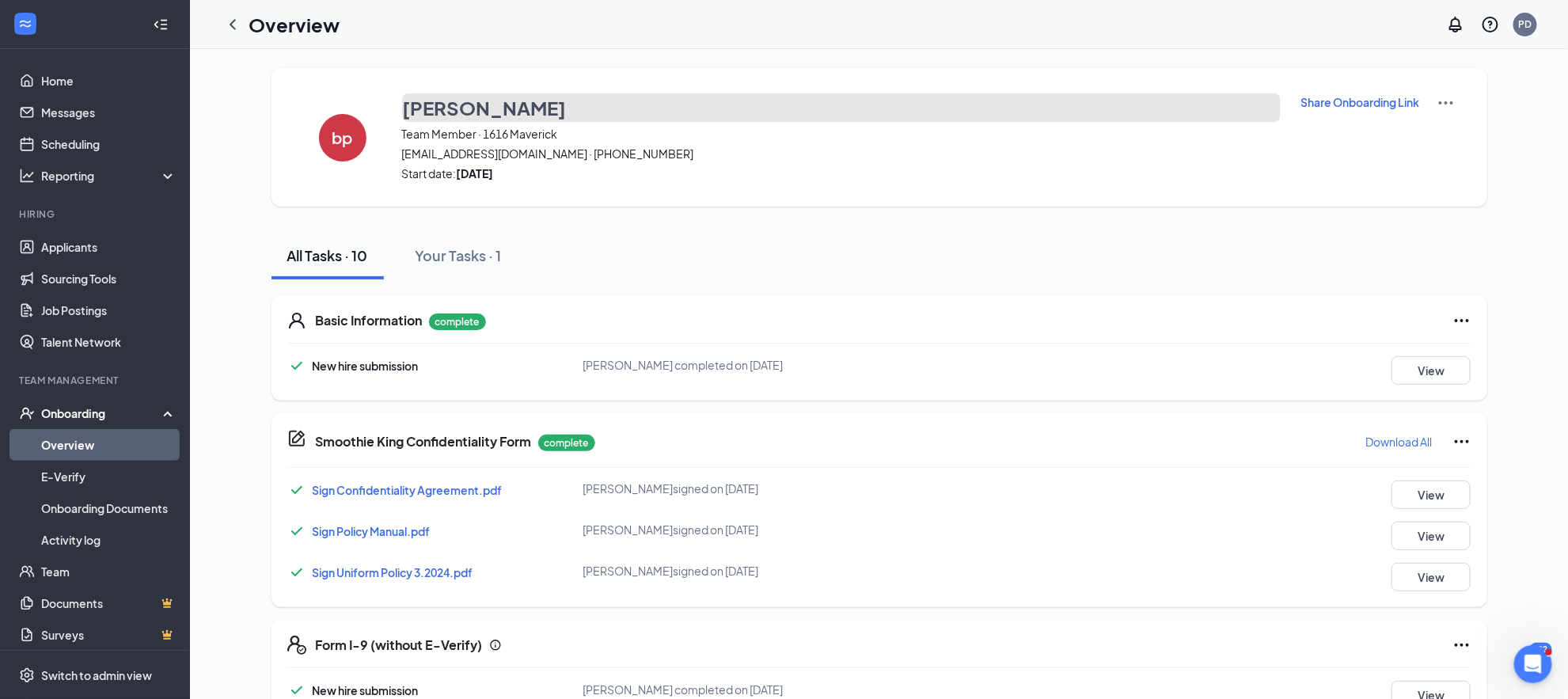
click at [513, 106] on h3 "[PERSON_NAME]" at bounding box center [484, 108] width 164 height 27
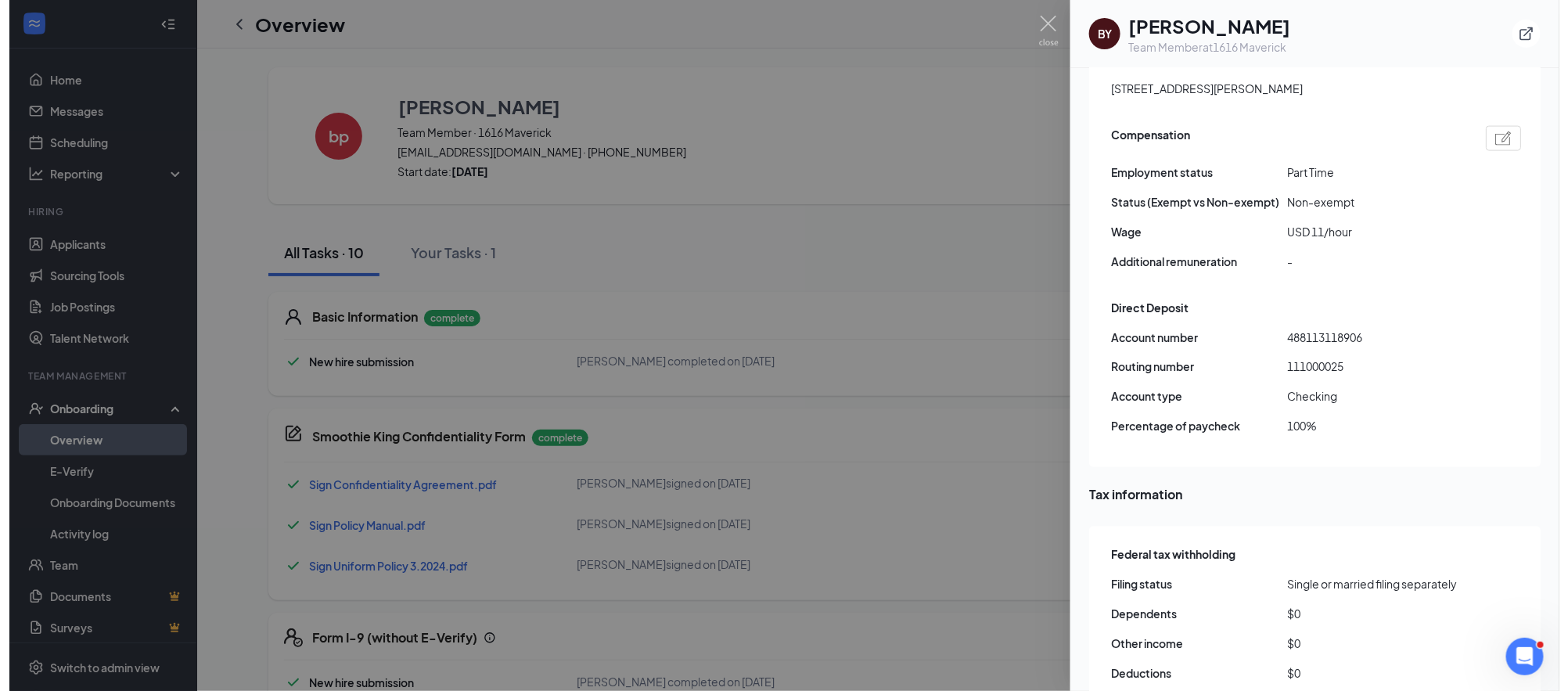
scroll to position [1948, 0]
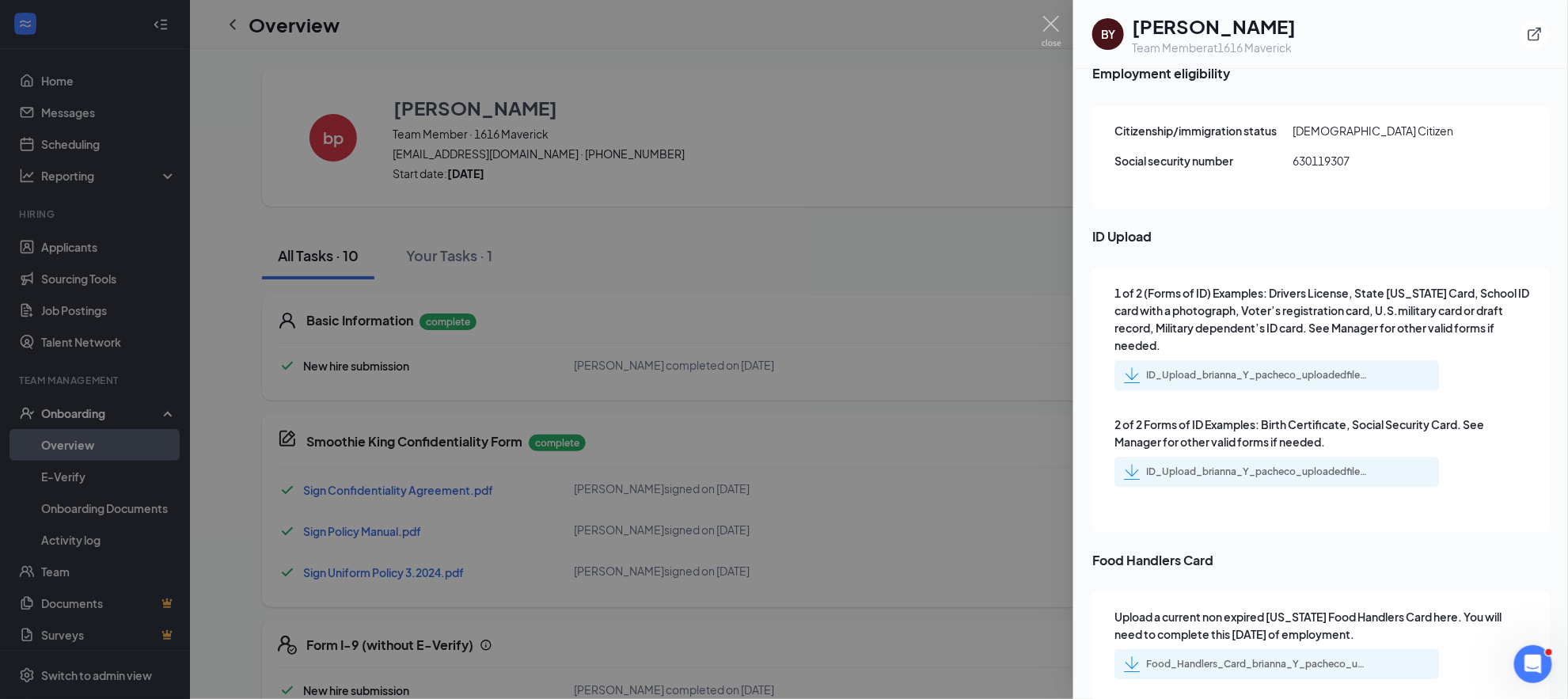
click at [1310, 369] on div "ID_Upload_brianna_Y_pacheco_uploadedfile_20250826.pdf.pdf" at bounding box center [1257, 375] width 221 height 13
click at [1203, 465] on div "ID_Upload_brianna_Y_pacheco_uploadedfile_20250826.pdf.pdf" at bounding box center [1257, 471] width 221 height 13
click at [489, 274] on div at bounding box center [784, 349] width 1568 height 699
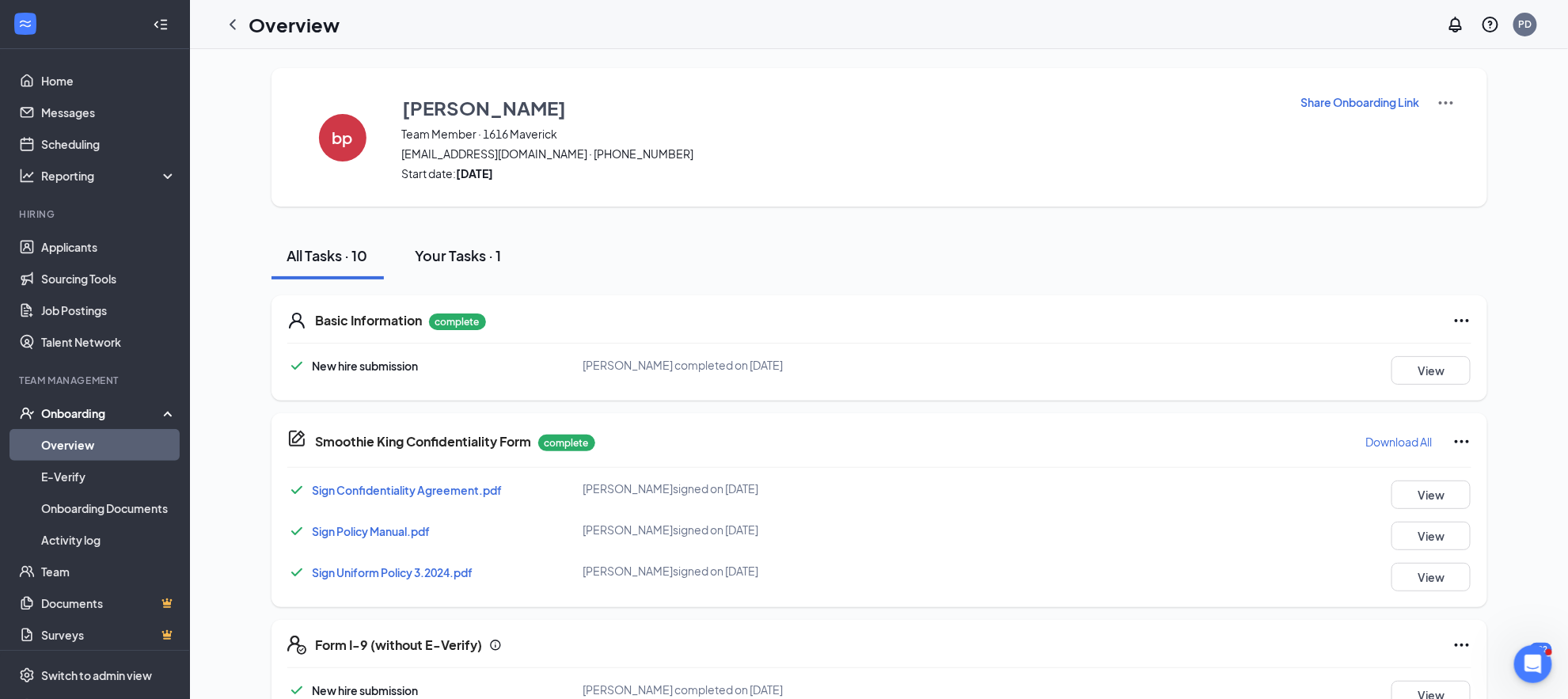
click at [429, 258] on div "Your Tasks · 1" at bounding box center [458, 256] width 86 height 20
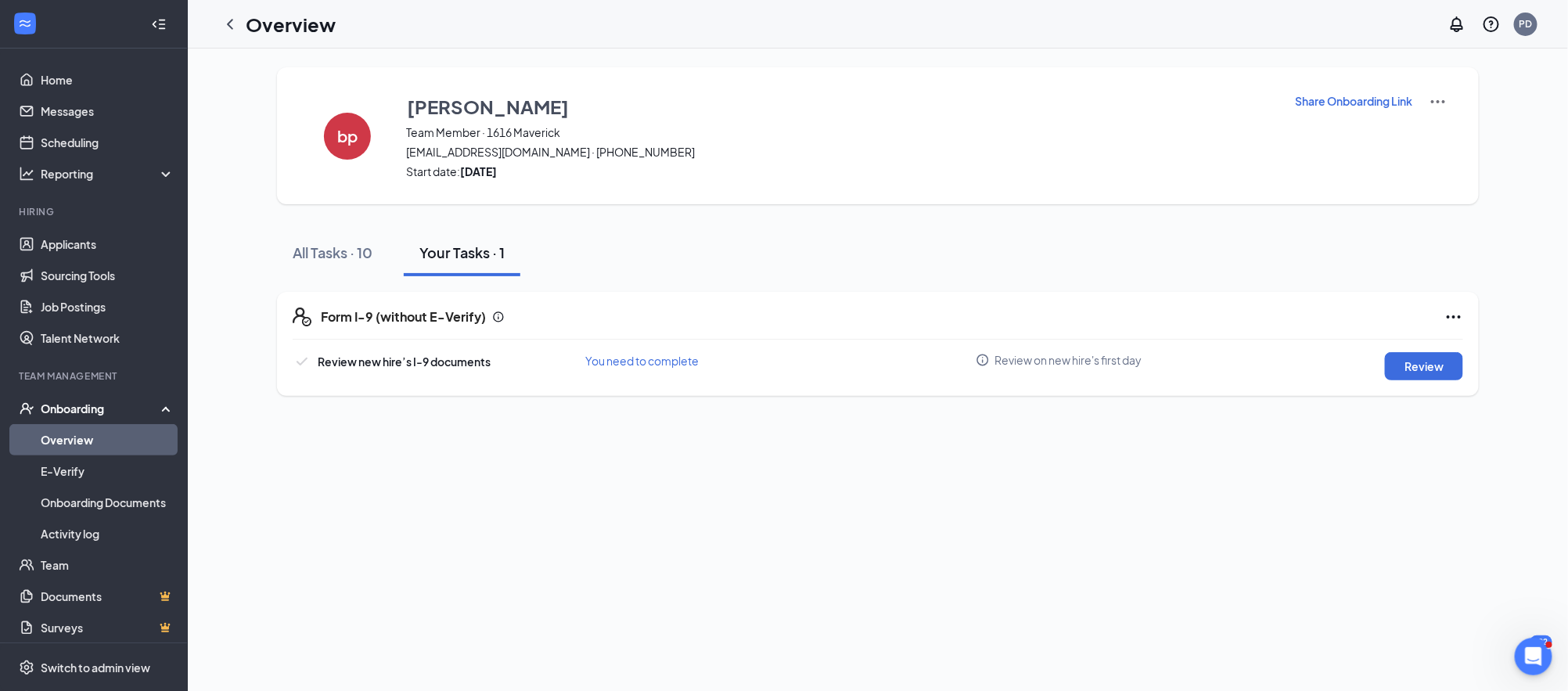
click at [1425, 381] on div "Form I-9 (without E-Verify) Review new hire’s I-9 documents You need to complet…" at bounding box center [878, 344] width 1202 height 104
click at [1410, 370] on button "Review" at bounding box center [1424, 366] width 78 height 28
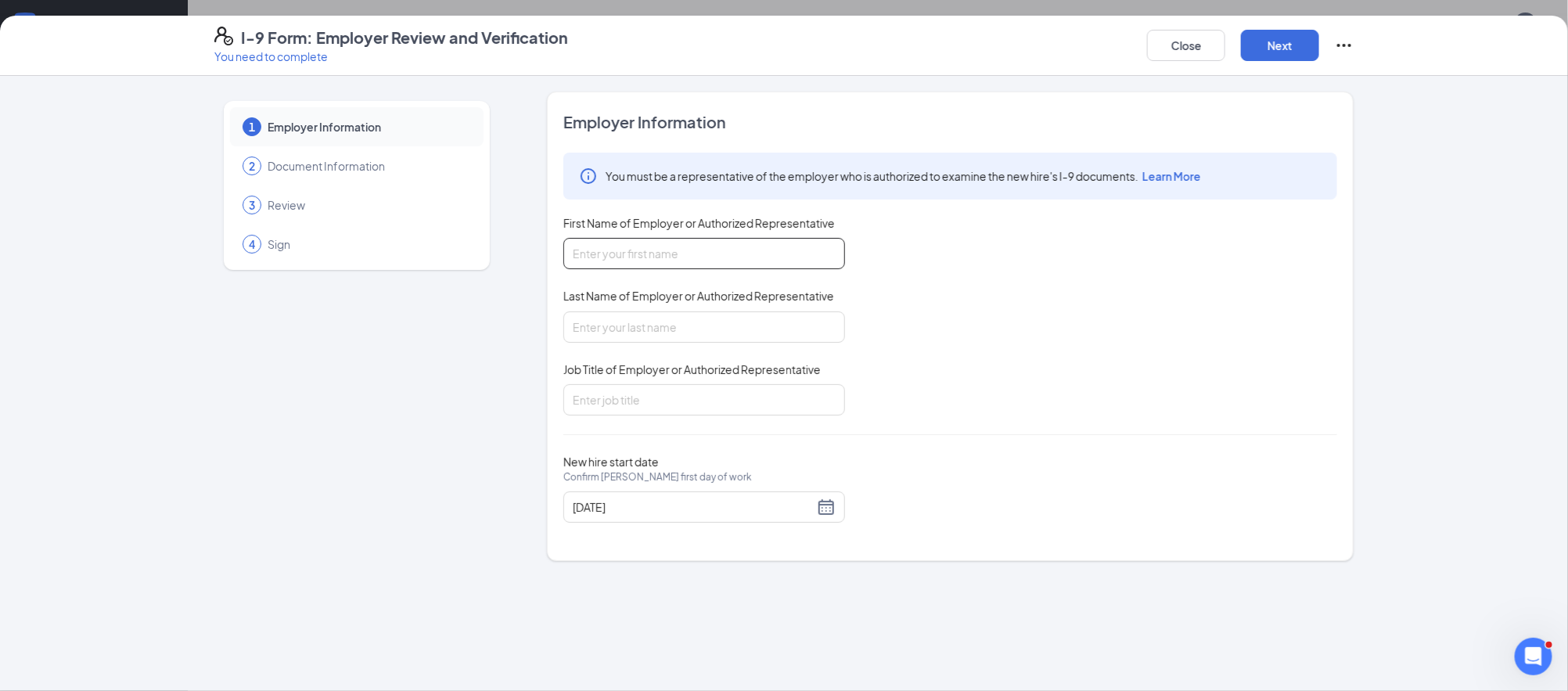
click at [618, 260] on input "First Name of Employer or Authorized Representative" at bounding box center [704, 253] width 282 height 31
type input "[PERSON_NAME]"
click at [711, 412] on input "Job Title of Employer or Authorized Representative" at bounding box center [704, 400] width 282 height 31
type input "Owner"
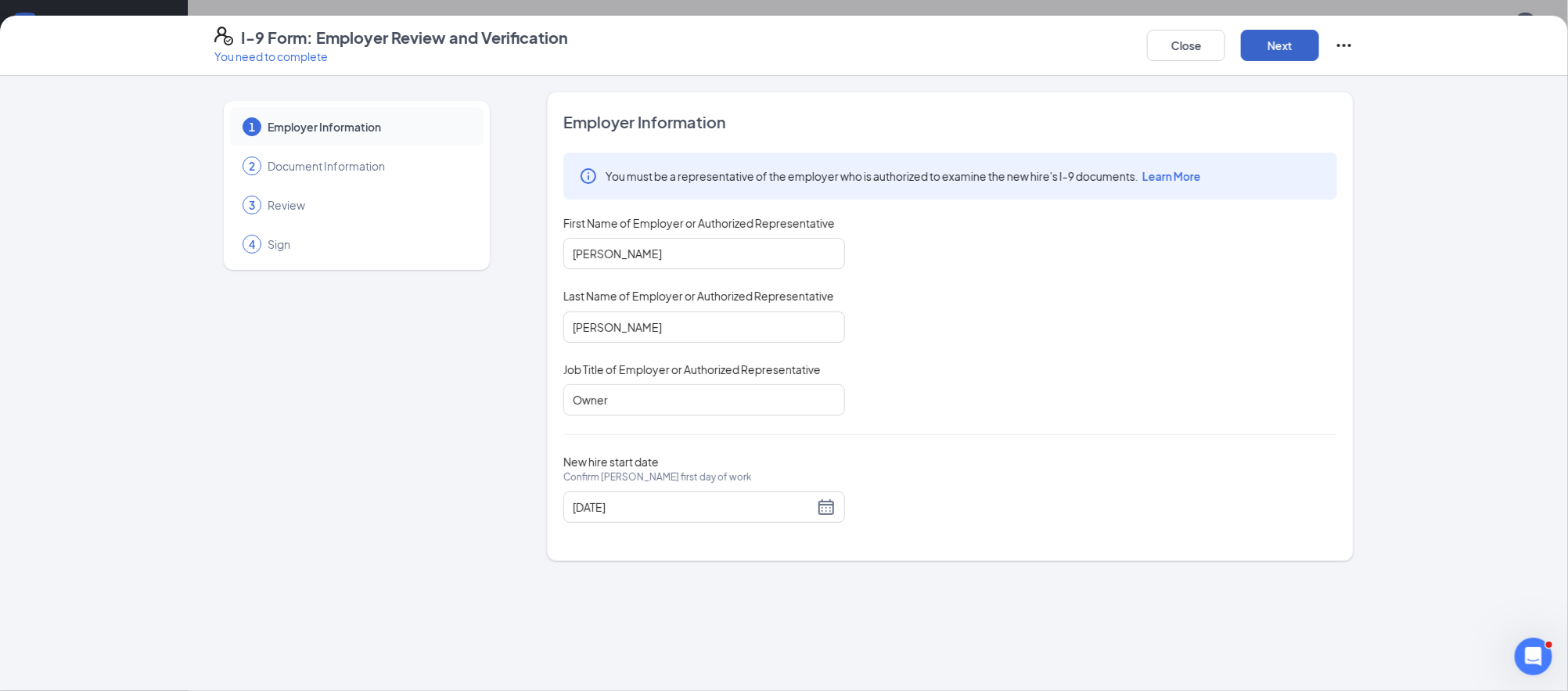
click at [1265, 56] on button "Next" at bounding box center [1279, 45] width 78 height 31
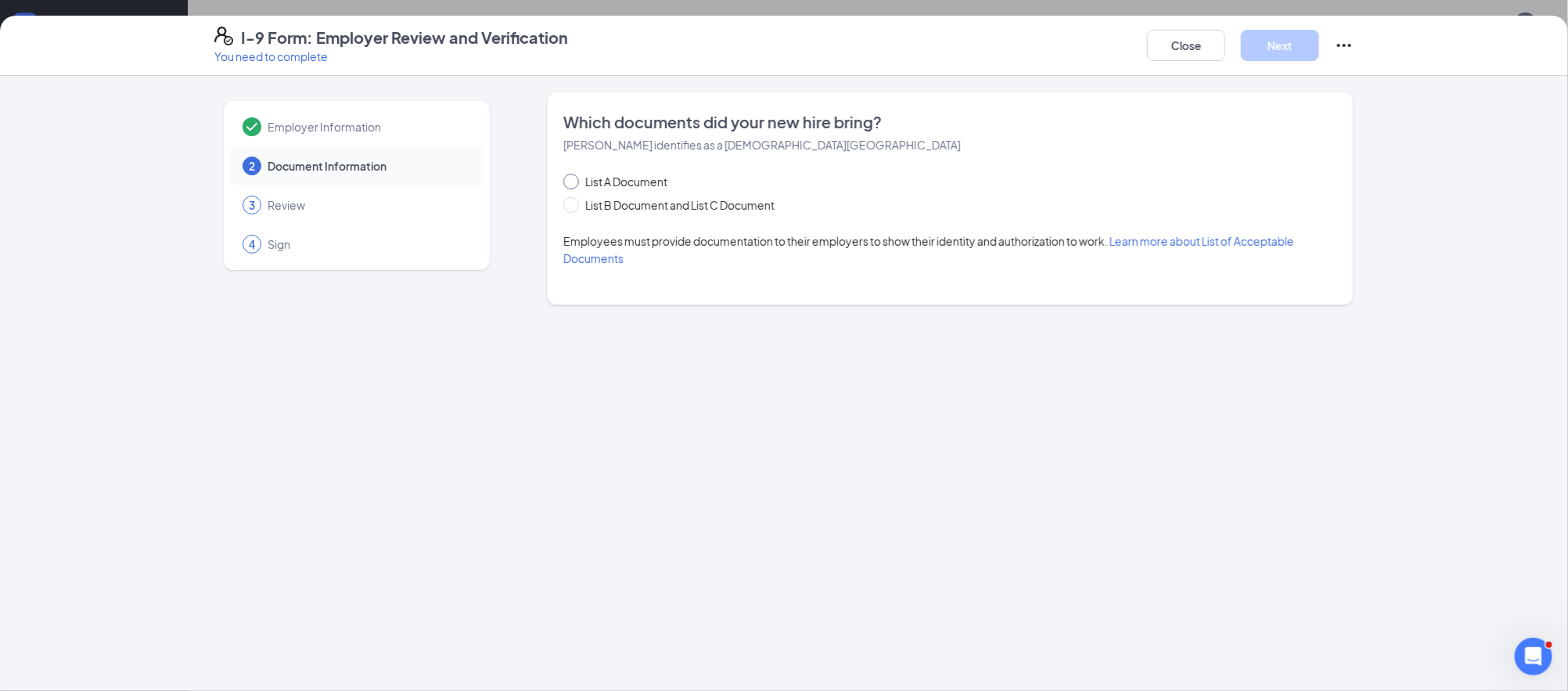
click at [643, 185] on span "List A Document" at bounding box center [627, 181] width 95 height 17
click at [575, 185] on input "List A Document" at bounding box center [568, 179] width 11 height 11
radio input "true"
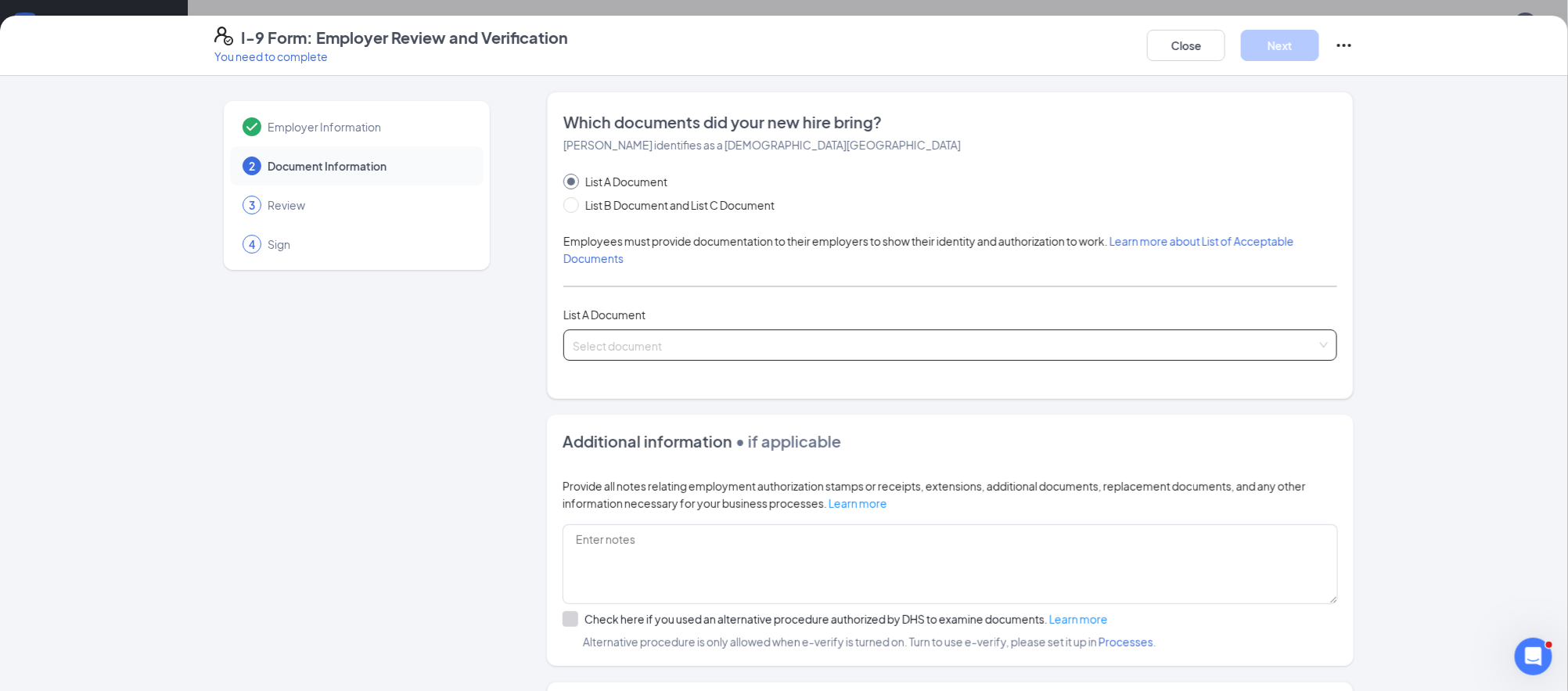
click at [617, 353] on input "search" at bounding box center [945, 341] width 744 height 23
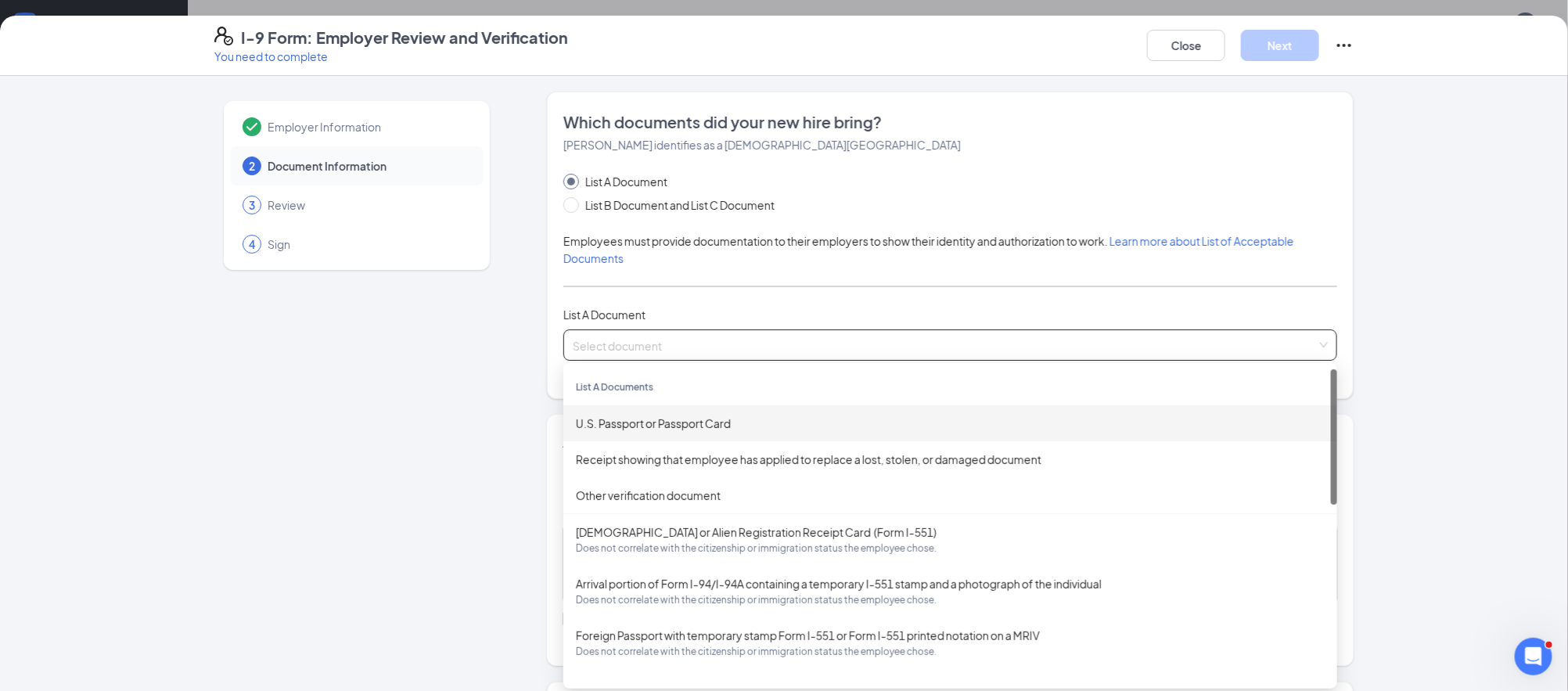
click at [645, 407] on div "U.S. Passport or Passport Card" at bounding box center [949, 423] width 774 height 36
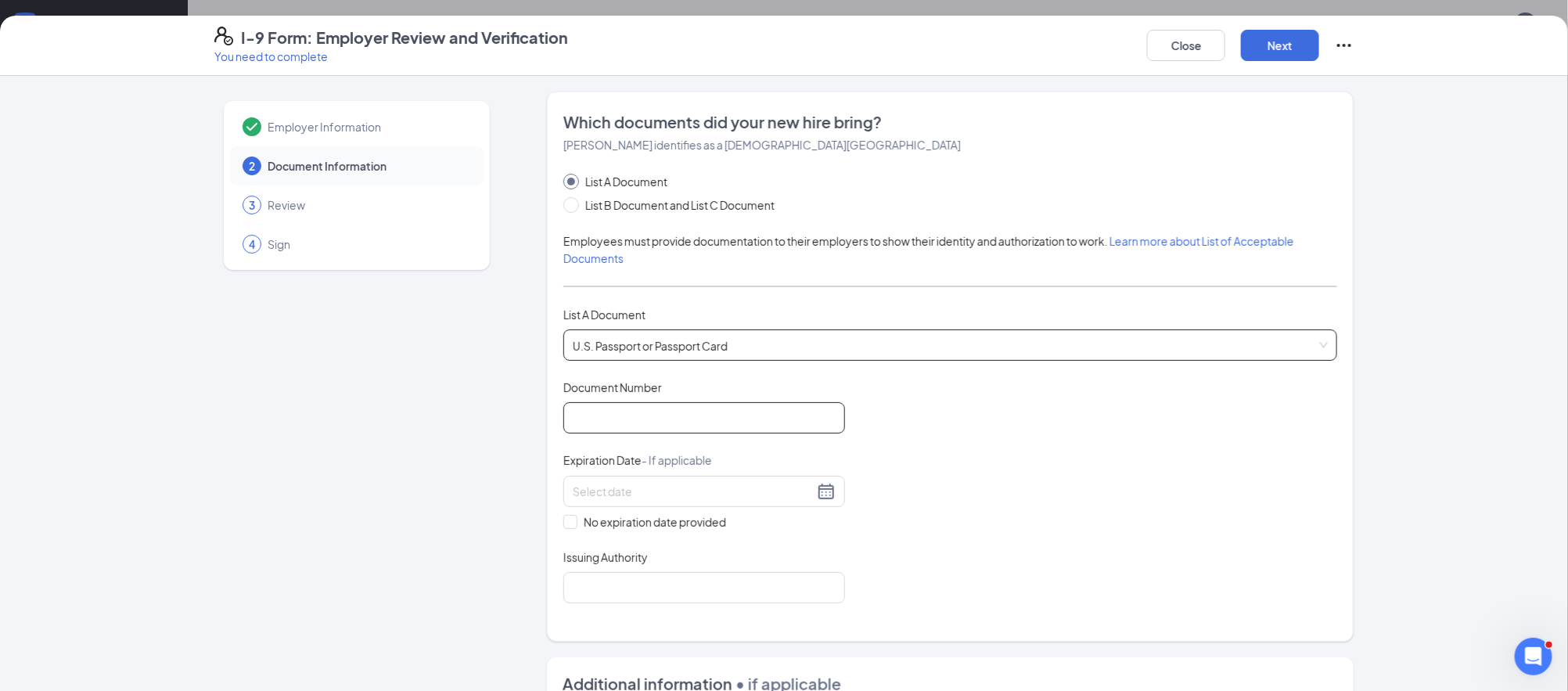
click at [758, 422] on input "Document Number" at bounding box center [704, 418] width 282 height 31
type input "681036759"
click at [662, 500] on div at bounding box center [704, 491] width 263 height 19
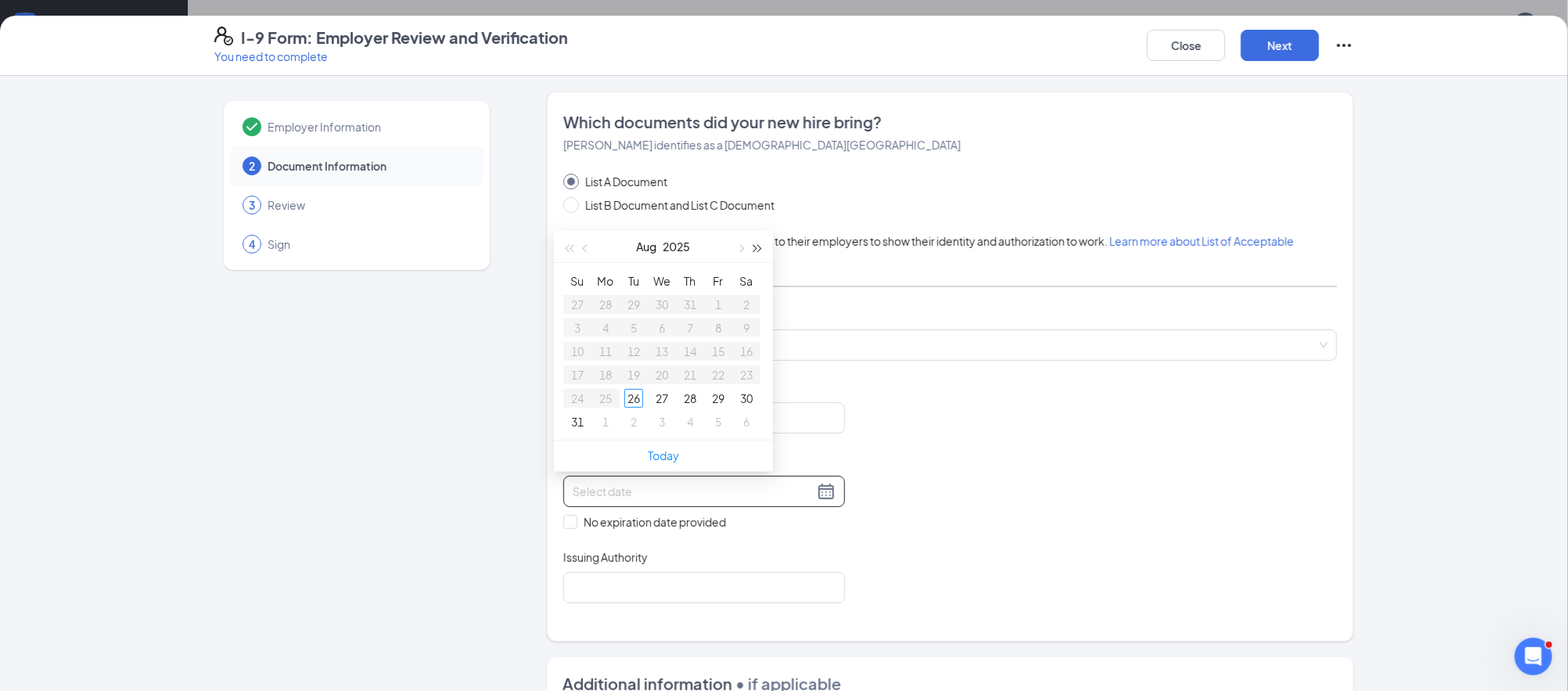
click at [759, 246] on span "button" at bounding box center [758, 248] width 8 height 8
click at [588, 245] on span "button" at bounding box center [586, 248] width 8 height 8
click at [738, 248] on span "button" at bounding box center [740, 248] width 8 height 8
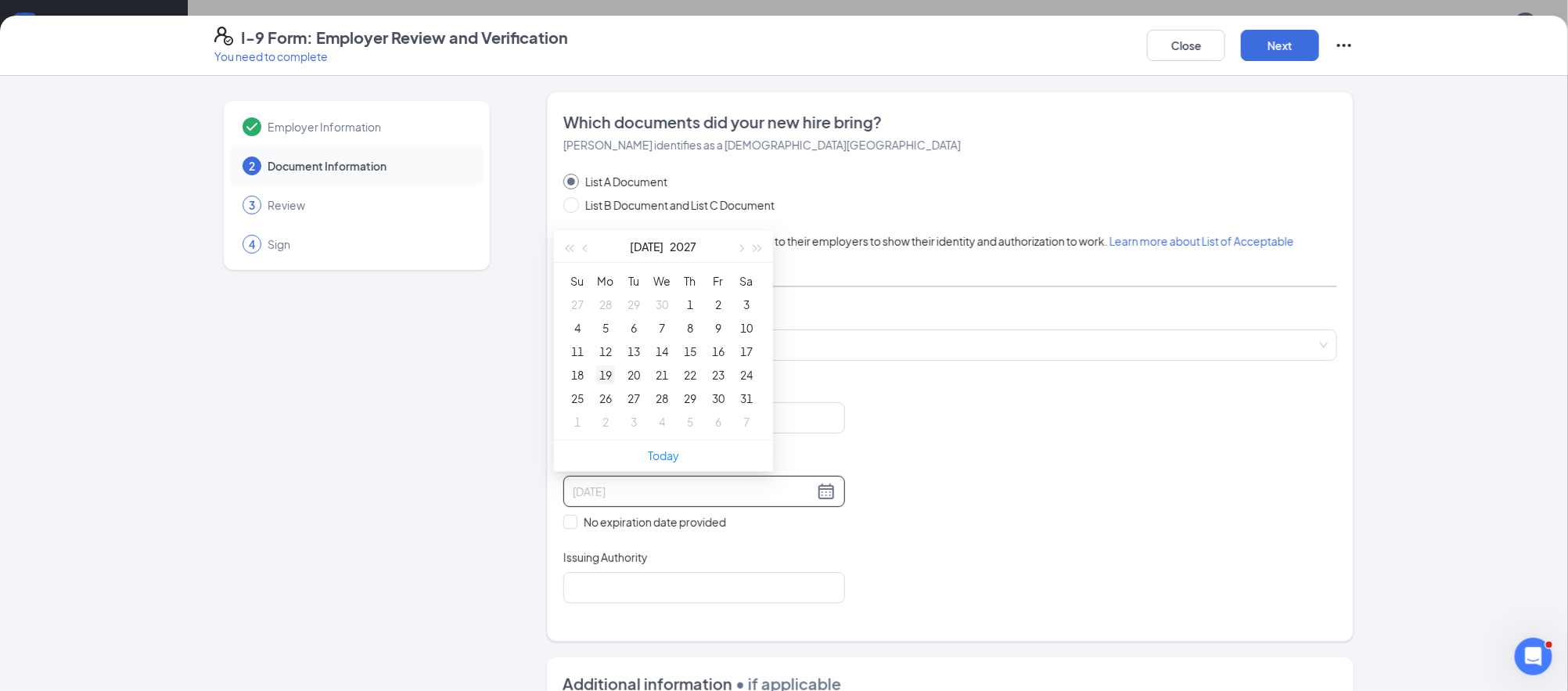
type input "[DATE]"
click at [606, 375] on div "19" at bounding box center [605, 375] width 19 height 19
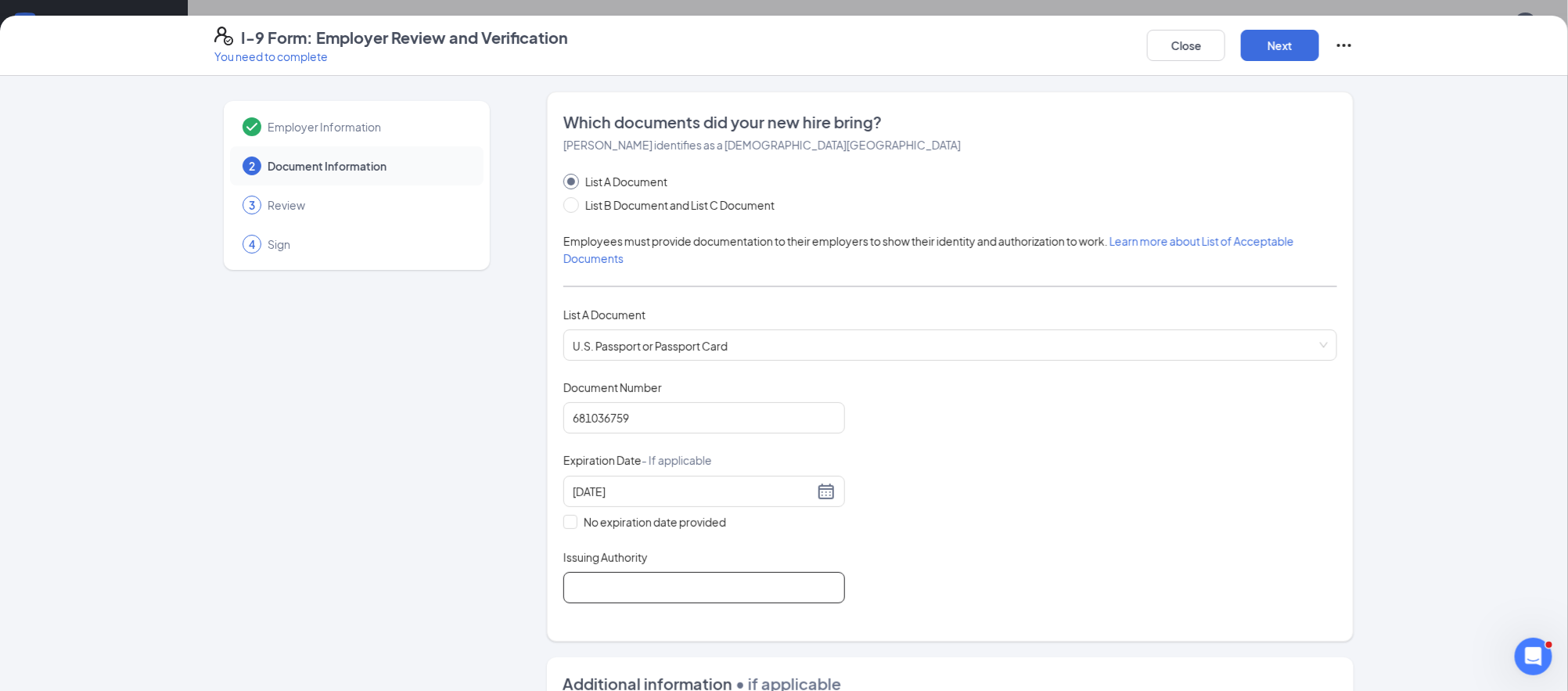
click at [603, 575] on input "Issuing Authority" at bounding box center [704, 587] width 282 height 31
click at [654, 595] on input "[GEOGRAPHIC_DATA]" at bounding box center [704, 587] width 282 height 31
type input "United States Department of State"
click at [1253, 32] on button "Next" at bounding box center [1279, 45] width 78 height 31
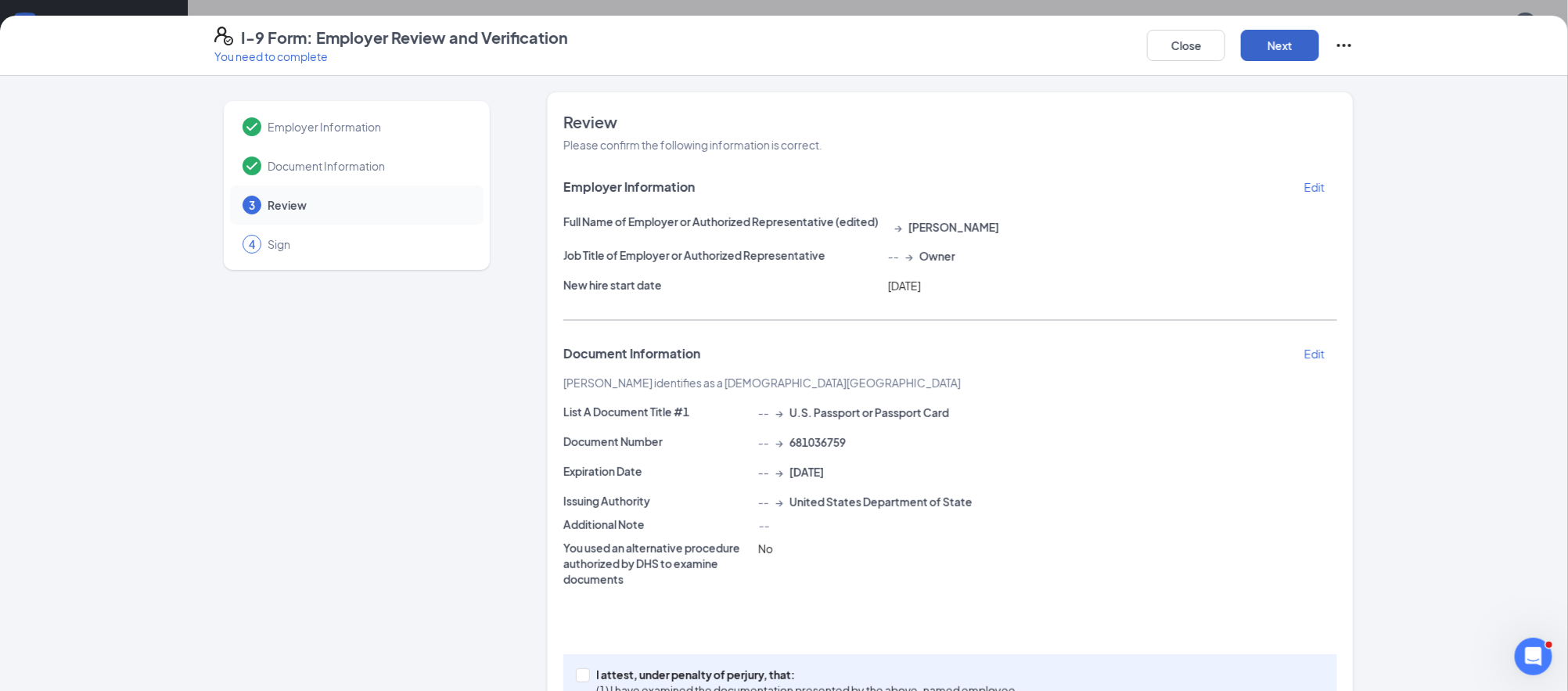
scroll to position [122, 0]
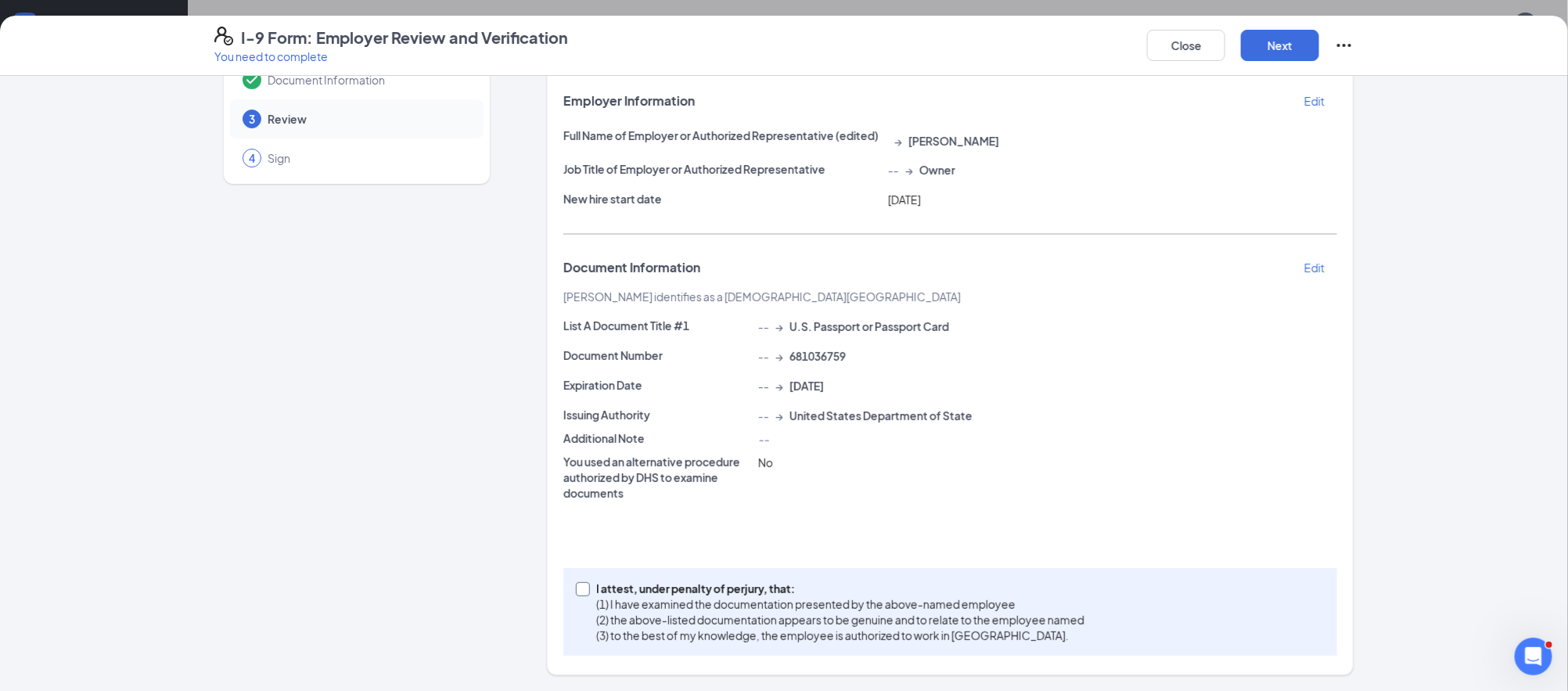
click at [715, 590] on p "I attest, under penalty of perjury, that:" at bounding box center [840, 588] width 489 height 15
click at [587, 590] on input "I attest, under penalty of [PERSON_NAME], that: (1) I have examined the documen…" at bounding box center [581, 587] width 11 height 11
checkbox input "true"
click at [1265, 40] on button "Next" at bounding box center [1279, 45] width 78 height 31
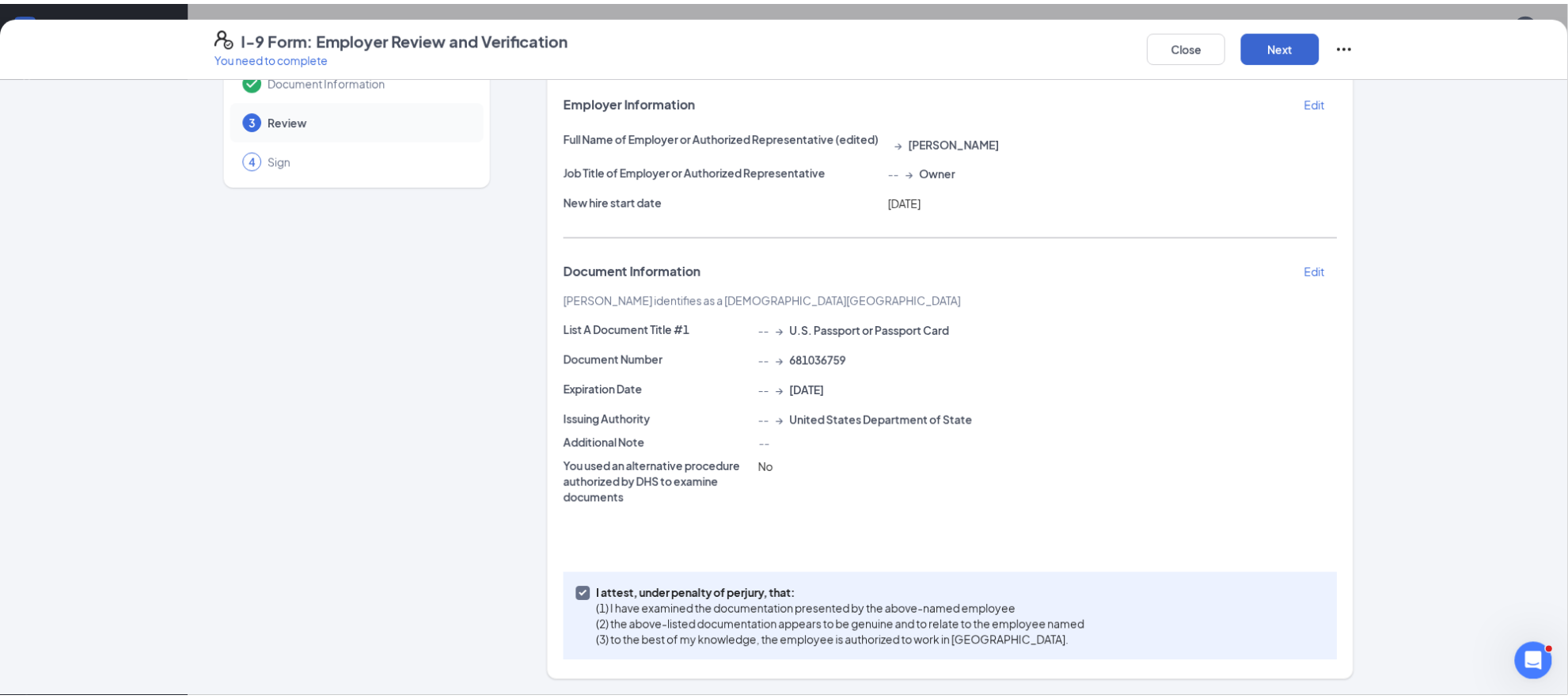
scroll to position [0, 0]
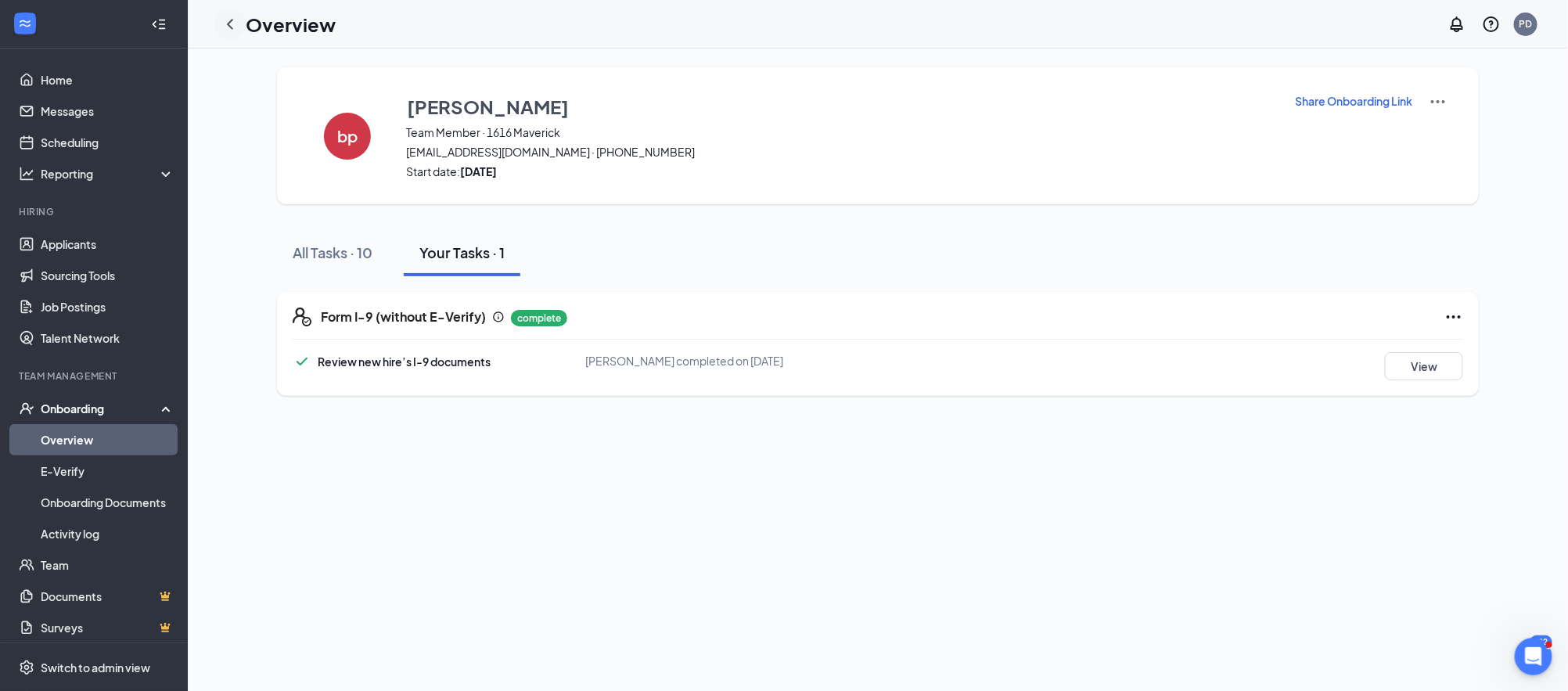
click at [234, 26] on icon "ChevronLeft" at bounding box center [230, 24] width 19 height 19
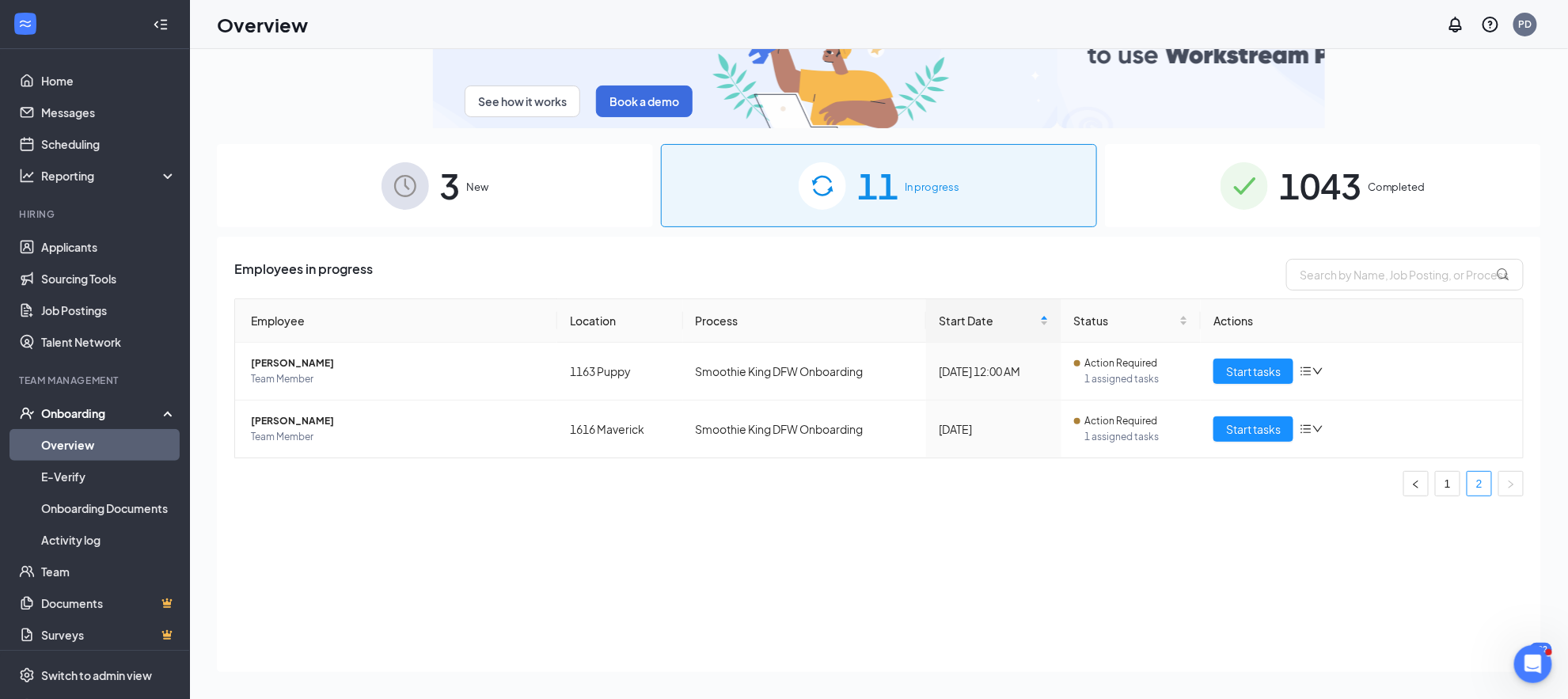
scroll to position [71, 0]
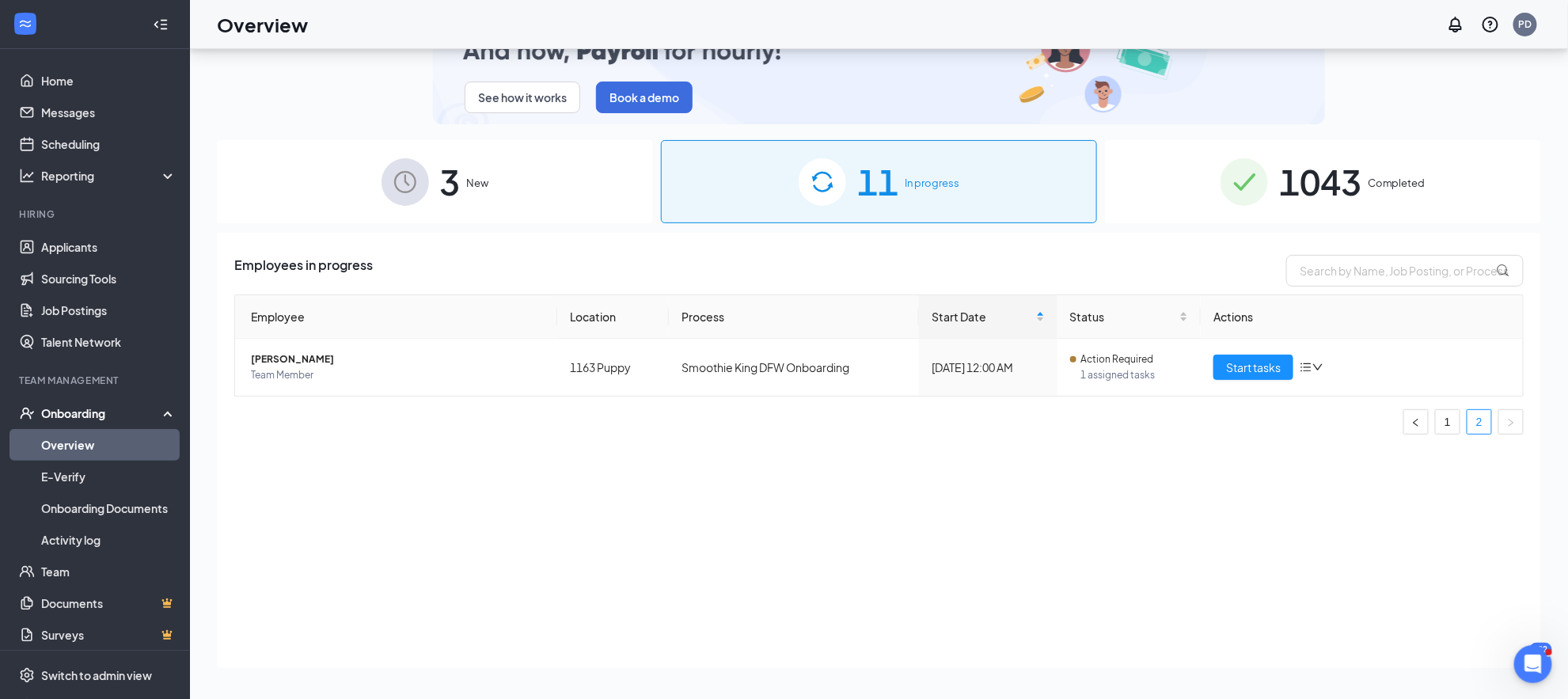
click at [564, 158] on div "3 New" at bounding box center [434, 181] width 436 height 83
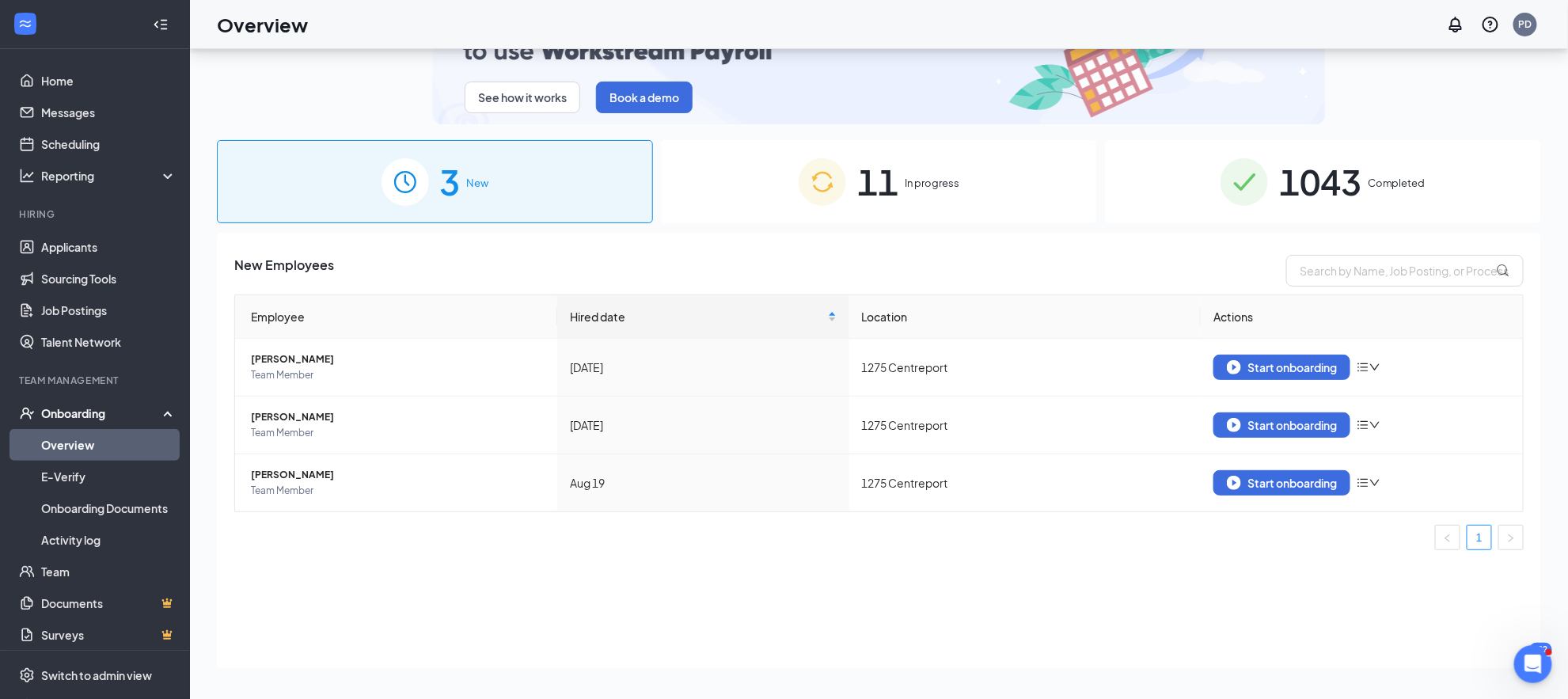
click at [798, 152] on div "11 In progress" at bounding box center [879, 181] width 436 height 83
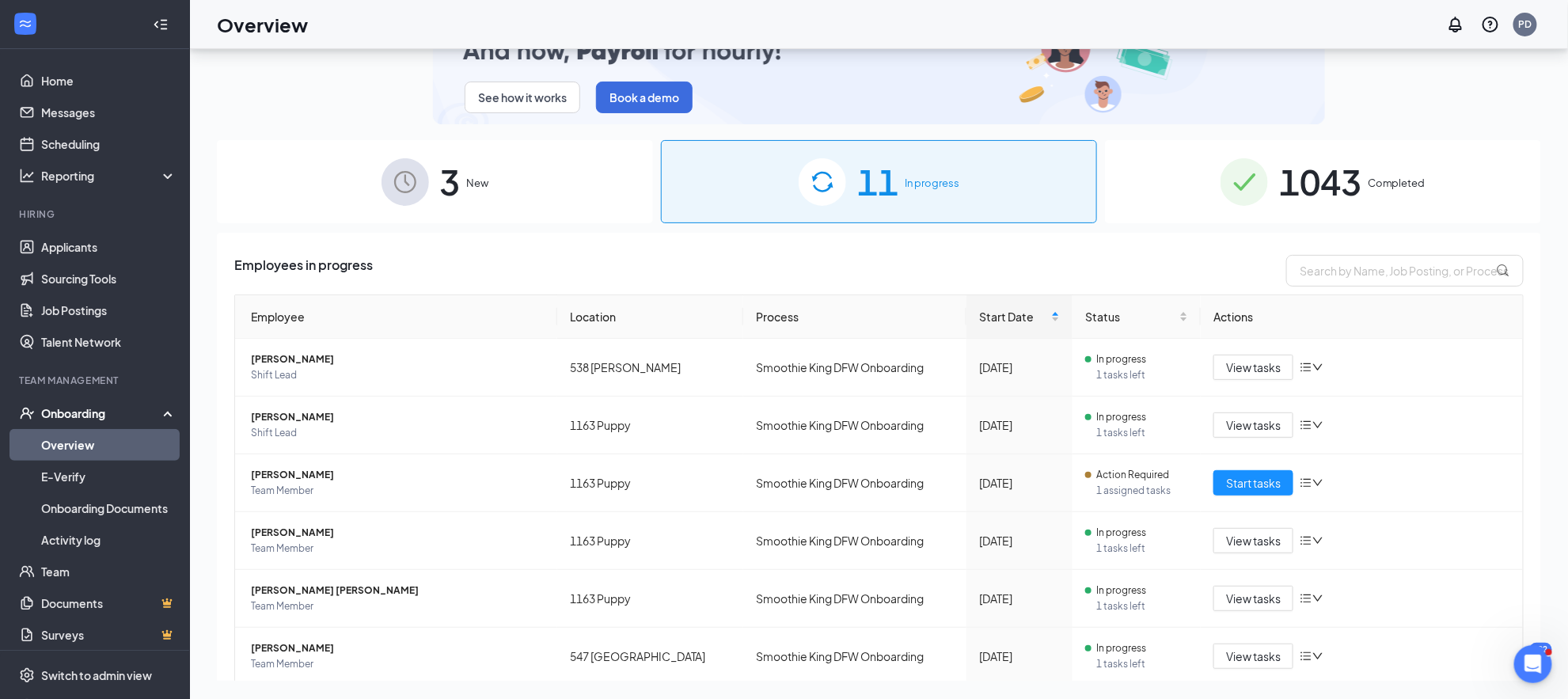
click at [1354, 193] on div "1043 Completed" at bounding box center [1323, 181] width 436 height 83
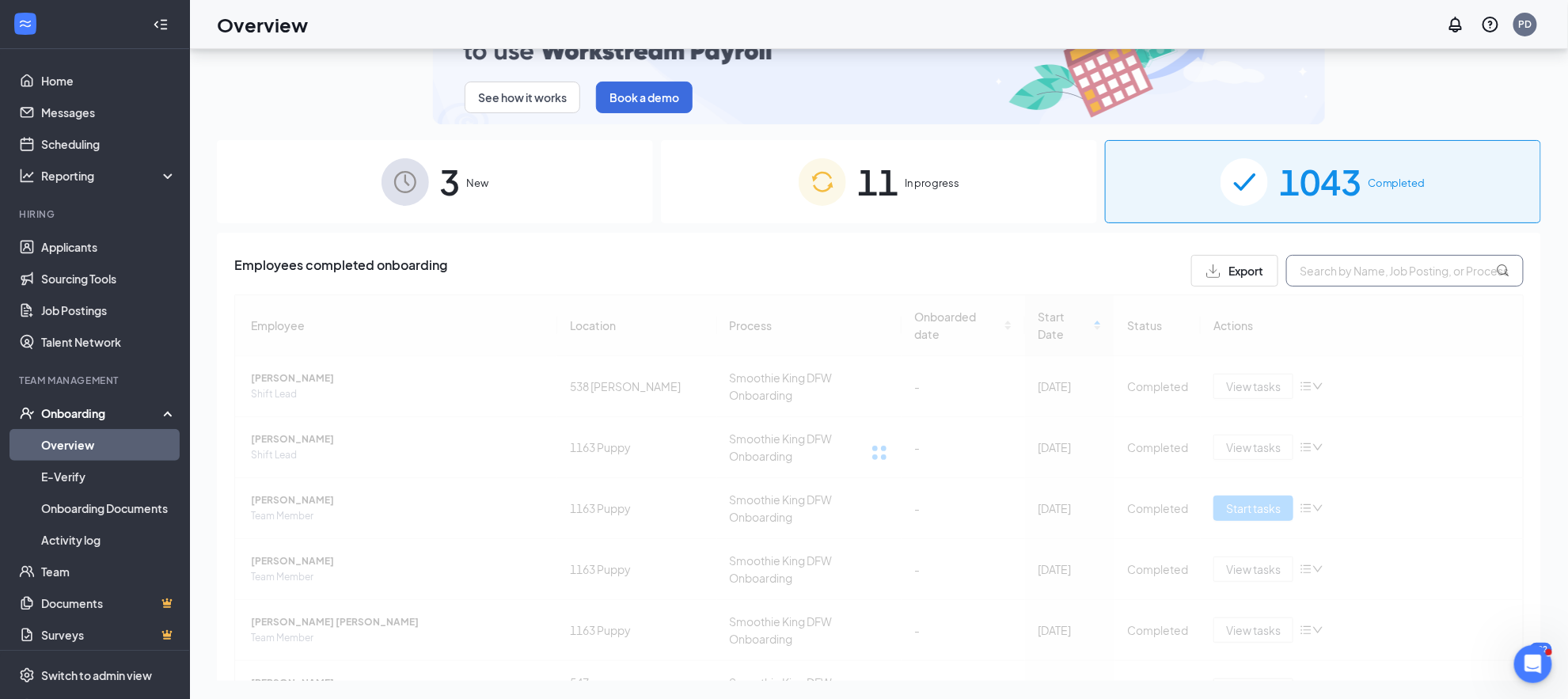
click at [1317, 260] on input "text" at bounding box center [1405, 270] width 238 height 32
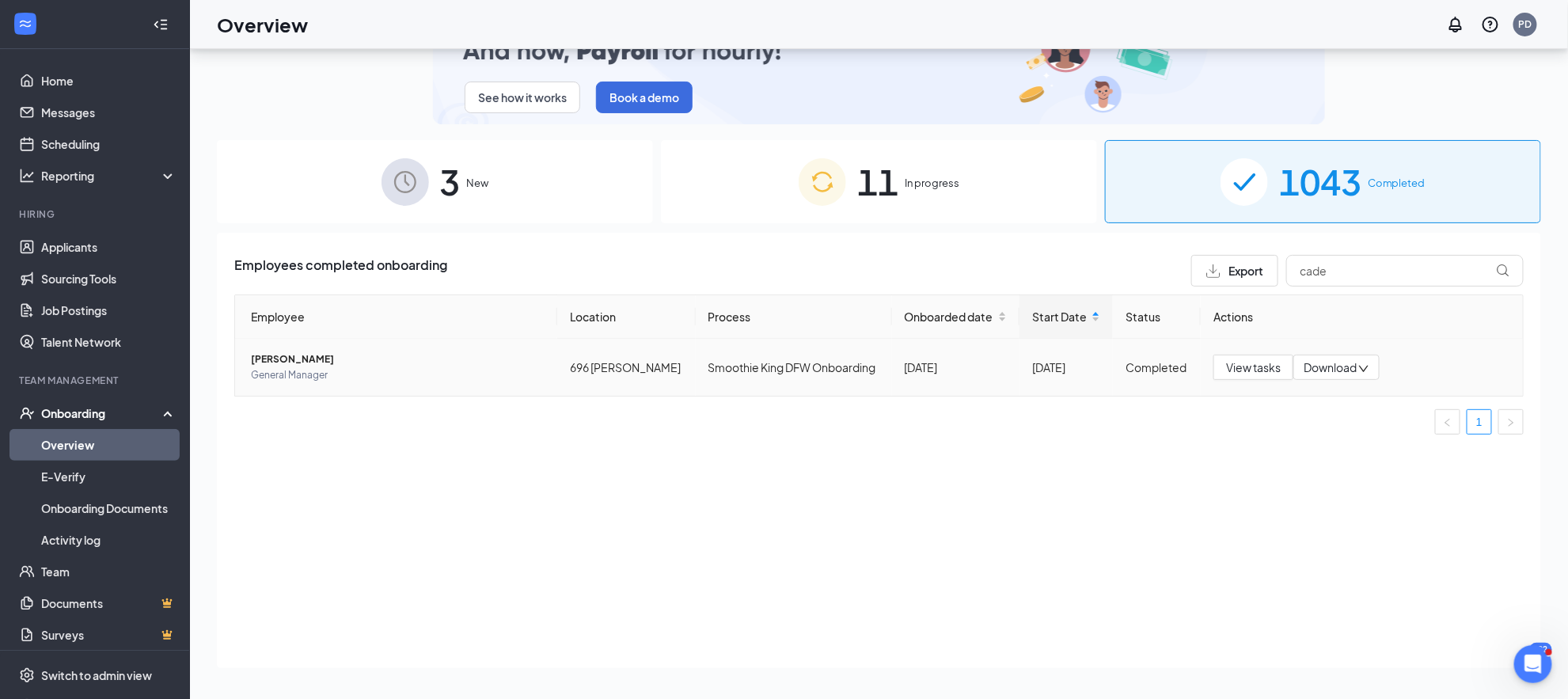
click at [294, 352] on span "[PERSON_NAME]" at bounding box center [398, 359] width 294 height 15
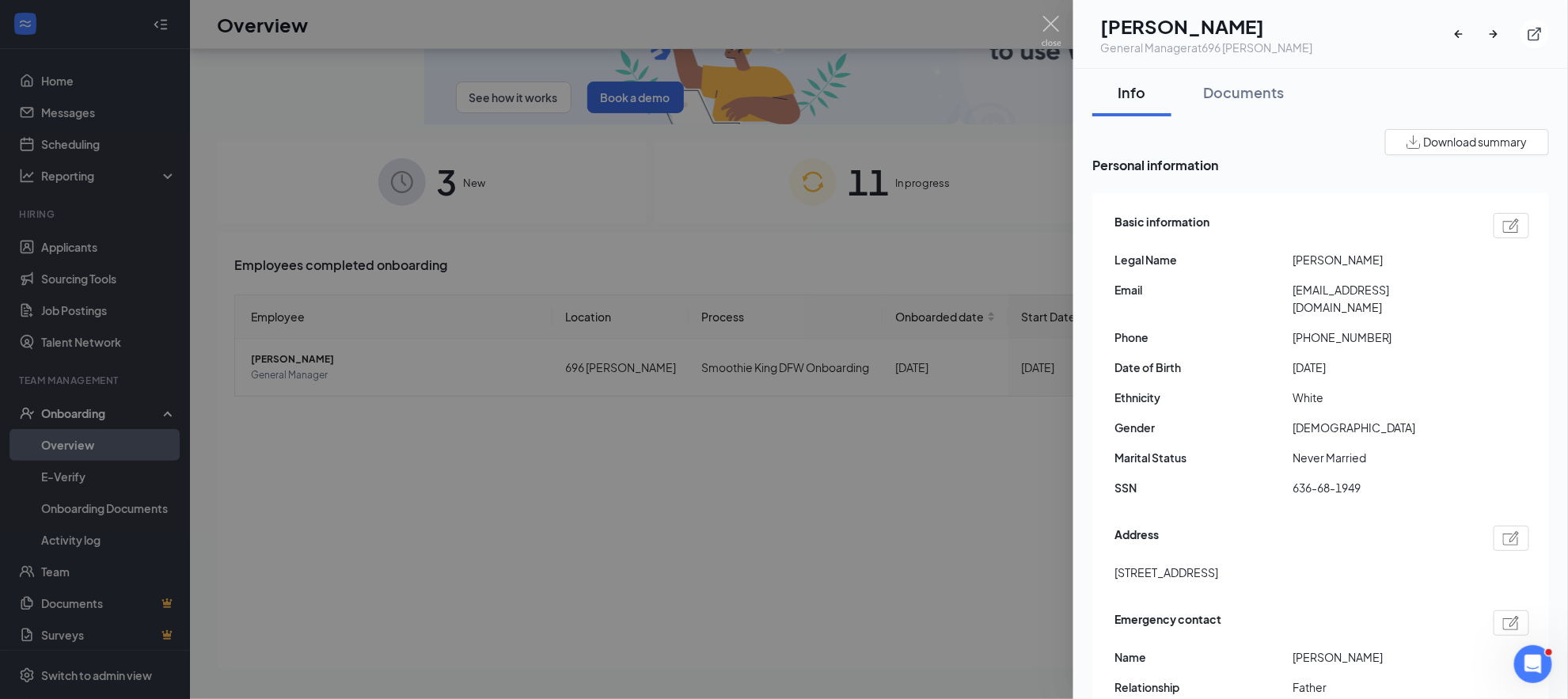
click at [1327, 329] on span "[PHONE_NUMBER]" at bounding box center [1381, 336] width 178 height 17
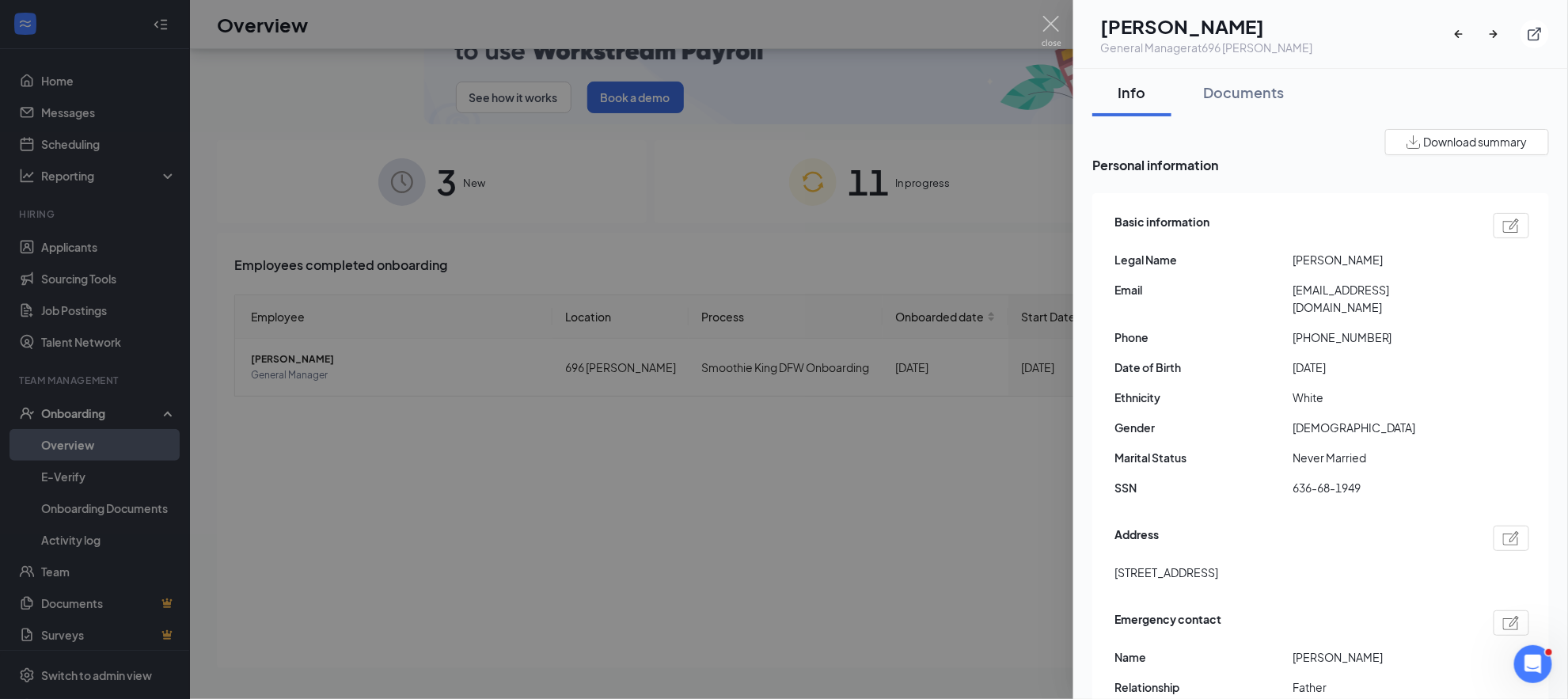
click at [910, 223] on div at bounding box center [784, 349] width 1568 height 699
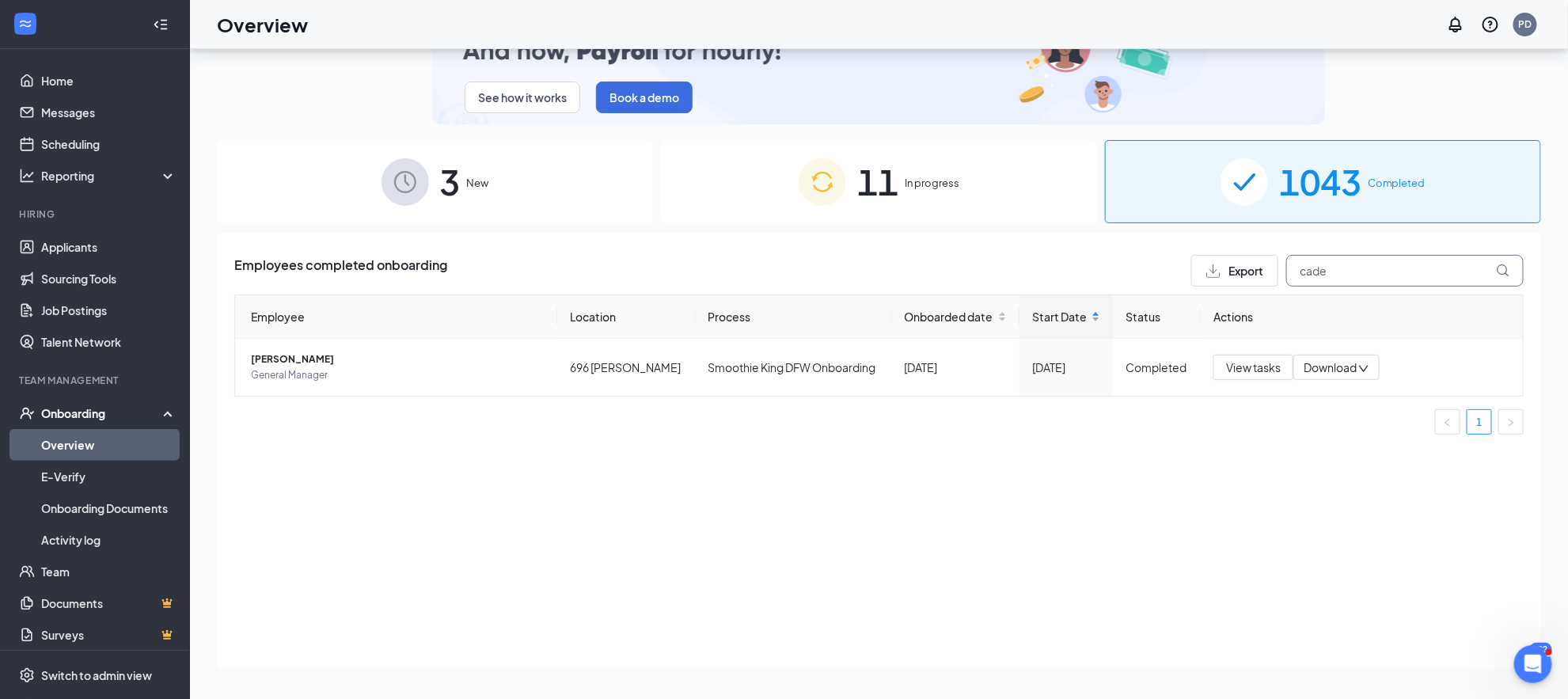
drag, startPoint x: 1339, startPoint y: 271, endPoint x: 1092, endPoint y: 330, distance: 253.9
click at [1092, 330] on div "Employees completed onboarding Export cade Employee Location Process Onboarded …" at bounding box center [879, 351] width 1290 height 192
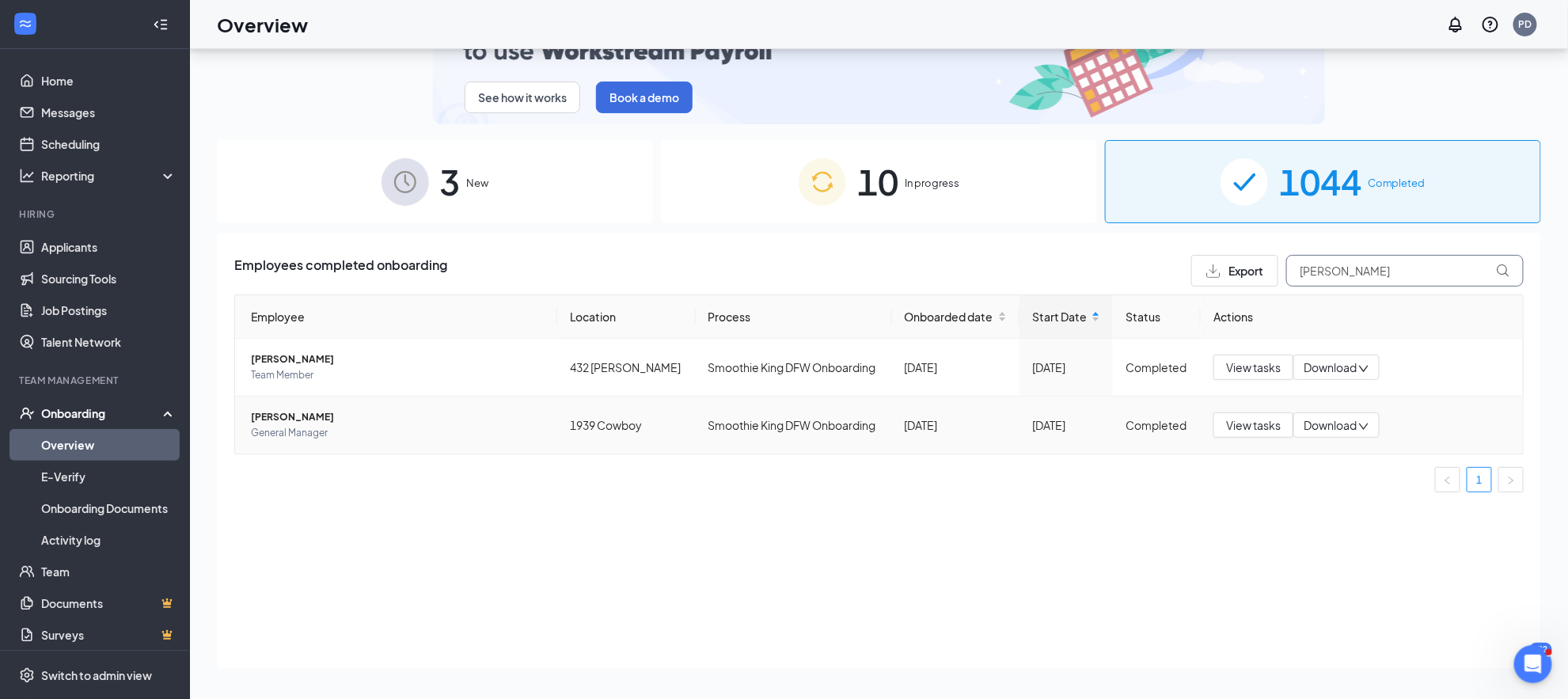
type input "[PERSON_NAME]"
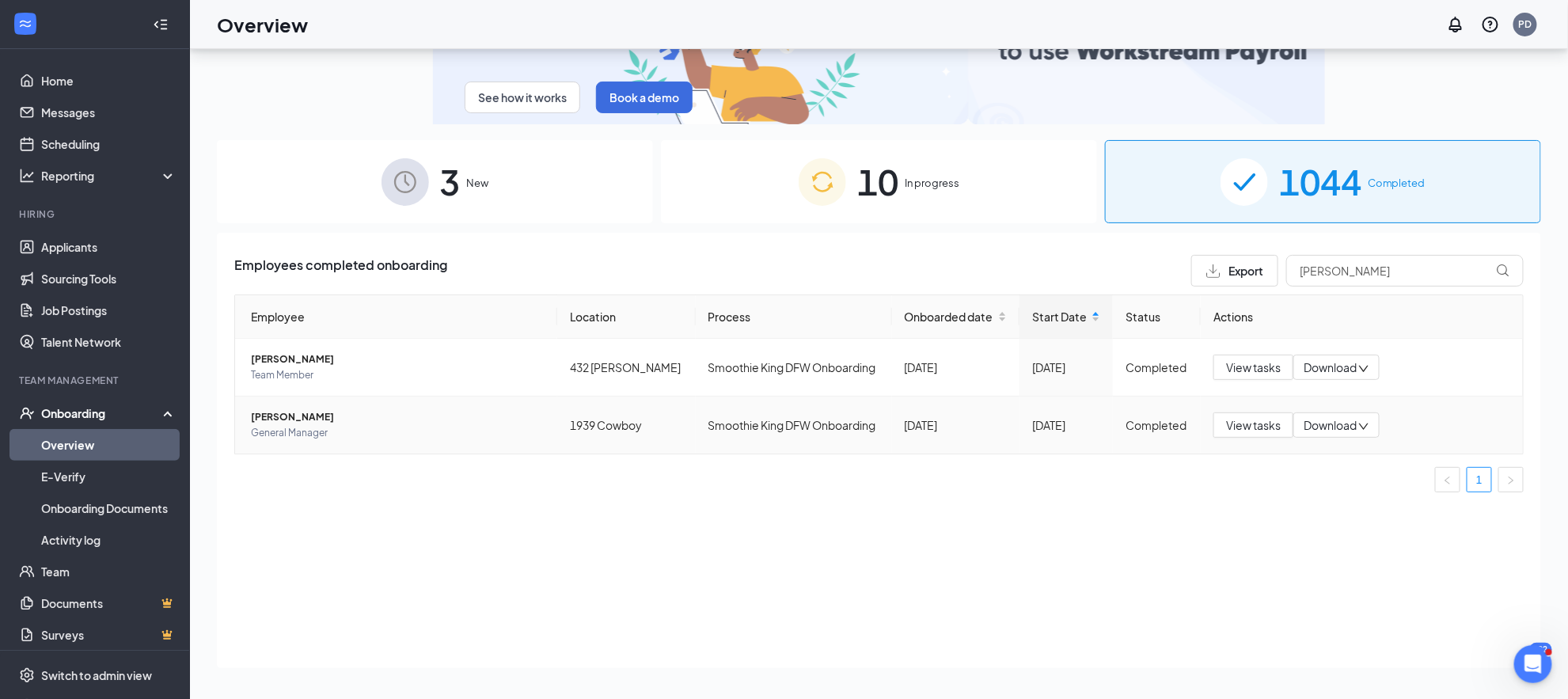
click at [325, 413] on span "[PERSON_NAME]" at bounding box center [398, 416] width 294 height 15
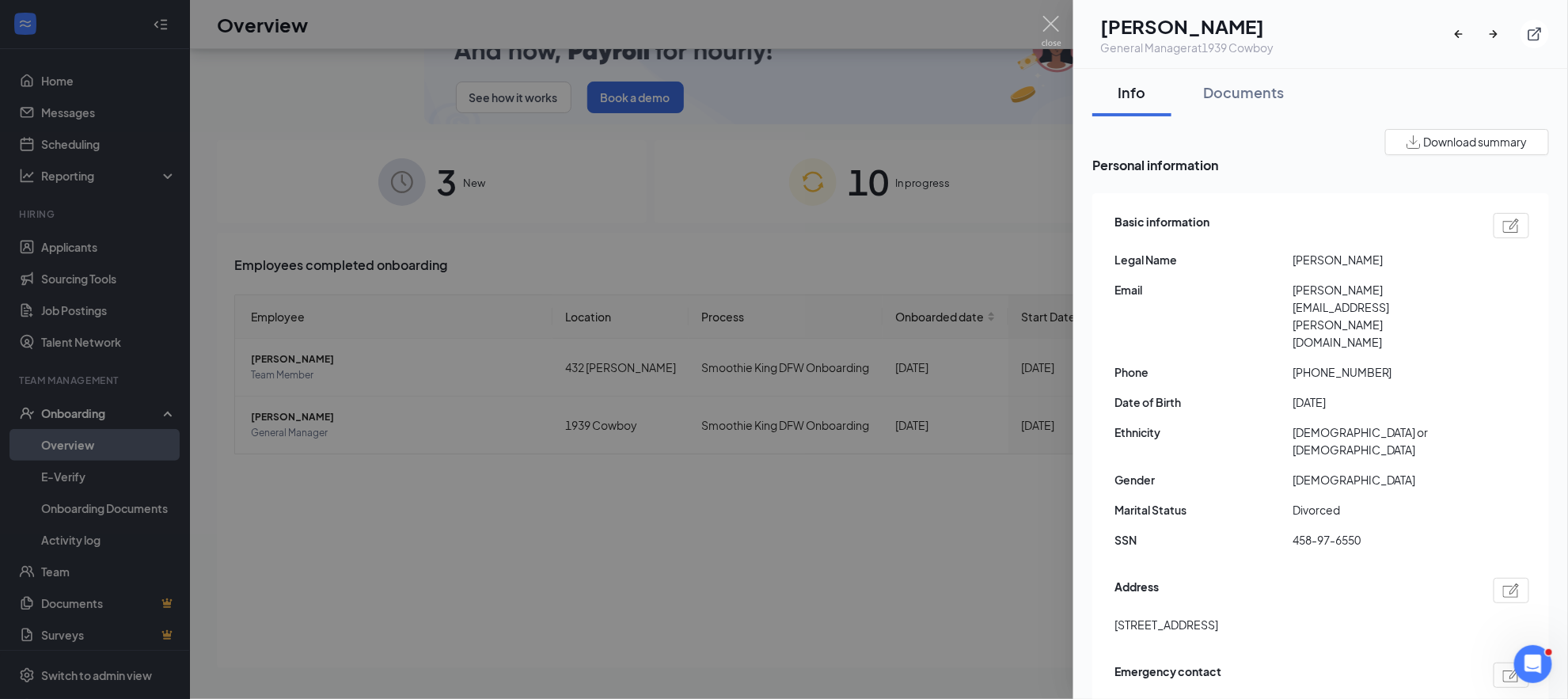
click at [888, 238] on div at bounding box center [784, 349] width 1568 height 699
